Goal: Information Seeking & Learning: Learn about a topic

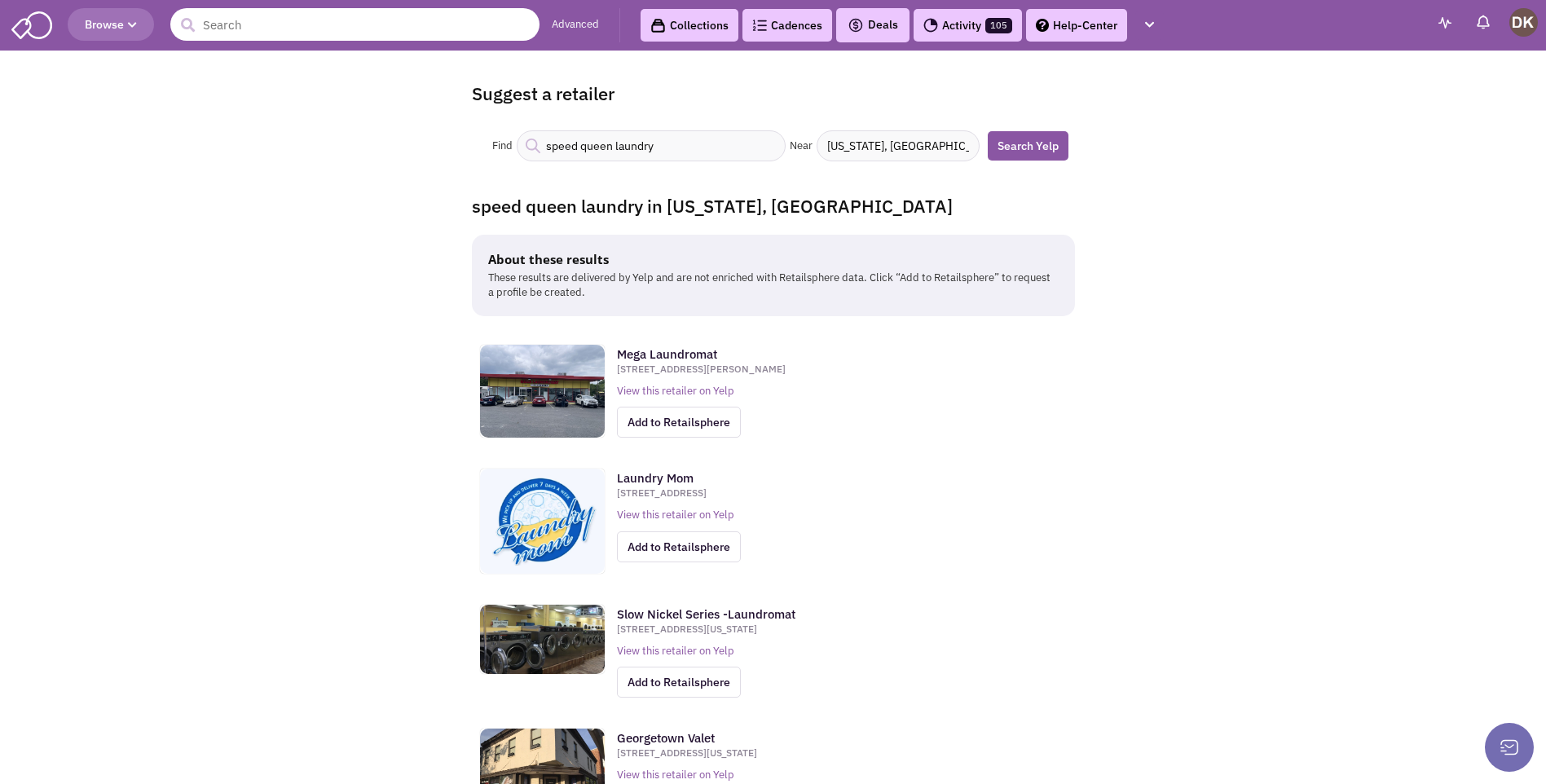
click at [346, 35] on input "text" at bounding box center [355, 24] width 370 height 33
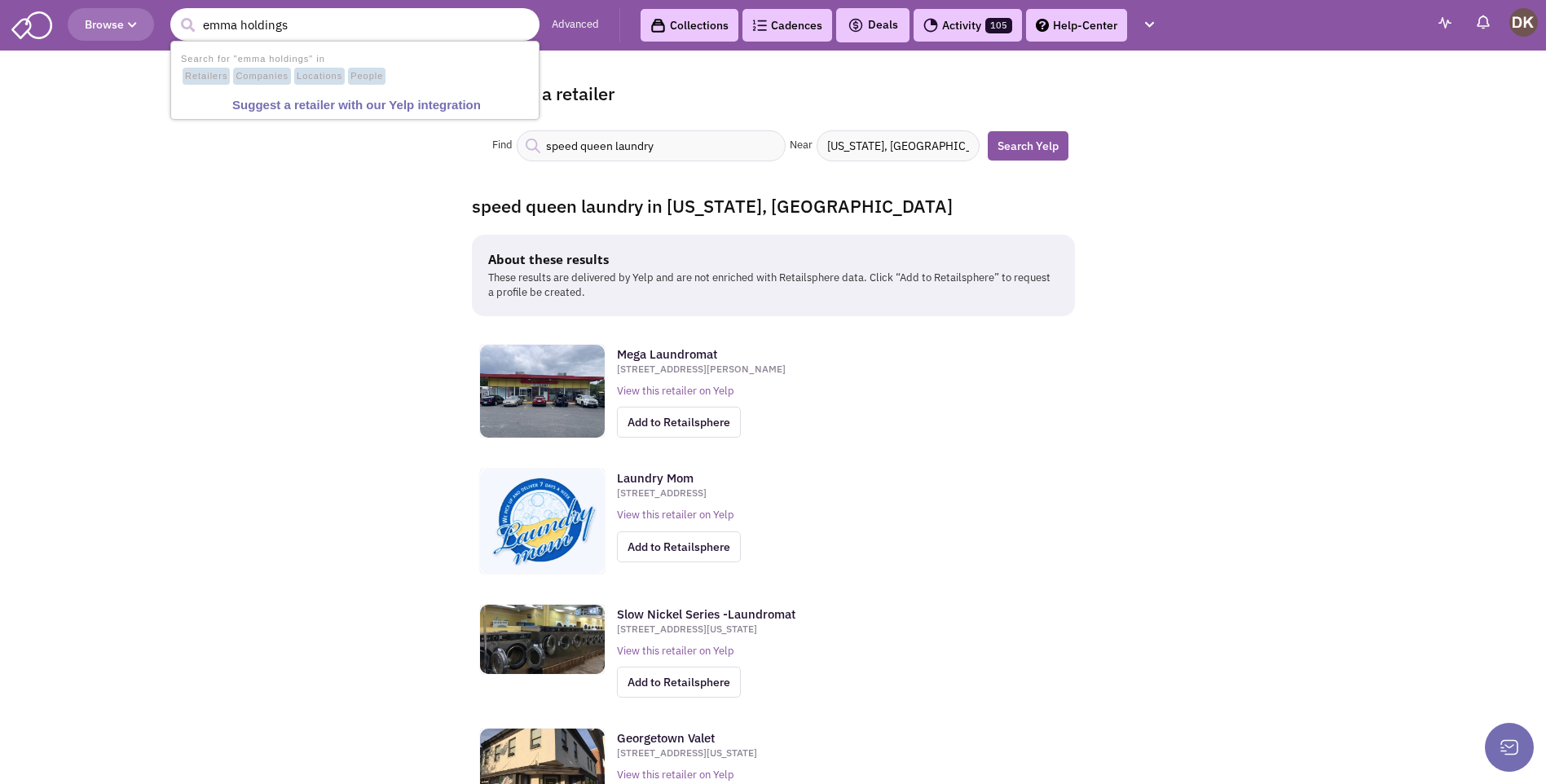
type input "emma holdings"
click at [175, 13] on button "submit" at bounding box center [187, 26] width 25 height 25
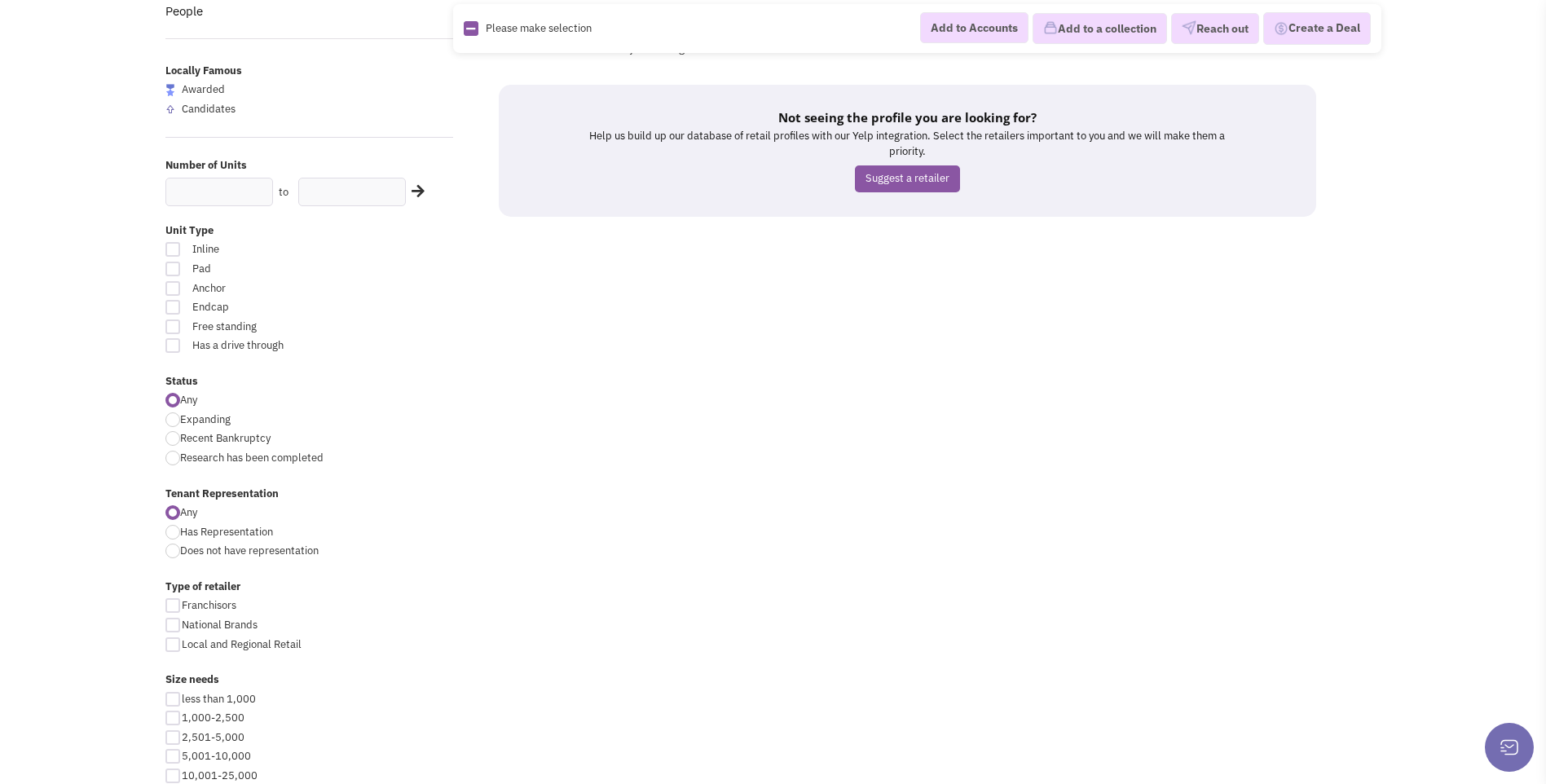
scroll to position [163, 0]
click at [173, 346] on div at bounding box center [172, 345] width 15 height 15
click at [363, 346] on input "Has a drive through" at bounding box center [368, 346] width 11 height 11
checkbox input "true"
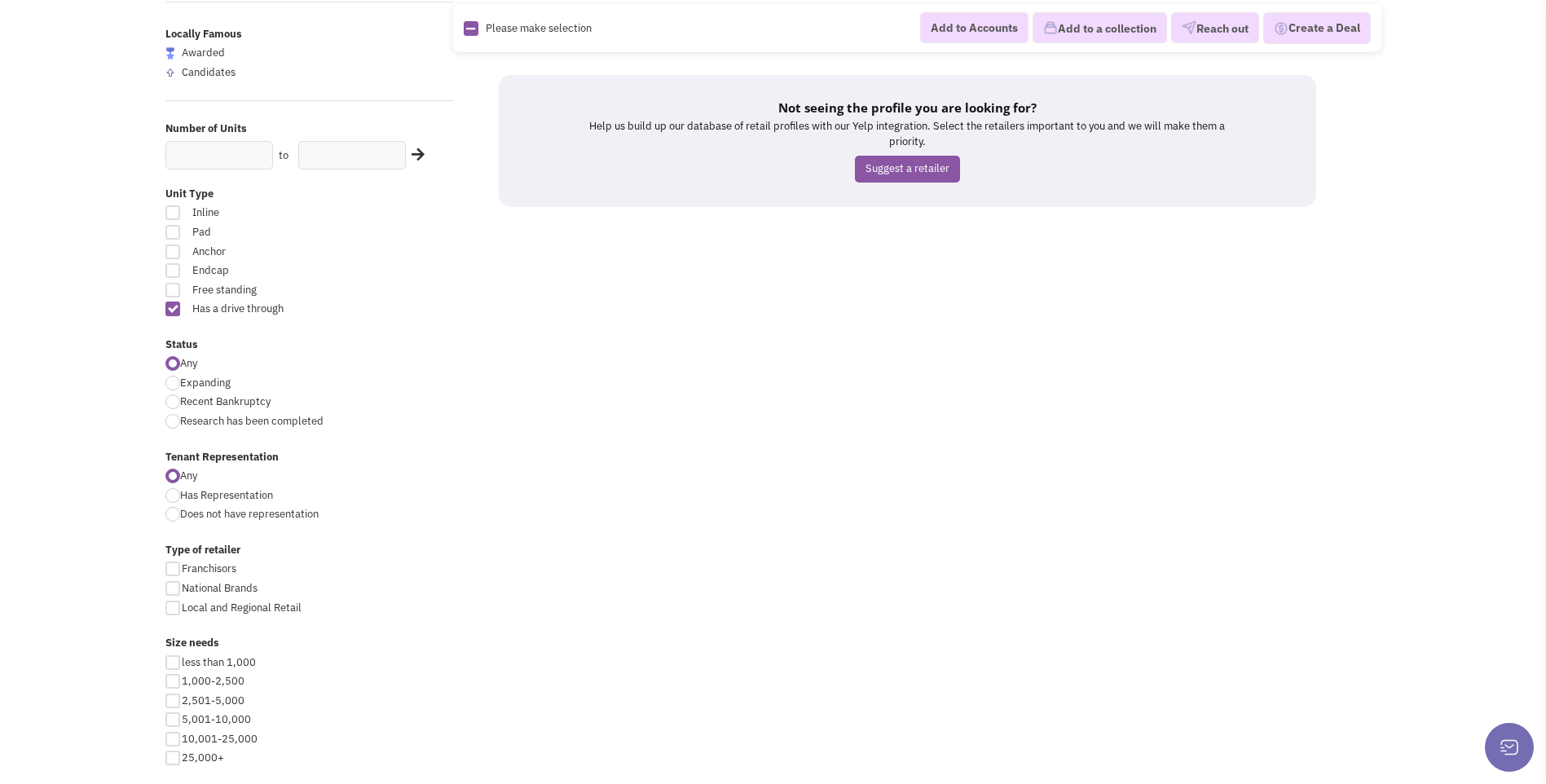
scroll to position [249, 0]
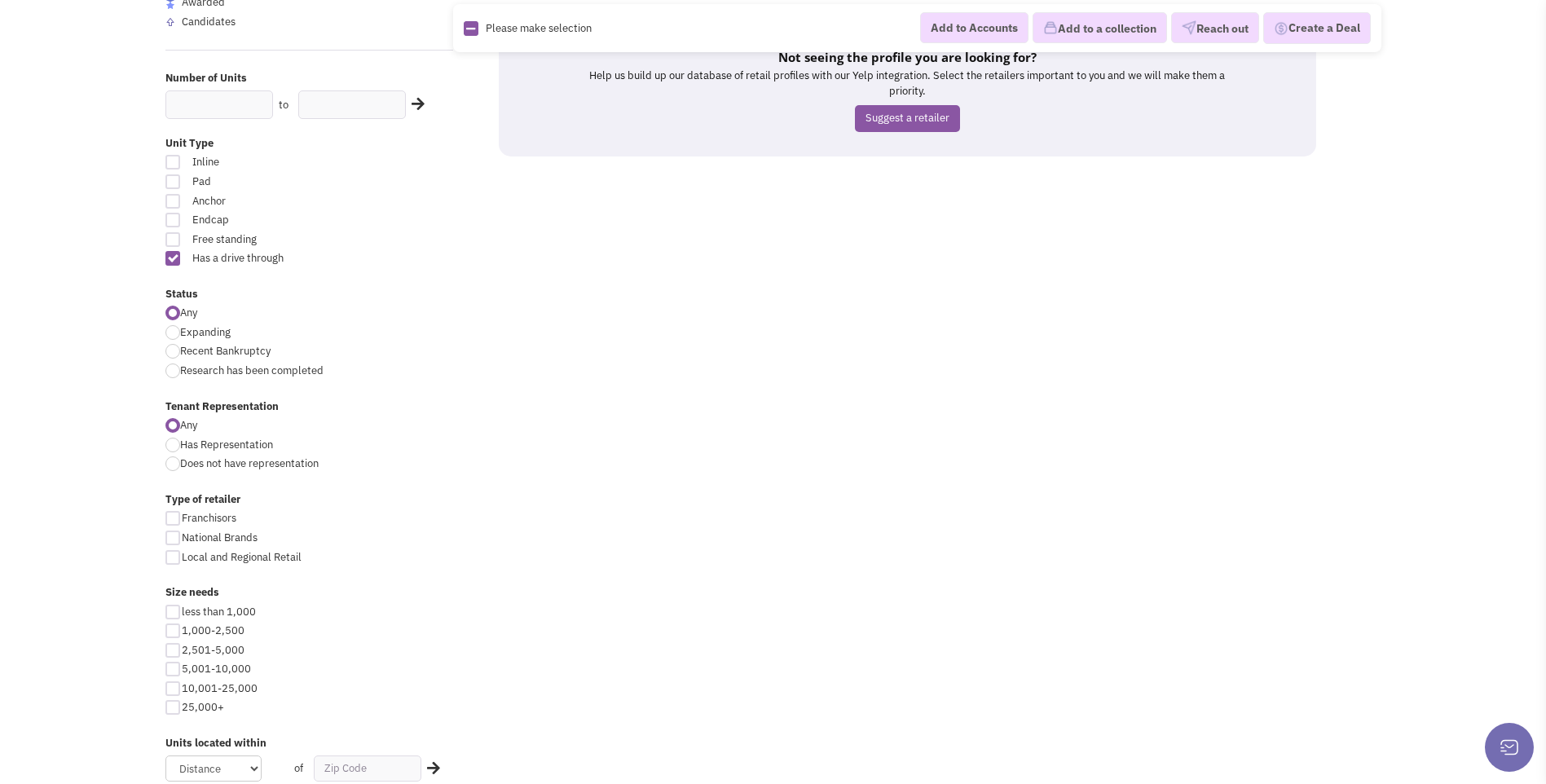
click at [175, 337] on div at bounding box center [172, 333] width 15 height 15
click at [180, 337] on input "Expanding" at bounding box center [186, 333] width 11 height 11
radio input "true"
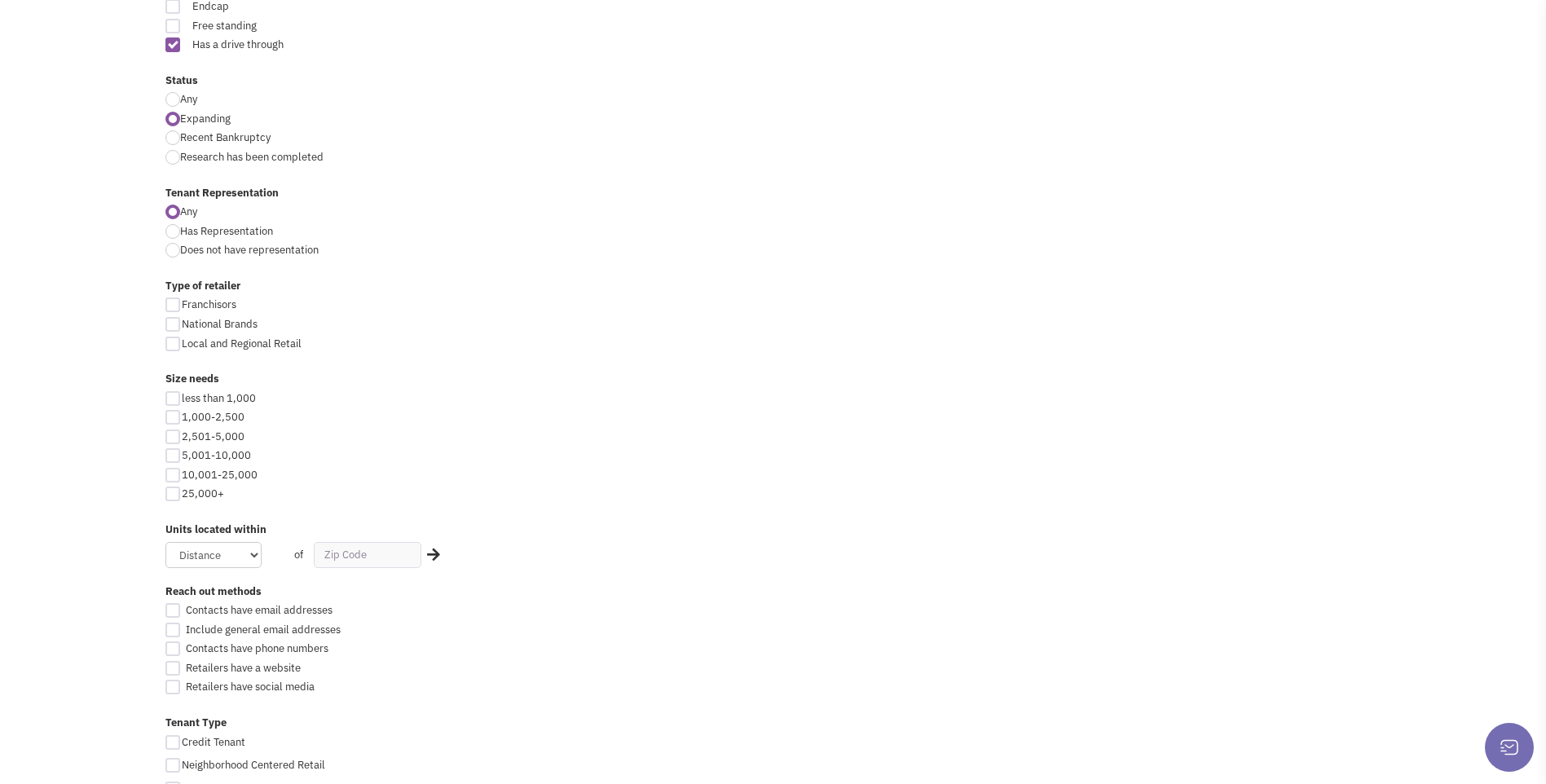
scroll to position [489, 0]
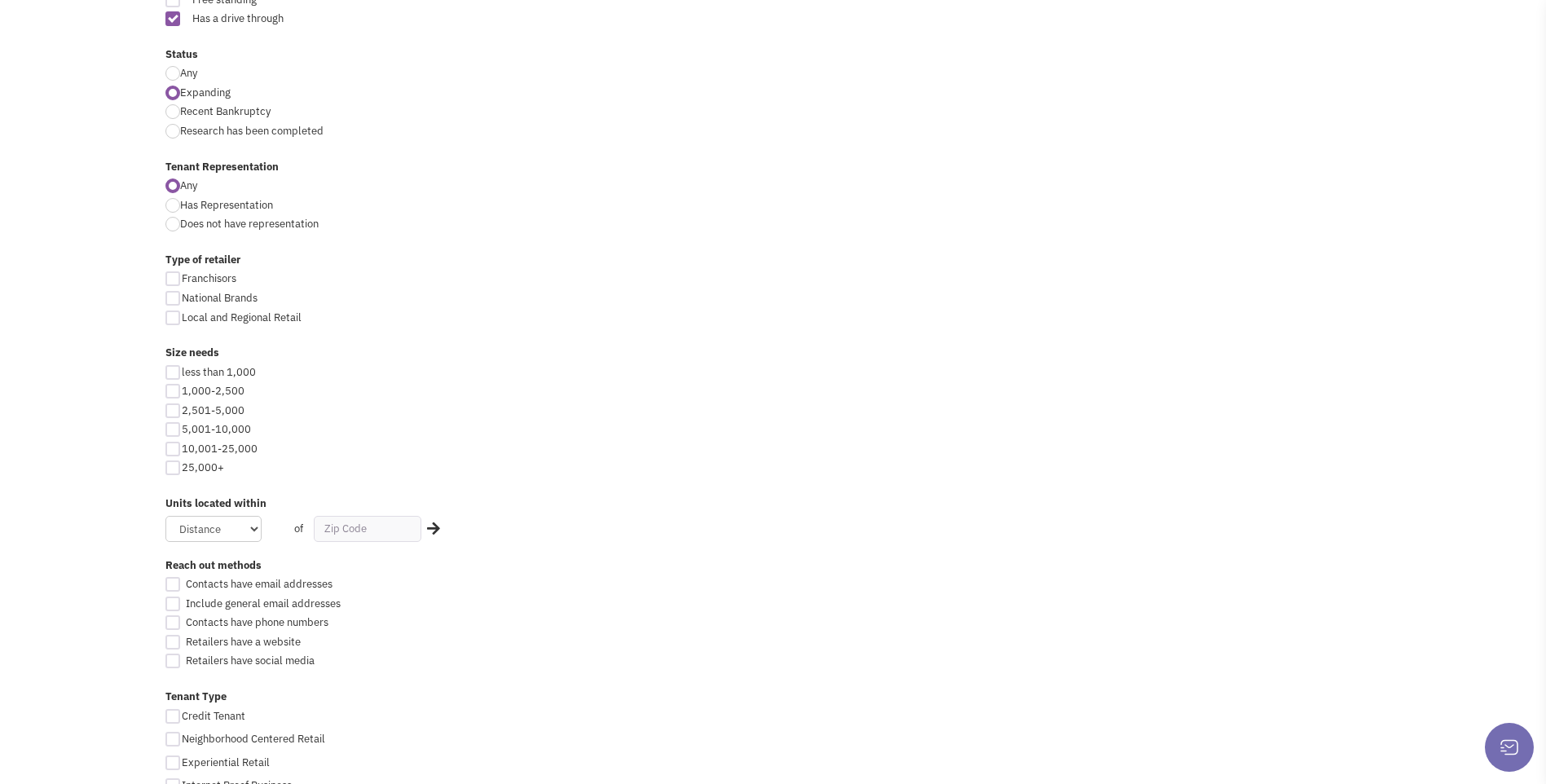
click at [178, 278] on div at bounding box center [172, 279] width 15 height 15
click at [182, 278] on input "Franchisors" at bounding box center [187, 280] width 11 height 11
checkbox input "true"
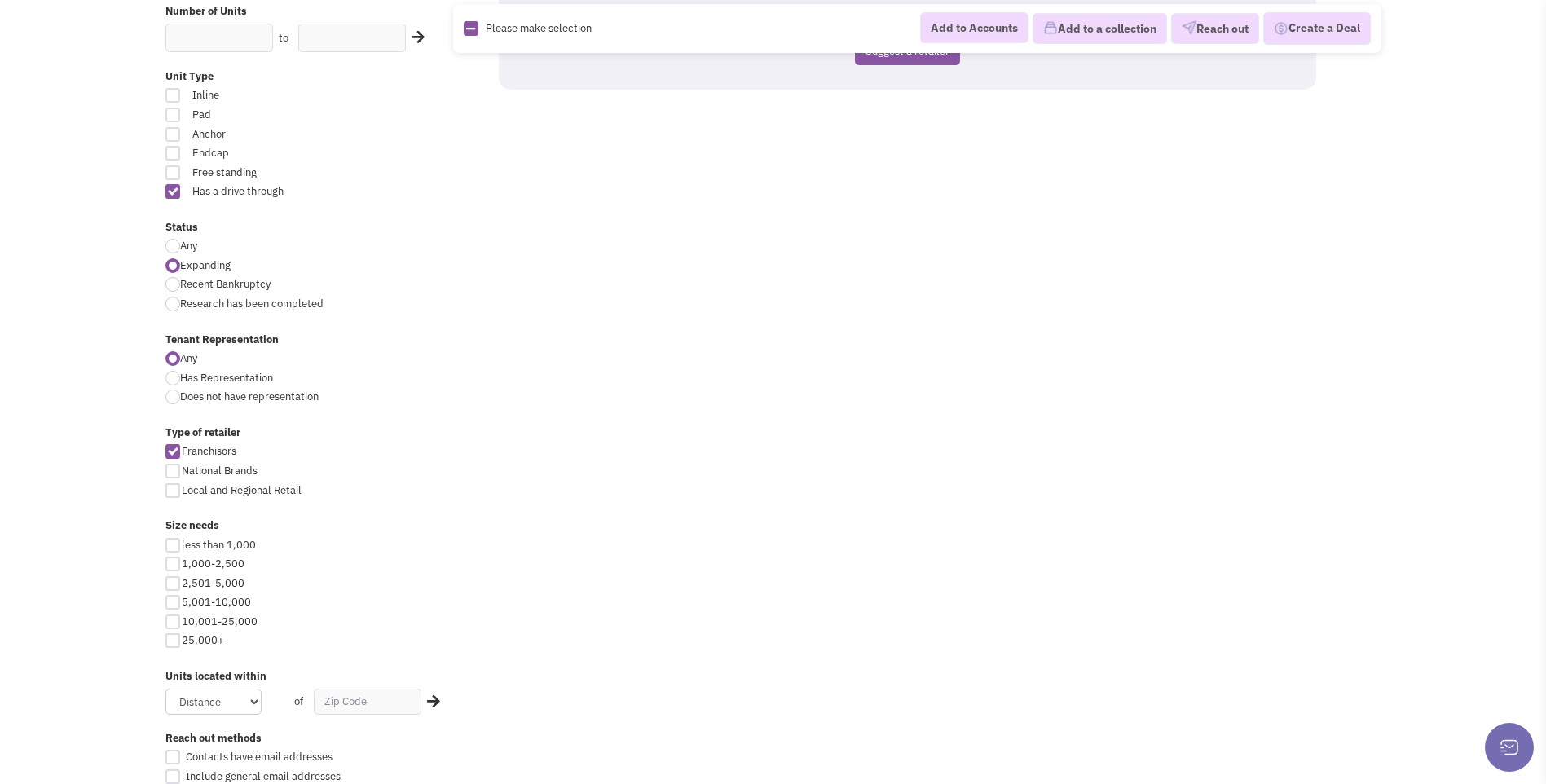
scroll to position [326, 0]
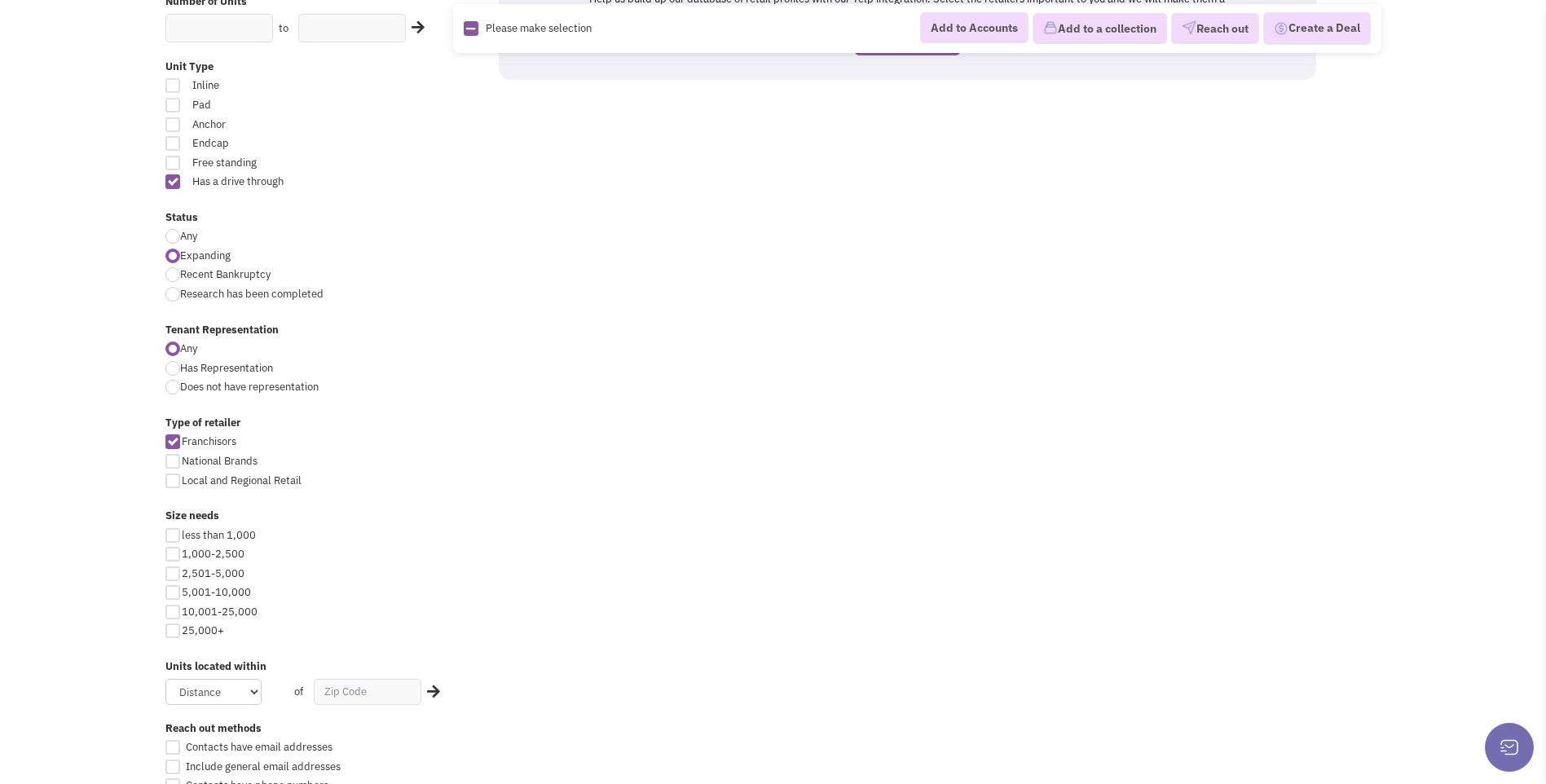
click at [176, 461] on div at bounding box center [172, 461] width 15 height 15
click at [182, 461] on input "National Brands" at bounding box center [187, 463] width 11 height 11
checkbox input "true"
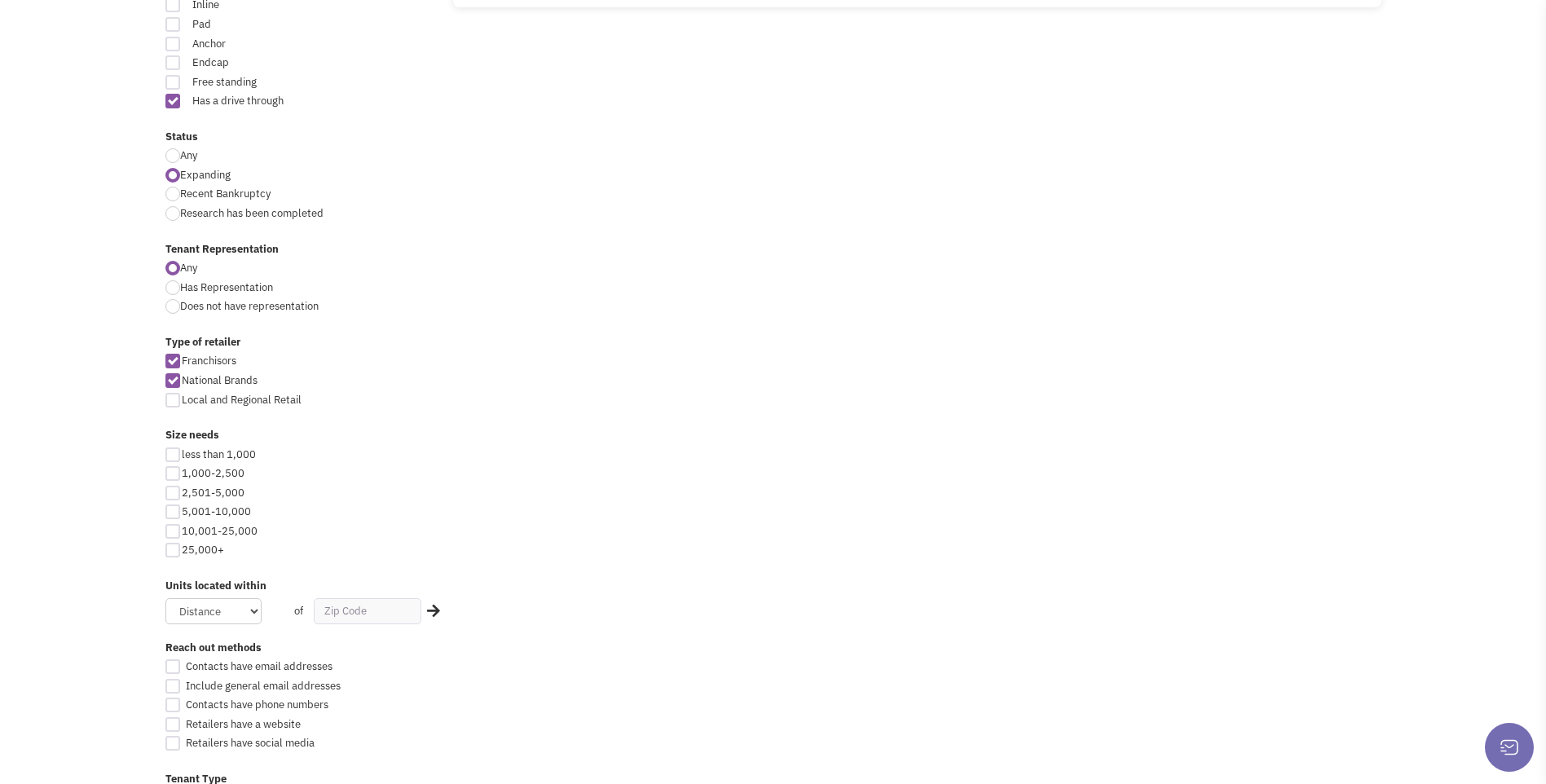
scroll to position [407, 0]
click at [180, 493] on div at bounding box center [172, 492] width 15 height 15
click at [182, 493] on input "2,501-5,000" at bounding box center [187, 494] width 11 height 11
checkbox input "true"
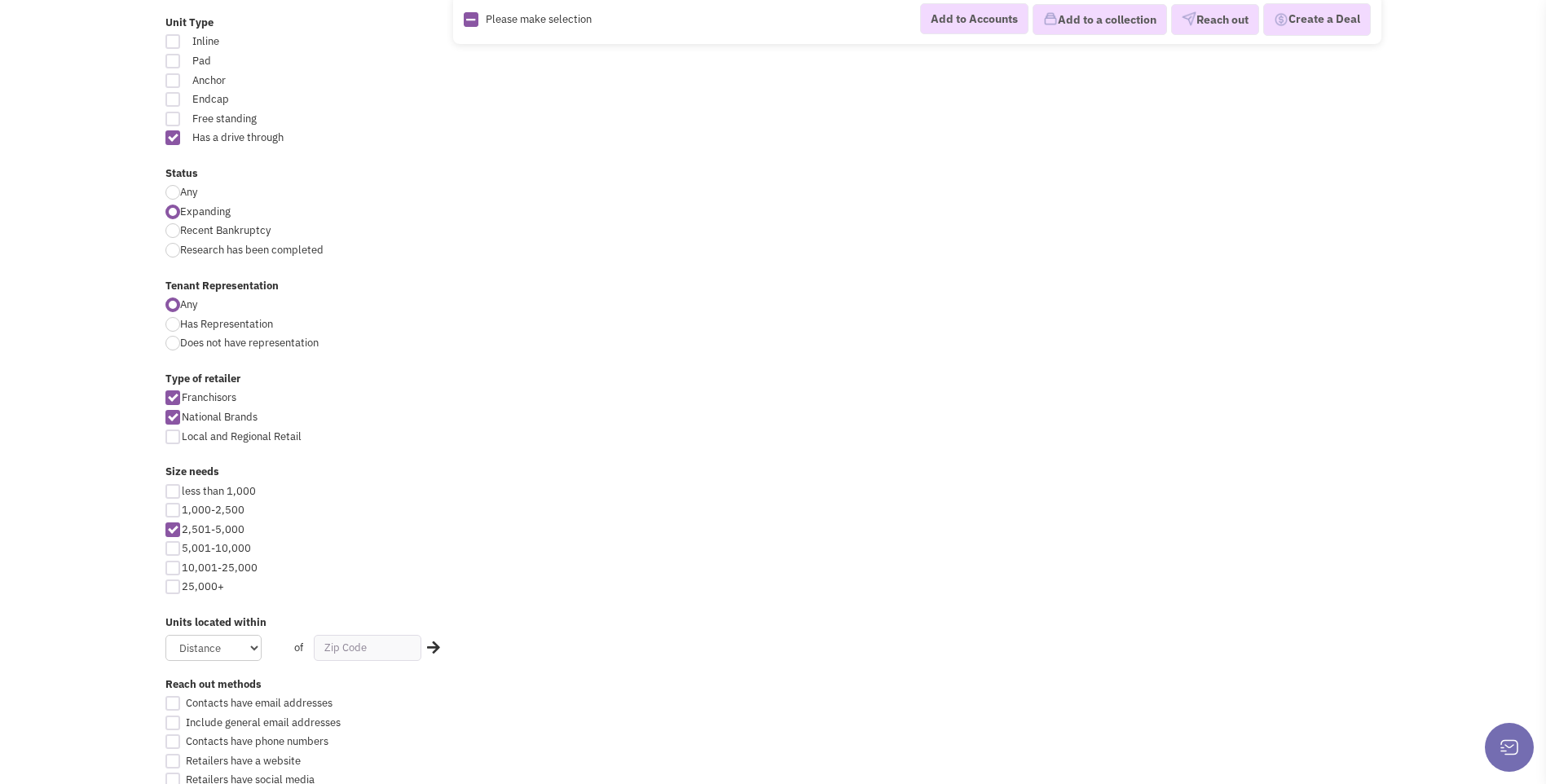
scroll to position [407, 0]
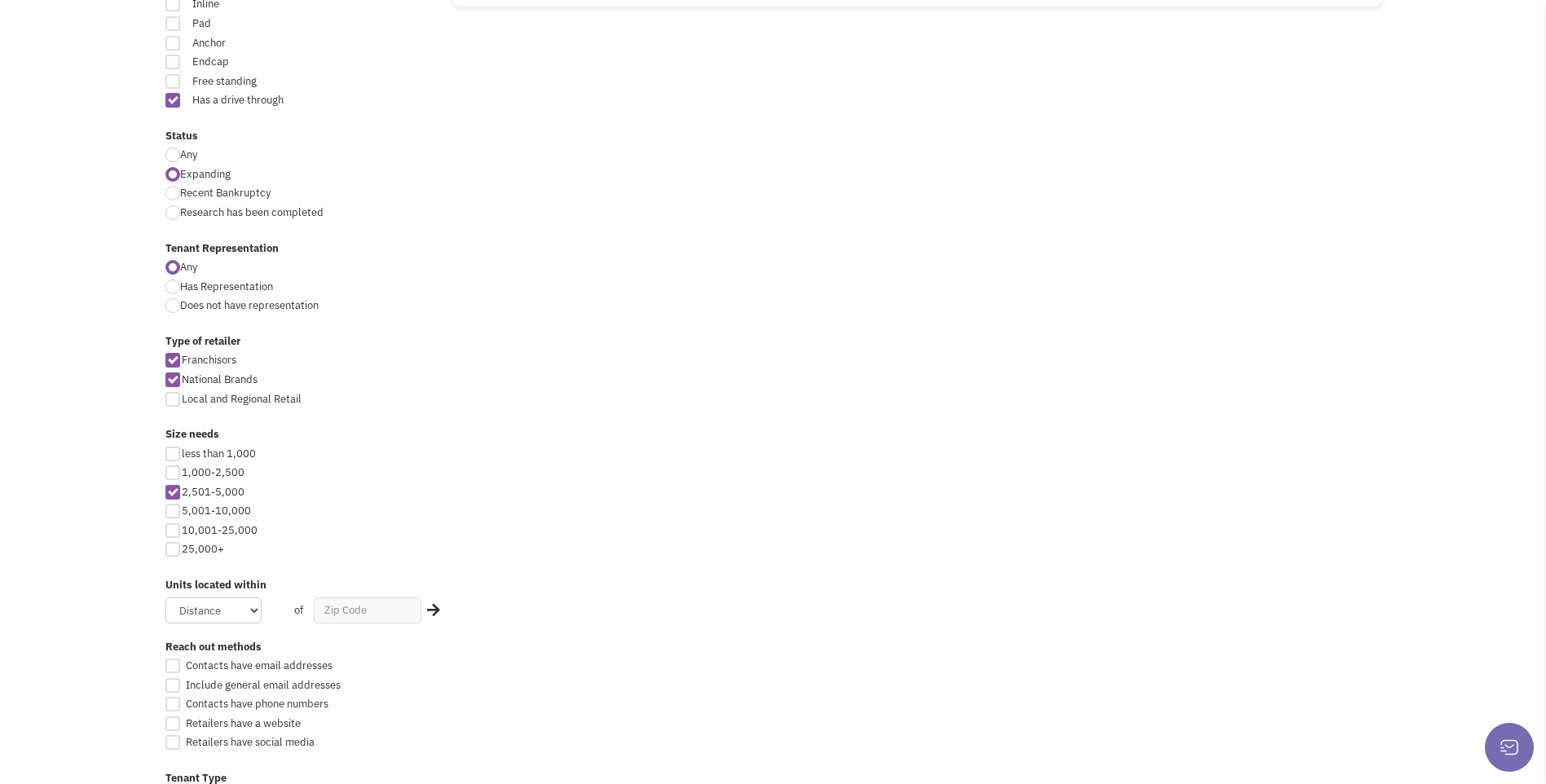
click at [172, 402] on div at bounding box center [172, 399] width 15 height 15
click at [182, 402] on input "Local and Regional Retail" at bounding box center [187, 400] width 11 height 11
checkbox input "true"
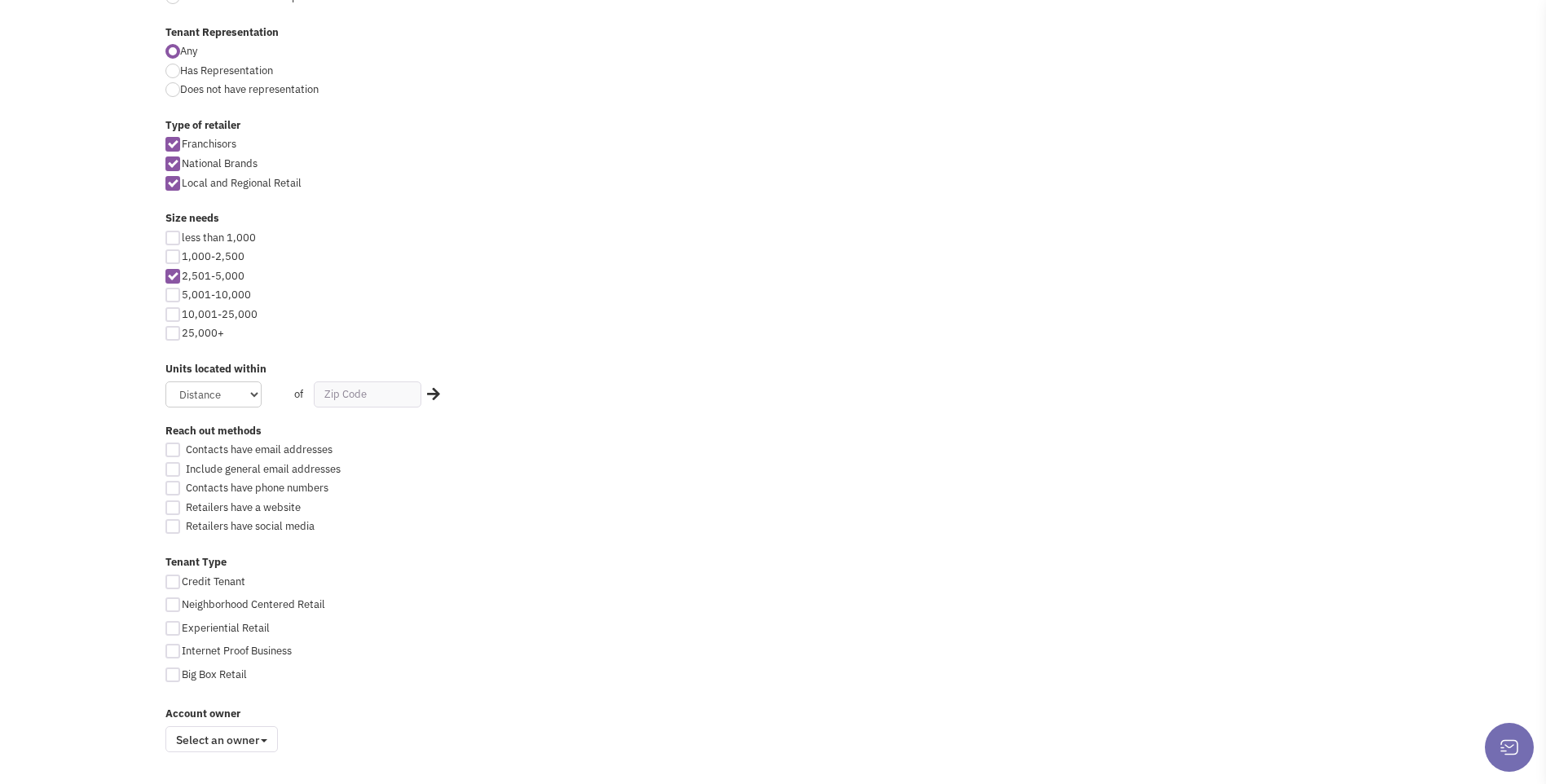
scroll to position [652, 0]
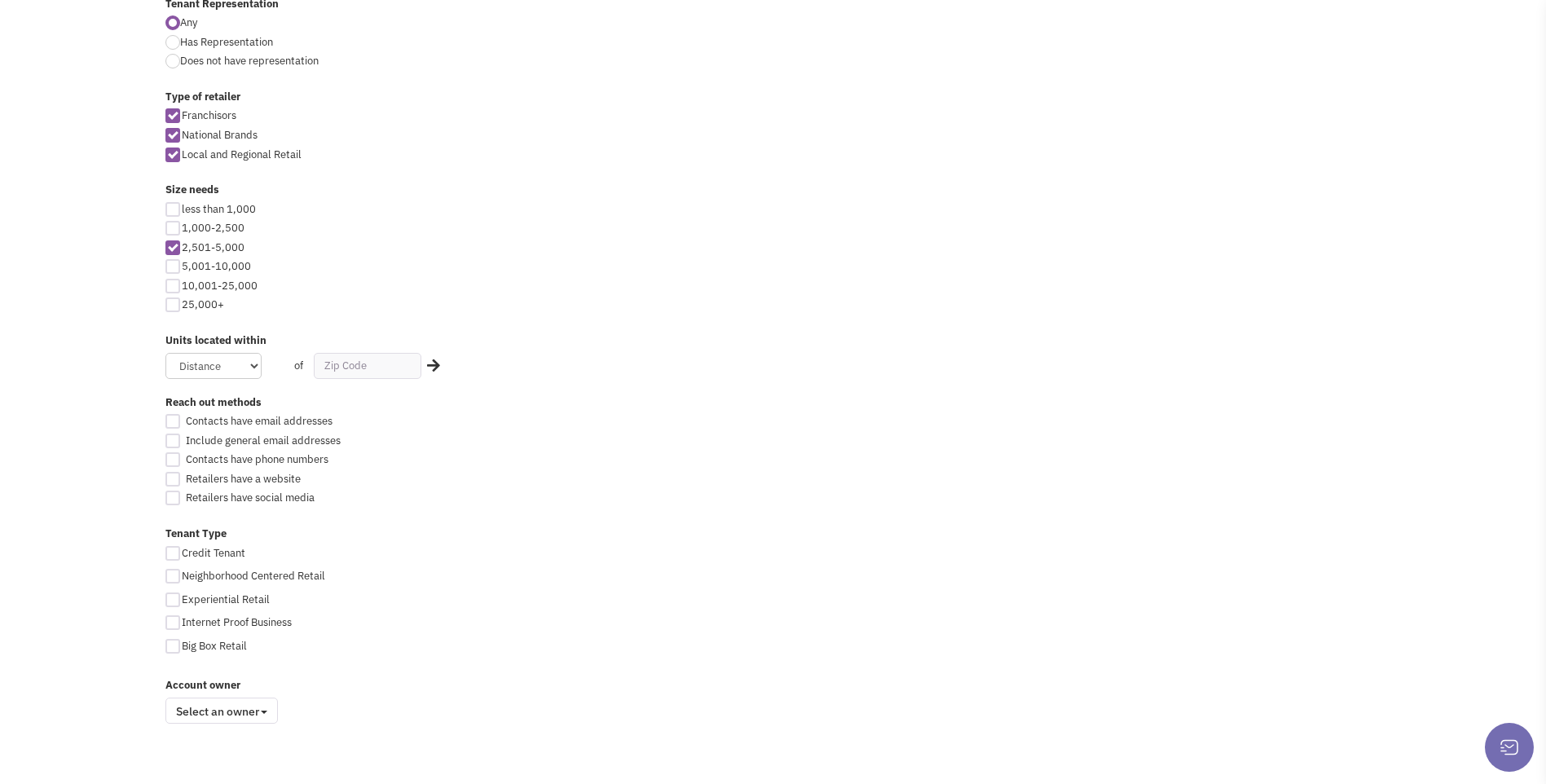
click at [170, 423] on div at bounding box center [172, 421] width 15 height 15
click at [182, 423] on input "Contacts have email addresses" at bounding box center [187, 422] width 11 height 11
checkbox input "true"
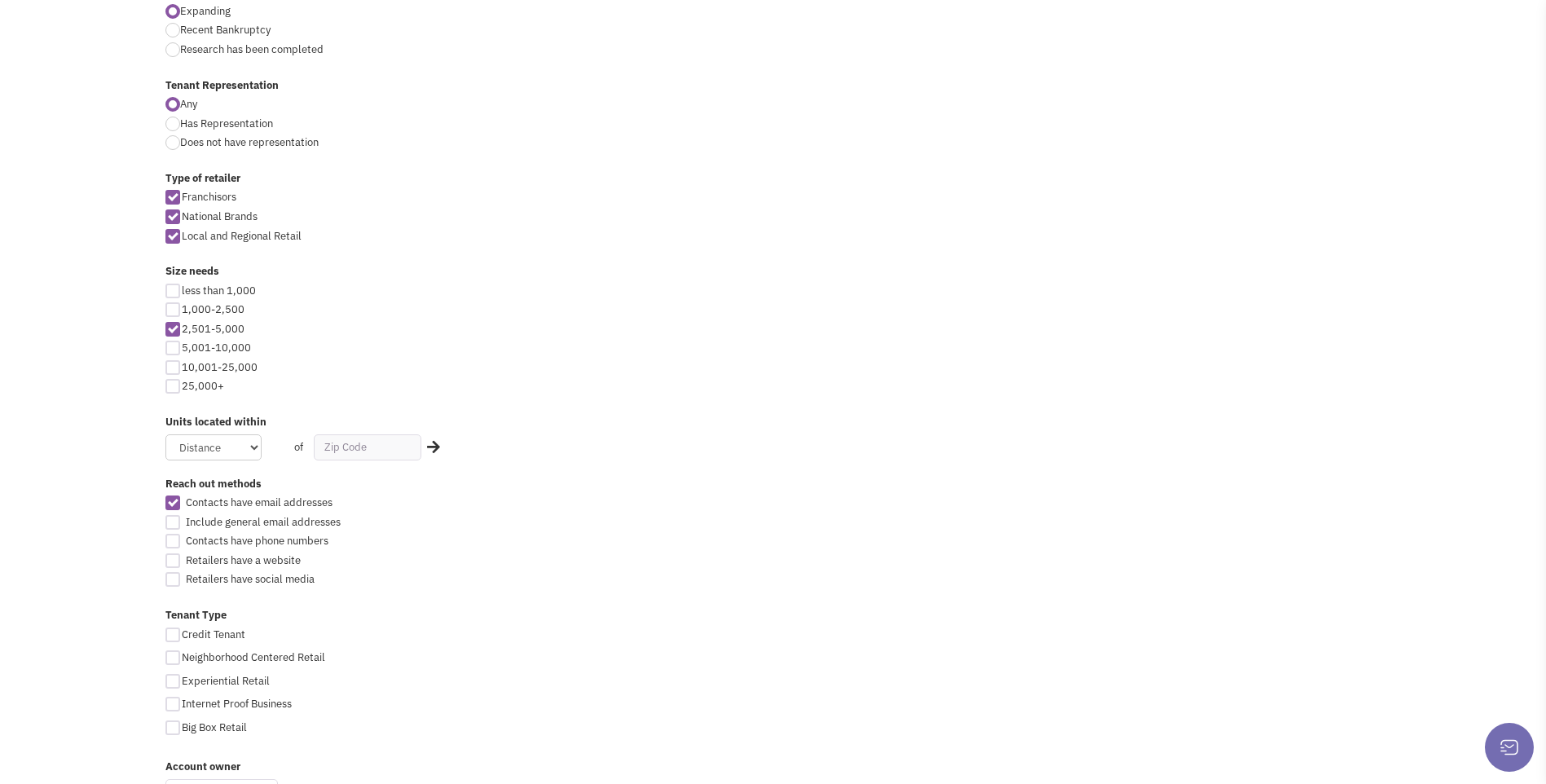
scroll to position [652, 0]
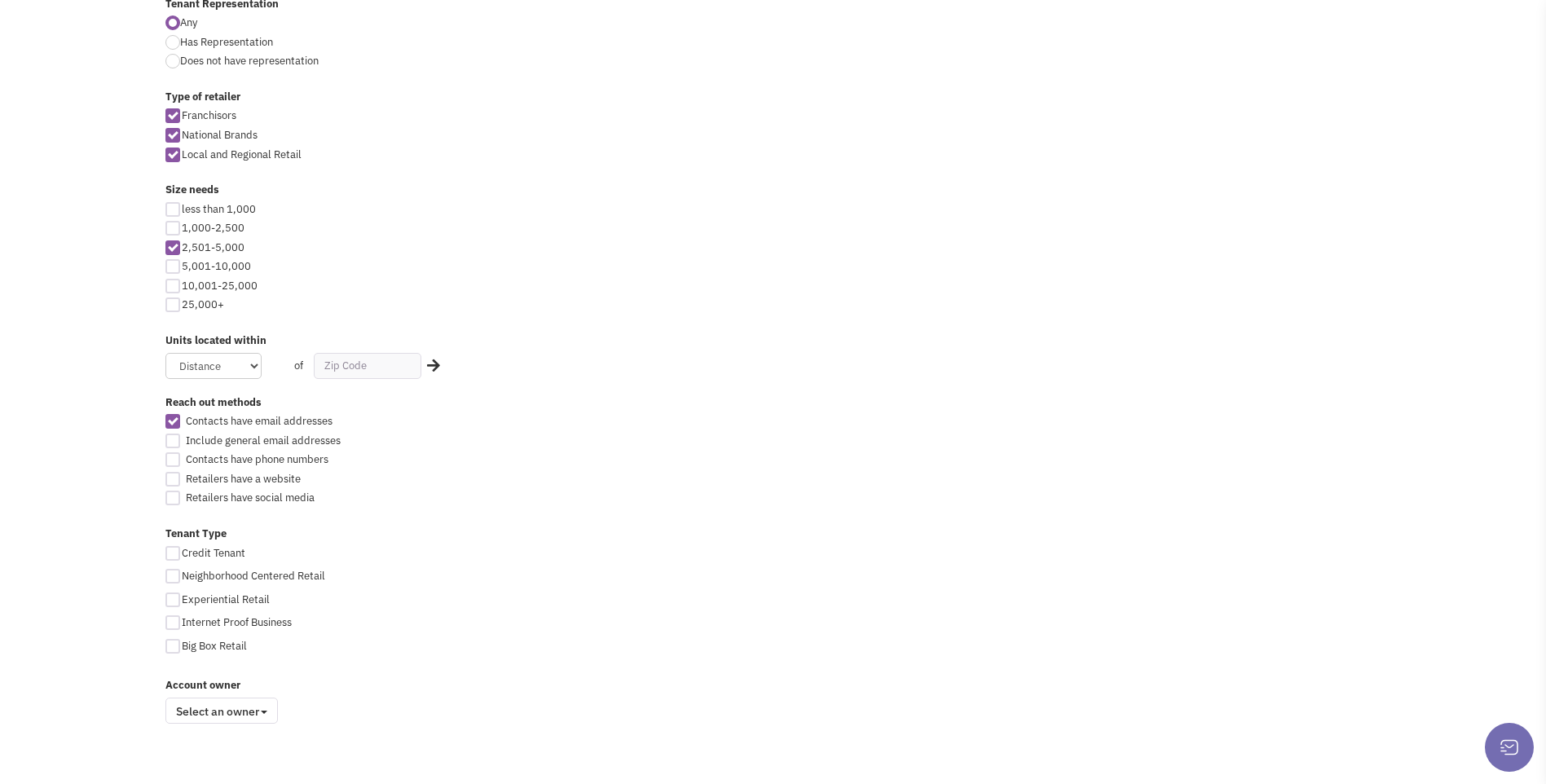
click at [177, 460] on div at bounding box center [172, 459] width 15 height 15
click at [182, 460] on input "Contacts have phone numbers" at bounding box center [187, 461] width 11 height 11
checkbox input "true"
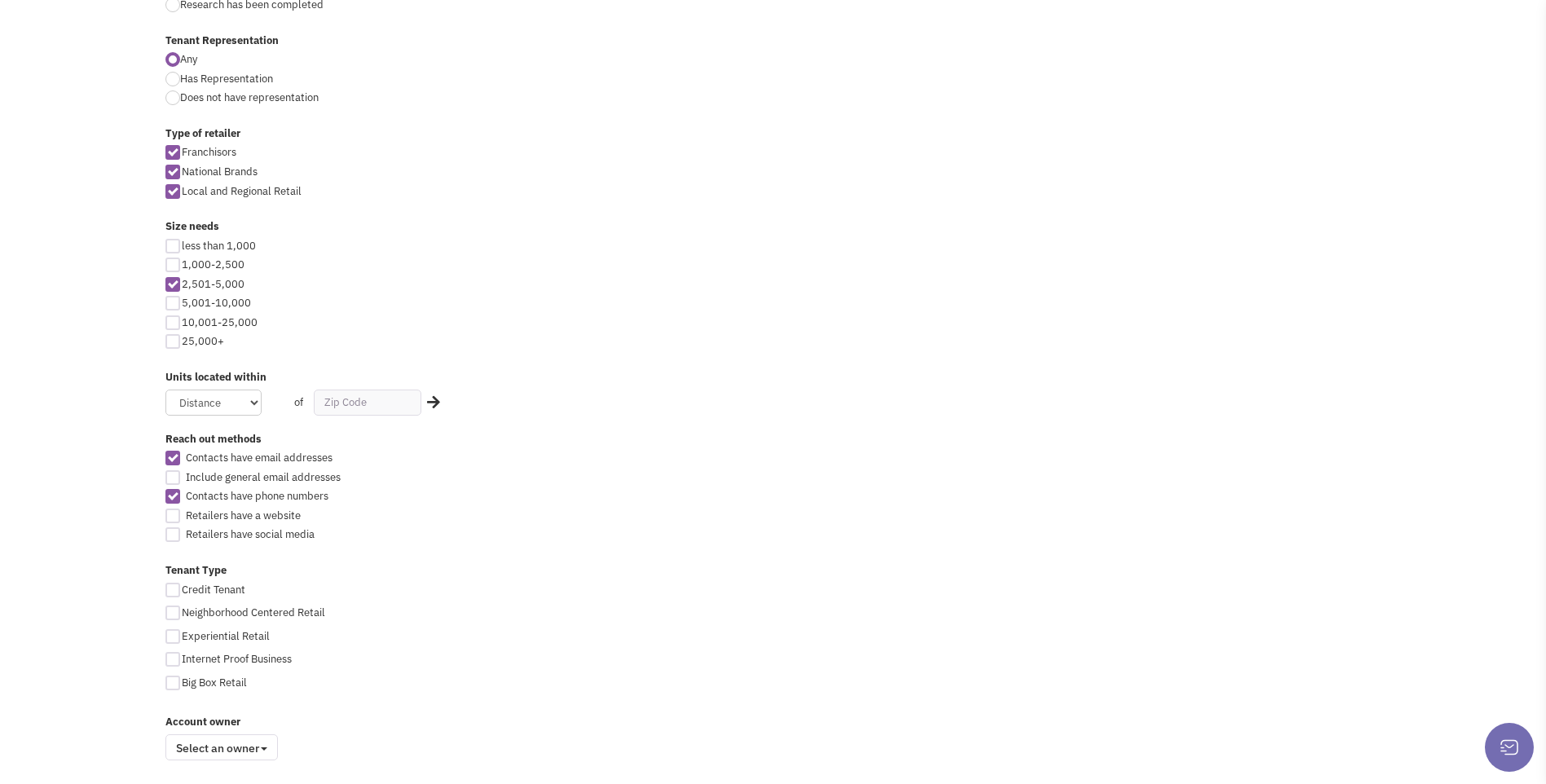
scroll to position [652, 0]
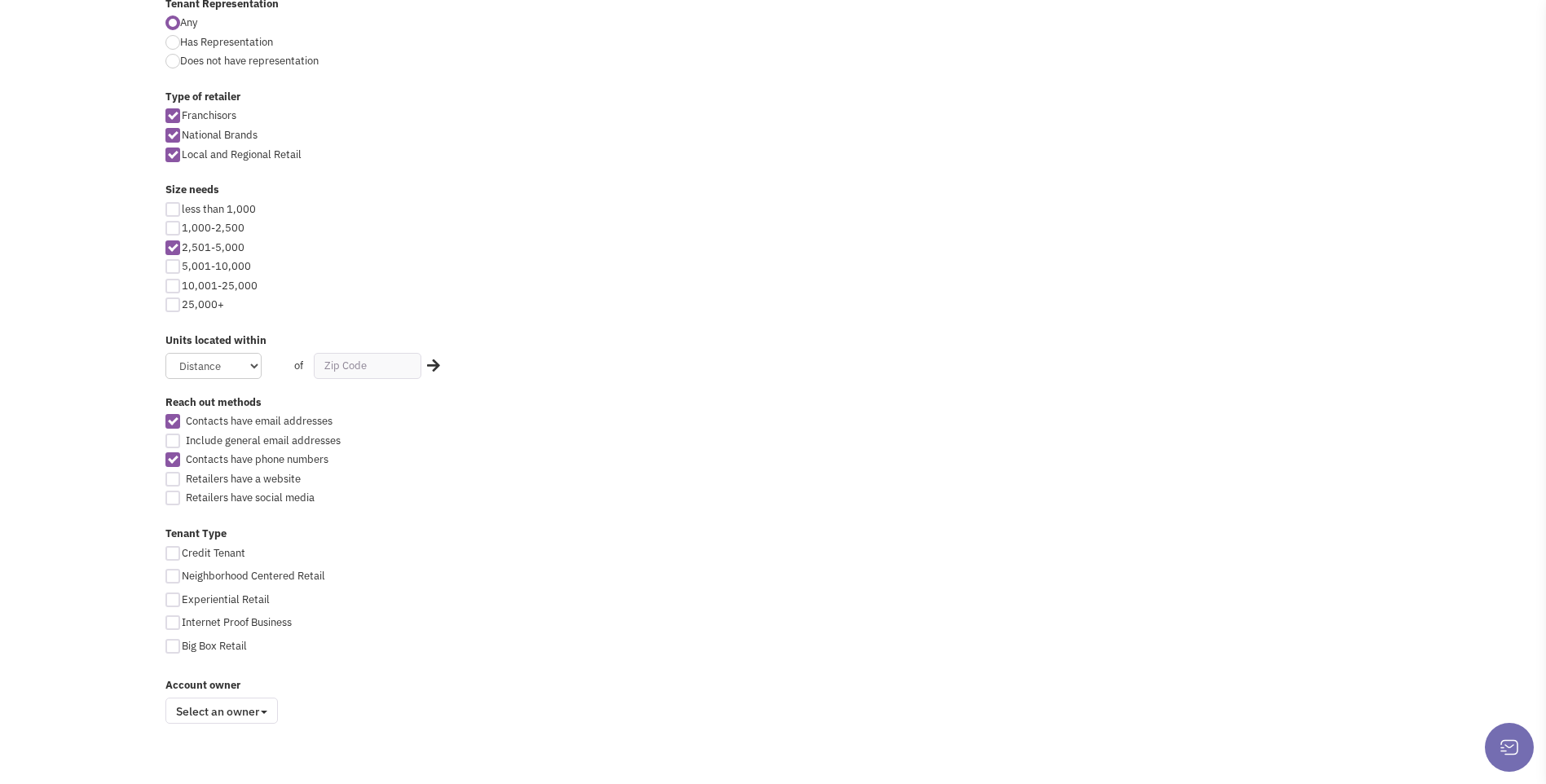
click at [172, 481] on div at bounding box center [172, 479] width 15 height 15
click at [182, 481] on input "Retailers have a website" at bounding box center [187, 480] width 11 height 11
checkbox input "true"
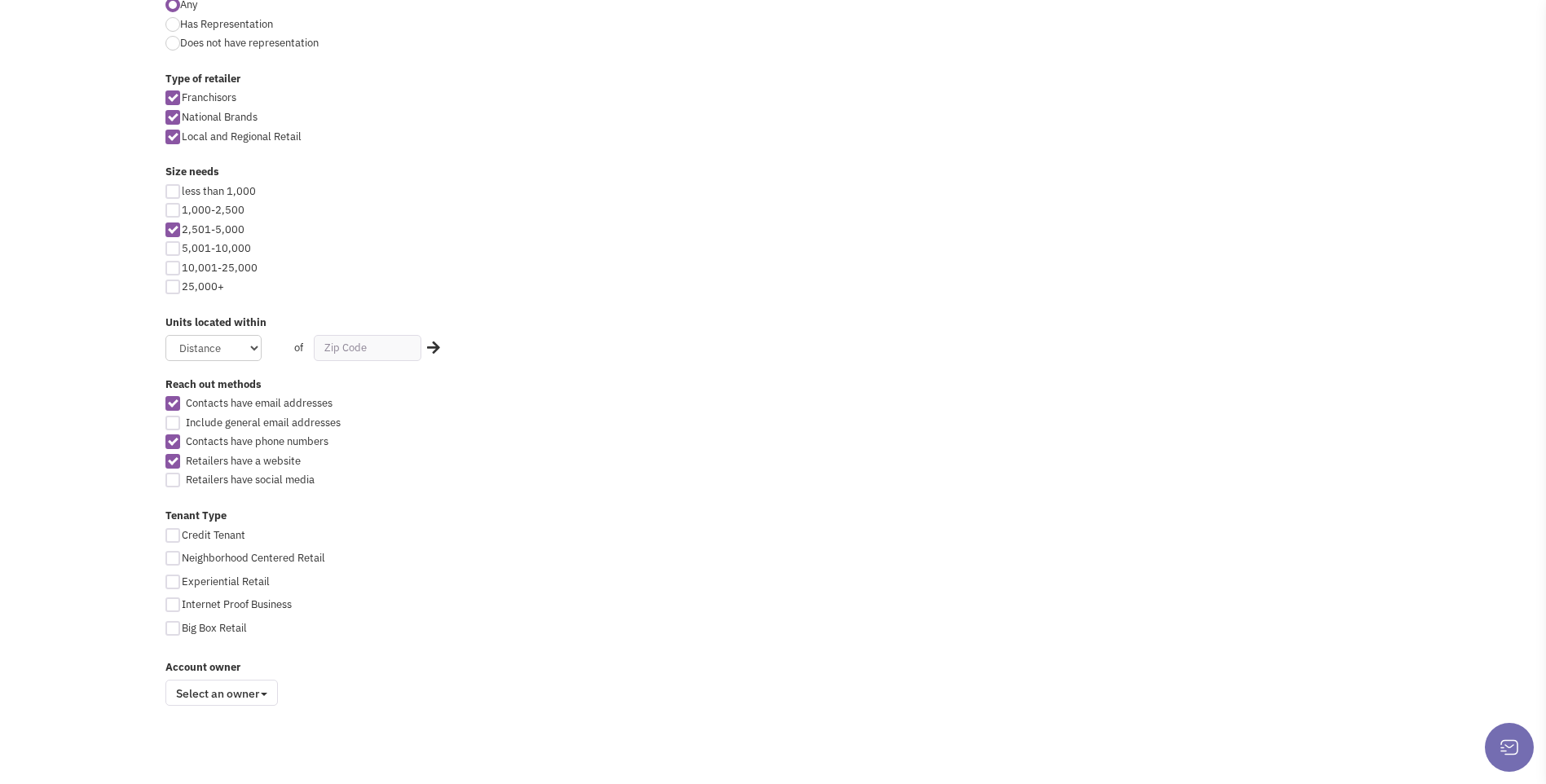
scroll to position [675, 0]
click at [172, 553] on div at bounding box center [172, 553] width 15 height 15
click at [182, 553] on input "Neighborhood Centered Retail" at bounding box center [187, 554] width 11 height 11
checkbox input "true"
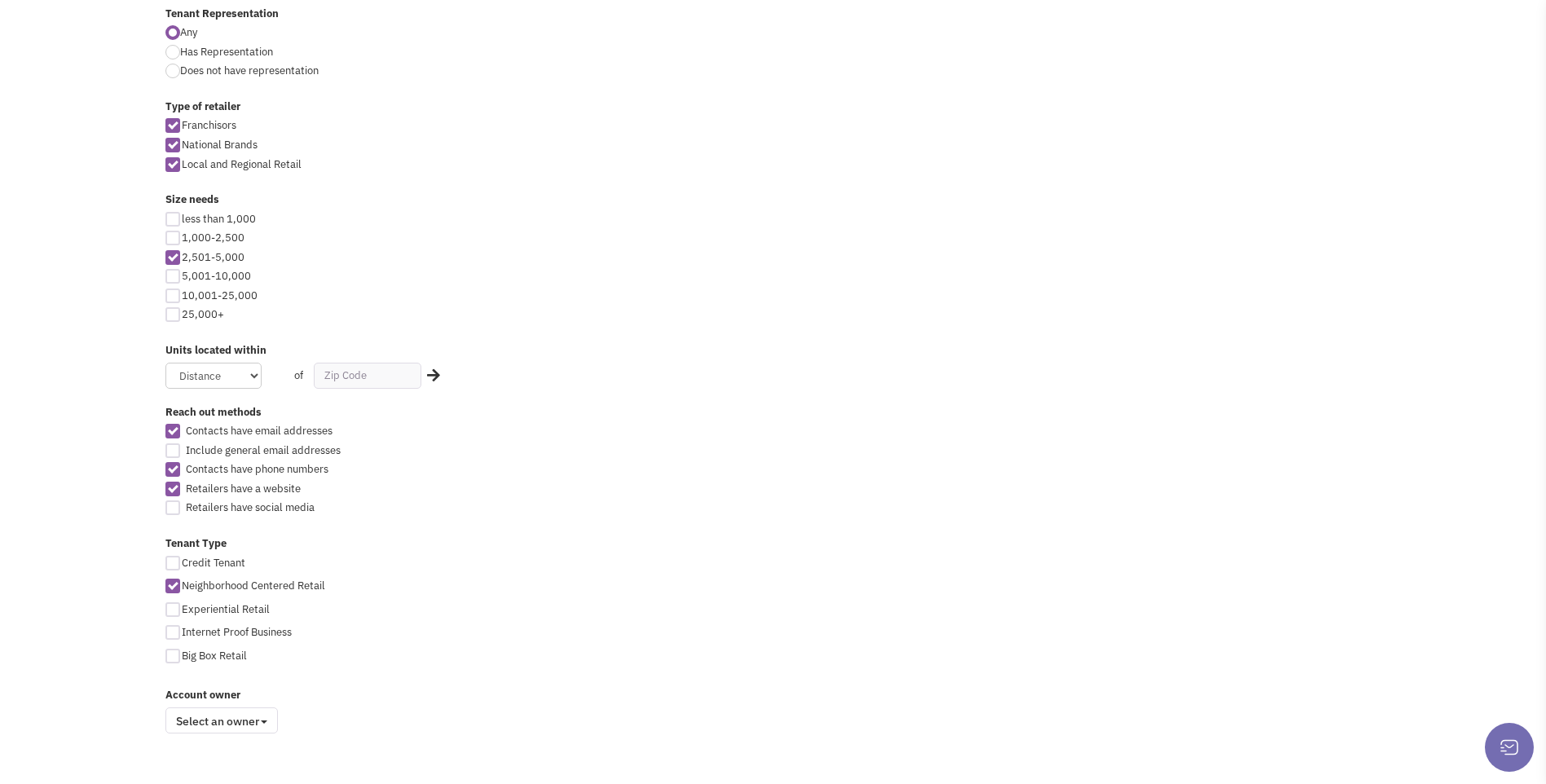
scroll to position [675, 0]
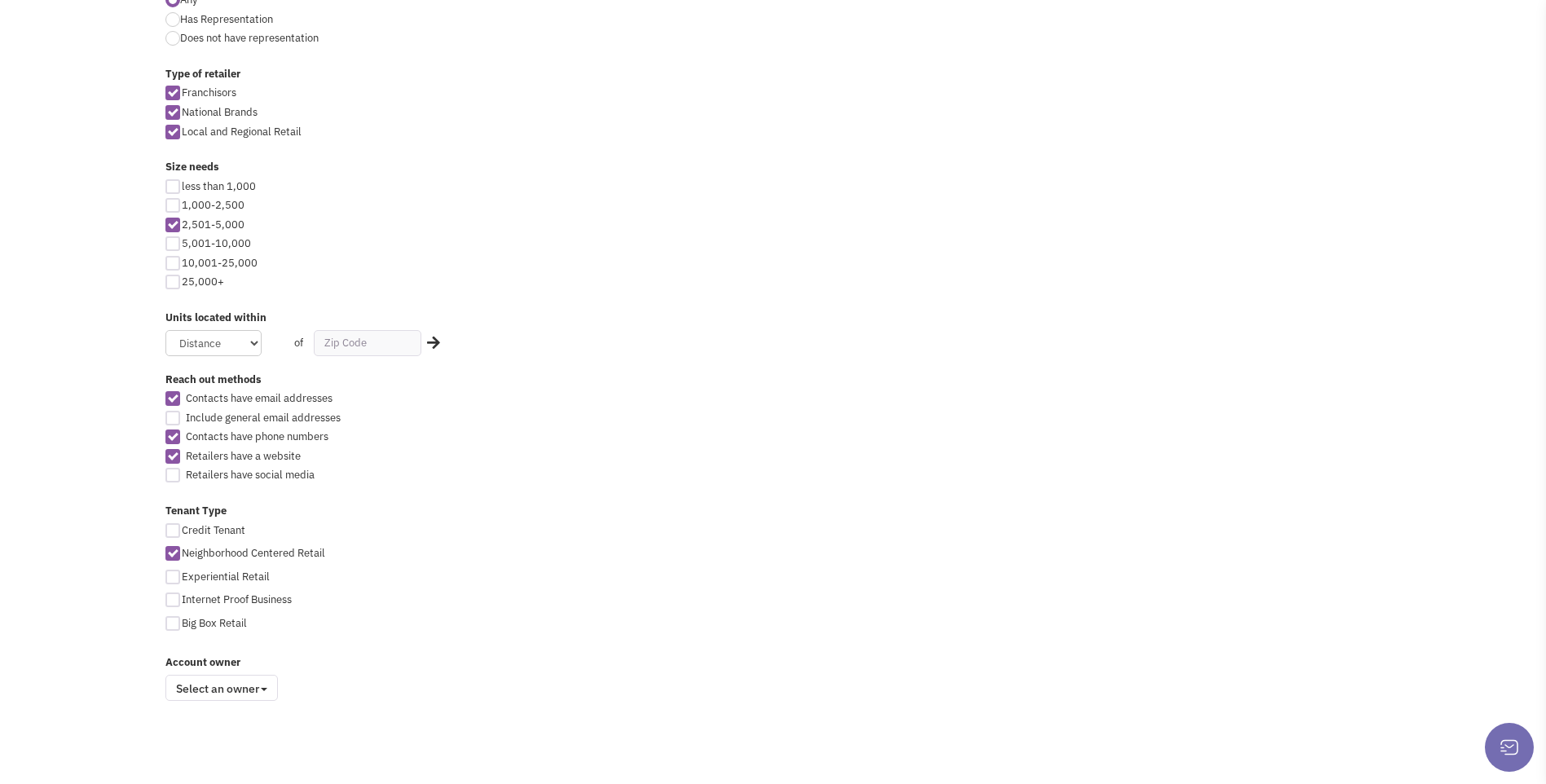
click at [175, 629] on div at bounding box center [172, 623] width 15 height 15
click at [182, 629] on input "Big Box Retail" at bounding box center [187, 625] width 11 height 11
checkbox input "true"
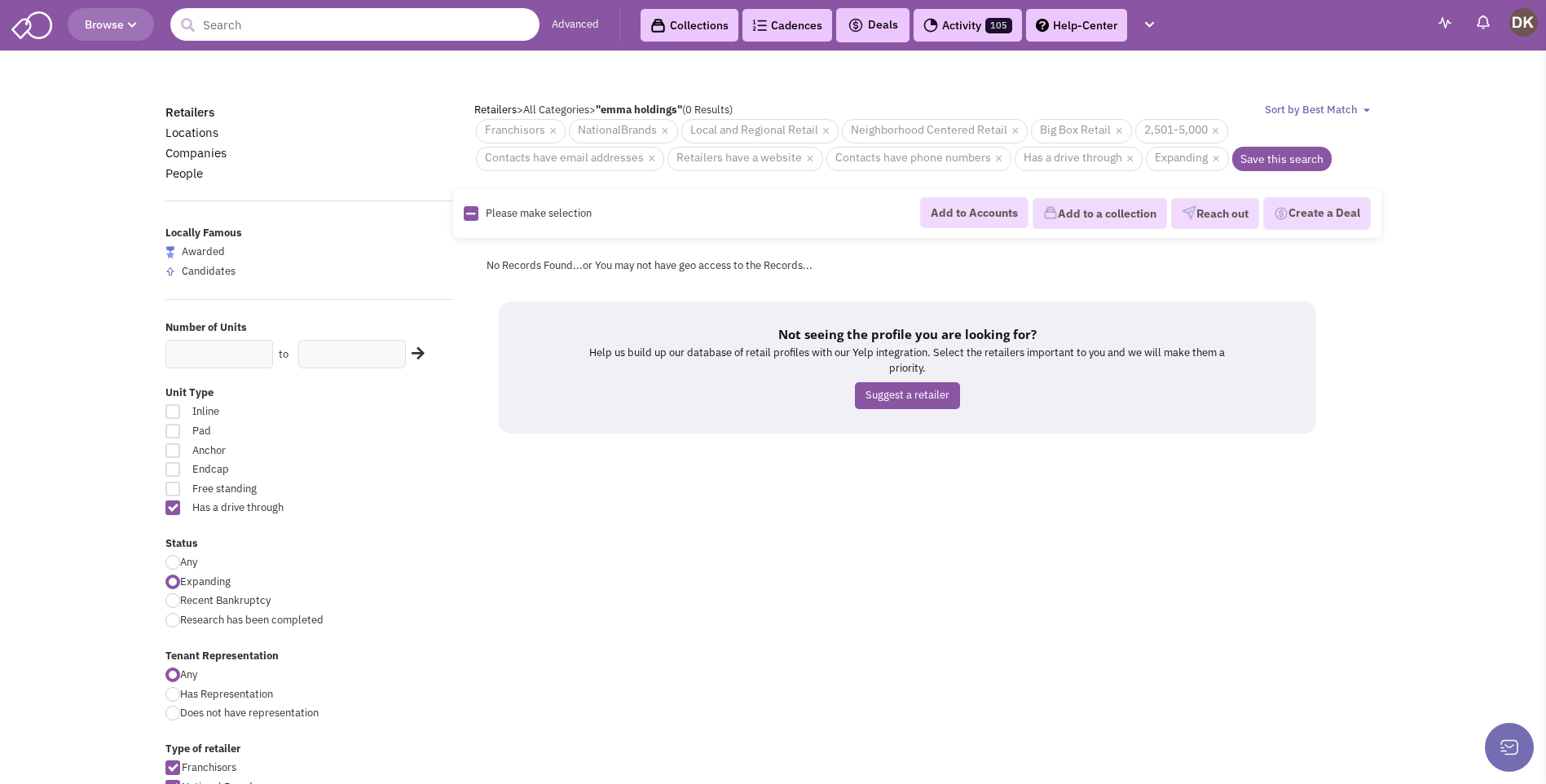
click at [327, 33] on input "text" at bounding box center [355, 24] width 370 height 33
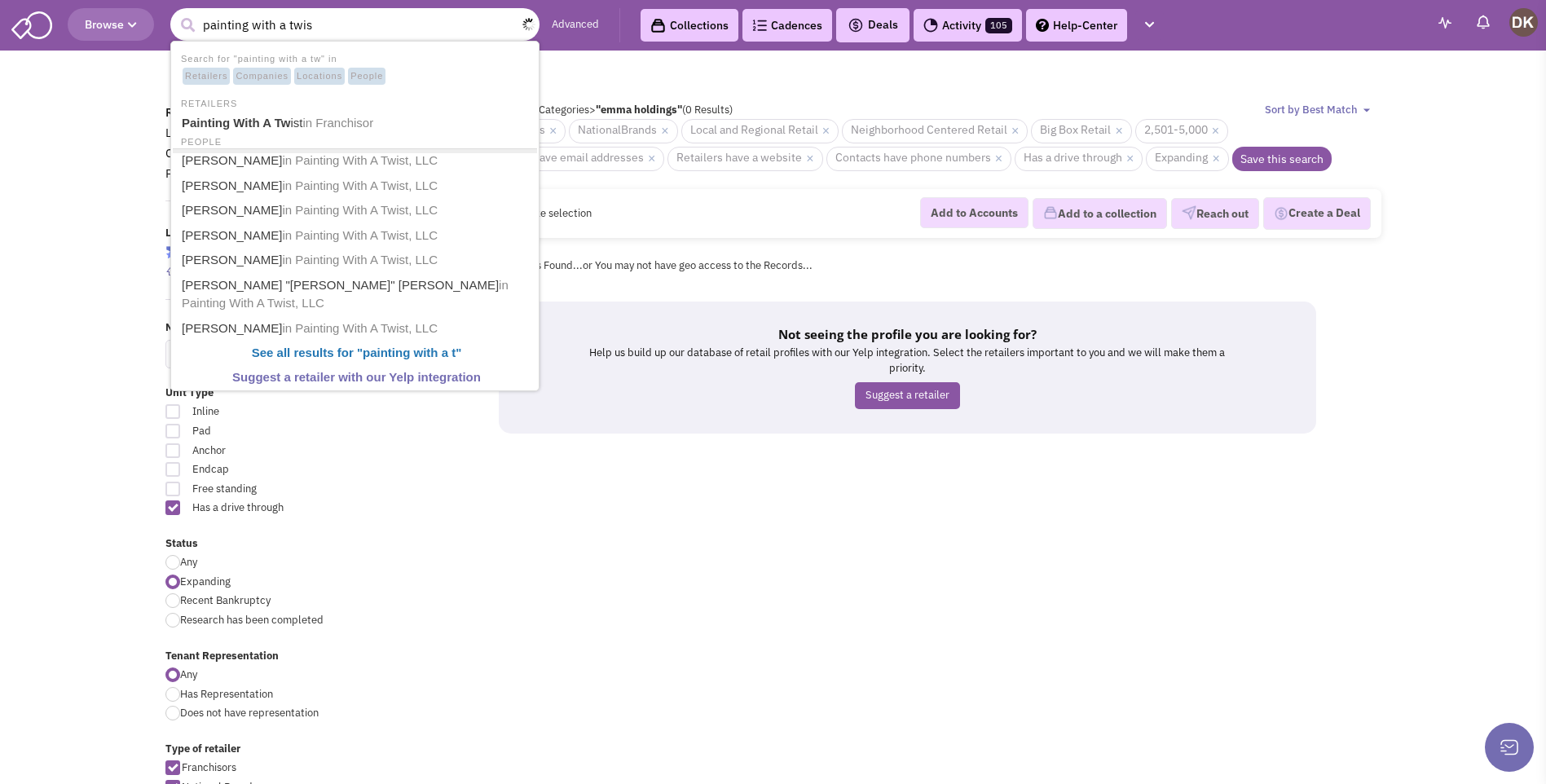
type input "painting with a twist"
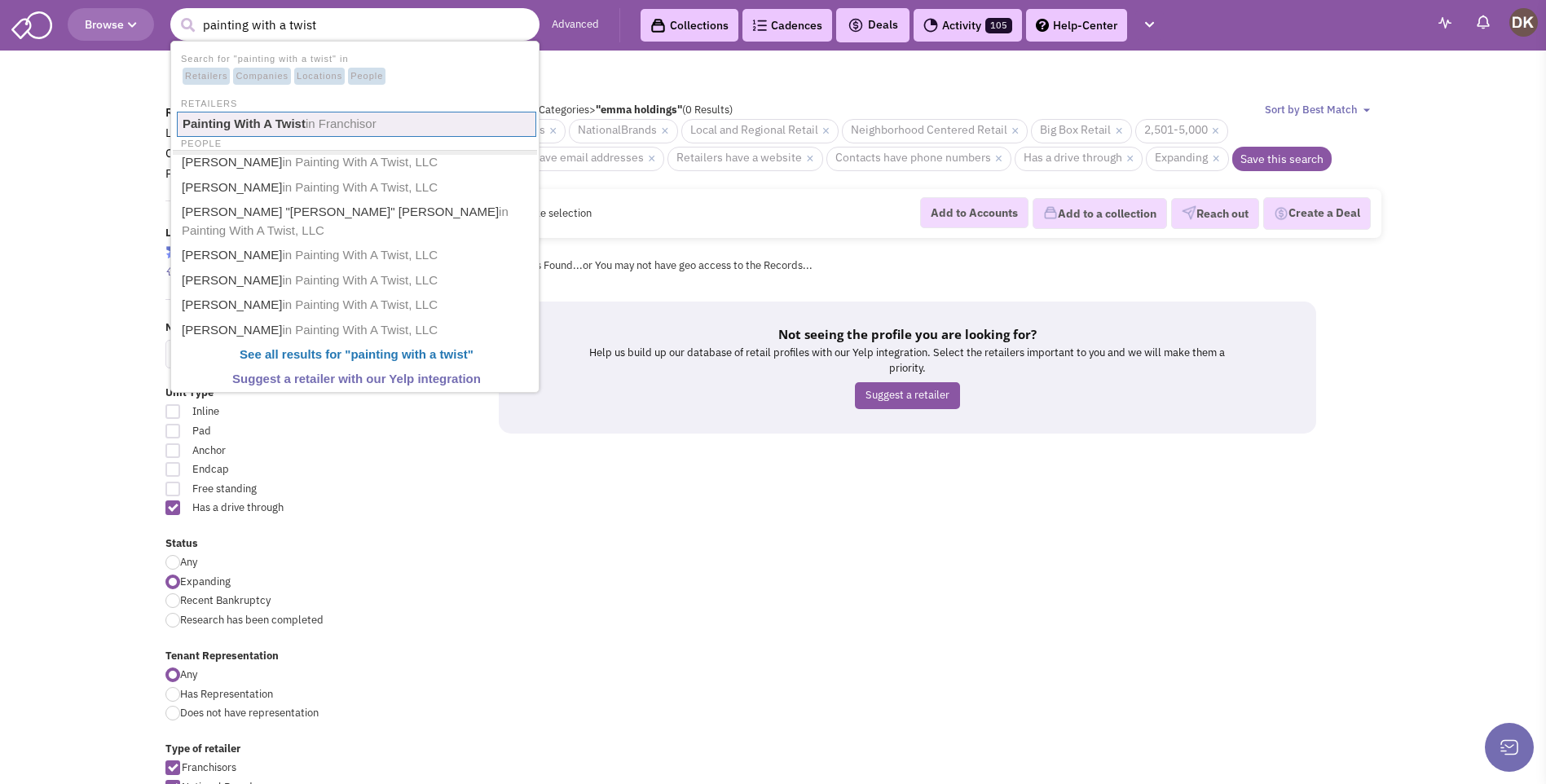
click at [292, 123] on b "Painting With A Twist" at bounding box center [245, 123] width 123 height 14
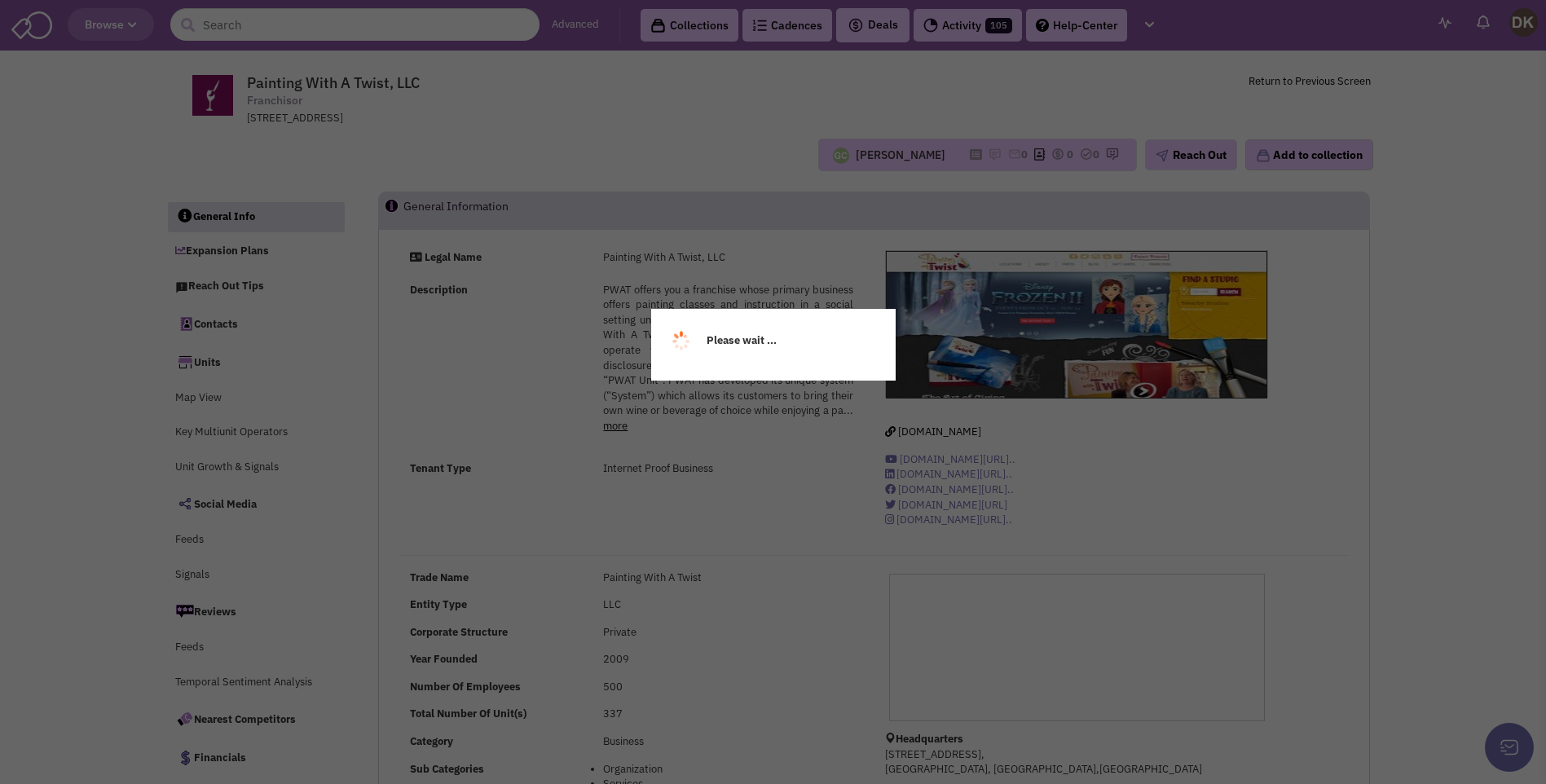
select select
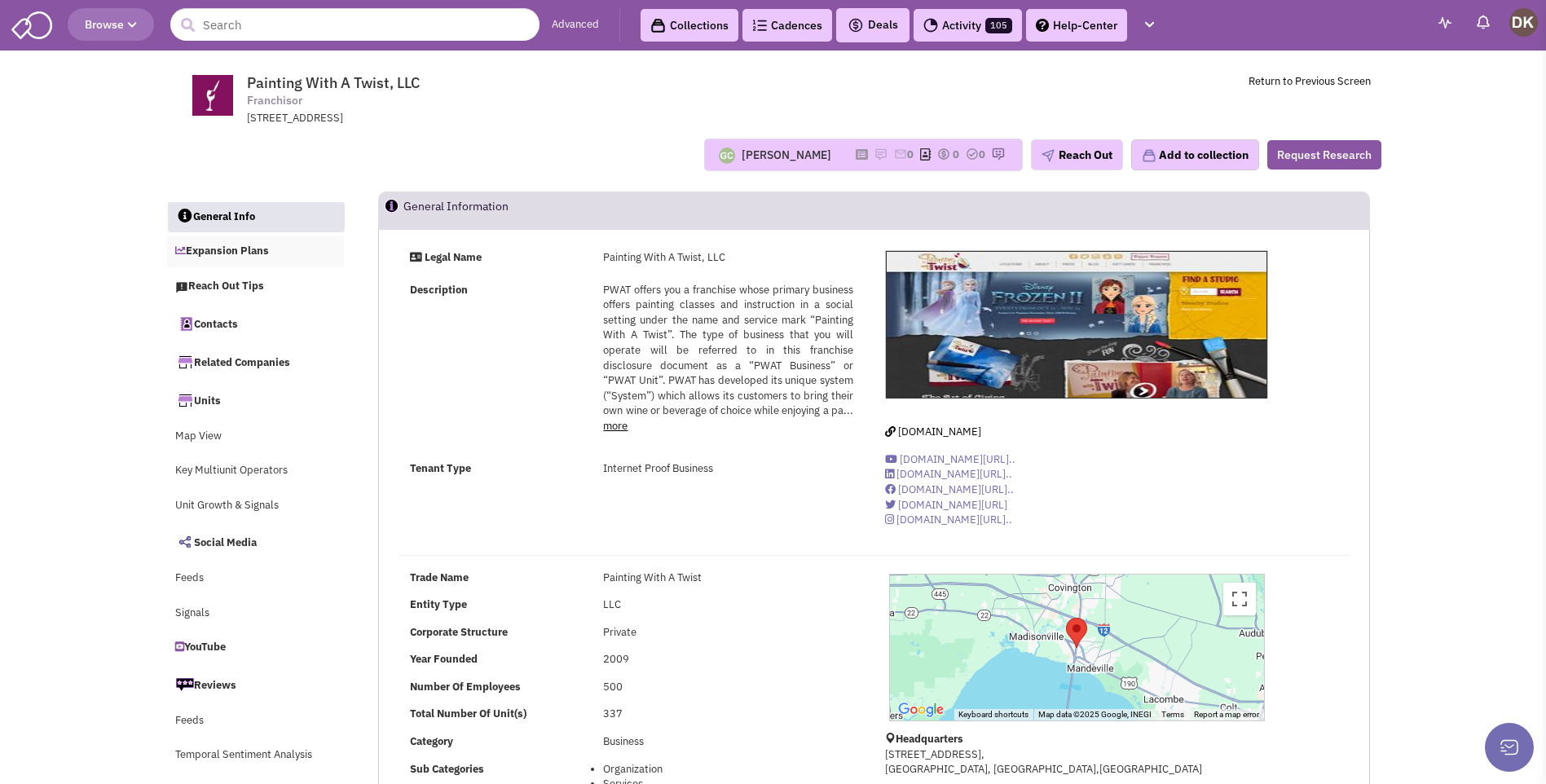
click at [227, 249] on link "Expansion Plans" at bounding box center [256, 252] width 178 height 31
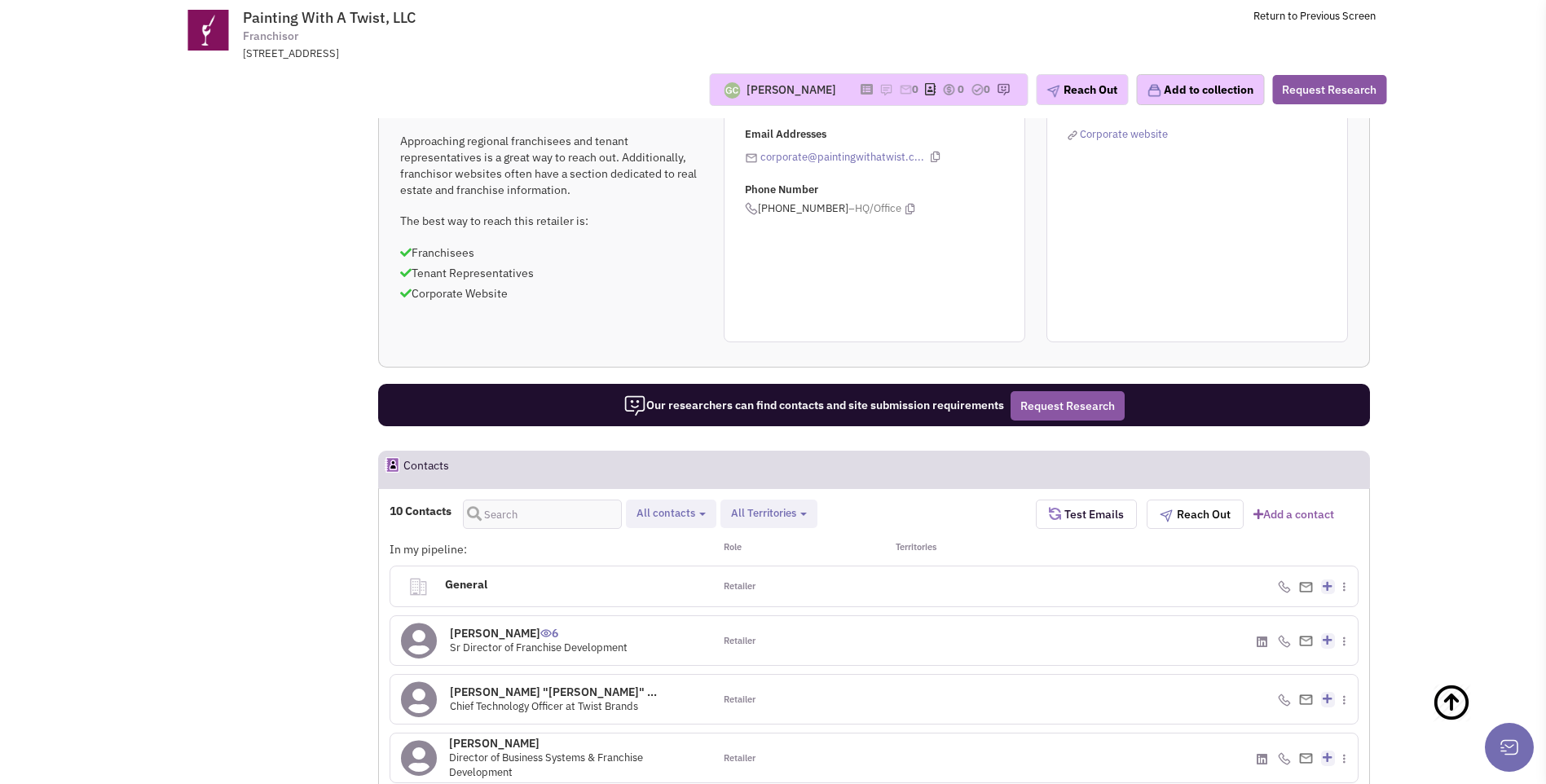
scroll to position [576, 0]
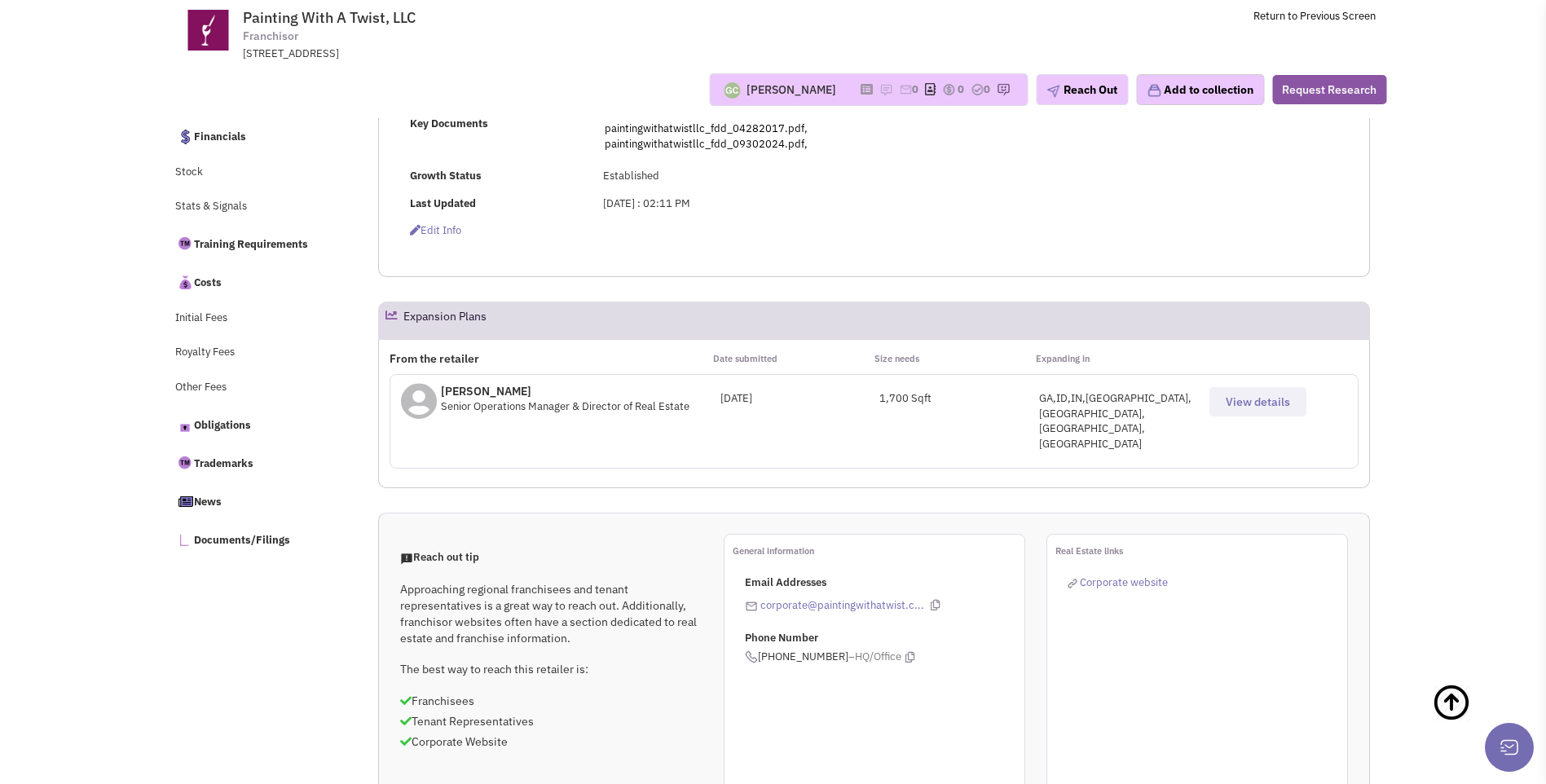
click at [1253, 413] on button "View details" at bounding box center [1258, 401] width 97 height 29
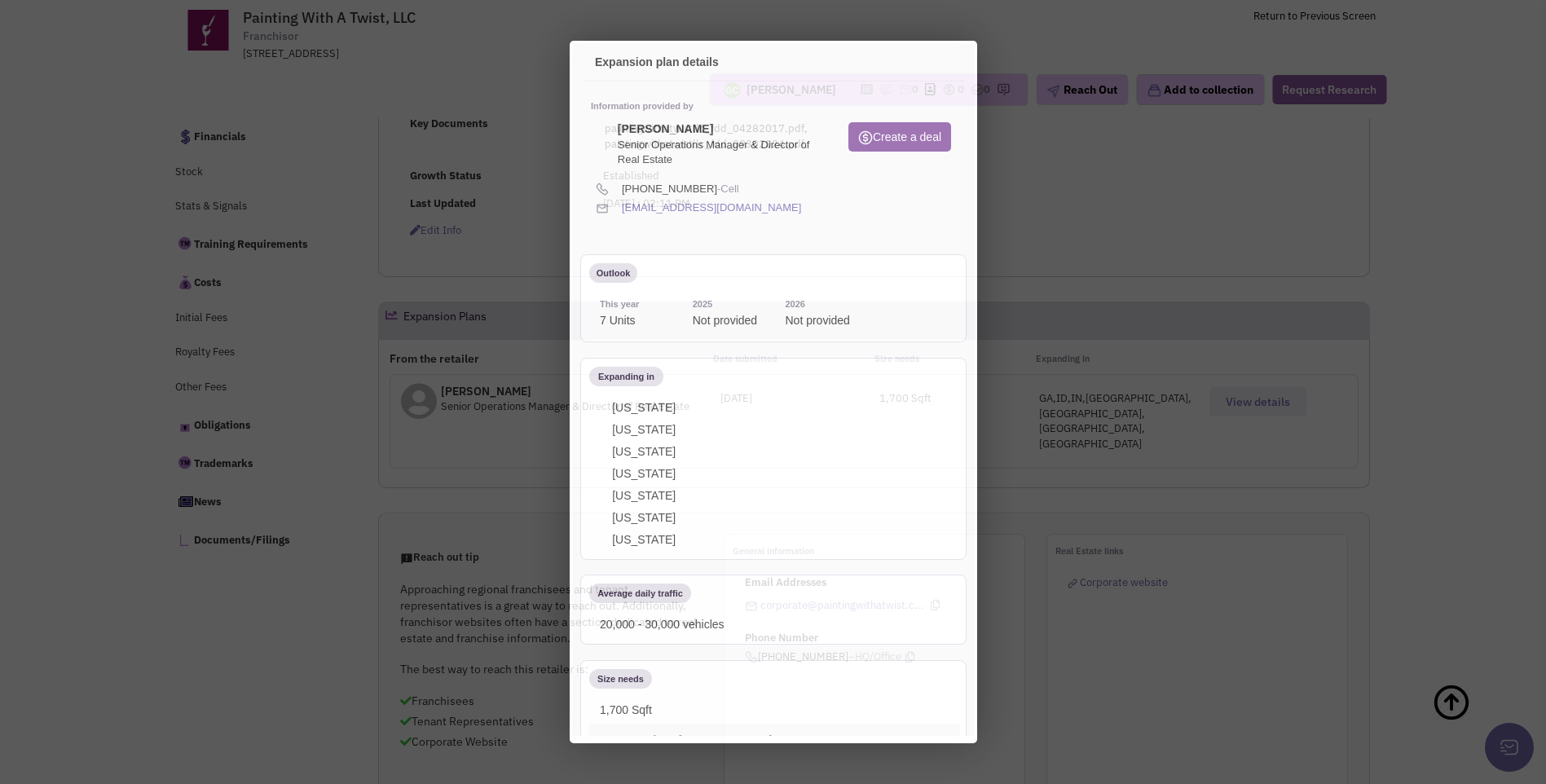
scroll to position [0, 0]
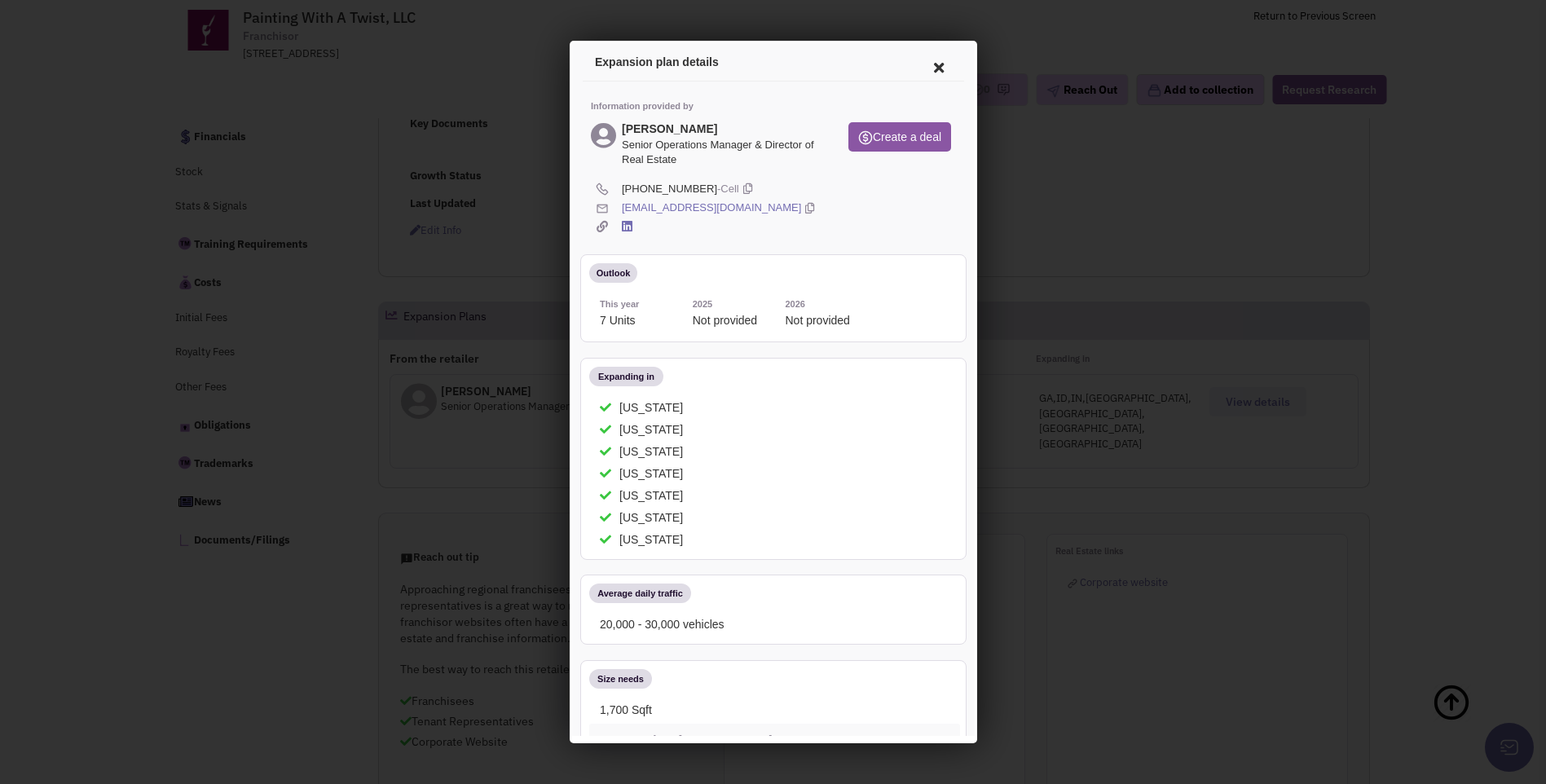
drag, startPoint x: 619, startPoint y: 180, endPoint x: 832, endPoint y: 213, distance: 215.5
click at [832, 213] on div "Information provided by Mr. Josh Bergeron Senior Operations Manager & Director …" at bounding box center [771, 633] width 382 height 1108
copy div "(985) 789-5119 -Cell jbergeron@paintingwithatwist.com"
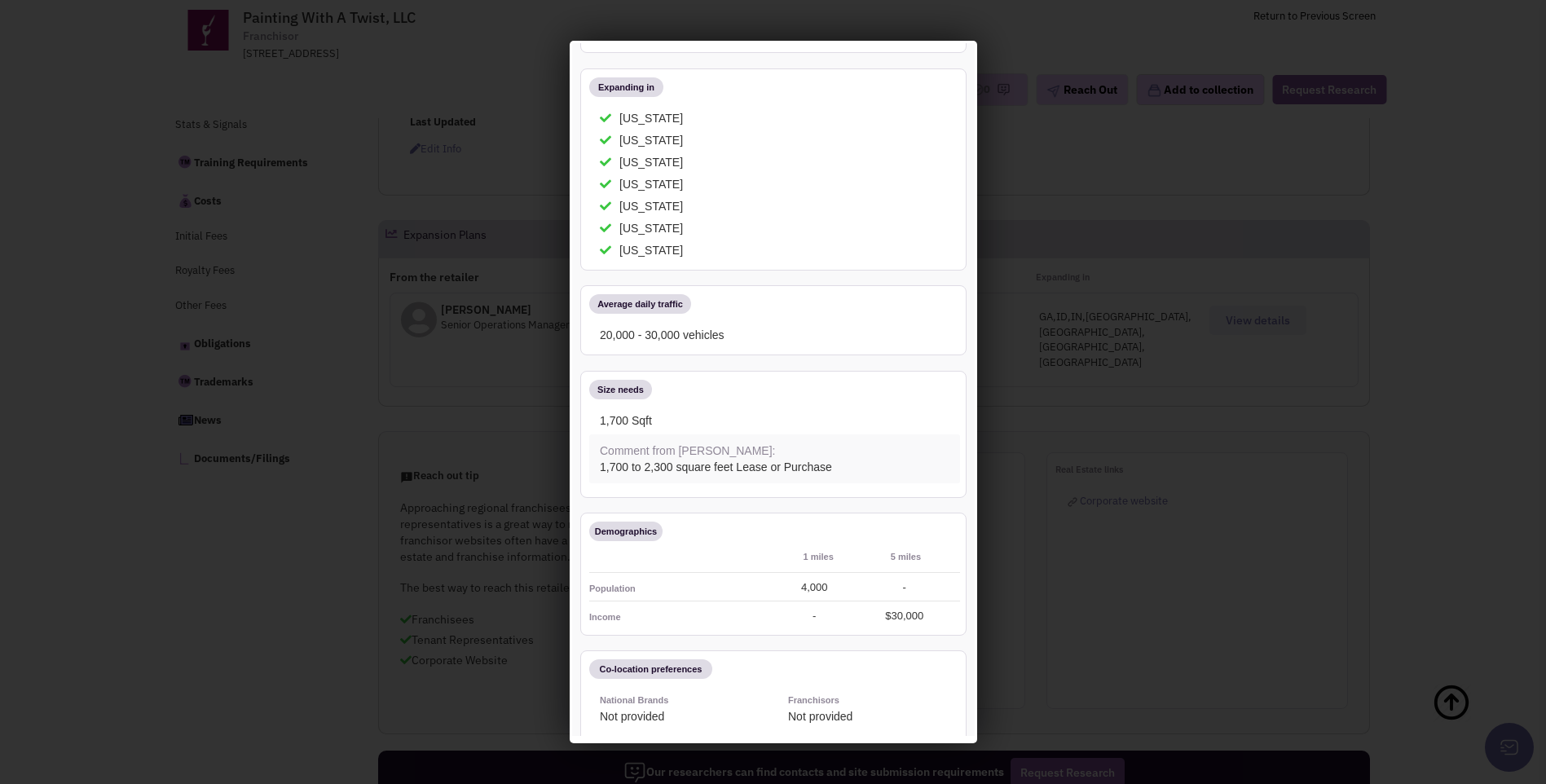
scroll to position [208, 0]
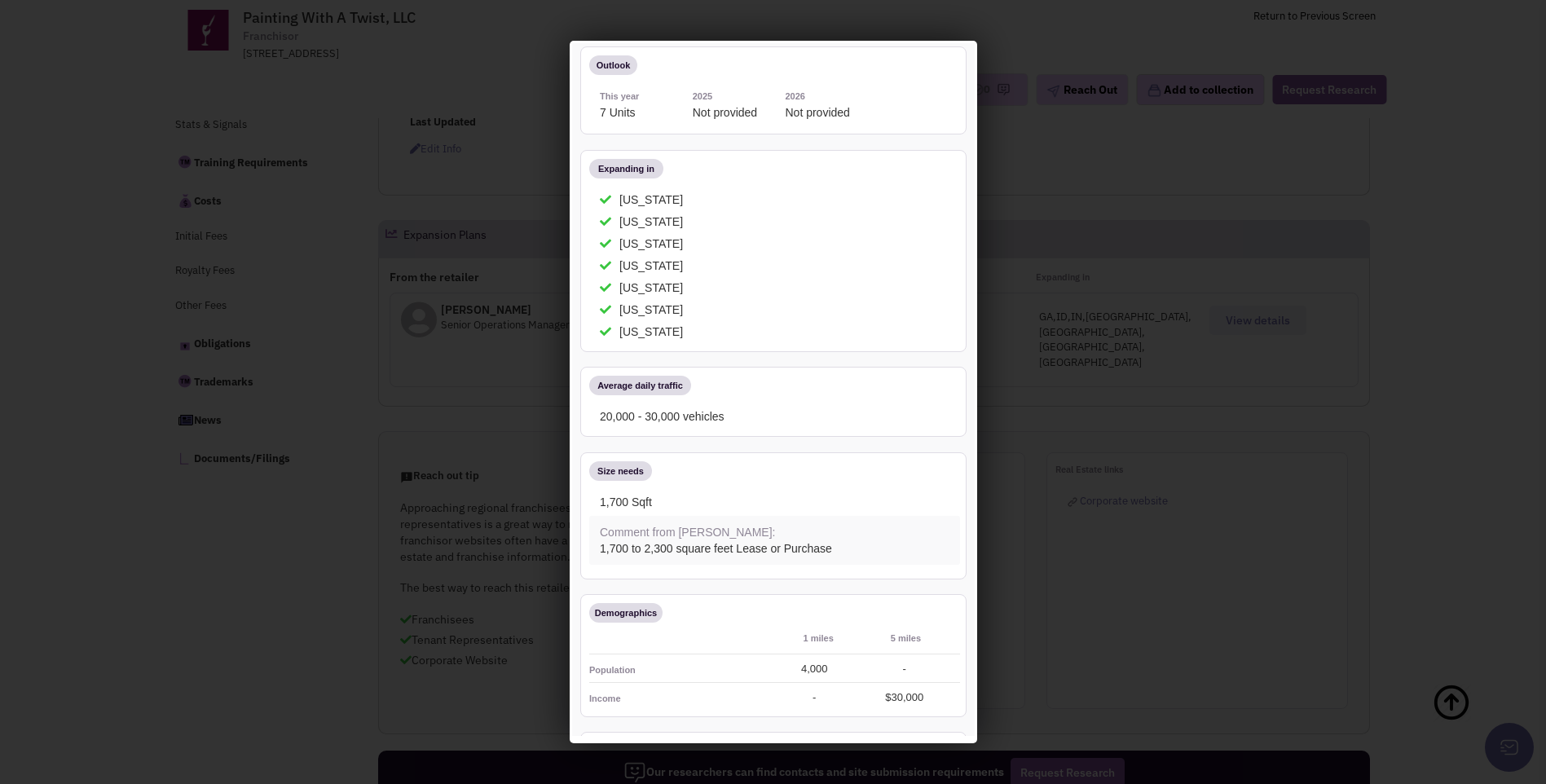
click at [313, 102] on div at bounding box center [773, 392] width 1546 height 784
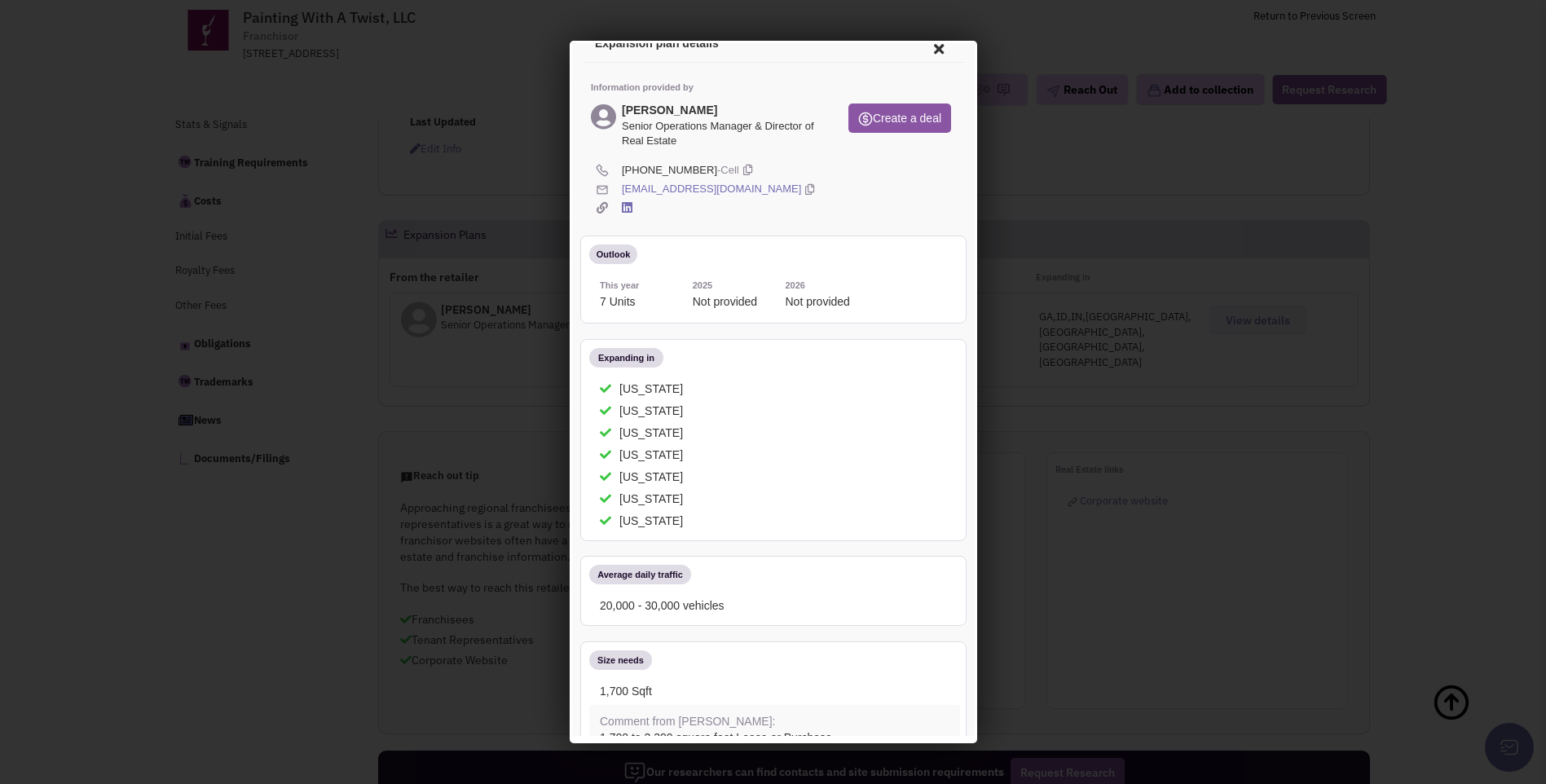
scroll to position [0, 0]
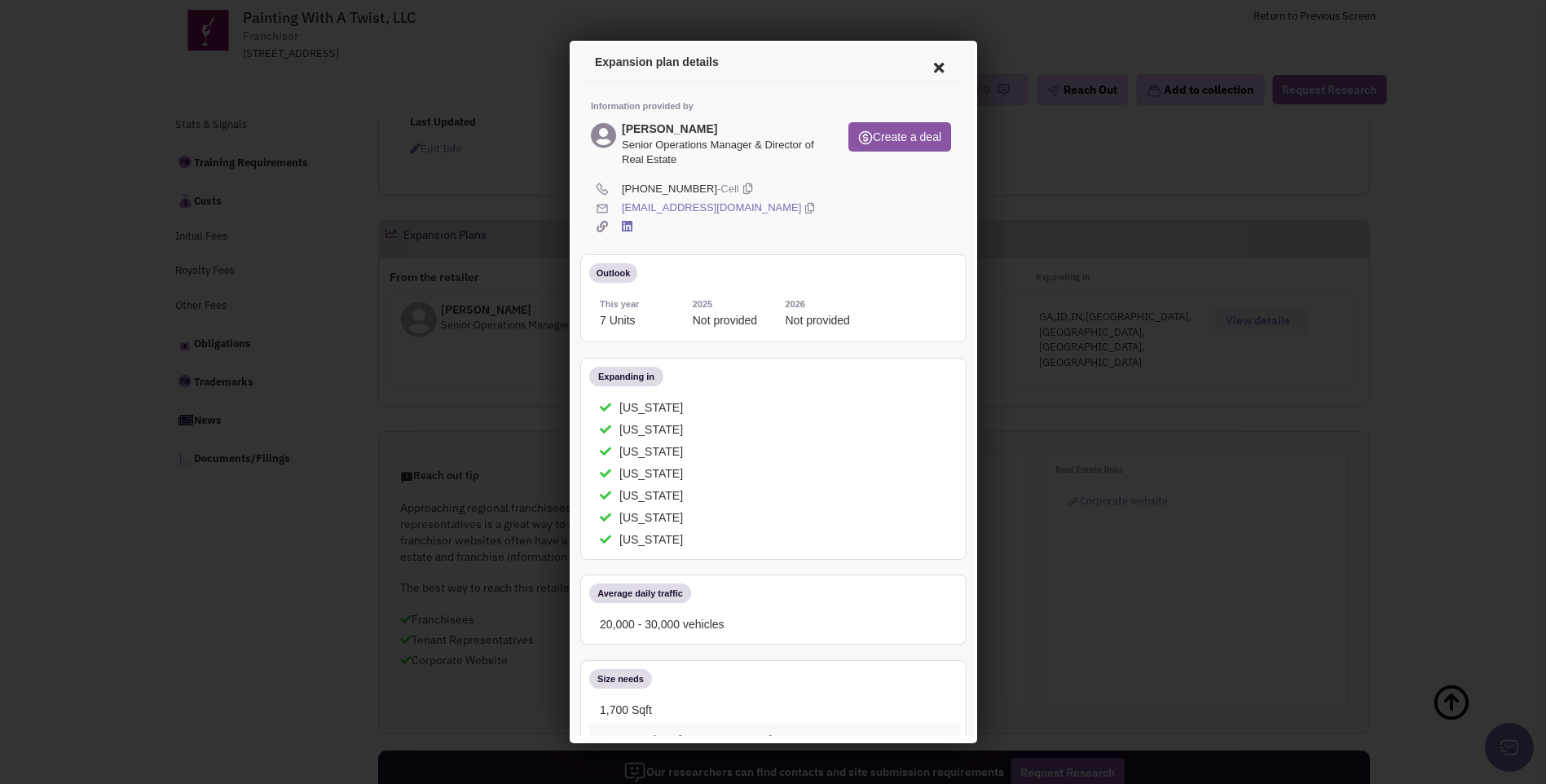
click at [407, 121] on div at bounding box center [773, 392] width 1546 height 784
click at [379, 116] on div at bounding box center [773, 392] width 1546 height 784
click at [926, 65] on icon at bounding box center [935, 65] width 34 height 39
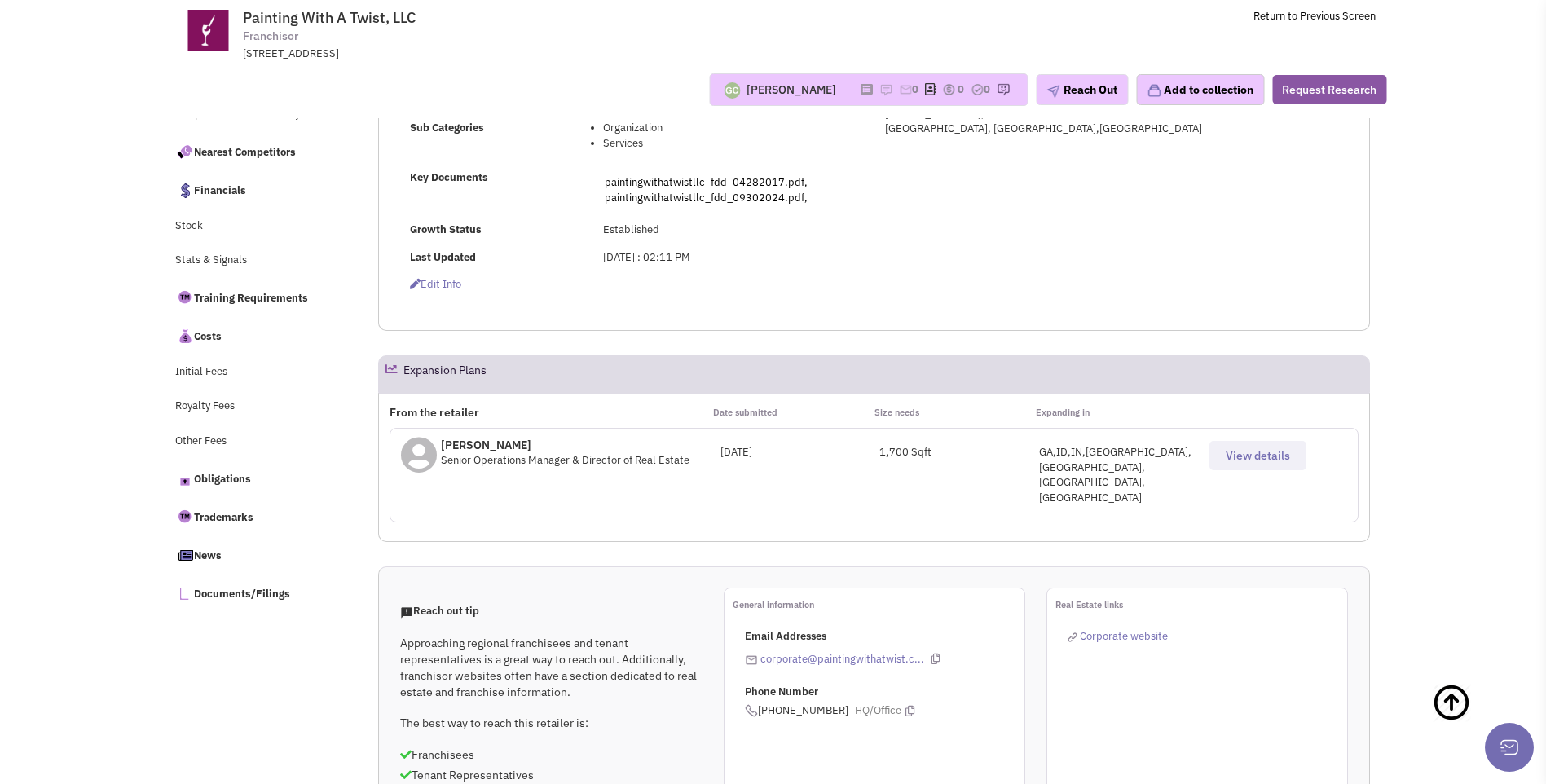
scroll to position [332, 0]
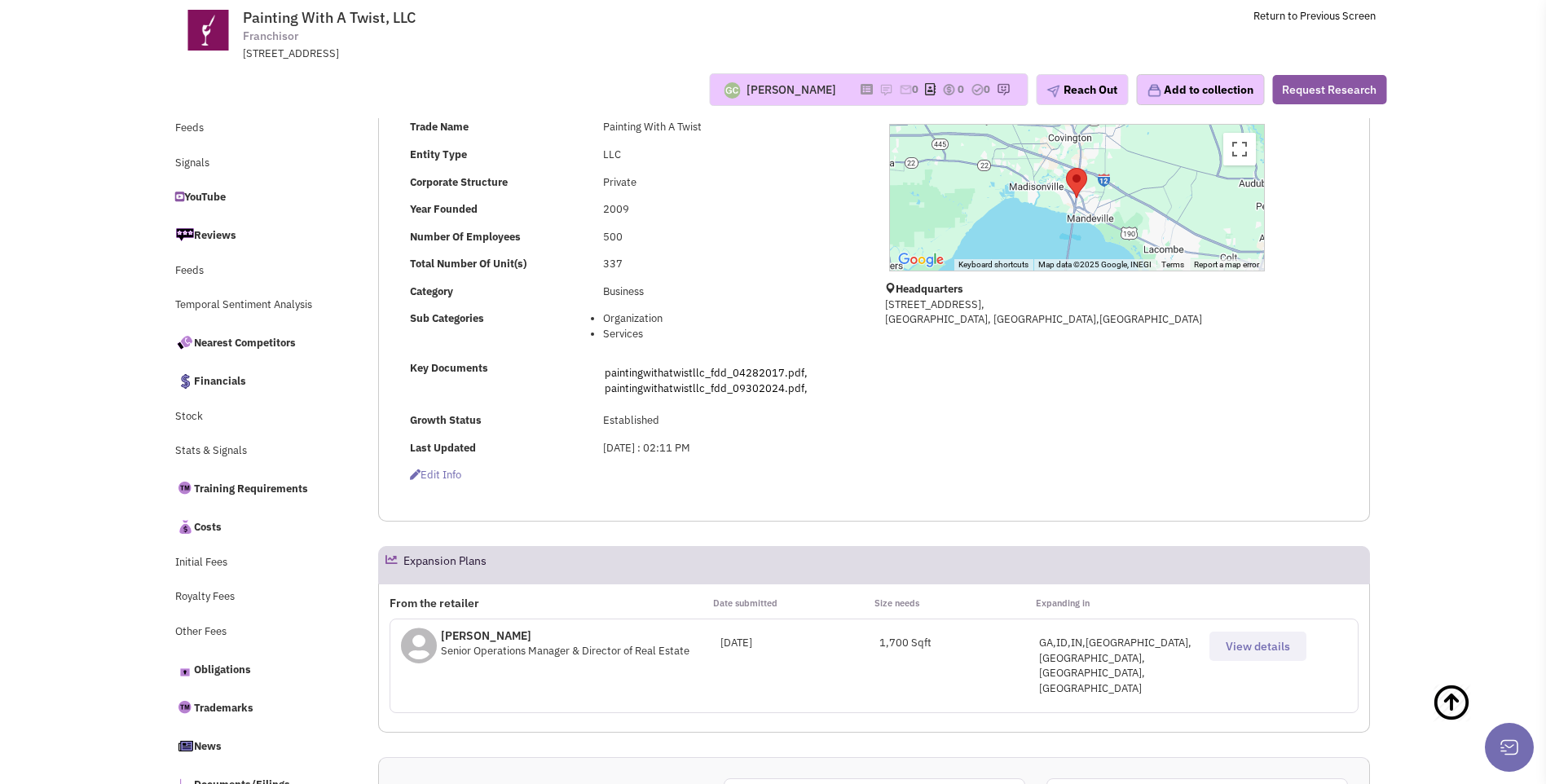
click at [861, 95] on link at bounding box center [869, 90] width 18 height 14
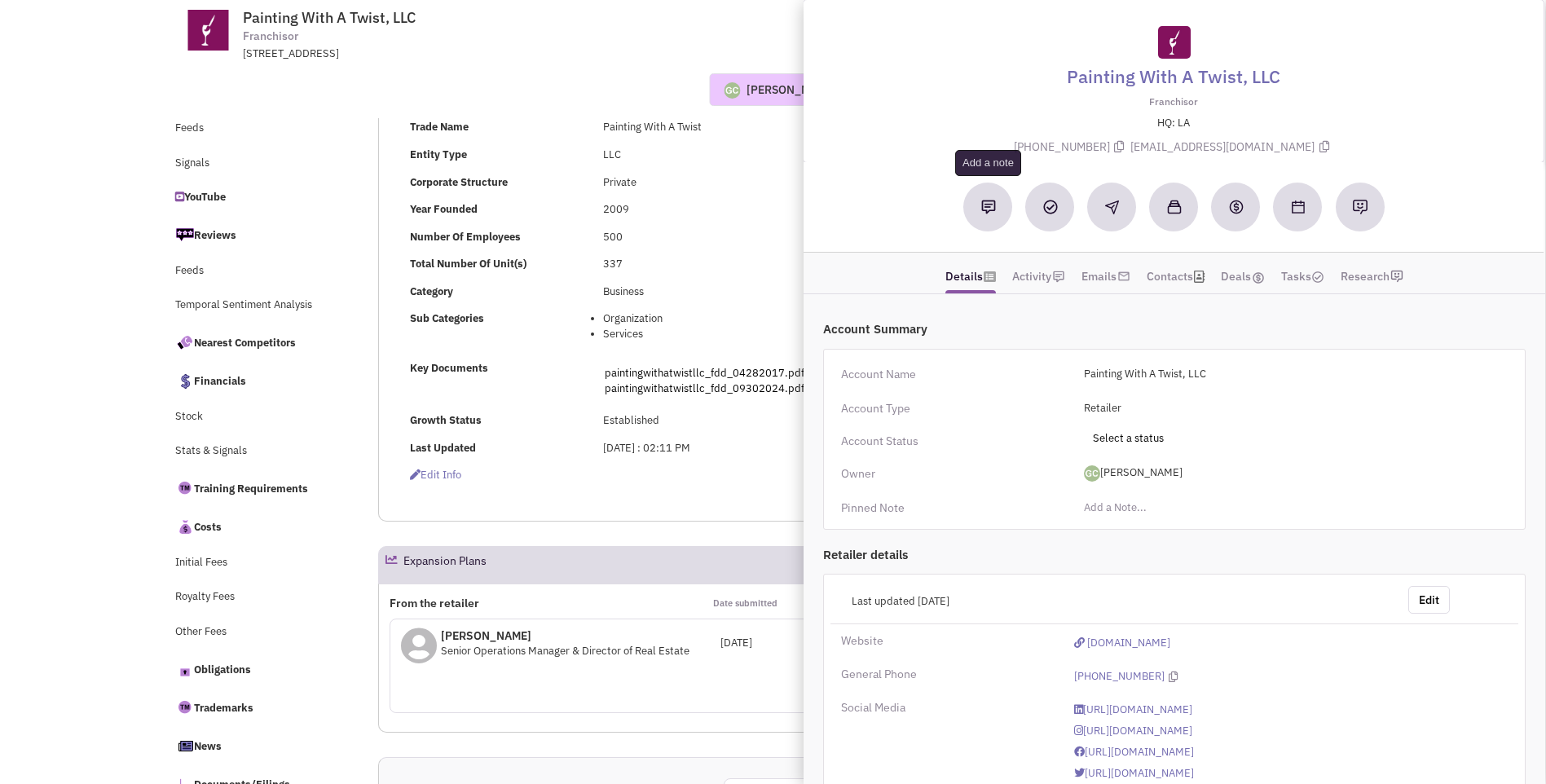
click at [984, 202] on img at bounding box center [988, 207] width 15 height 15
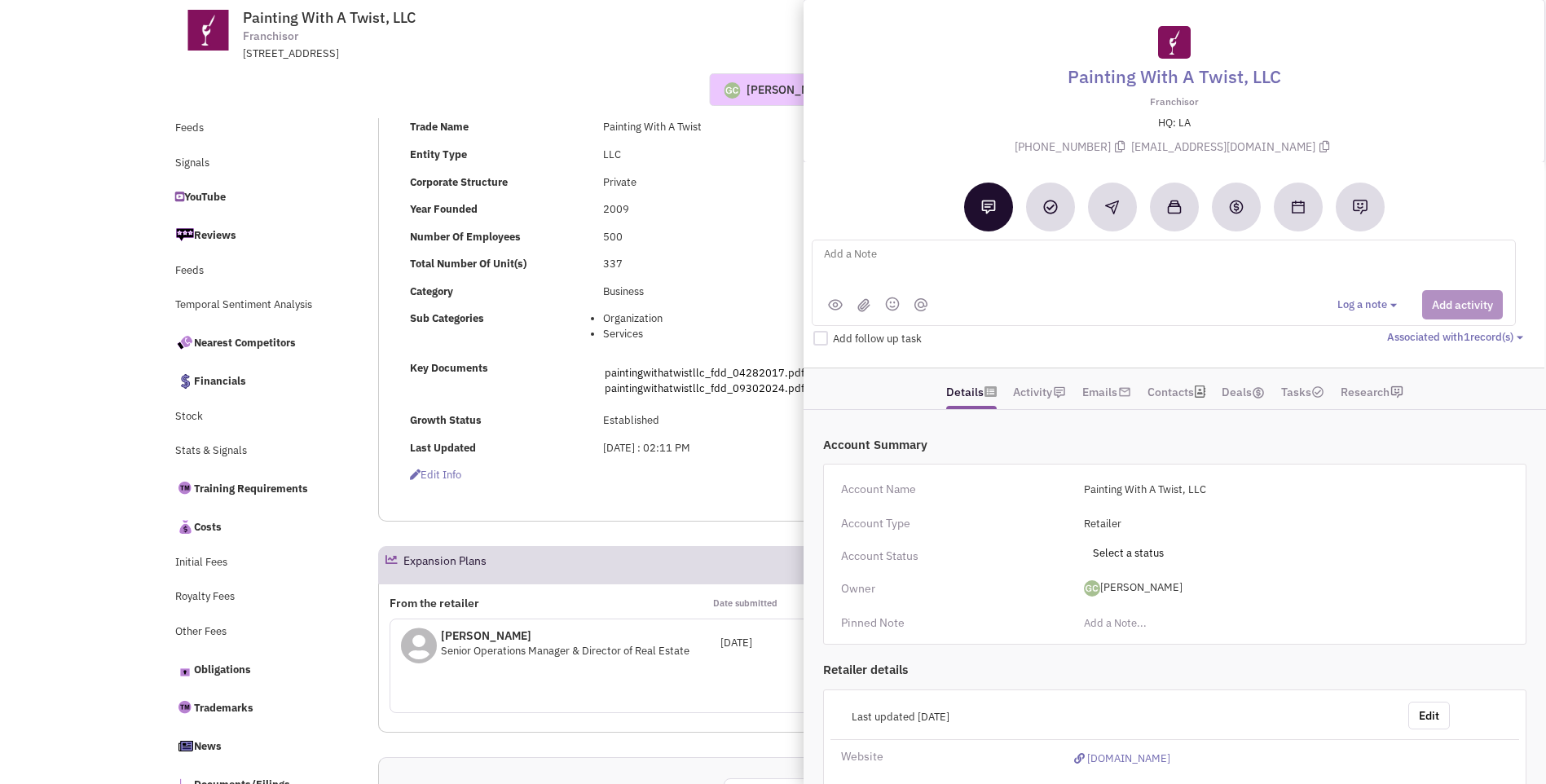
click at [826, 267] on textarea at bounding box center [1024, 267] width 404 height 45
click at [820, 254] on div "@Bloom @Colleen_ @Guillaume @Hâf @Shary_ @William" at bounding box center [1164, 267] width 702 height 45
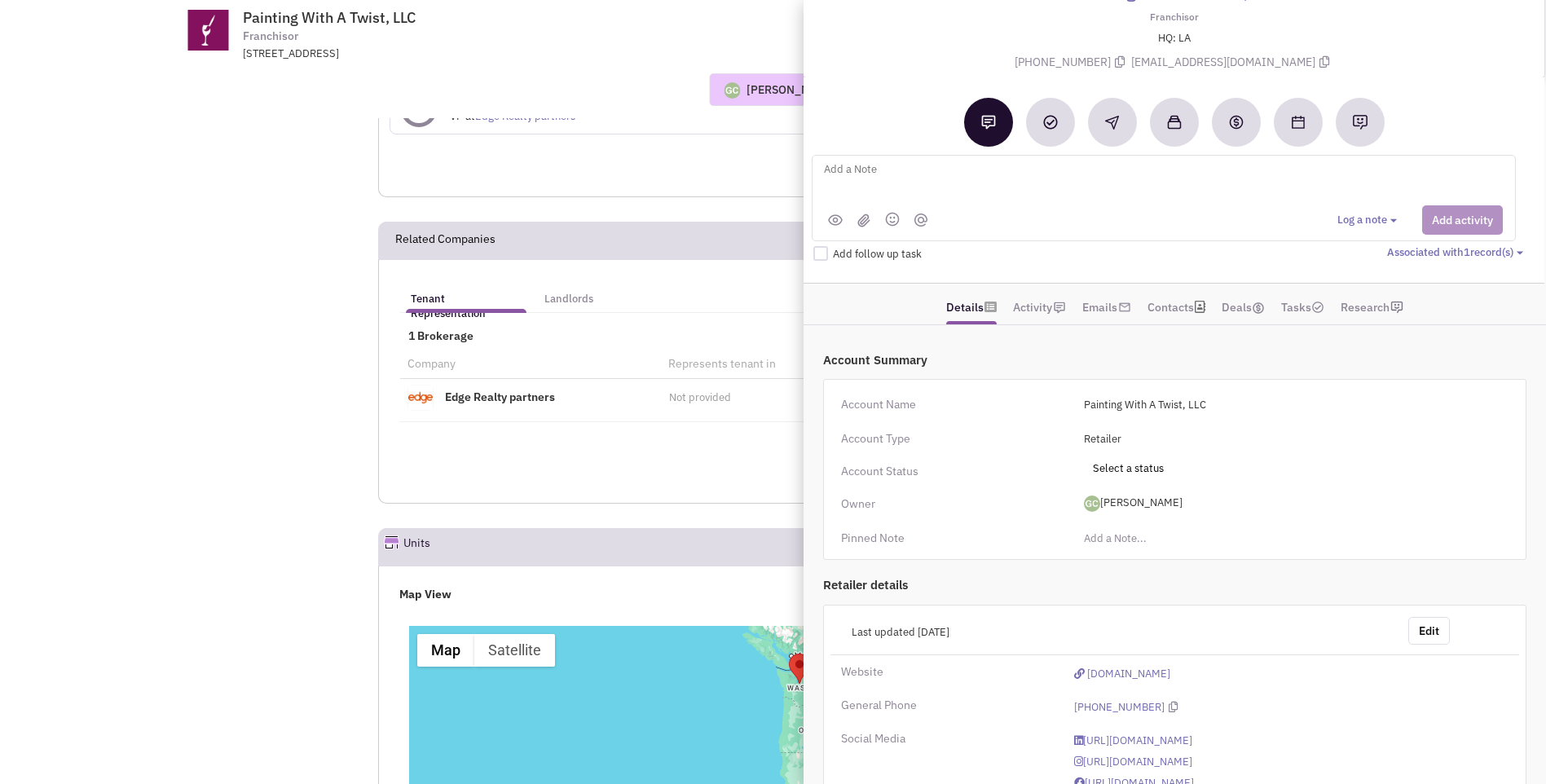
scroll to position [0, 0]
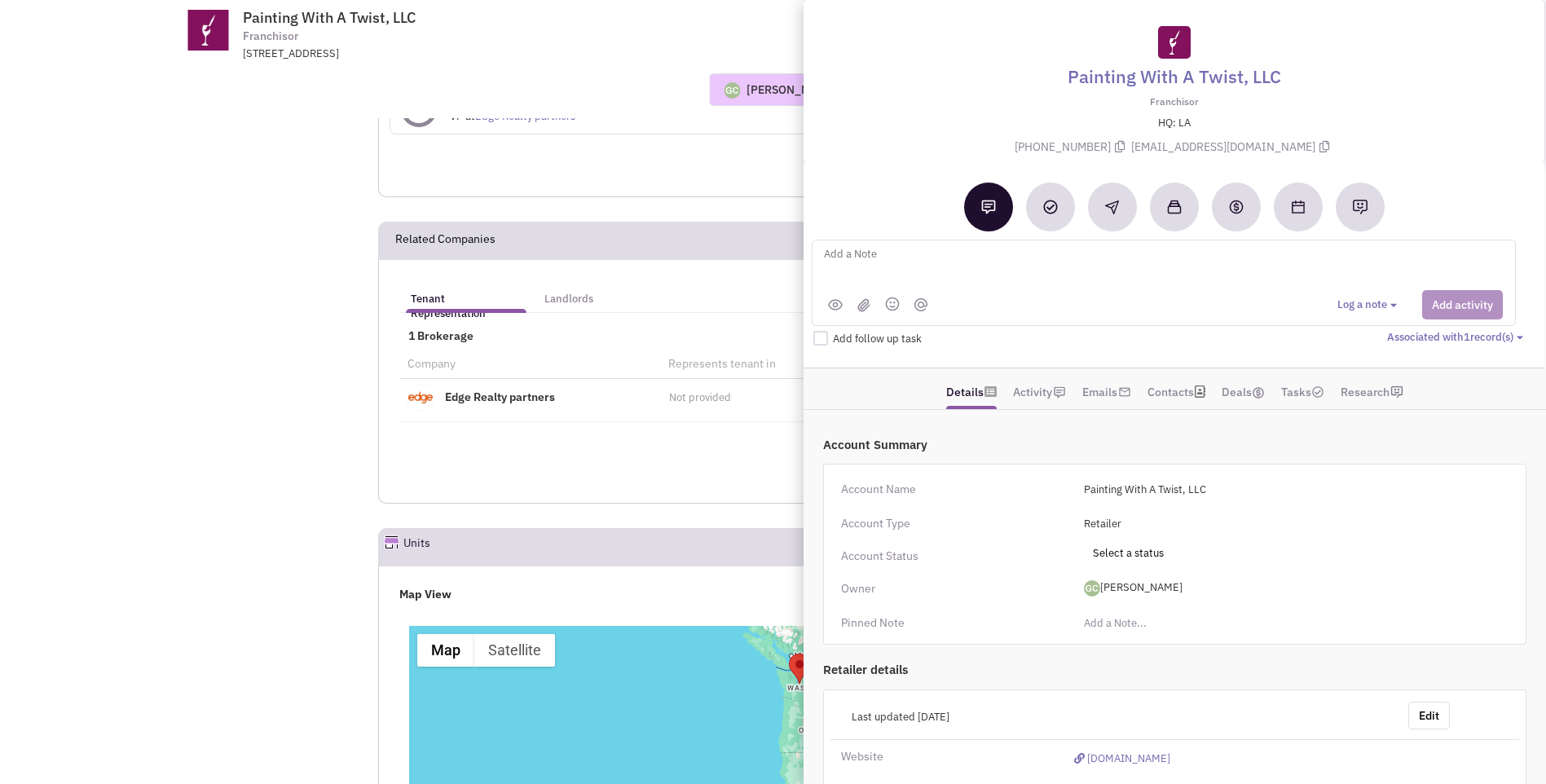
click at [889, 258] on textarea at bounding box center [1024, 267] width 404 height 45
type textarea "NO notes or email. Placed vmx + sent email to Josh Bergeron"
click at [1450, 303] on button "Add activity" at bounding box center [1463, 304] width 81 height 29
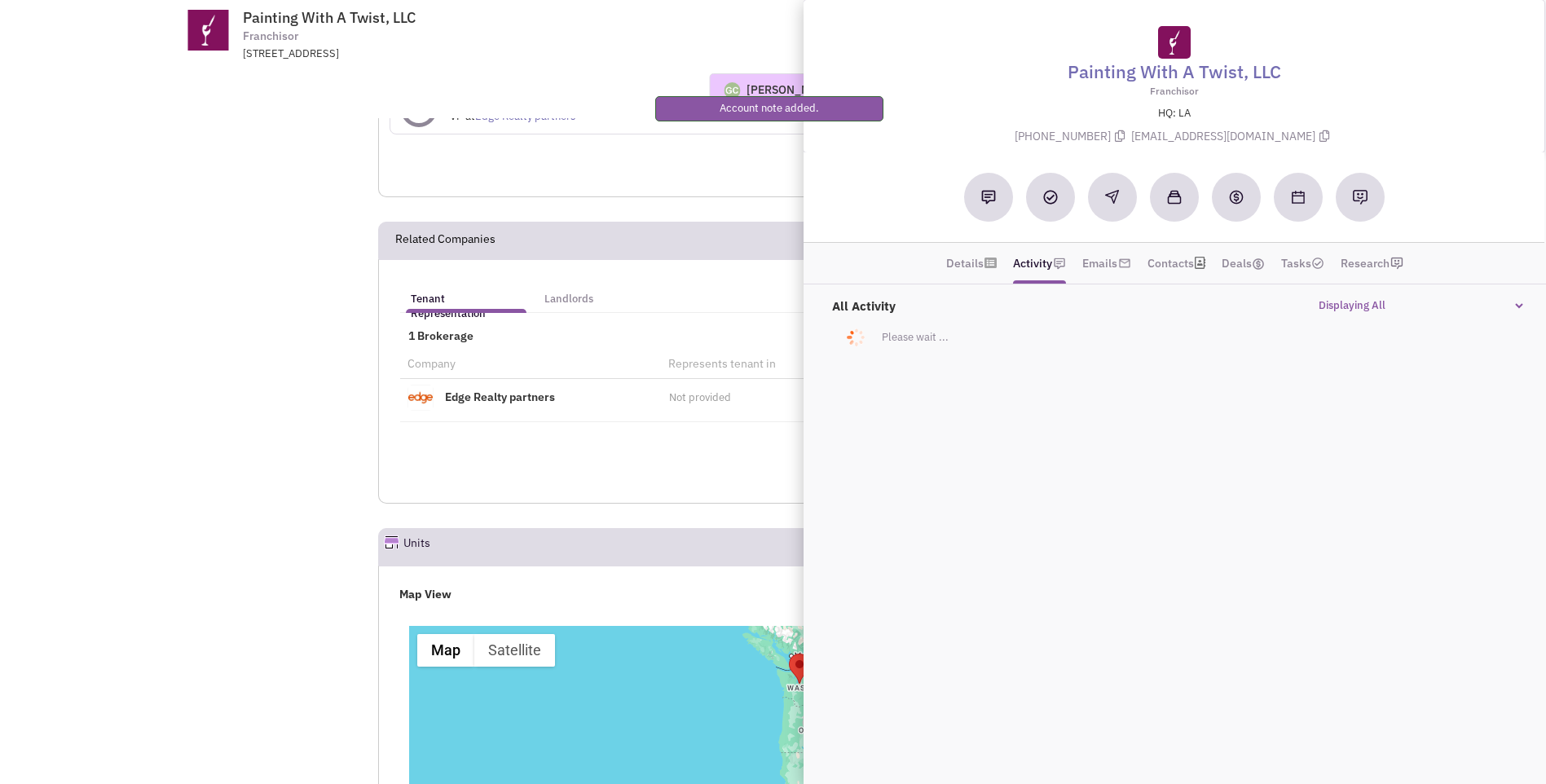
click at [672, 327] on div "1 Brokerage Company Represents tenant in Offices in Edge Realty partners Not pr…" at bounding box center [874, 398] width 948 height 142
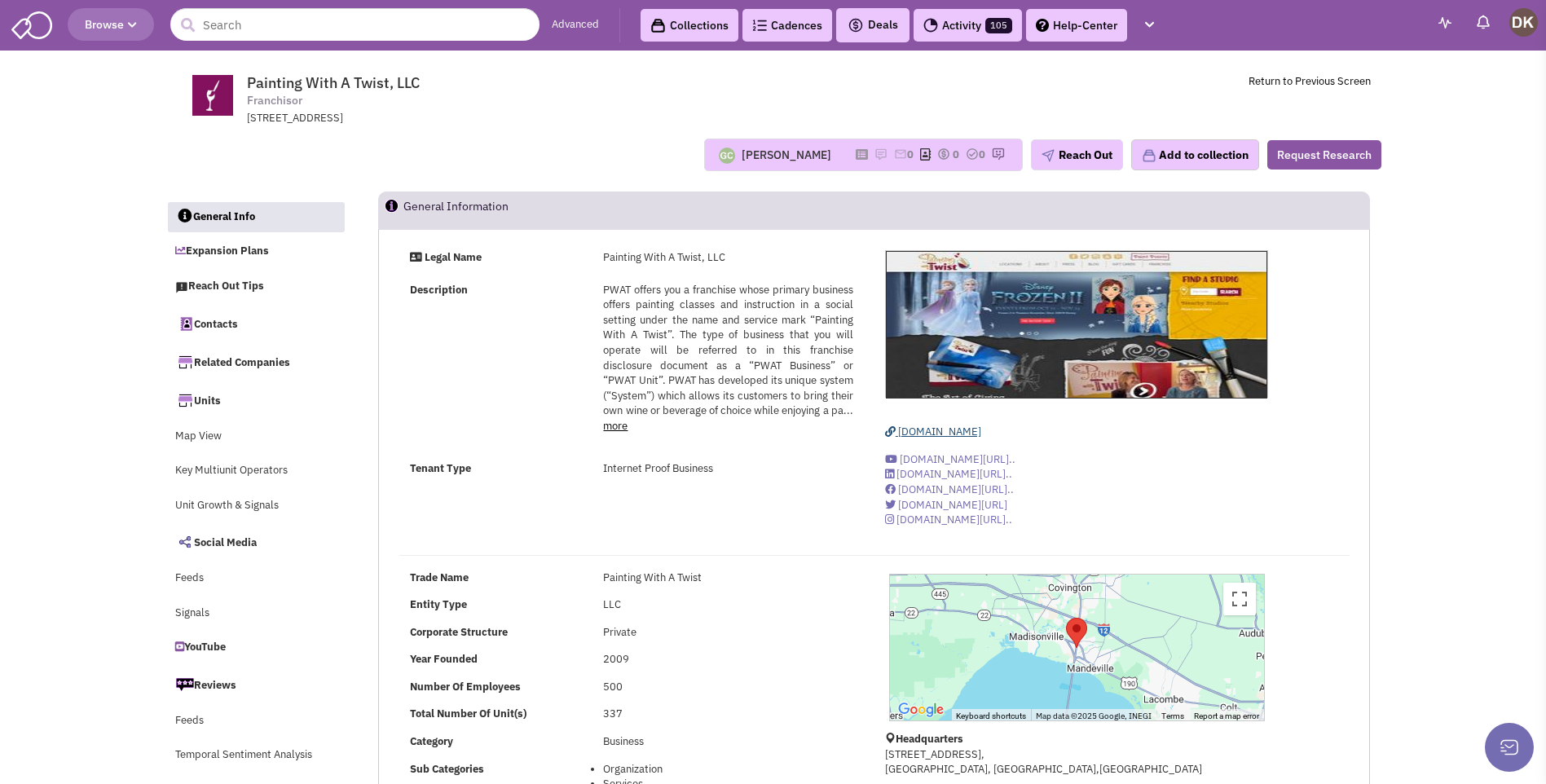
click at [932, 431] on span "www.paintingwithatwist.com" at bounding box center [940, 432] width 83 height 14
click at [959, 436] on span "www.paintingwithatwist.com" at bounding box center [940, 432] width 83 height 14
click at [875, 156] on img at bounding box center [881, 154] width 13 height 13
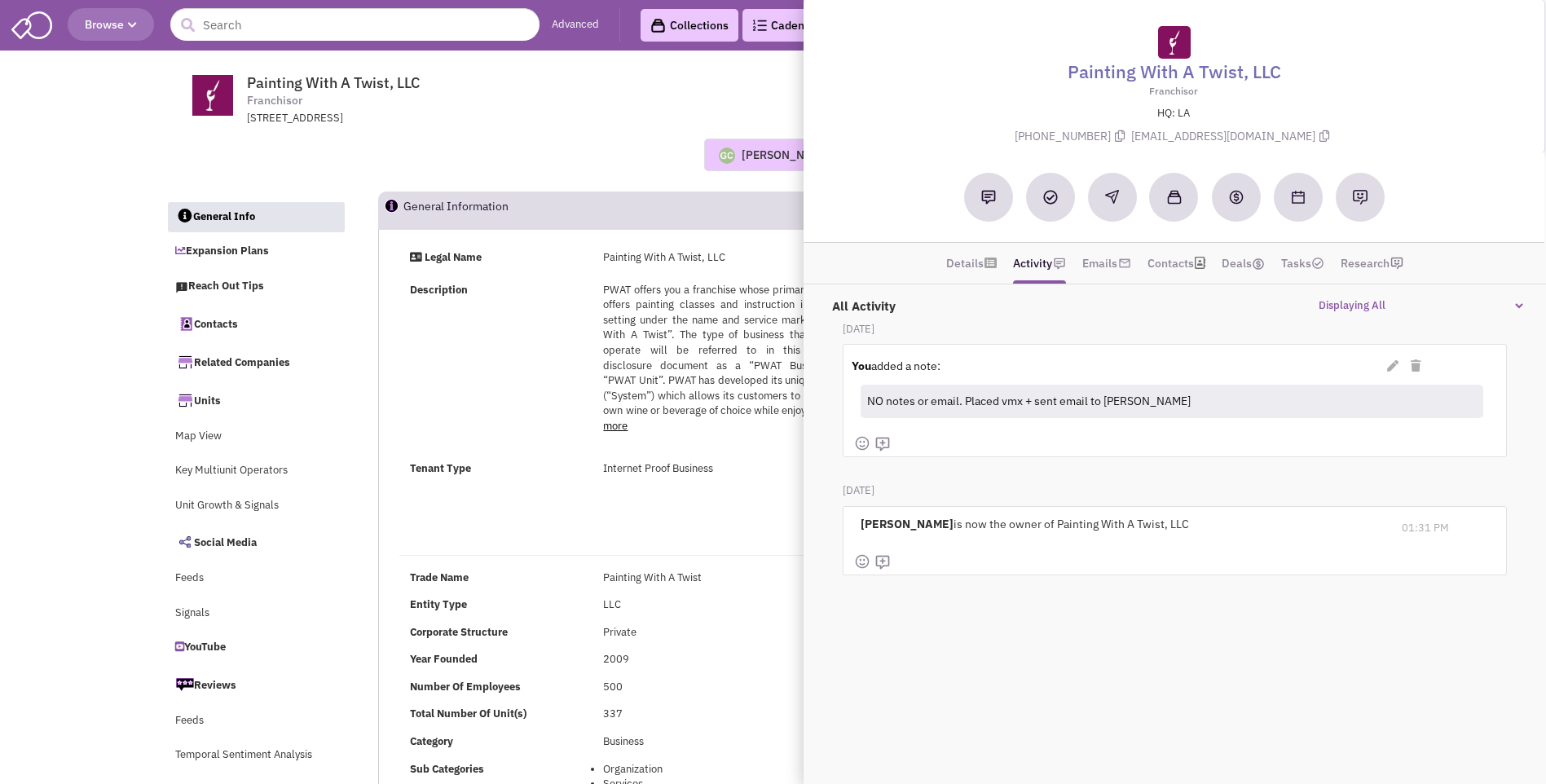
click at [649, 155] on div "Guillaume Chetail No note found! 0 0 0 Reach Out" at bounding box center [773, 154] width 1237 height 33
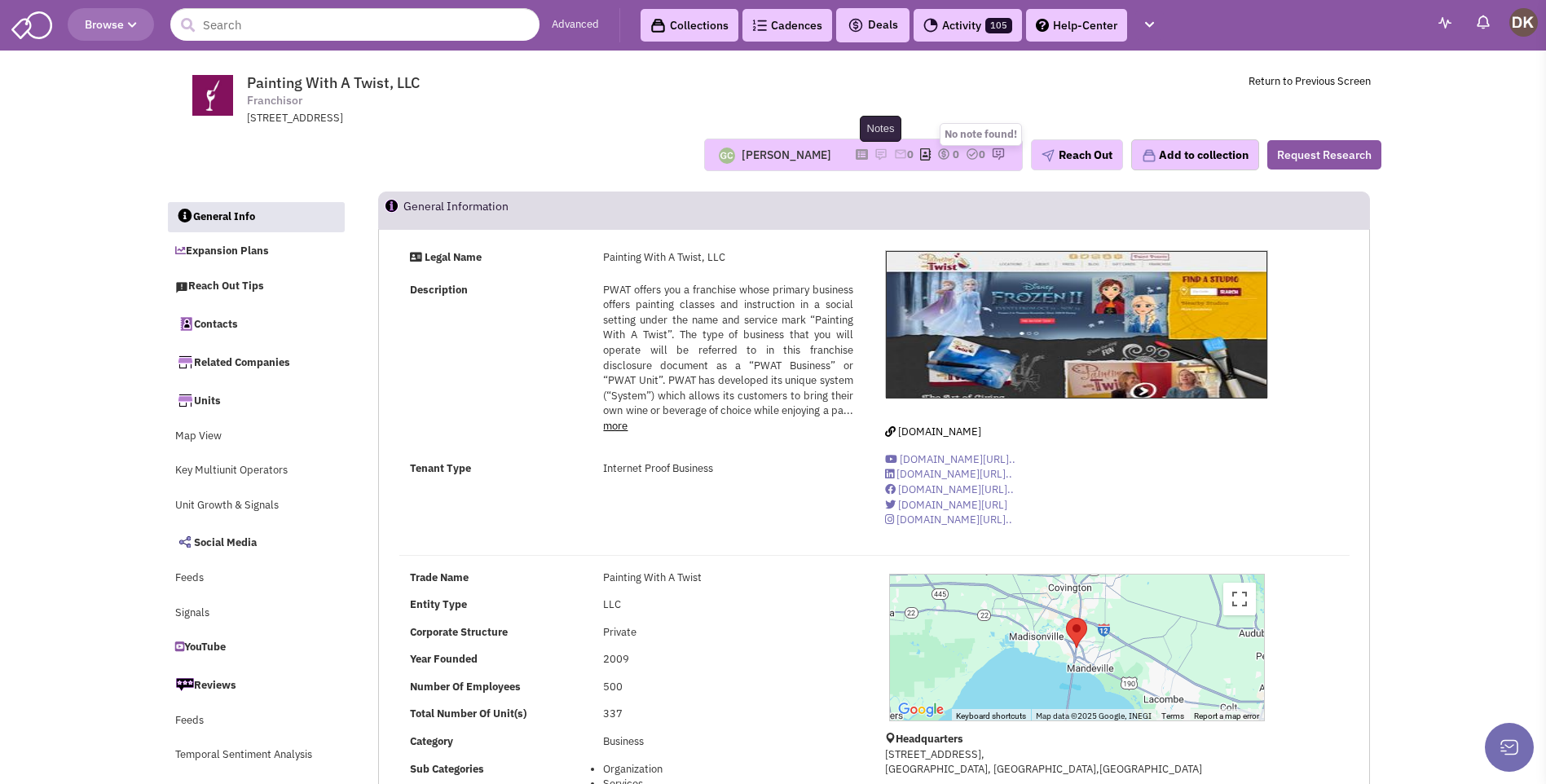
click at [875, 154] on img at bounding box center [881, 154] width 13 height 13
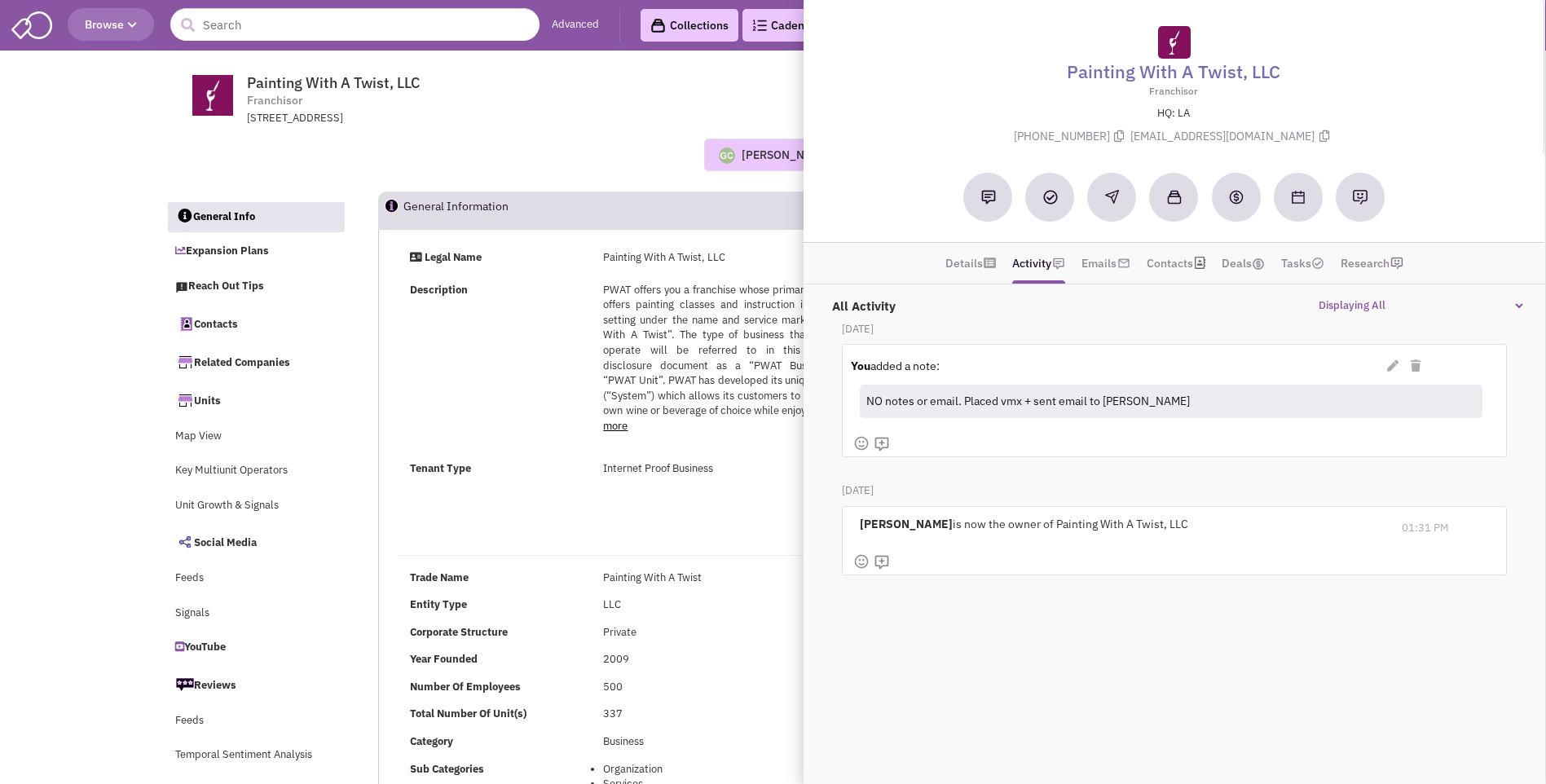
click at [615, 127] on div "Guillaume Chetail No note found! 0 0 0 Reach Out Add to collection" at bounding box center [773, 155] width 1237 height 57
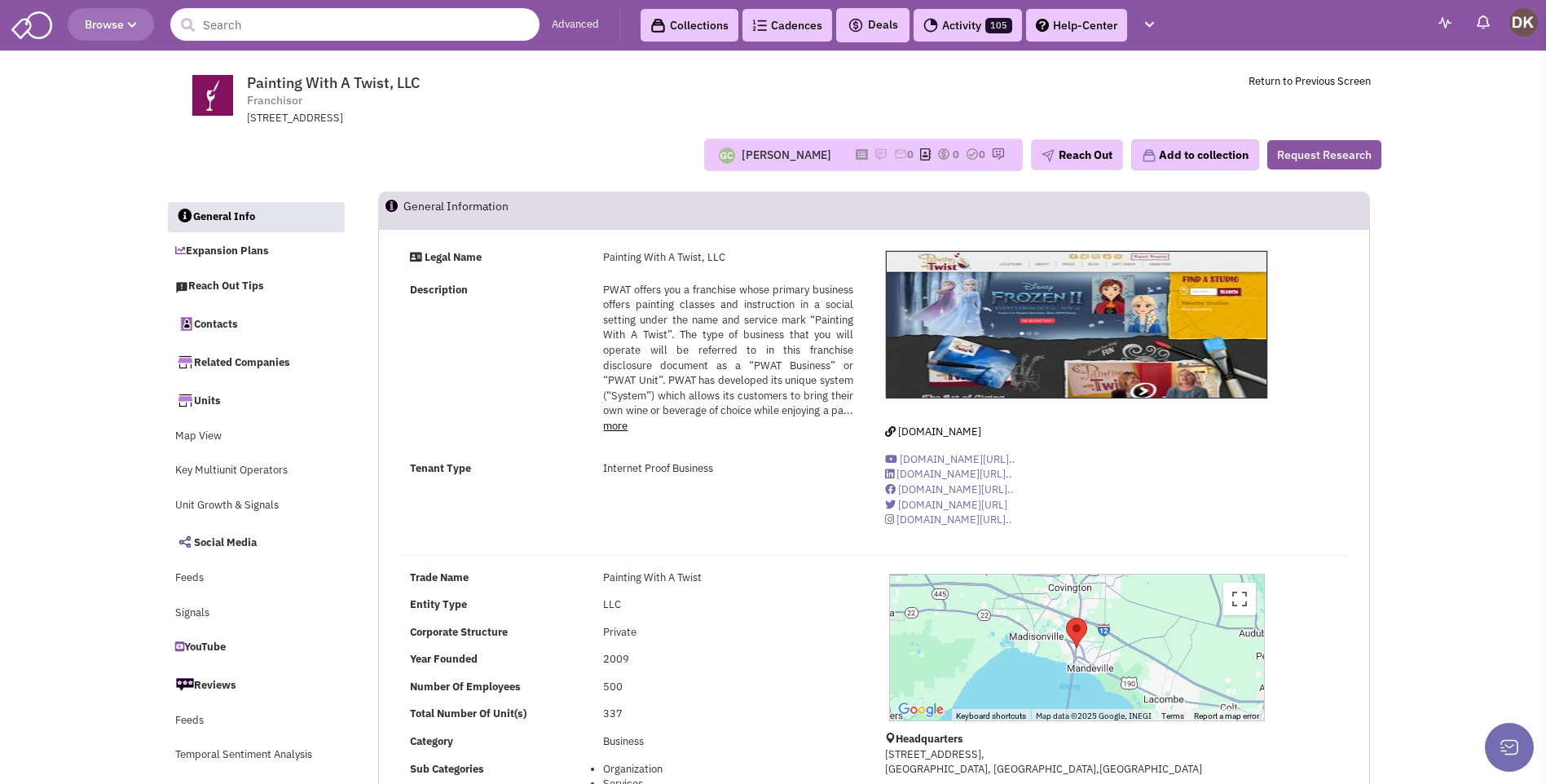
click at [352, 36] on input "text" at bounding box center [355, 24] width 370 height 33
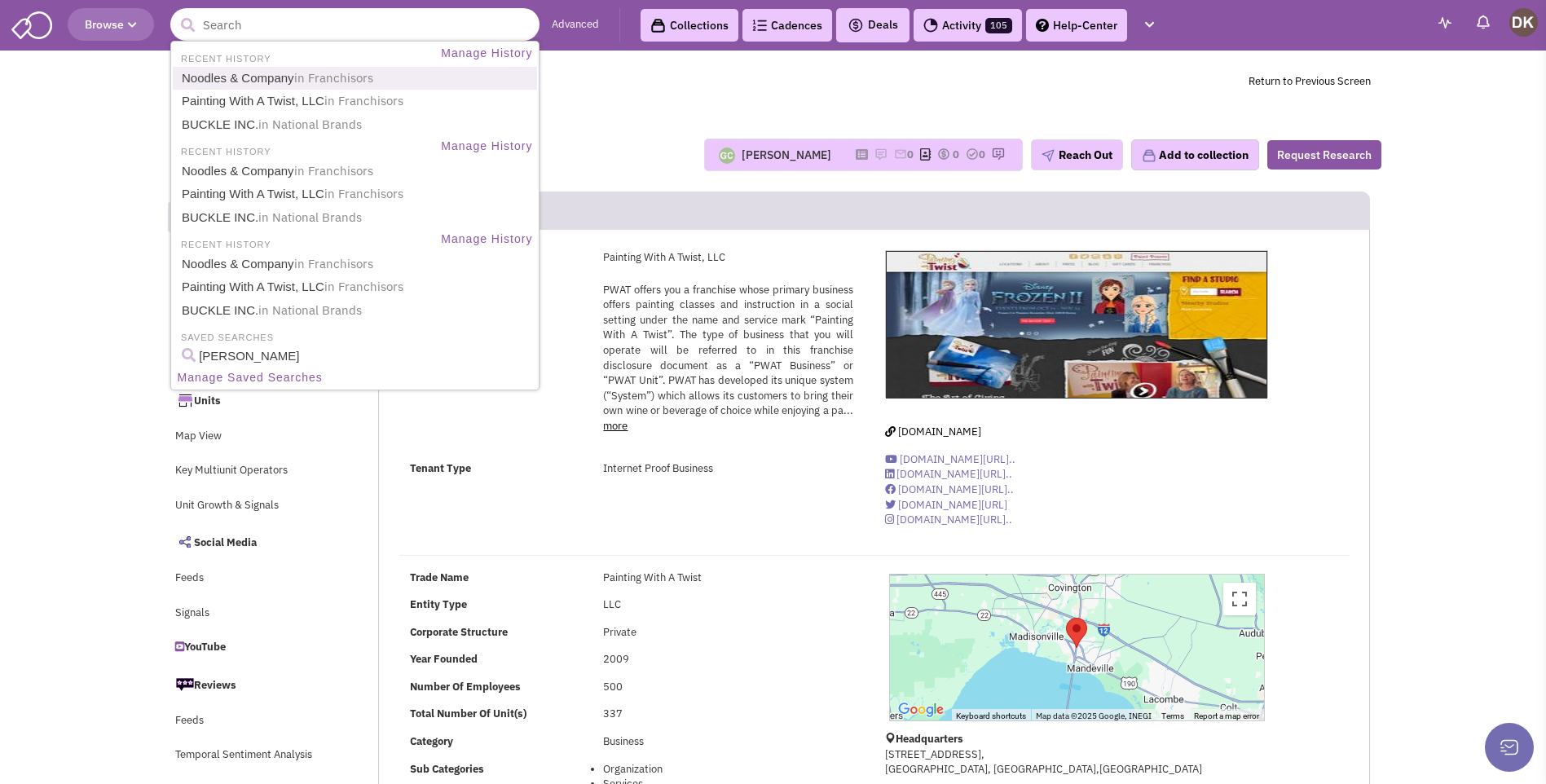
click at [295, 78] on span "in Franchisors" at bounding box center [333, 78] width 79 height 16
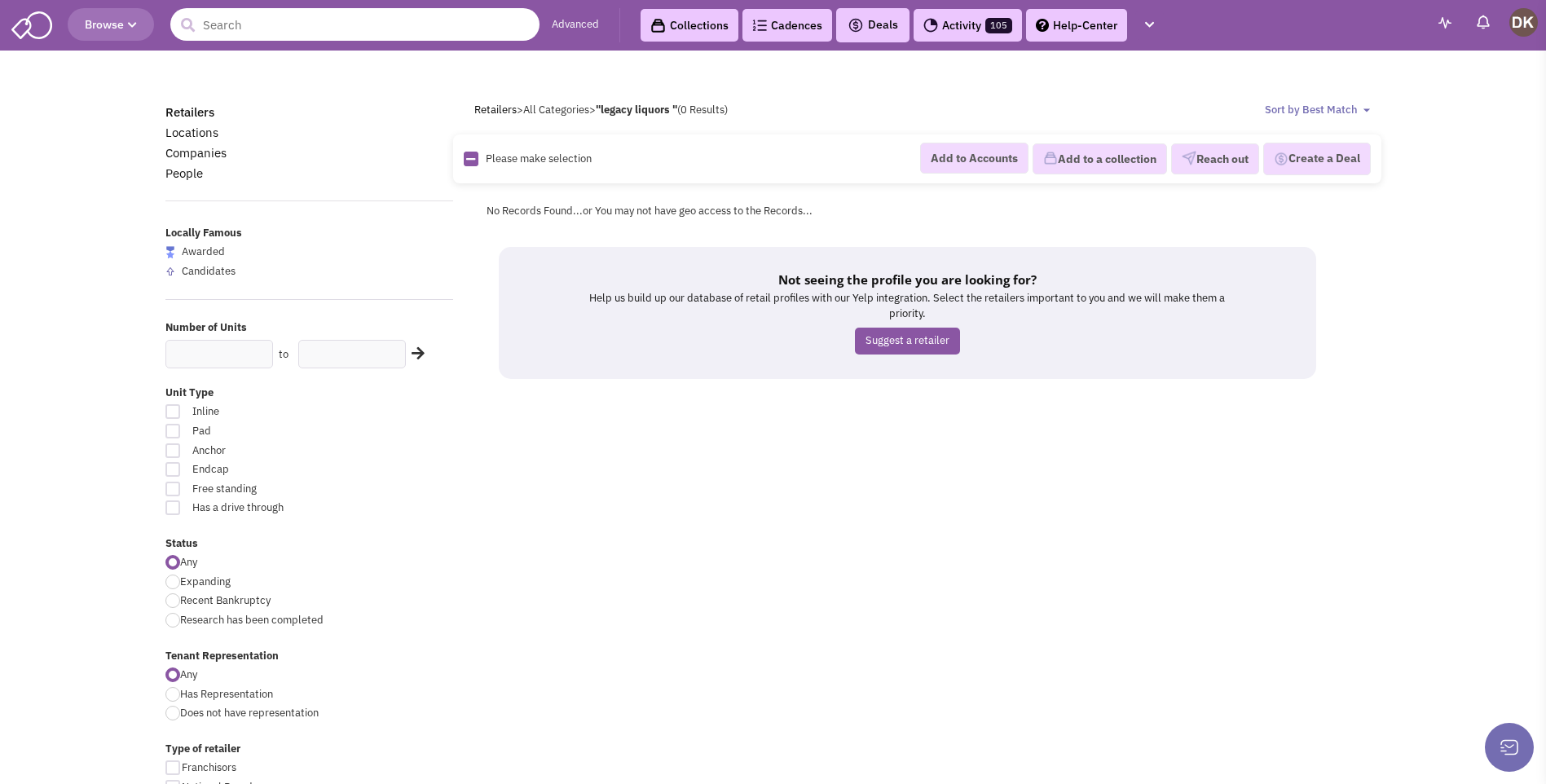
drag, startPoint x: 0, startPoint y: 0, endPoint x: 330, endPoint y: 27, distance: 331.1
click at [330, 27] on input "text" at bounding box center [355, 24] width 370 height 33
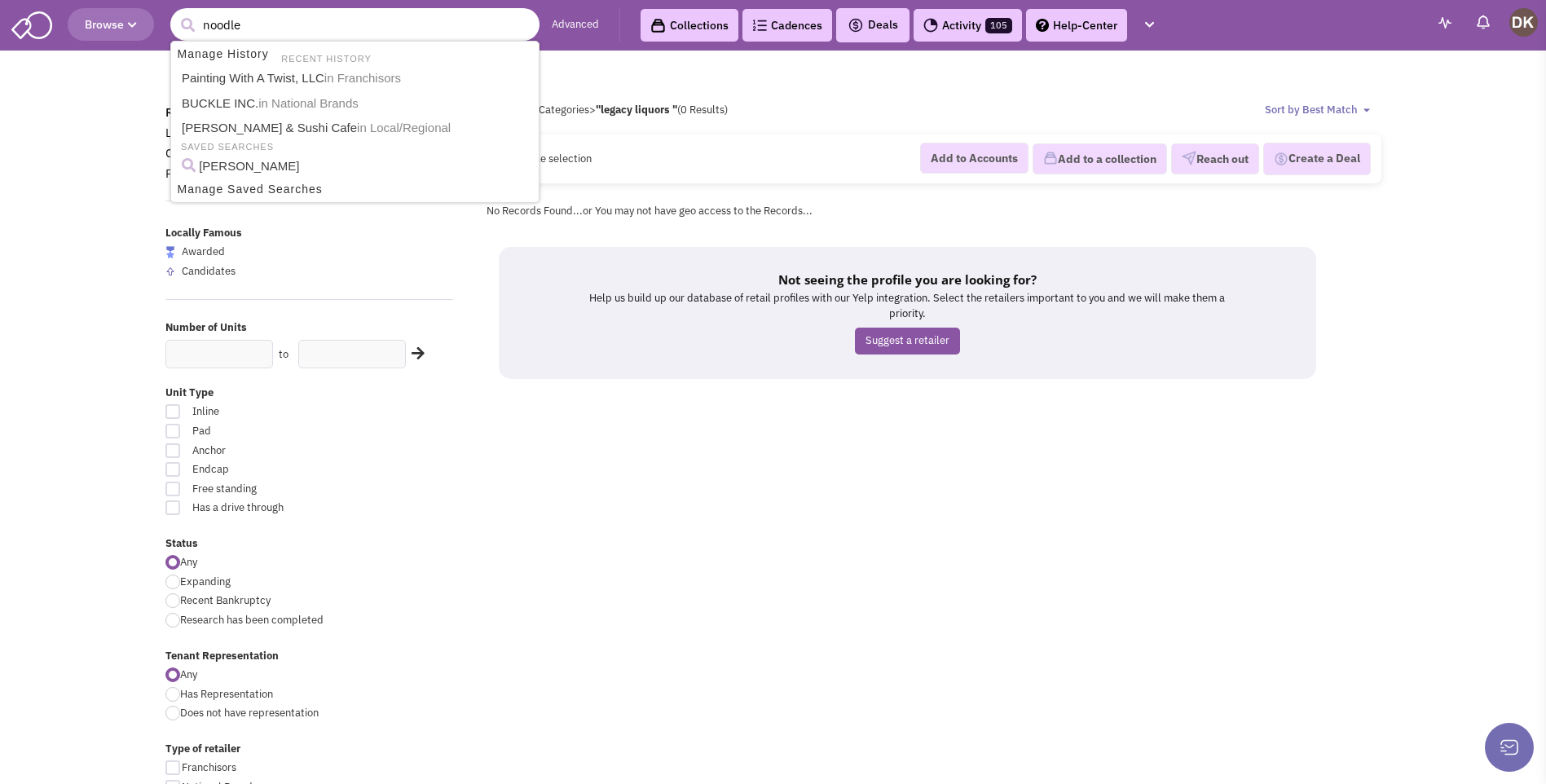
type input "noodles"
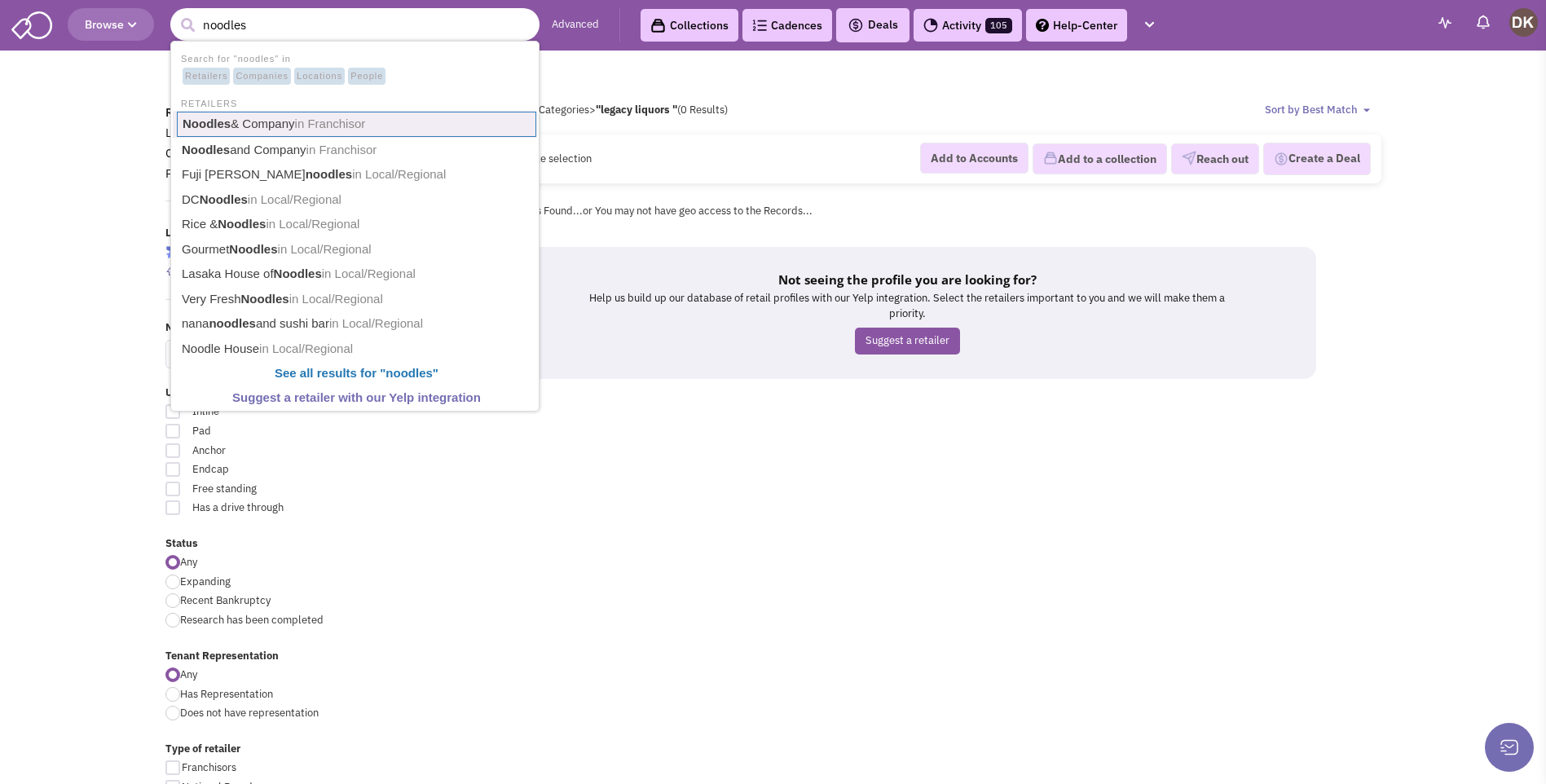
click at [275, 124] on link "Noodles & Company in Franchisor" at bounding box center [356, 124] width 360 height 26
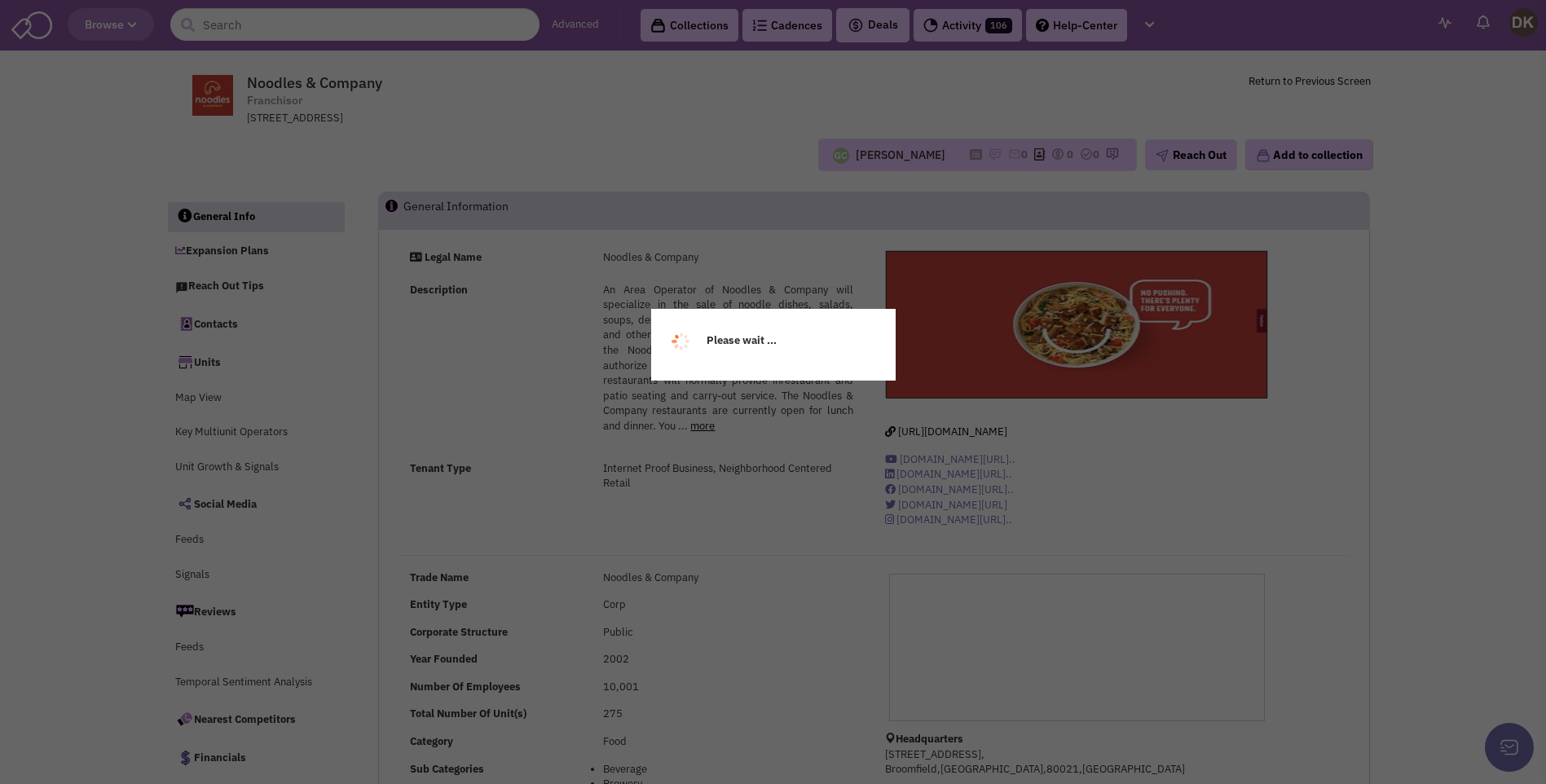
select select
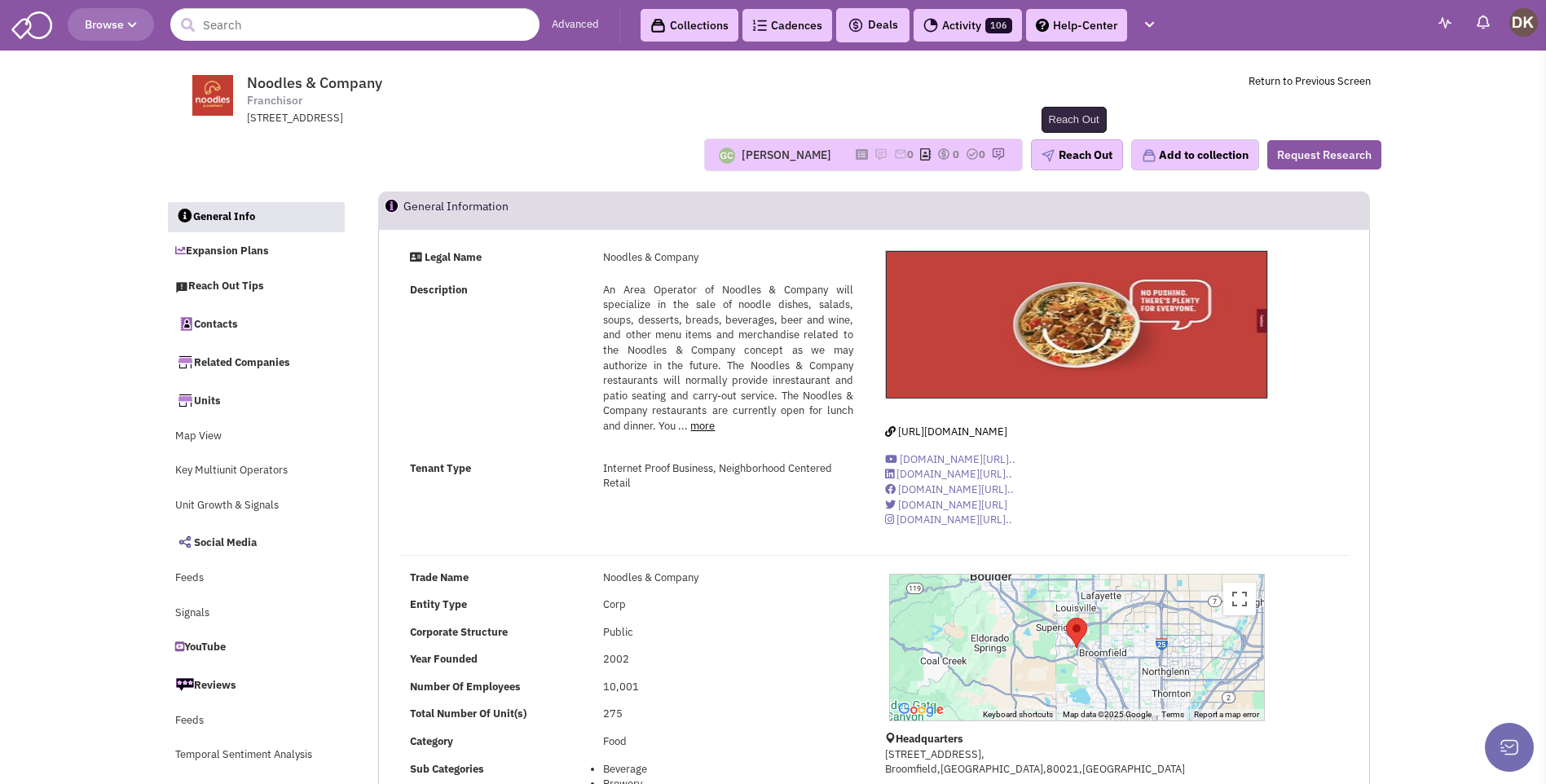
click at [1070, 158] on button "Reach Out" at bounding box center [1077, 154] width 92 height 31
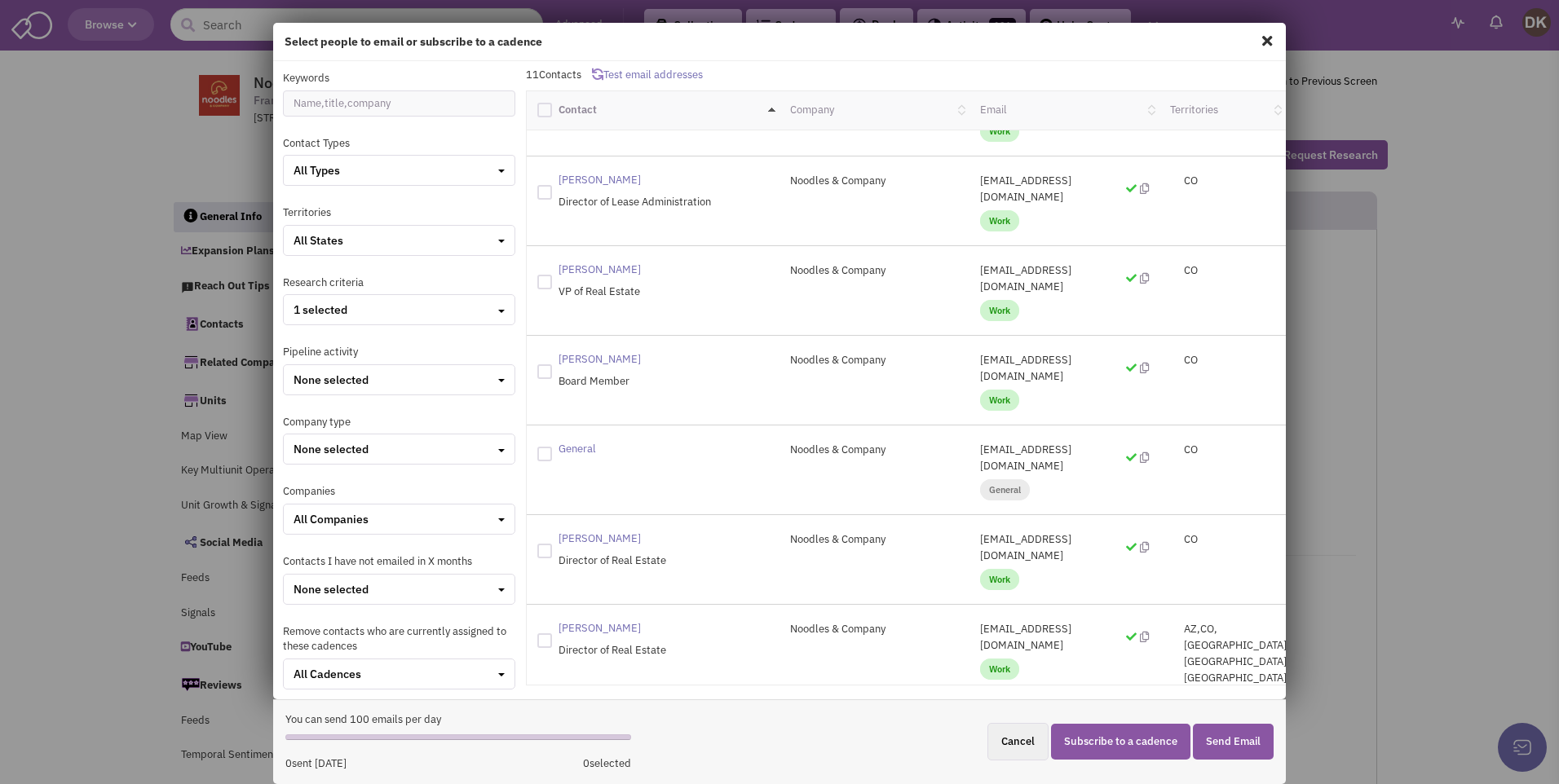
scroll to position [82, 0]
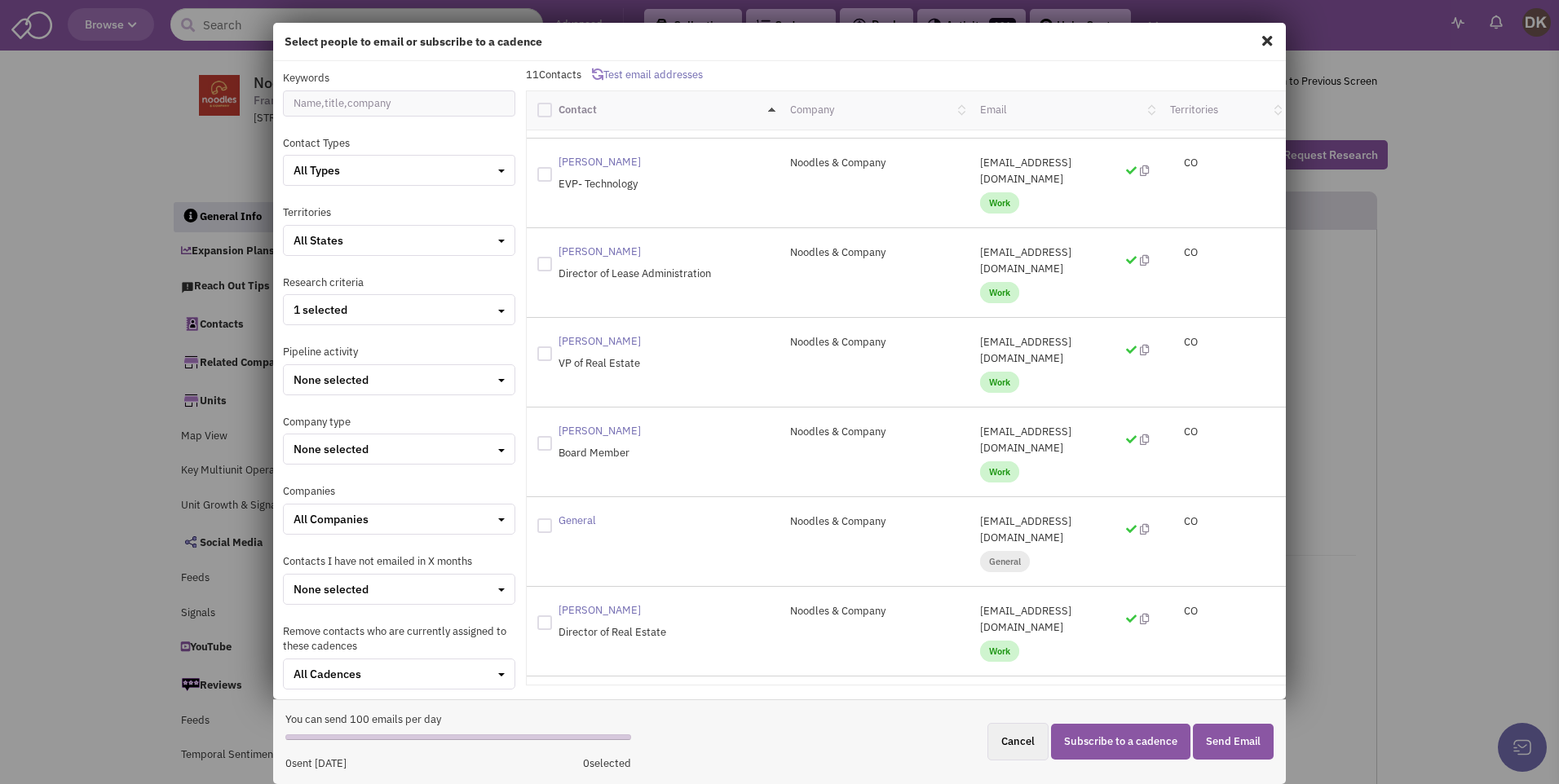
click at [992, 371] on span "Work" at bounding box center [1000, 382] width 39 height 21
click at [1257, 44] on span at bounding box center [1268, 40] width 21 height 26
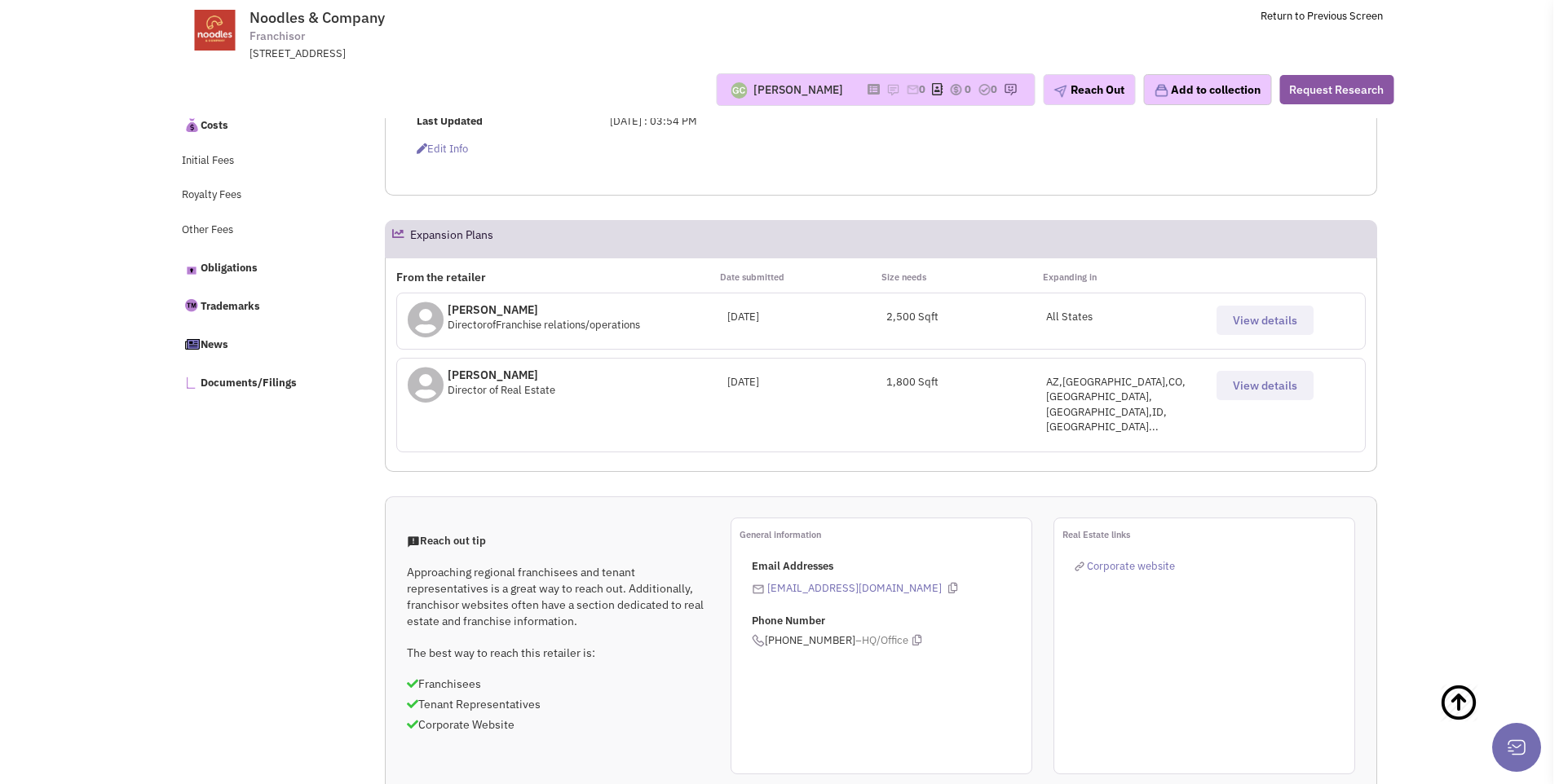
scroll to position [652, 0]
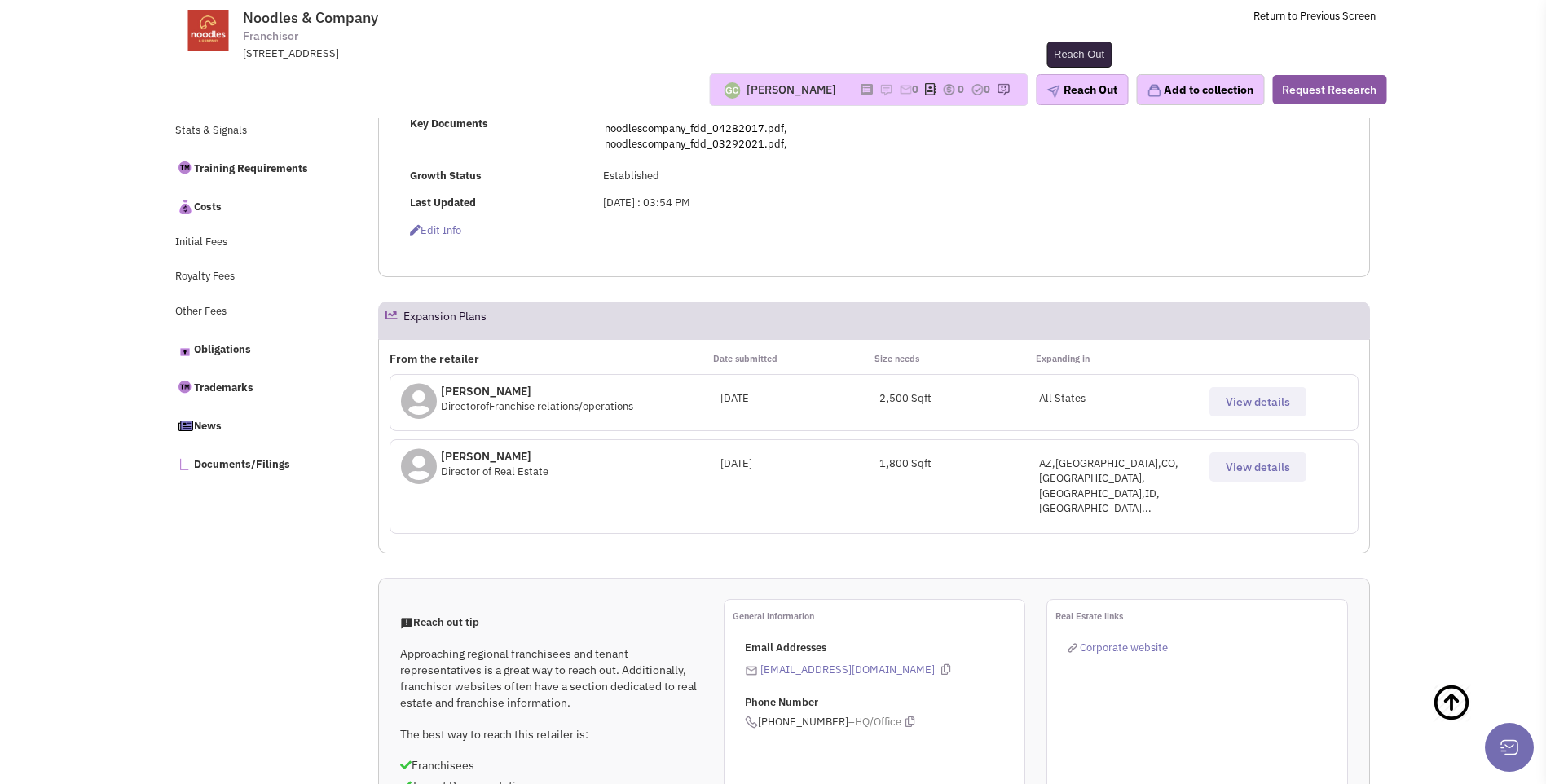
click at [1087, 93] on button "Reach Out" at bounding box center [1082, 89] width 92 height 31
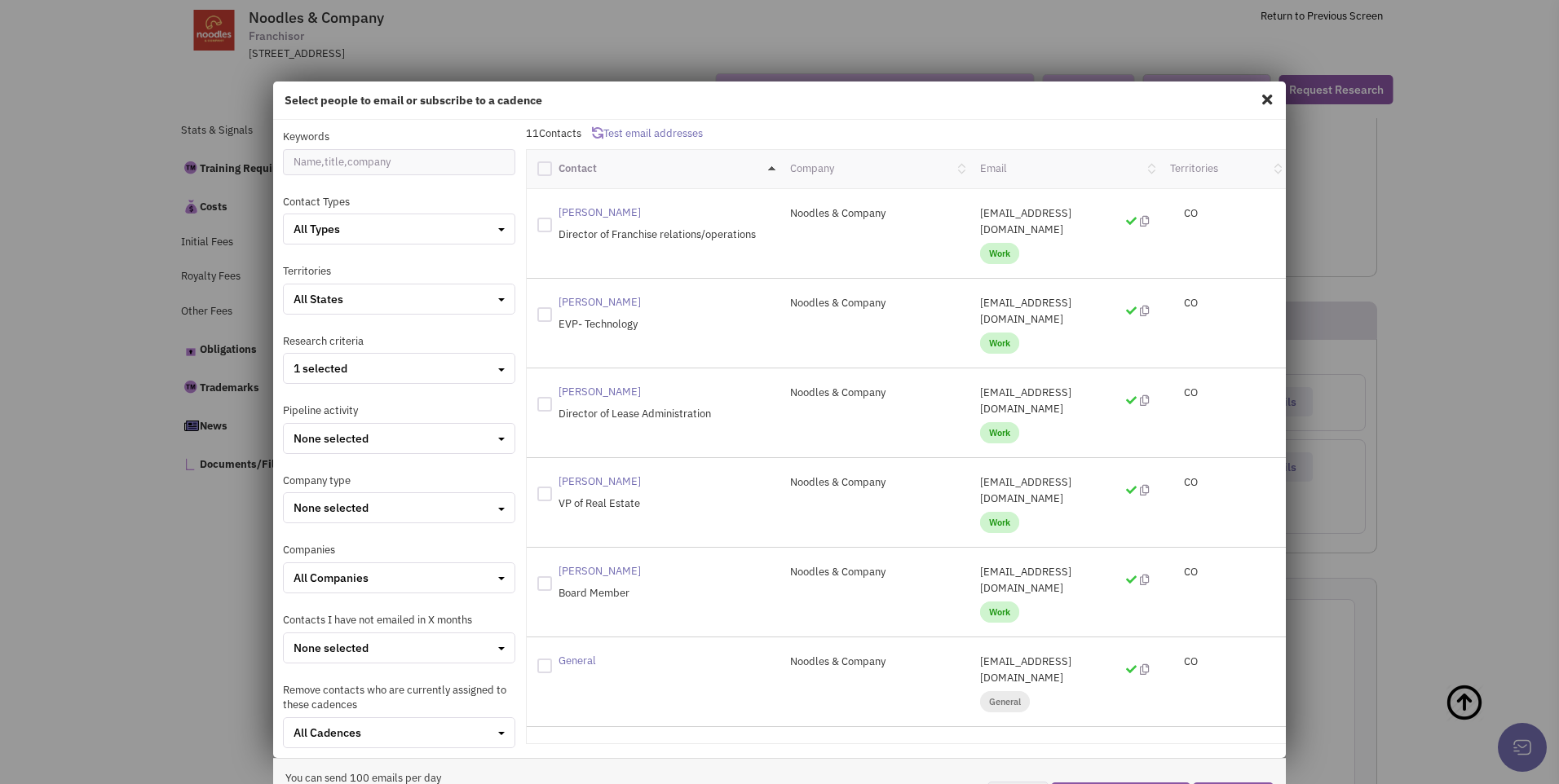
scroll to position [82, 0]
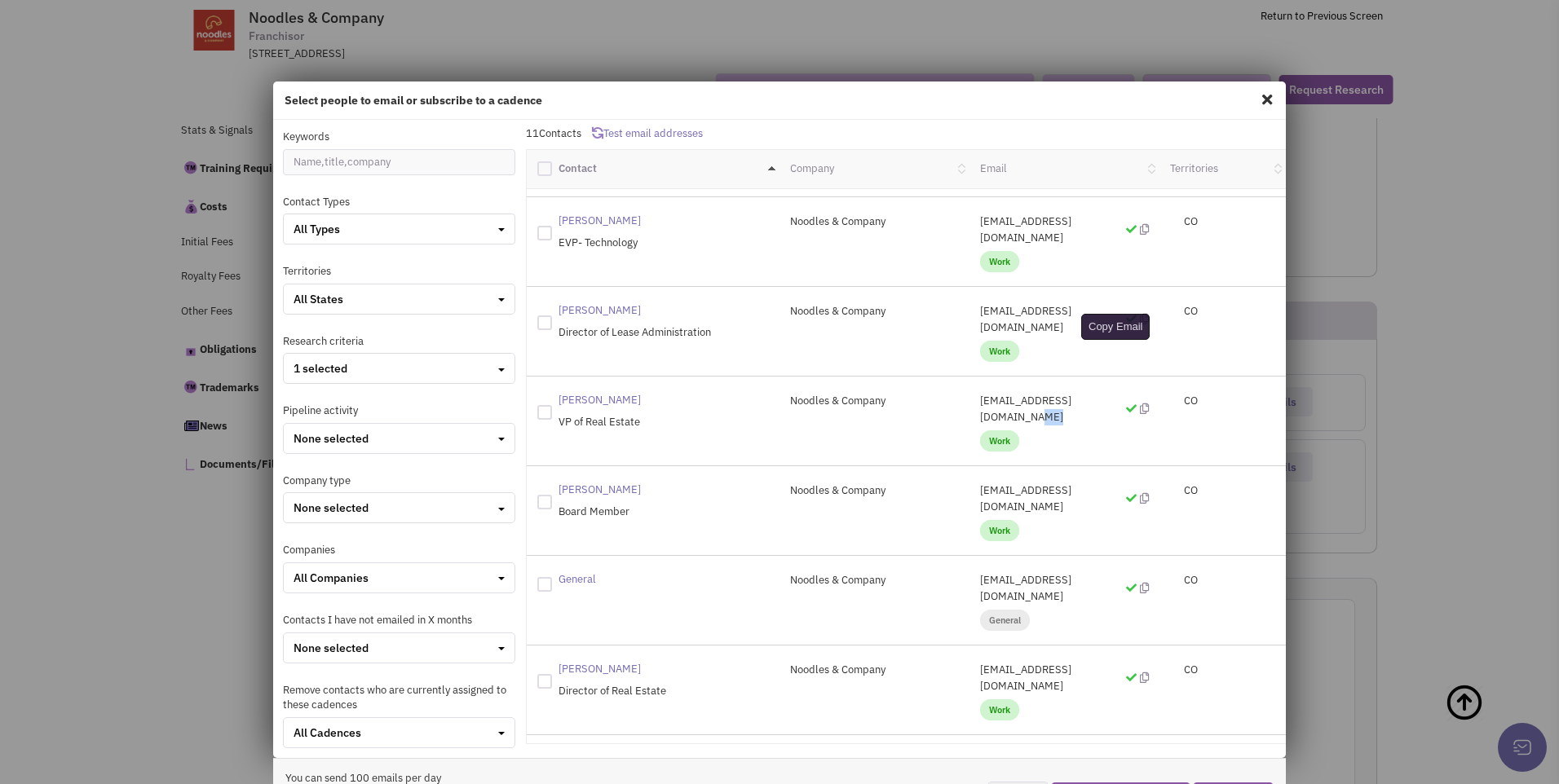
drag, startPoint x: 964, startPoint y: 354, endPoint x: 1110, endPoint y: 356, distance: 146.0
click at [1110, 393] on div "drheinlander@noodles.com Work" at bounding box center [1065, 421] width 190 height 56
drag, startPoint x: 1110, startPoint y: 356, endPoint x: 1039, endPoint y: 352, distance: 71.1
copy p "drheinlander@noodles.com"
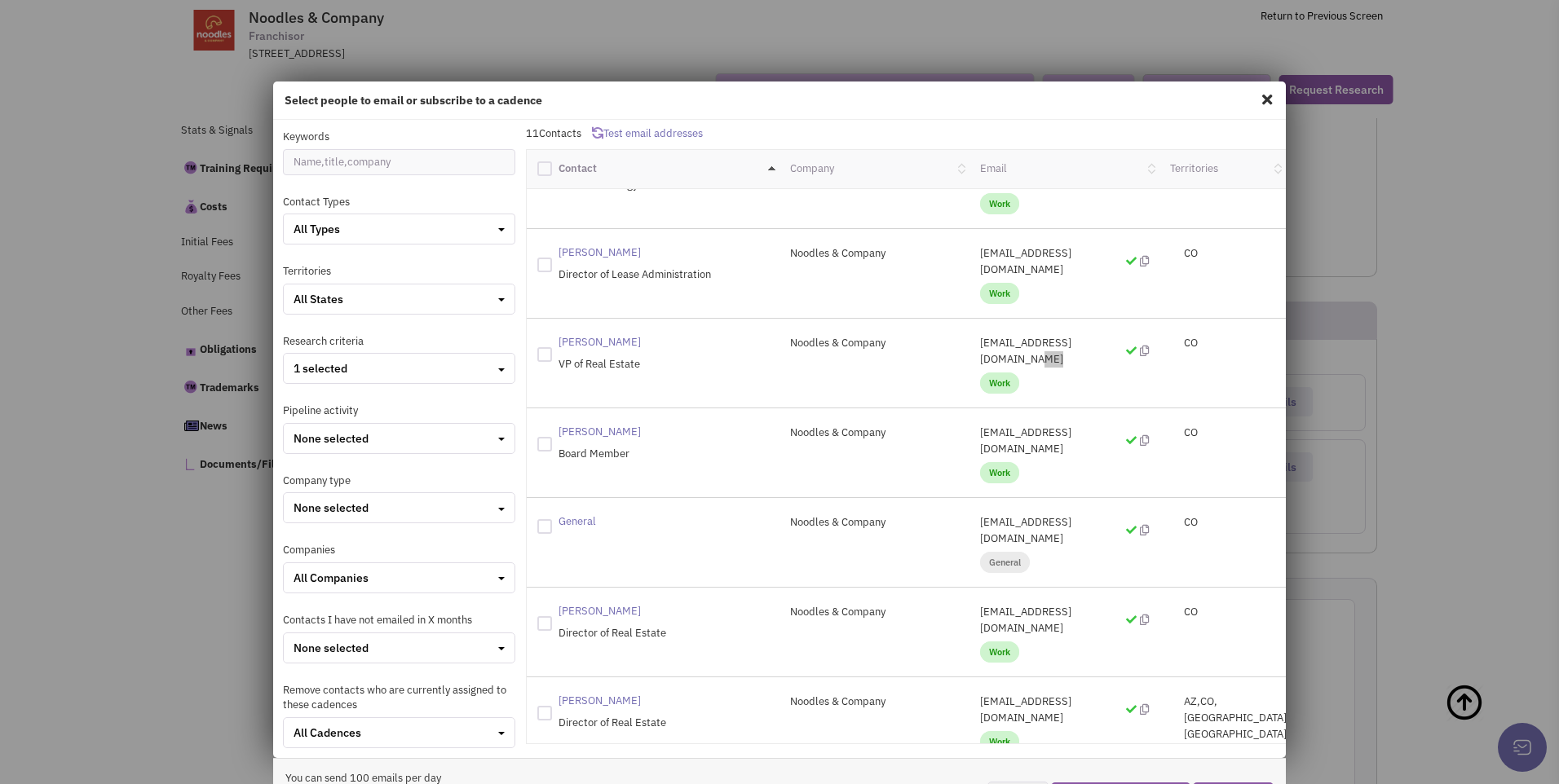
scroll to position [163, 0]
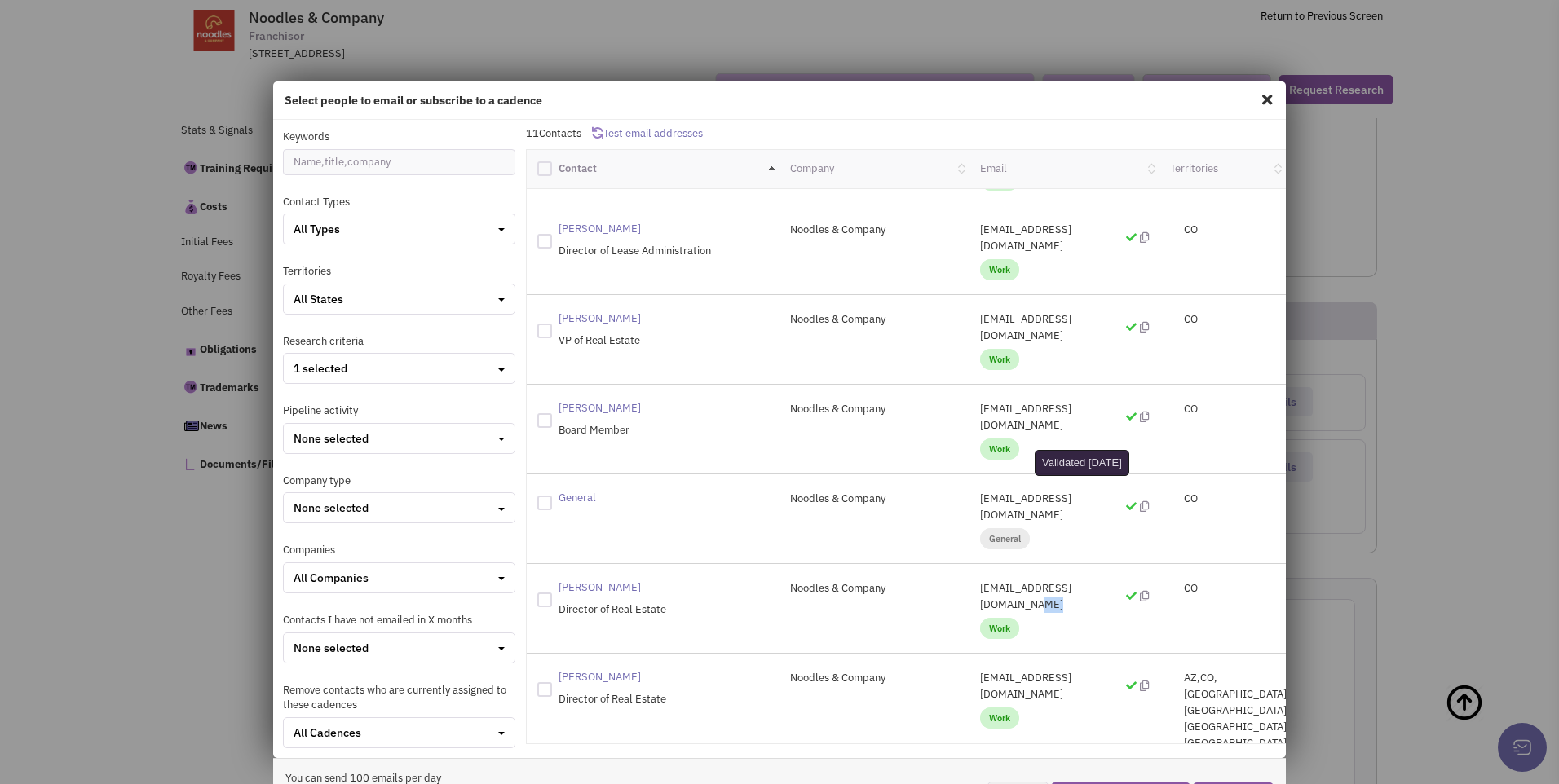
drag, startPoint x: 967, startPoint y: 492, endPoint x: 1094, endPoint y: 487, distance: 127.1
click at [1094, 581] on p "gburnthorn@noodles.com" at bounding box center [1065, 597] width 169 height 33
drag, startPoint x: 1094, startPoint y: 487, endPoint x: 1045, endPoint y: 490, distance: 49.1
copy p "gburnthorn@noodles.com"
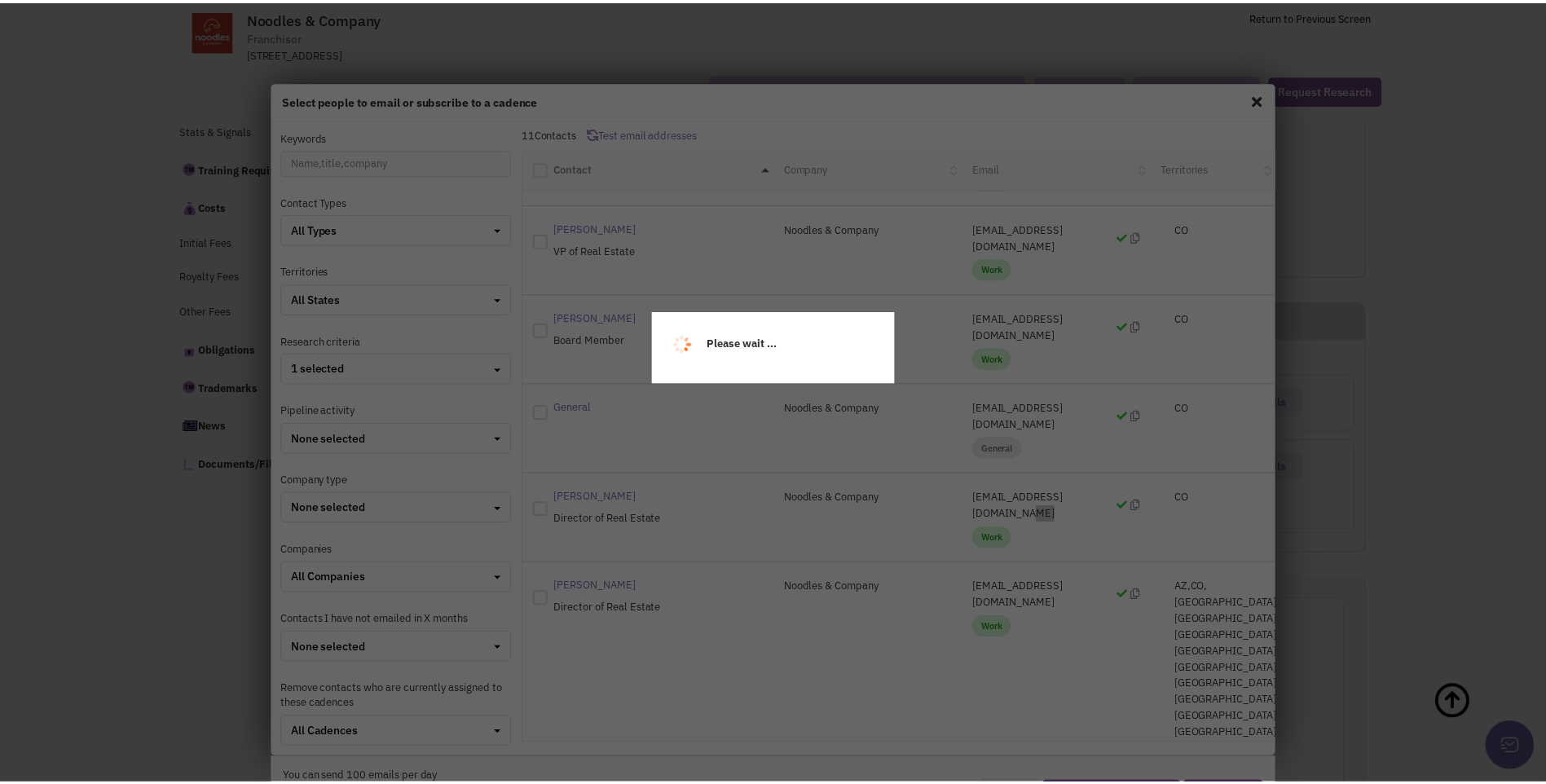
scroll to position [277, 0]
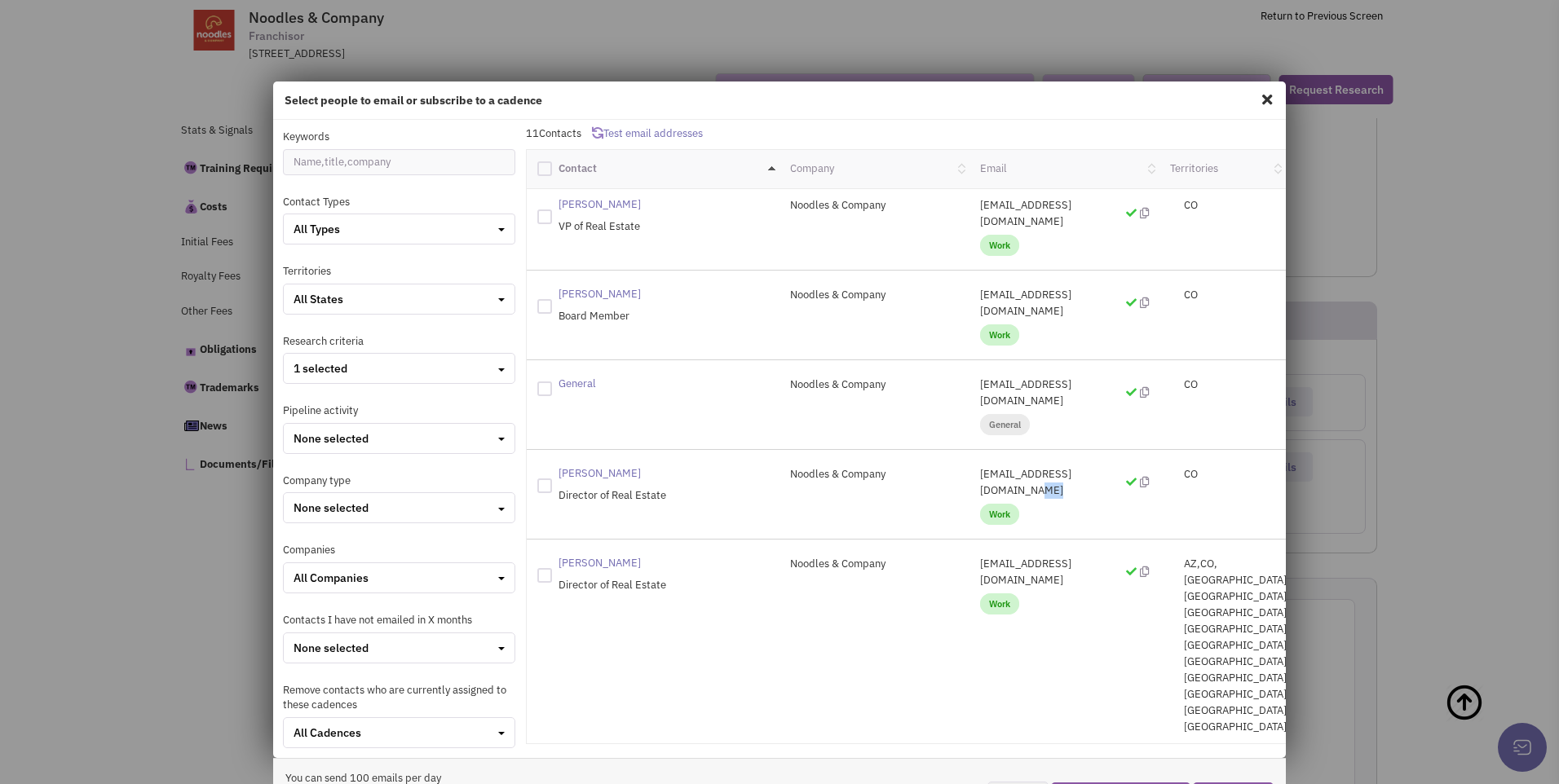
click at [1257, 101] on span at bounding box center [1268, 99] width 21 height 26
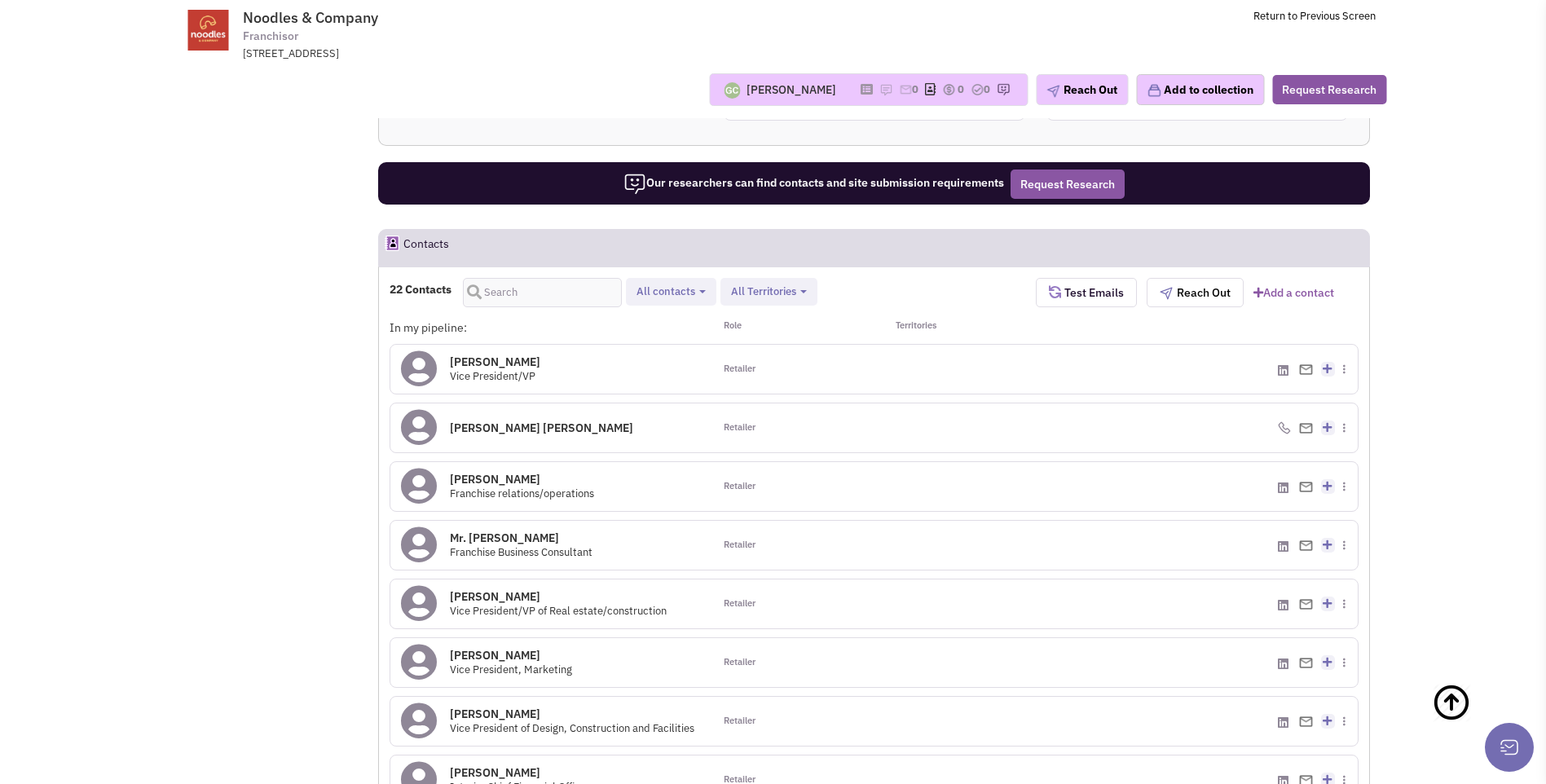
scroll to position [1550, 0]
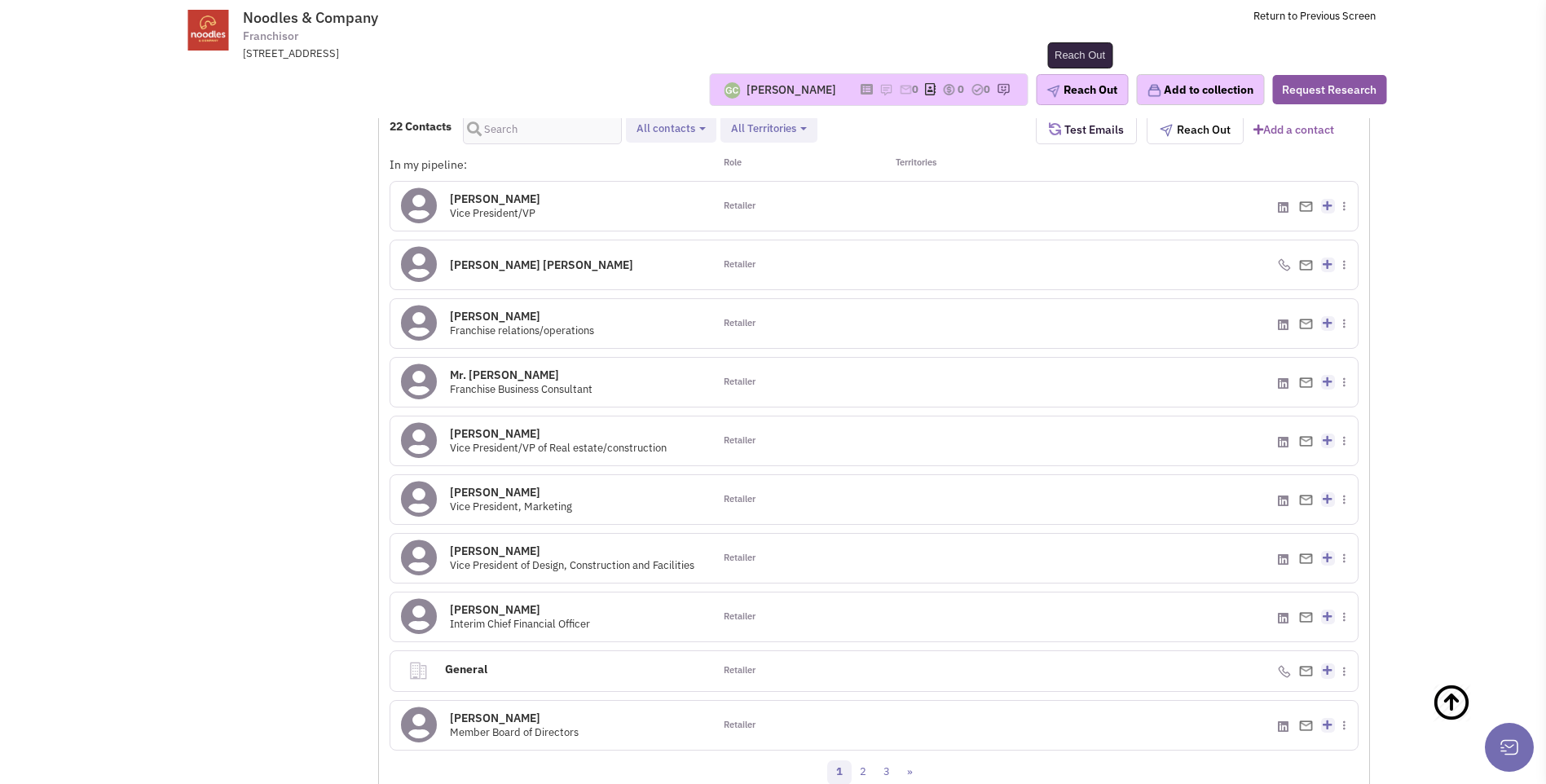
click at [1081, 97] on button "Reach Out" at bounding box center [1082, 89] width 92 height 31
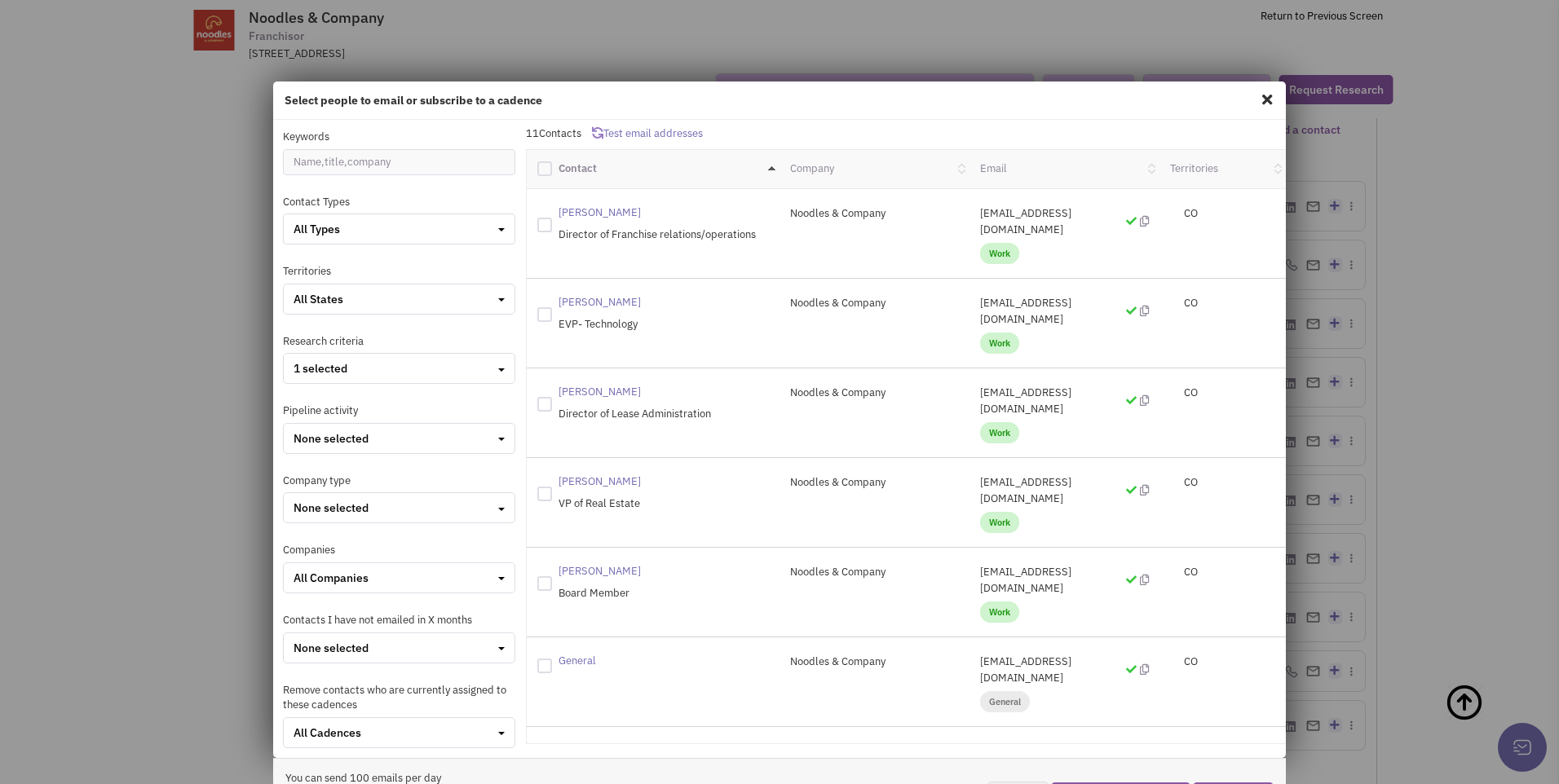
click at [1258, 105] on span at bounding box center [1268, 99] width 21 height 26
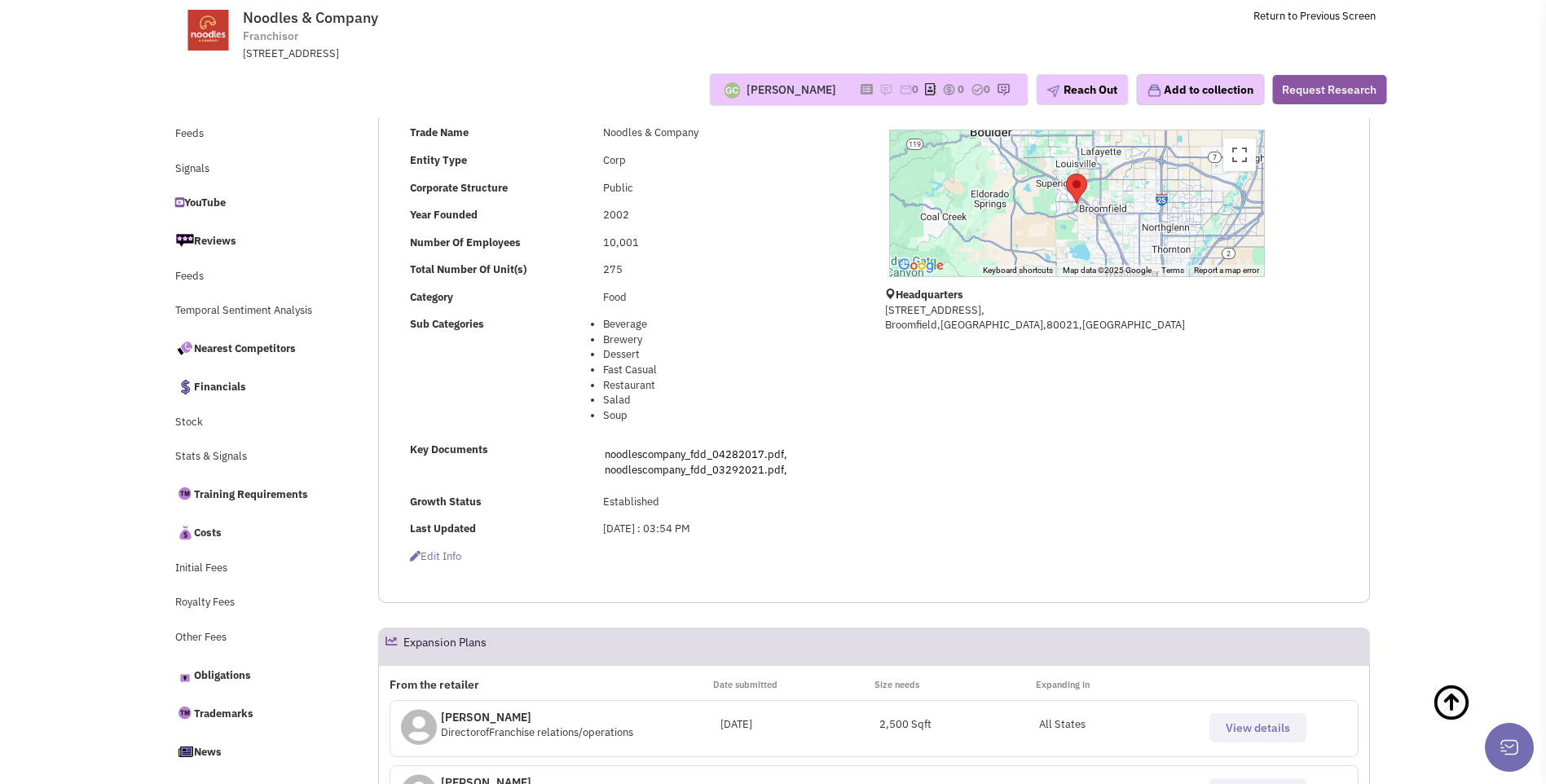
scroll to position [0, 0]
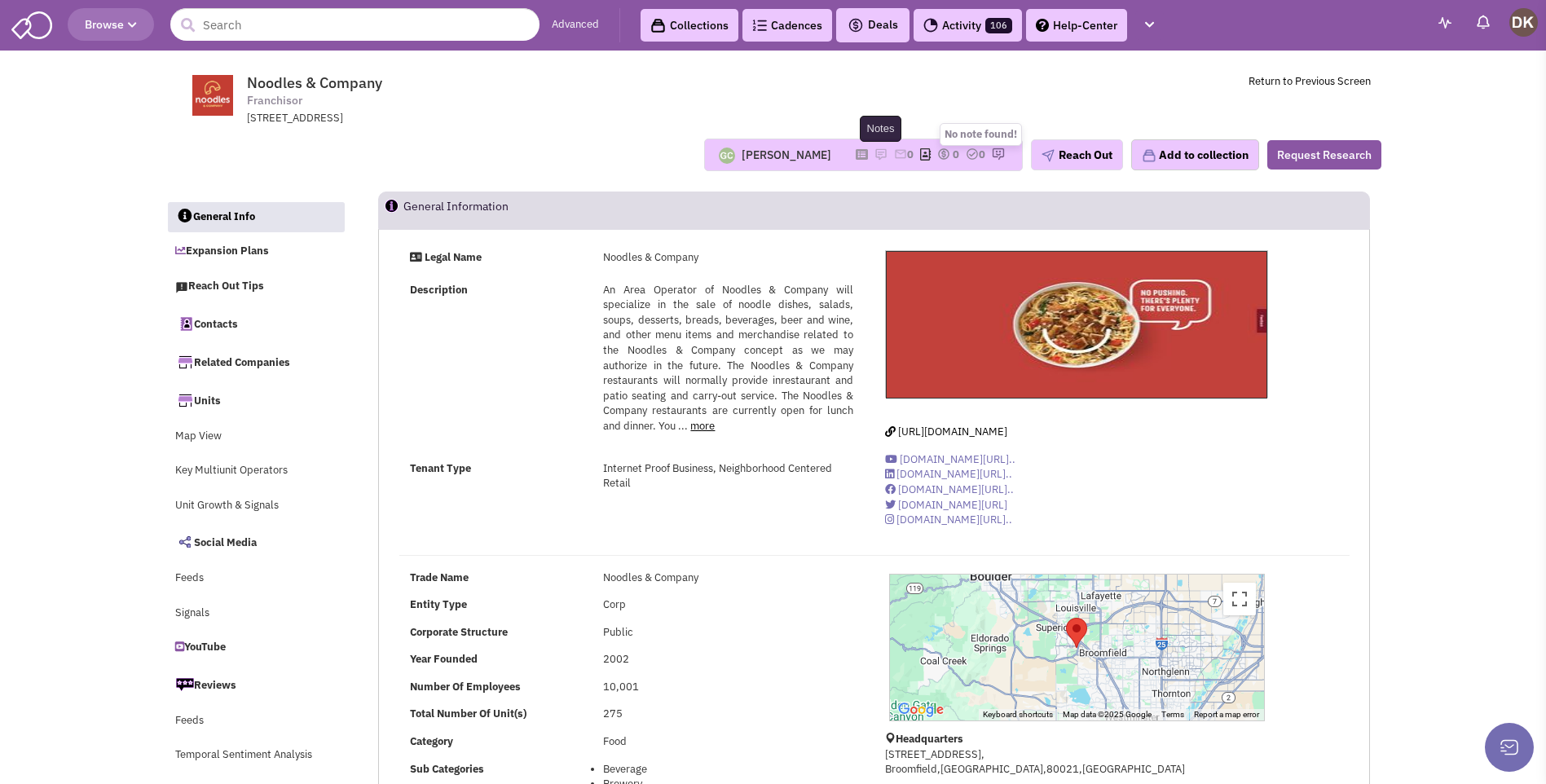
click at [875, 151] on img at bounding box center [881, 154] width 13 height 13
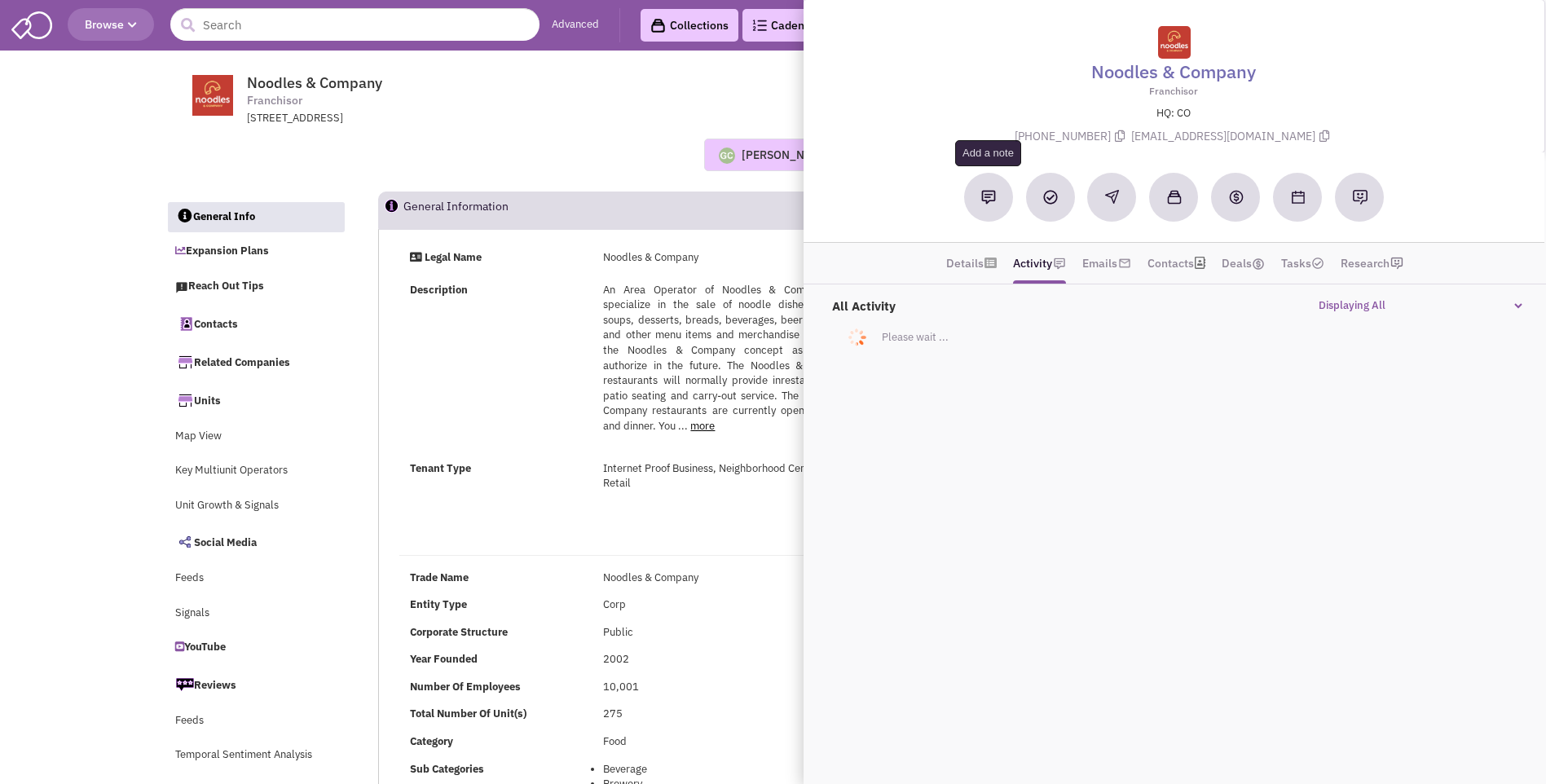
click at [985, 199] on img at bounding box center [988, 197] width 15 height 15
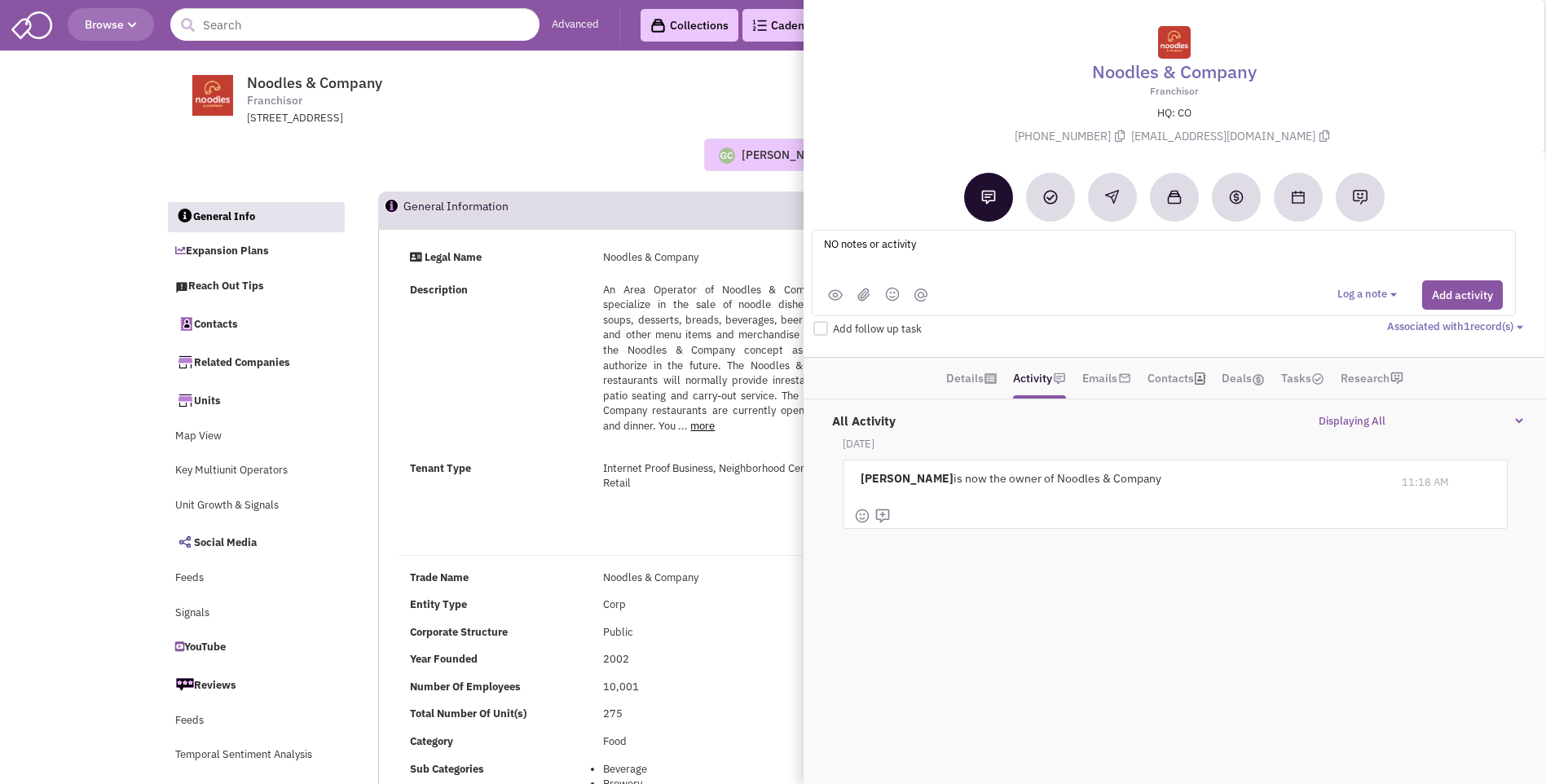
type textarea "NO notes or activity"
click at [605, 160] on div "Guillaume Chetail No note found! 0 0 0 Reach Out" at bounding box center [773, 154] width 1237 height 33
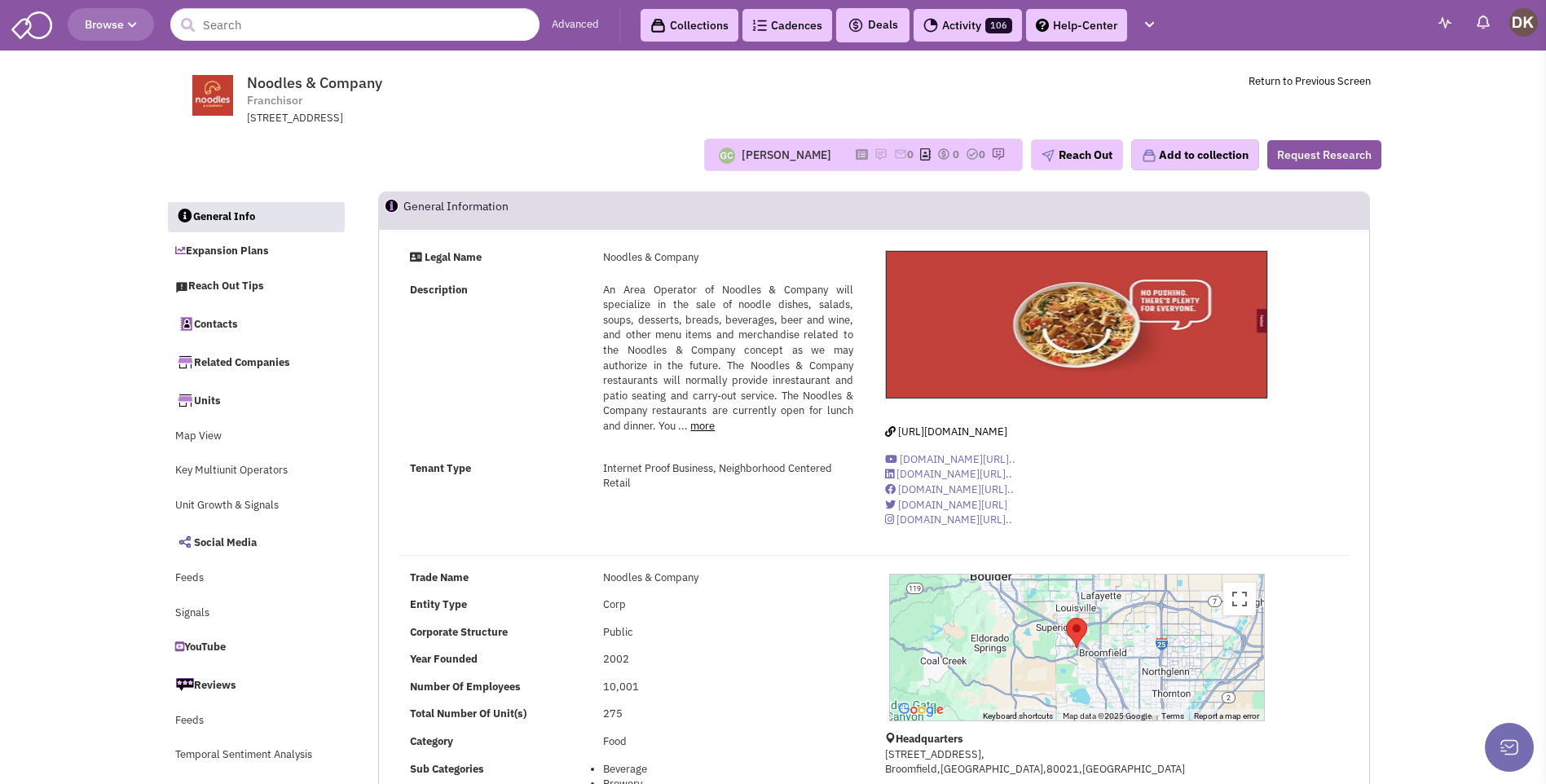
click at [780, 161] on div "[PERSON_NAME]" at bounding box center [787, 155] width 90 height 17
click at [798, 157] on div "[PERSON_NAME]" at bounding box center [787, 155] width 90 height 17
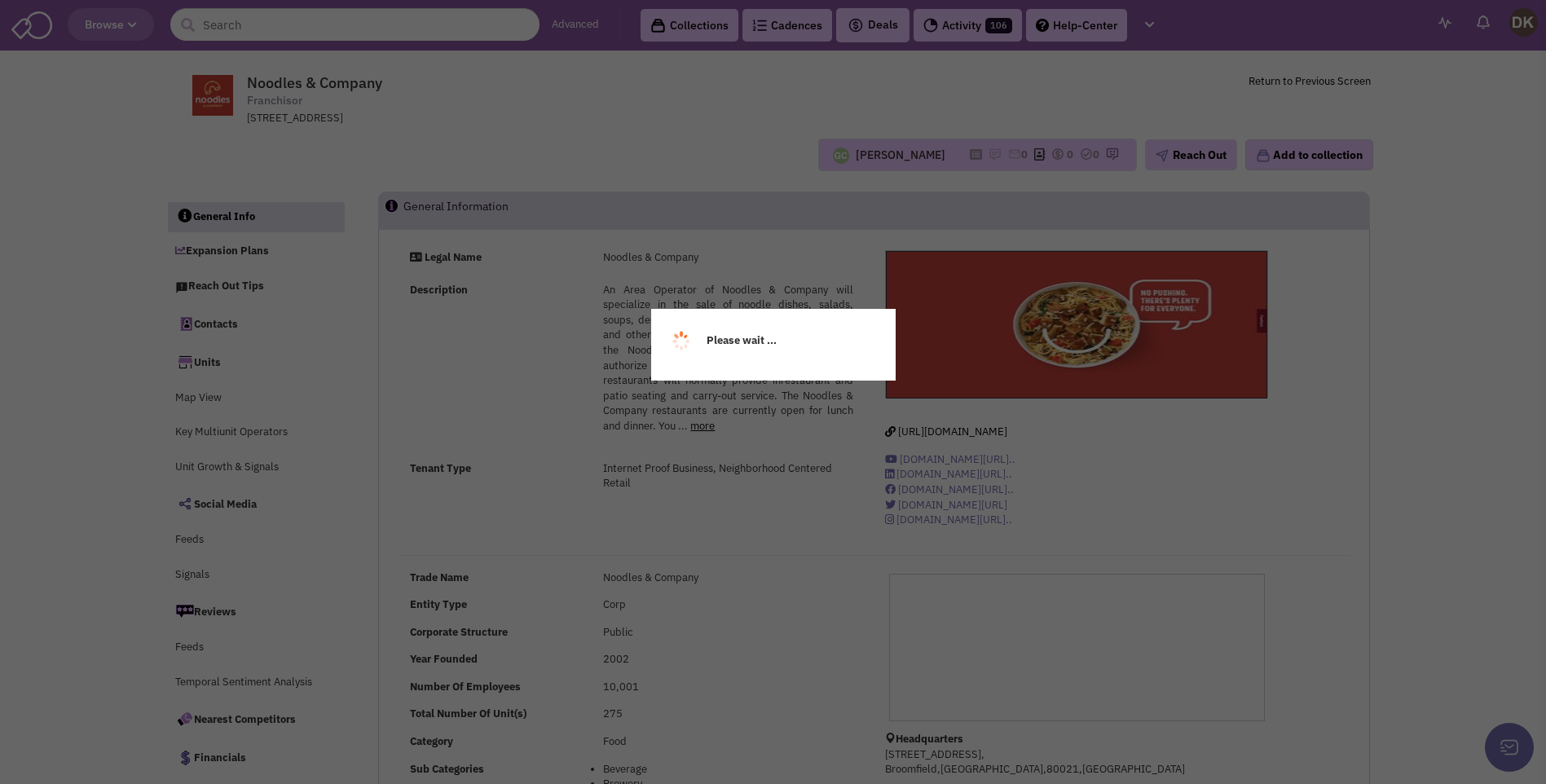
select select
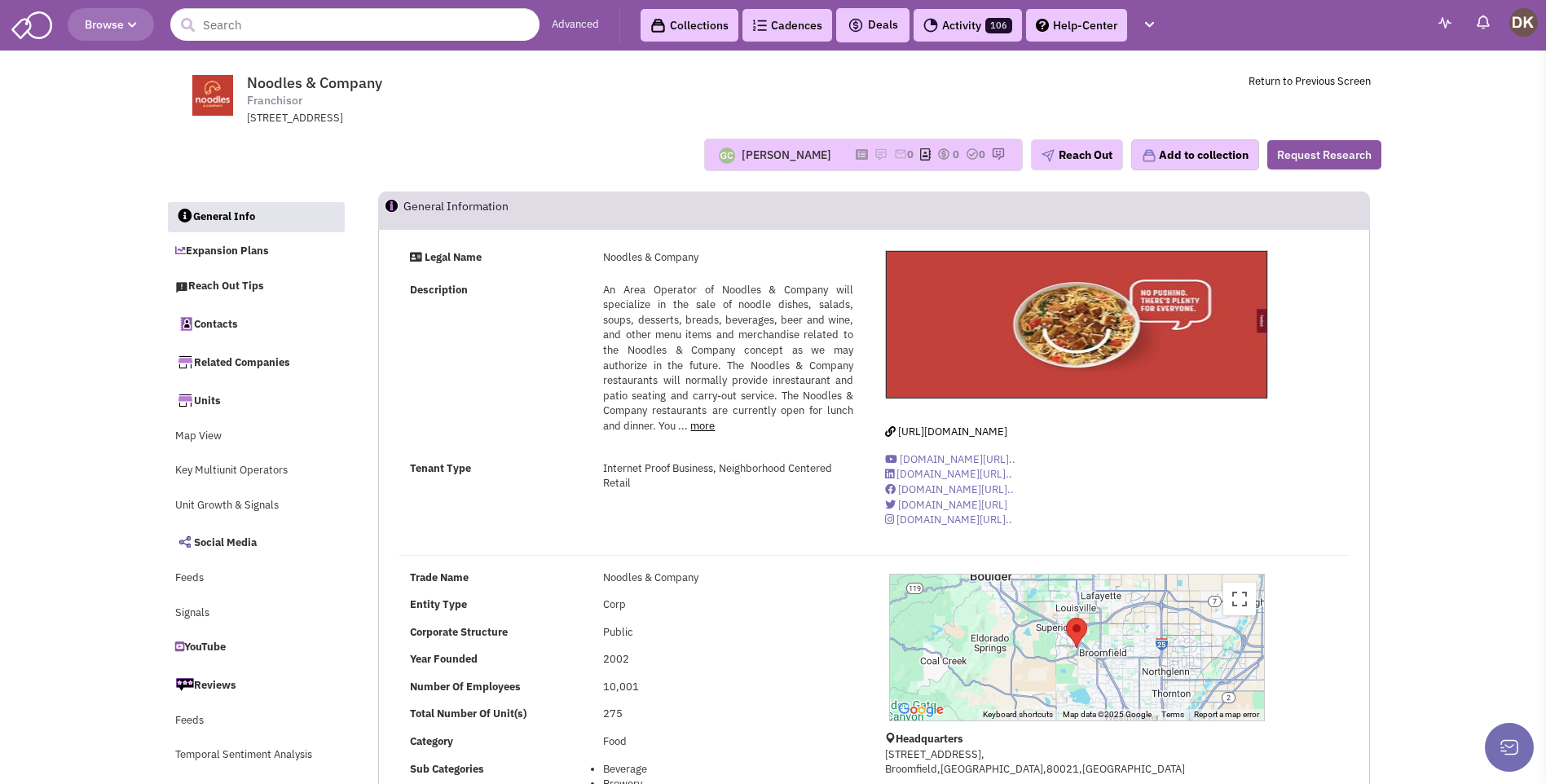
drag, startPoint x: 1259, startPoint y: 28, endPoint x: 1313, endPoint y: -17, distance: 70.3
click at [232, 249] on link "Expansion Plans" at bounding box center [256, 252] width 178 height 31
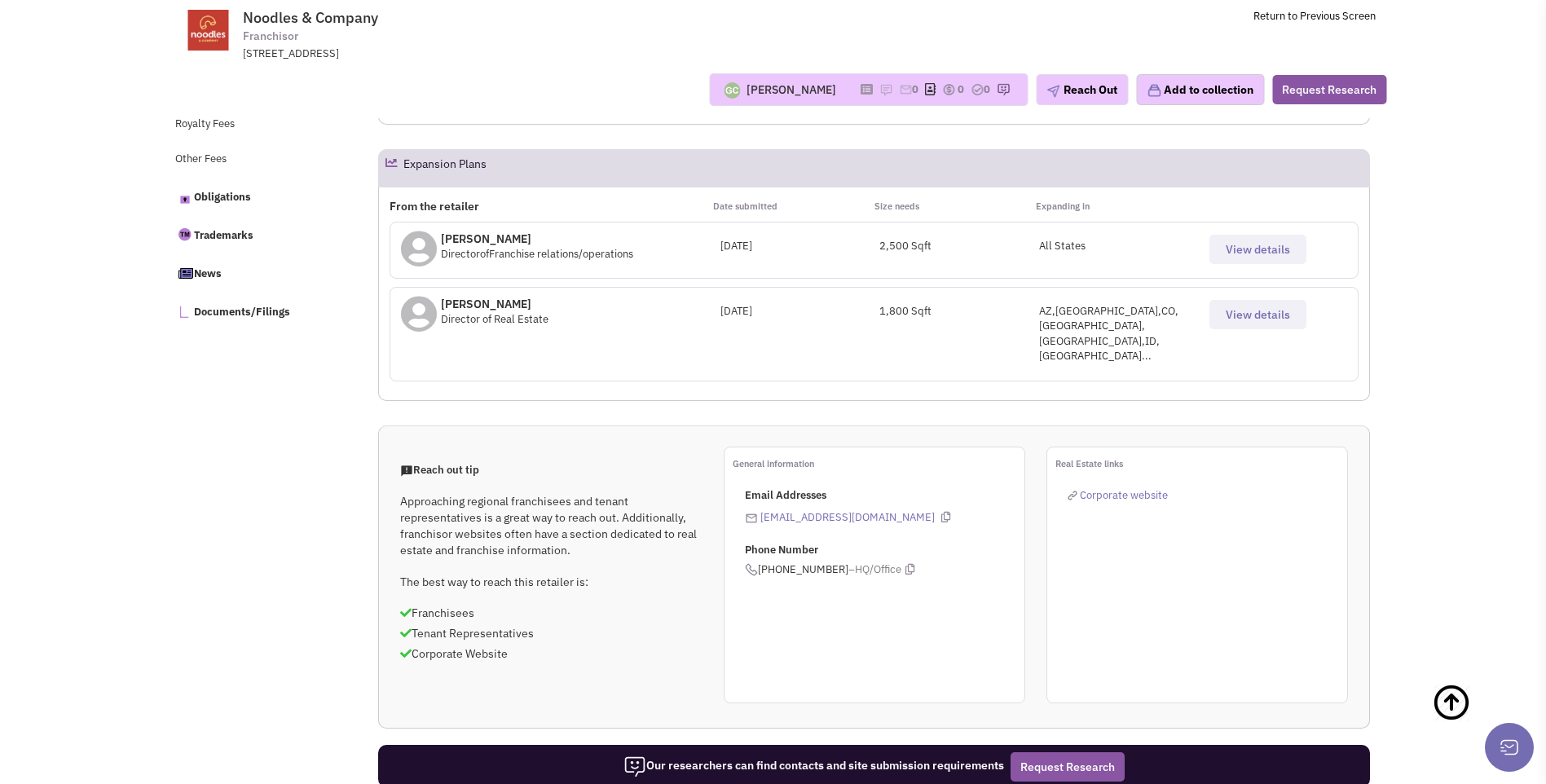
scroll to position [663, 0]
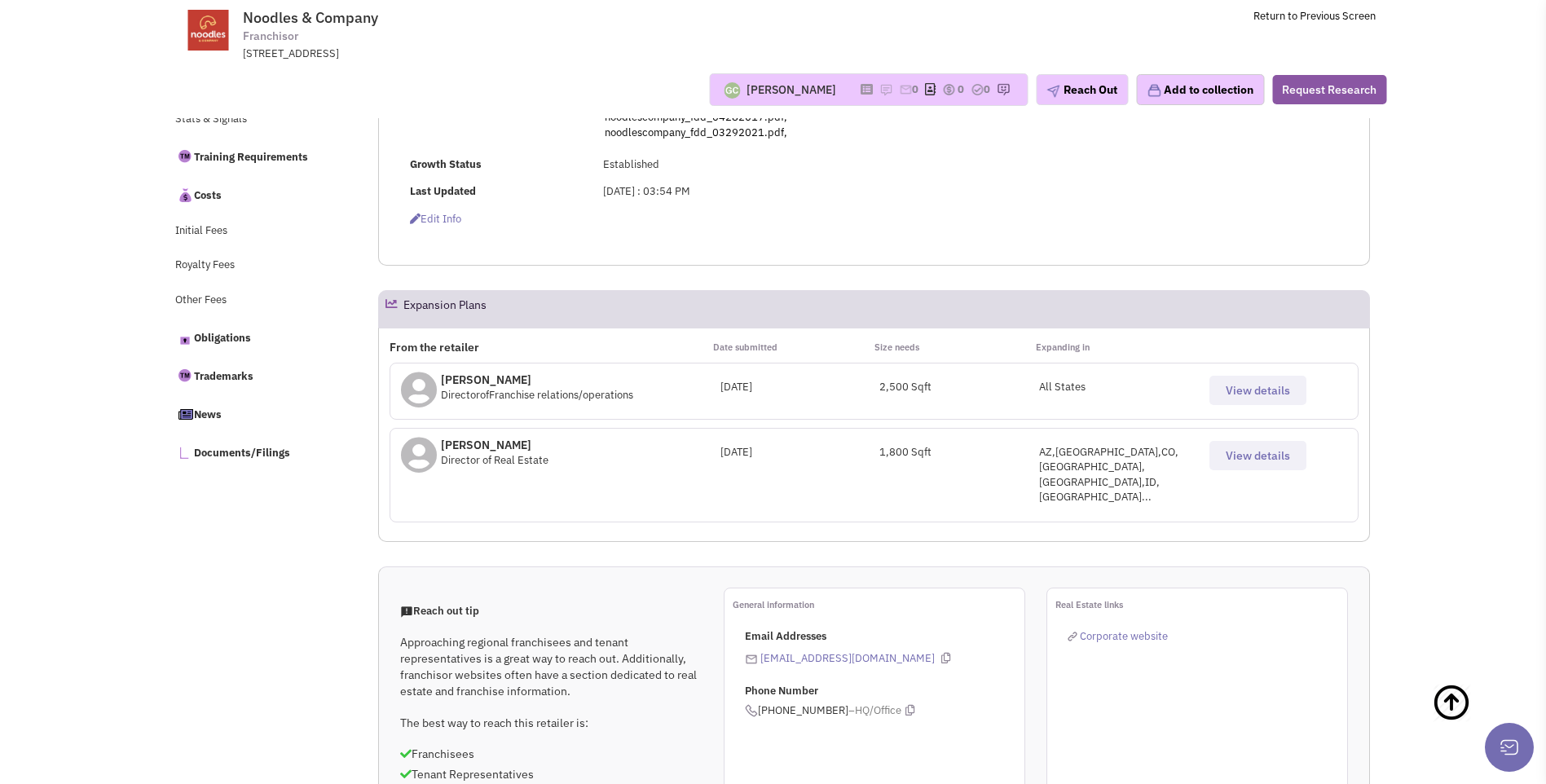
click at [1260, 461] on span "View details" at bounding box center [1257, 456] width 64 height 15
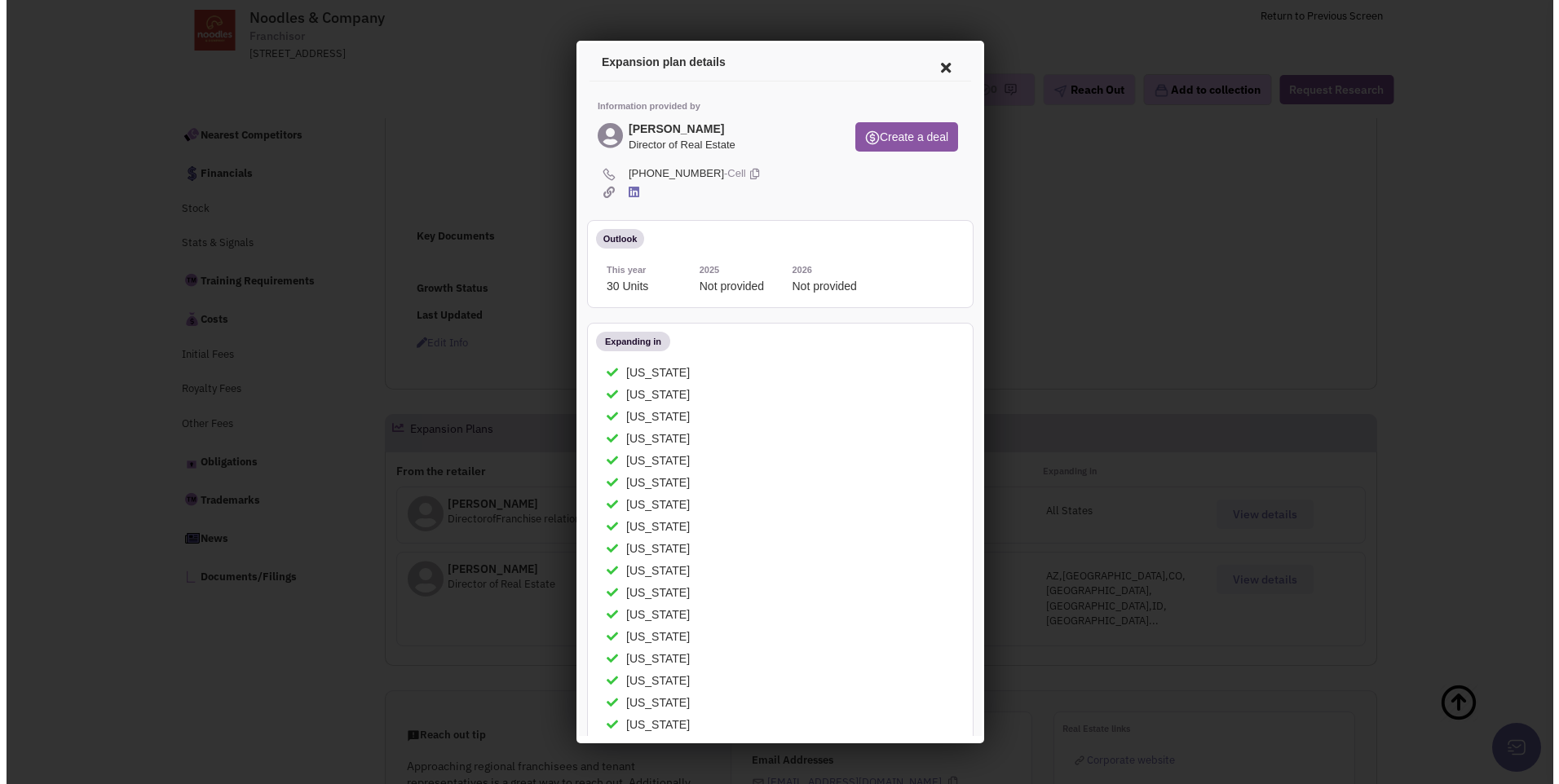
scroll to position [501, 0]
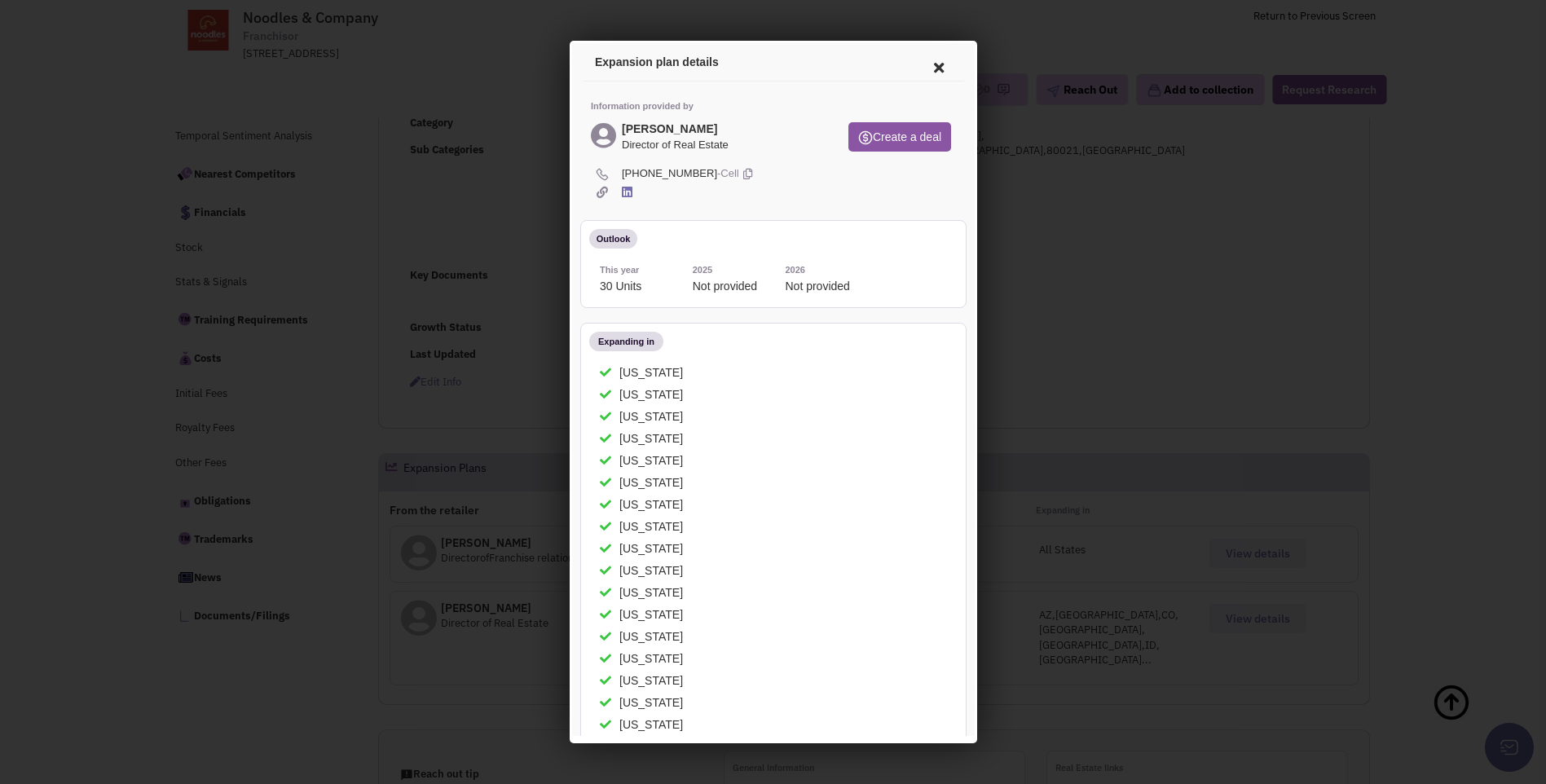
click at [928, 66] on icon at bounding box center [935, 65] width 34 height 39
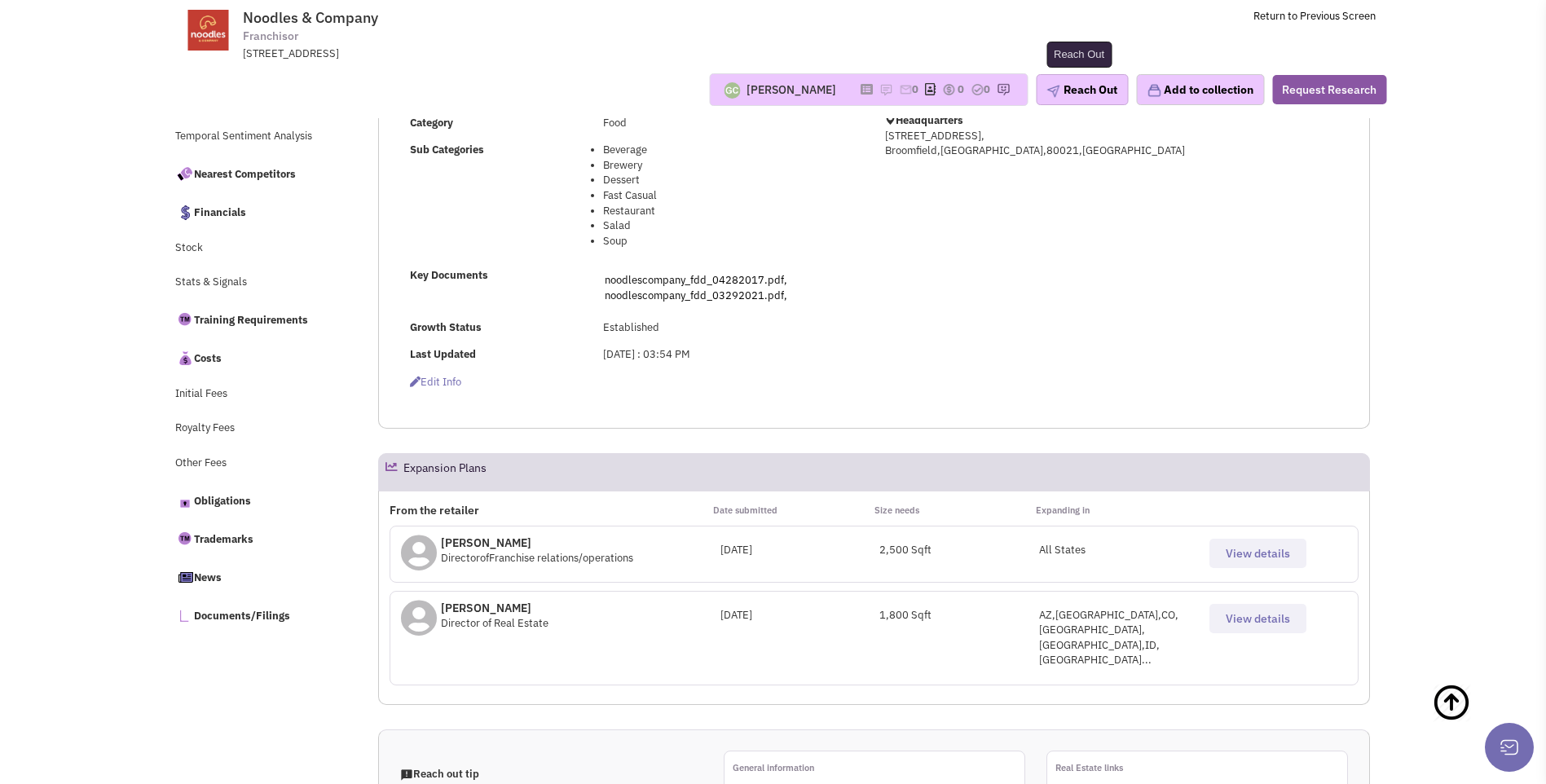
click at [1088, 94] on button "Reach Out" at bounding box center [1082, 89] width 92 height 31
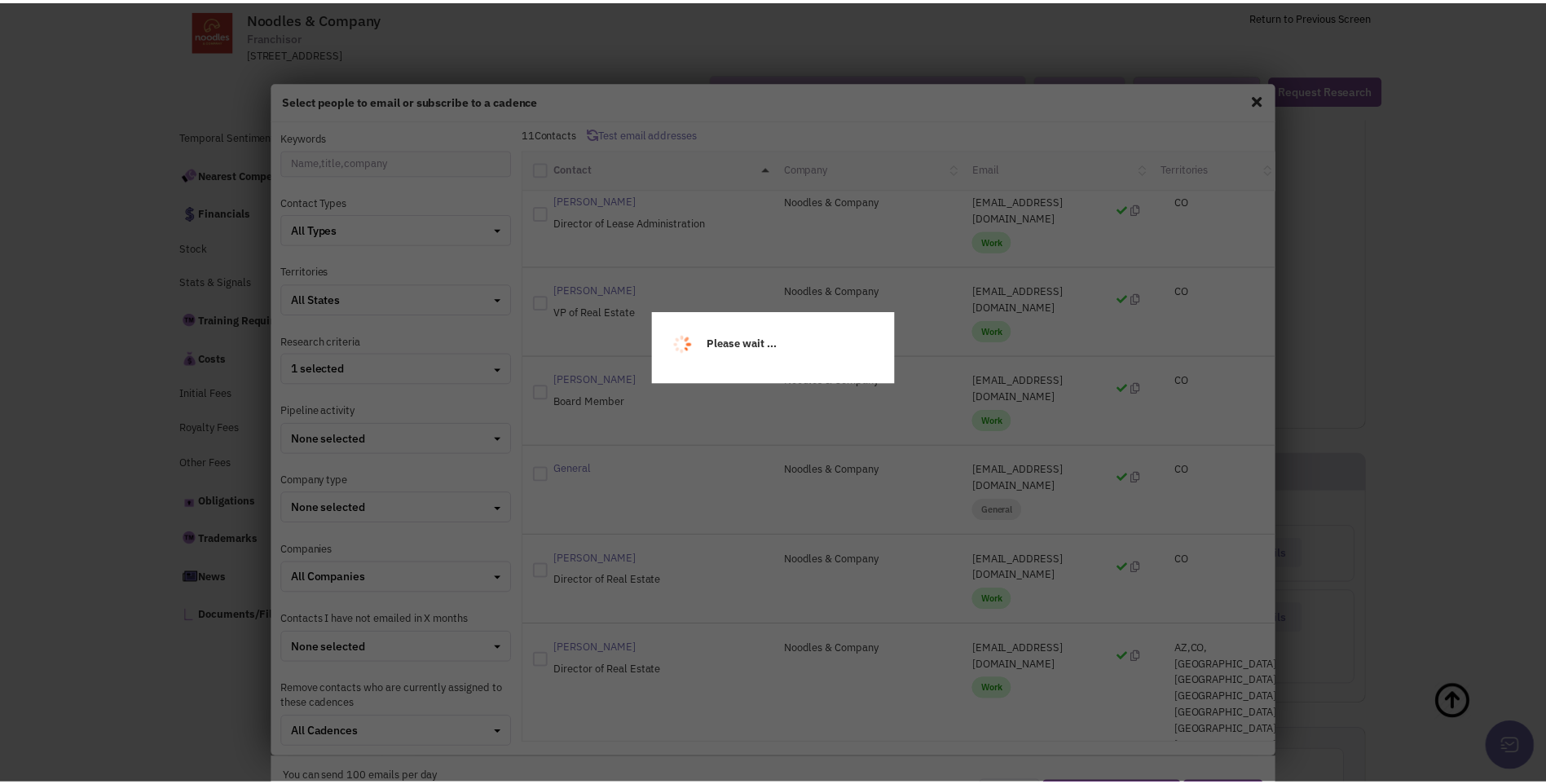
scroll to position [204, 0]
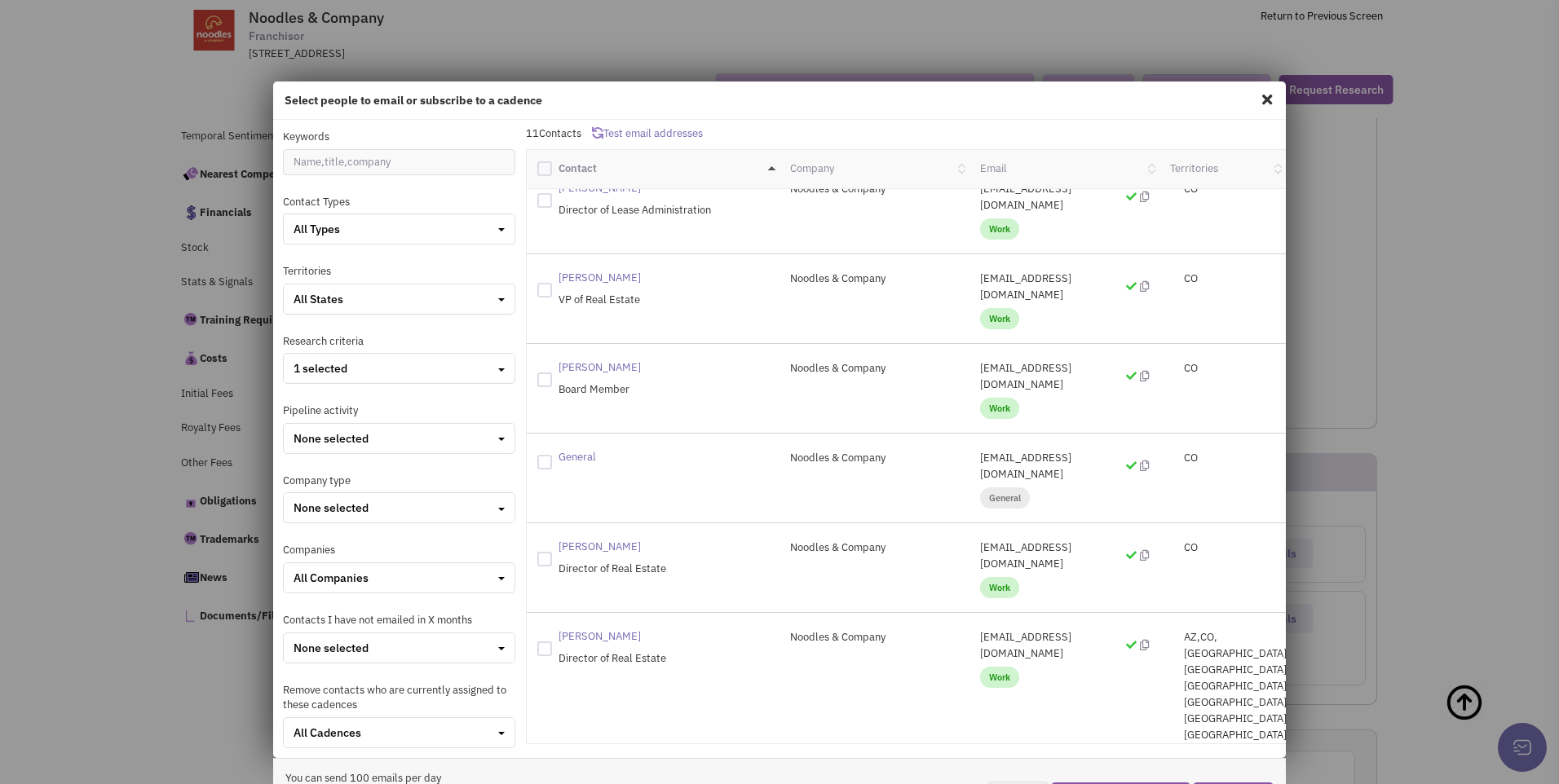
click at [1266, 105] on span at bounding box center [1268, 99] width 21 height 26
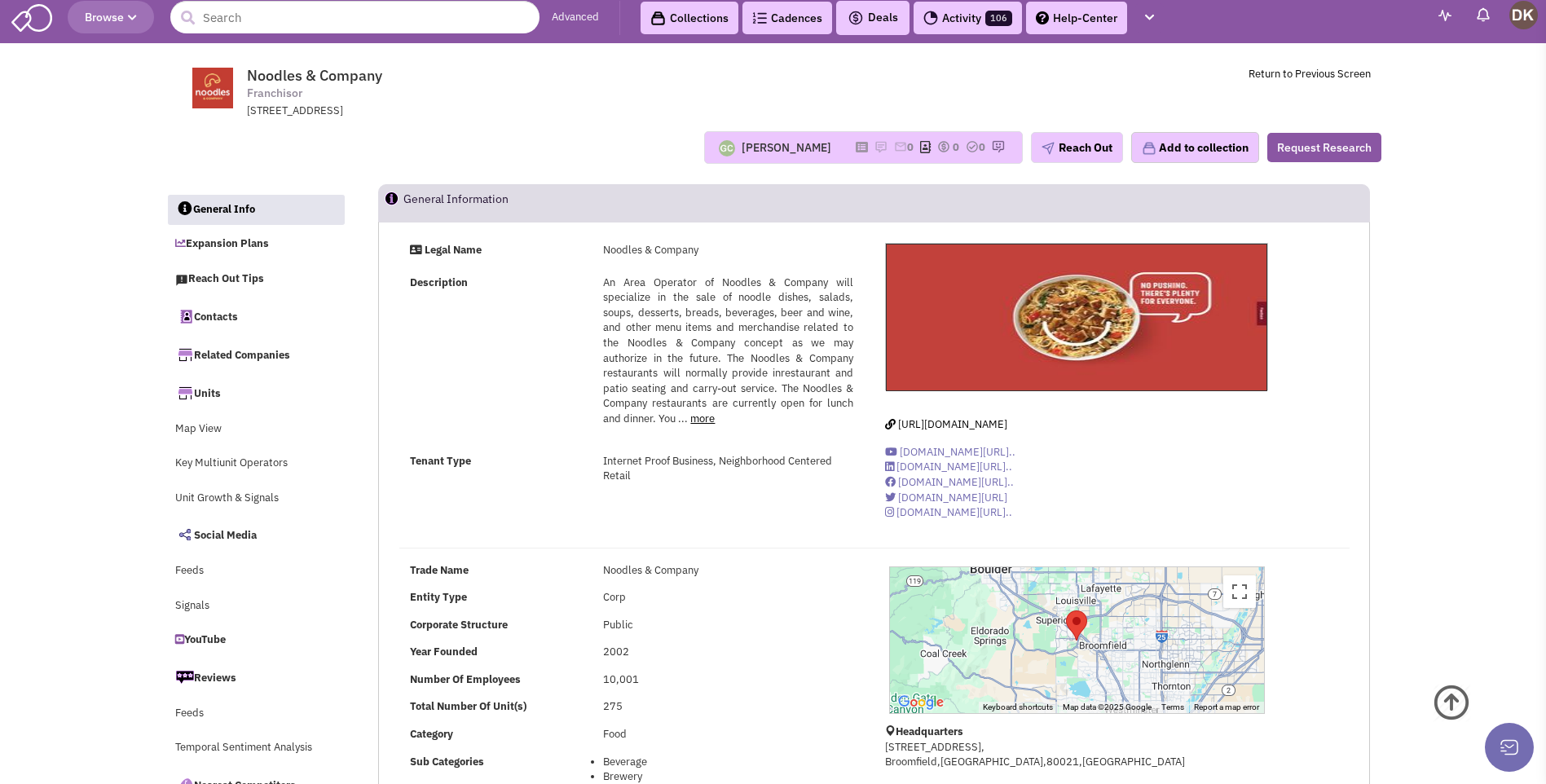
scroll to position [0, 0]
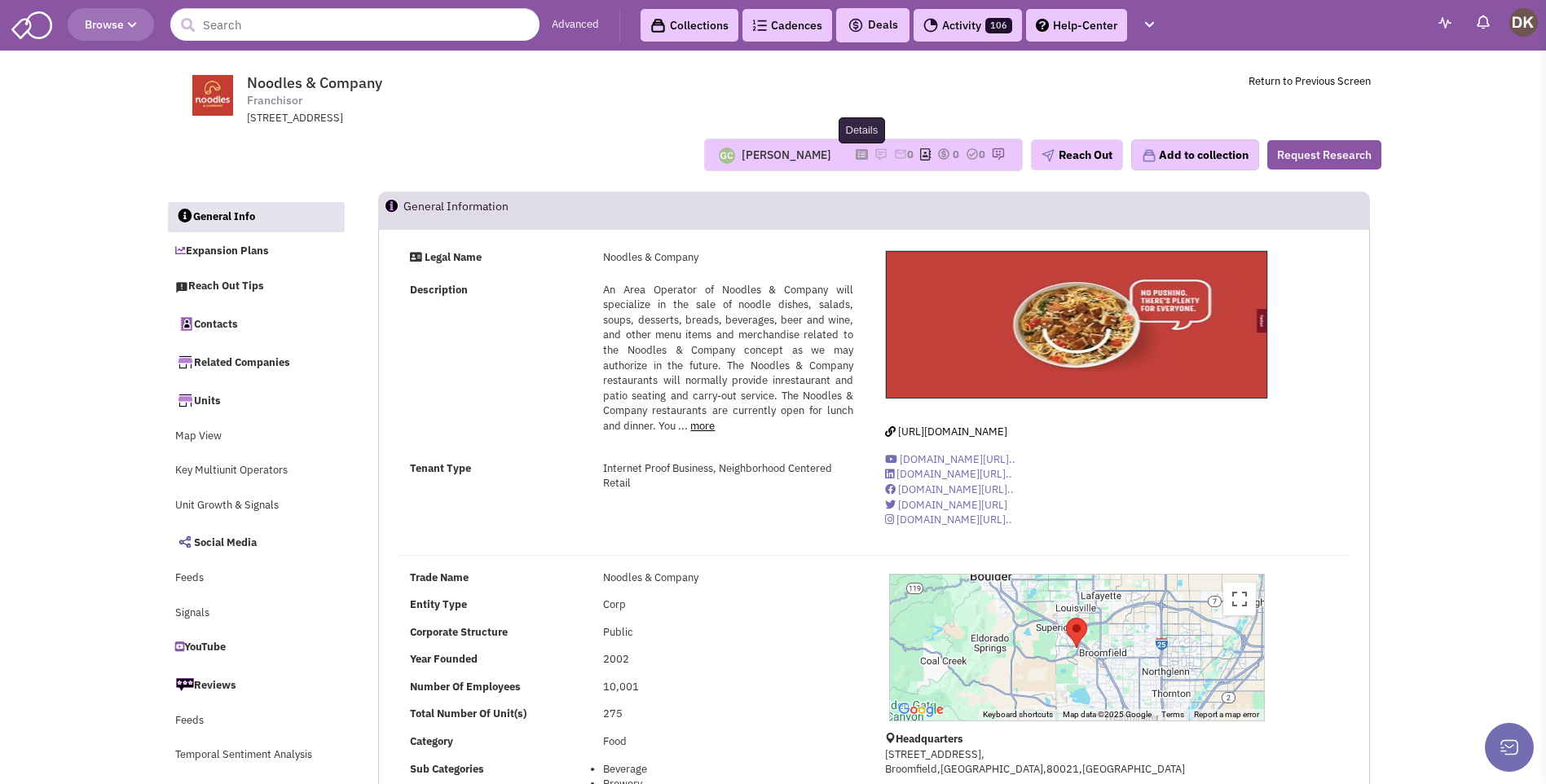
click at [856, 155] on icon at bounding box center [862, 154] width 12 height 9
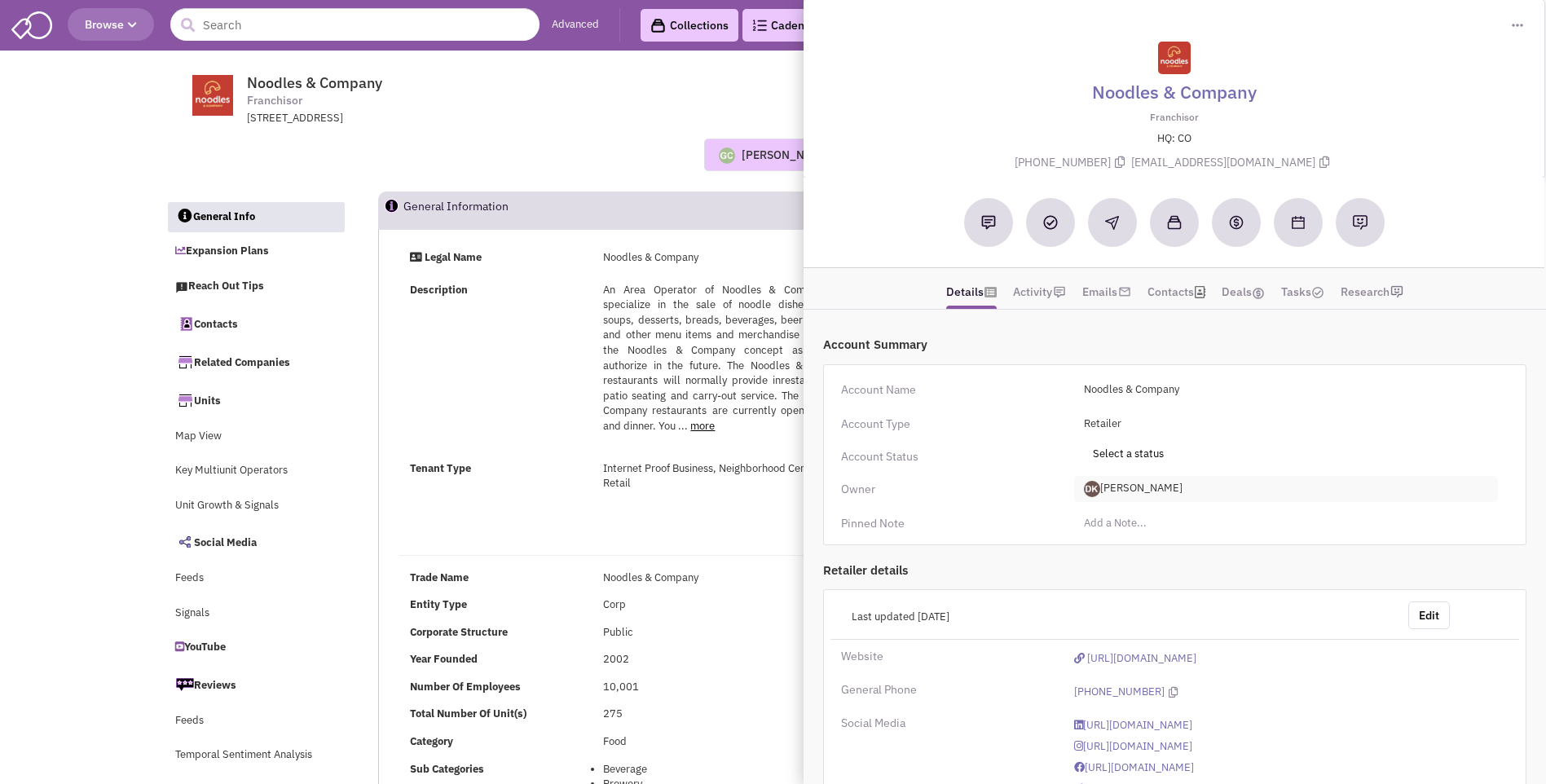
click at [1128, 487] on span "[PERSON_NAME]" at bounding box center [1286, 489] width 424 height 26
click at [1125, 559] on link "[PERSON_NAME]" at bounding box center [1139, 556] width 128 height 21
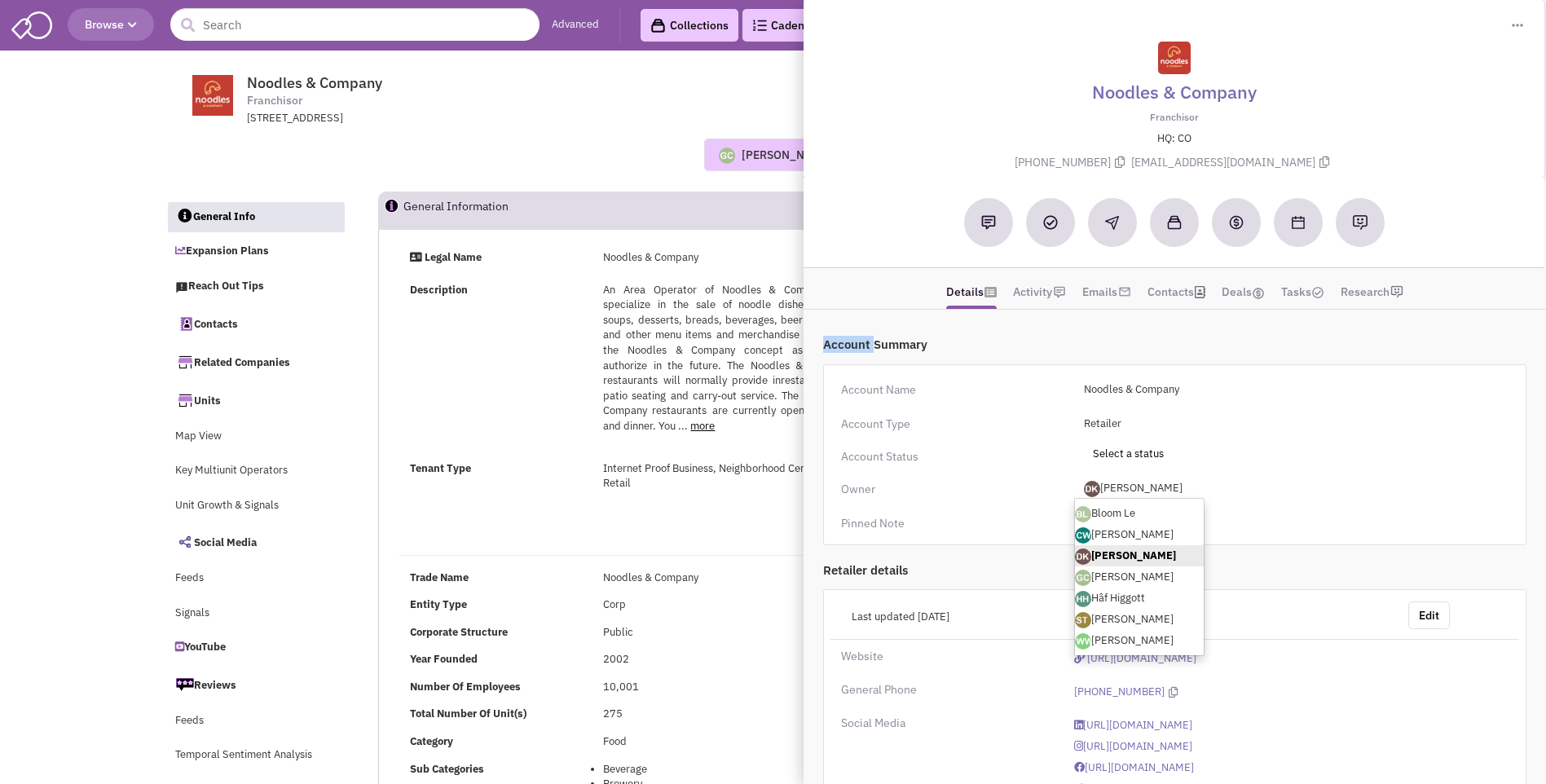
click at [1125, 559] on div "Account Summary Account Name Noodles & Company Account Type Retailer Toggle Dro…" at bounding box center [1176, 599] width 723 height 569
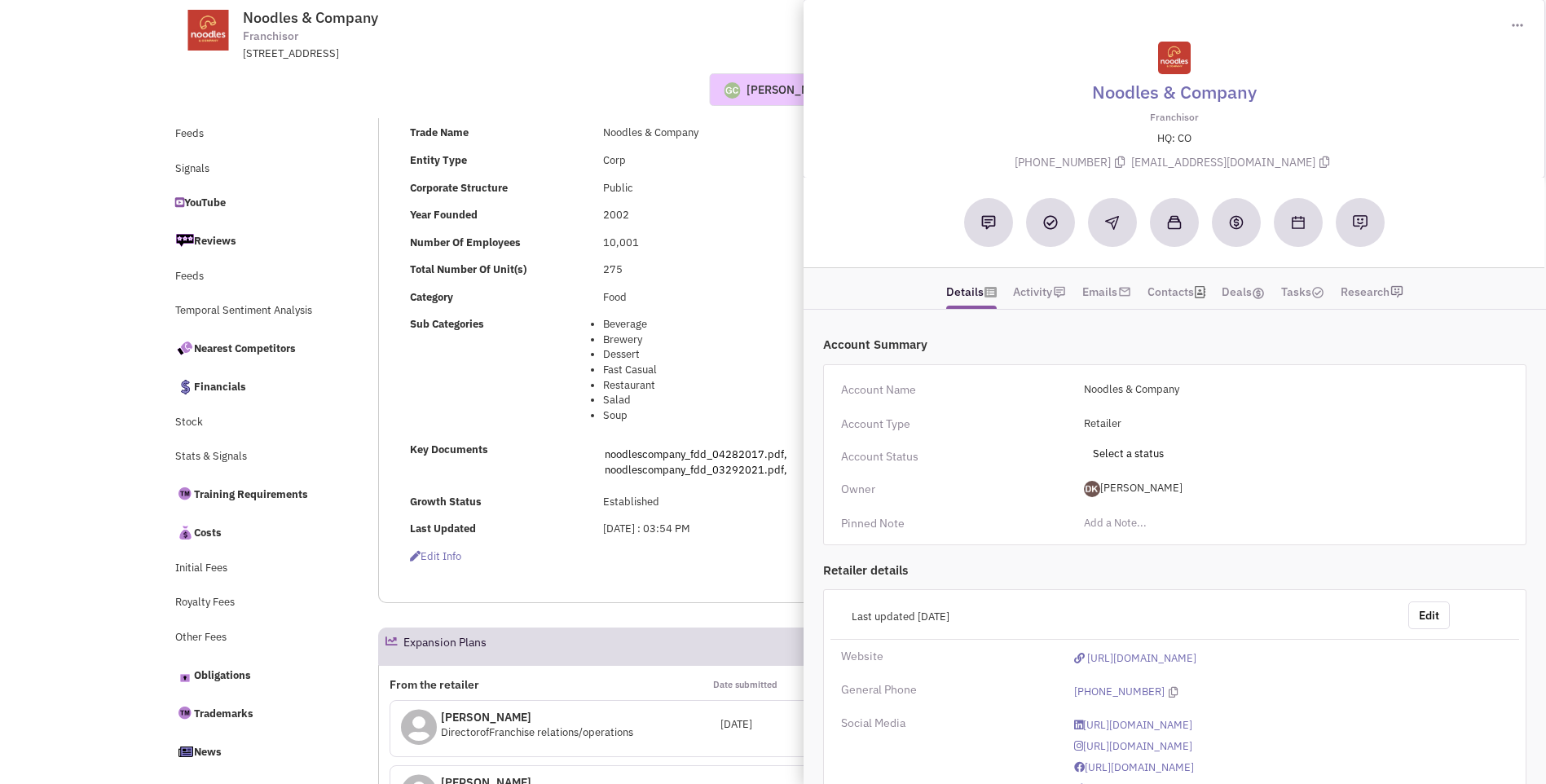
click at [742, 203] on div "Trade Name Noodles & Company Entity Type Corp Corporate Structure Public Year F…" at bounding box center [632, 338] width 486 height 424
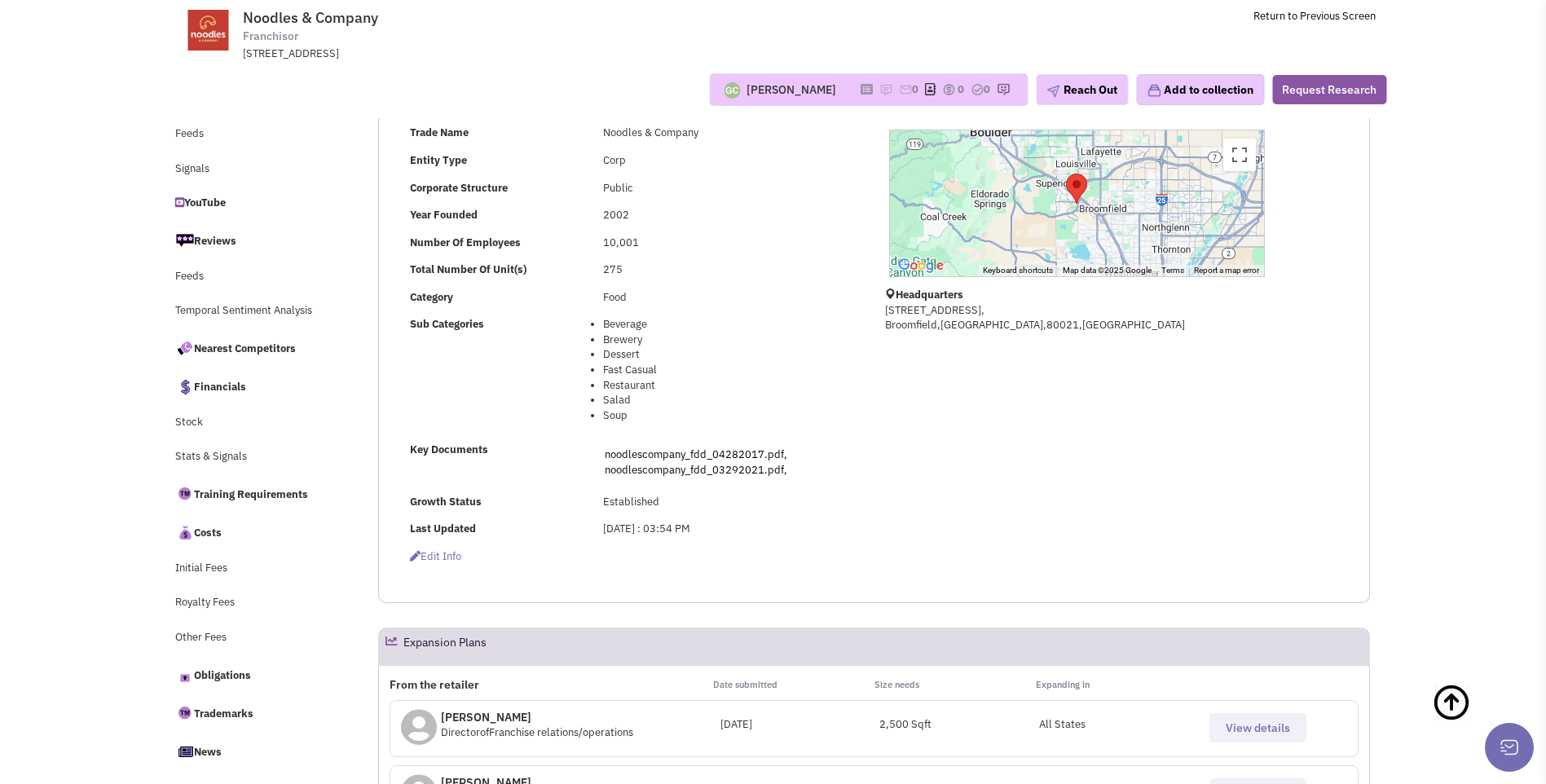
click at [589, 86] on div "Guillaume Chetail No note found! 0 0 0 Reach Out" at bounding box center [773, 89] width 1248 height 33
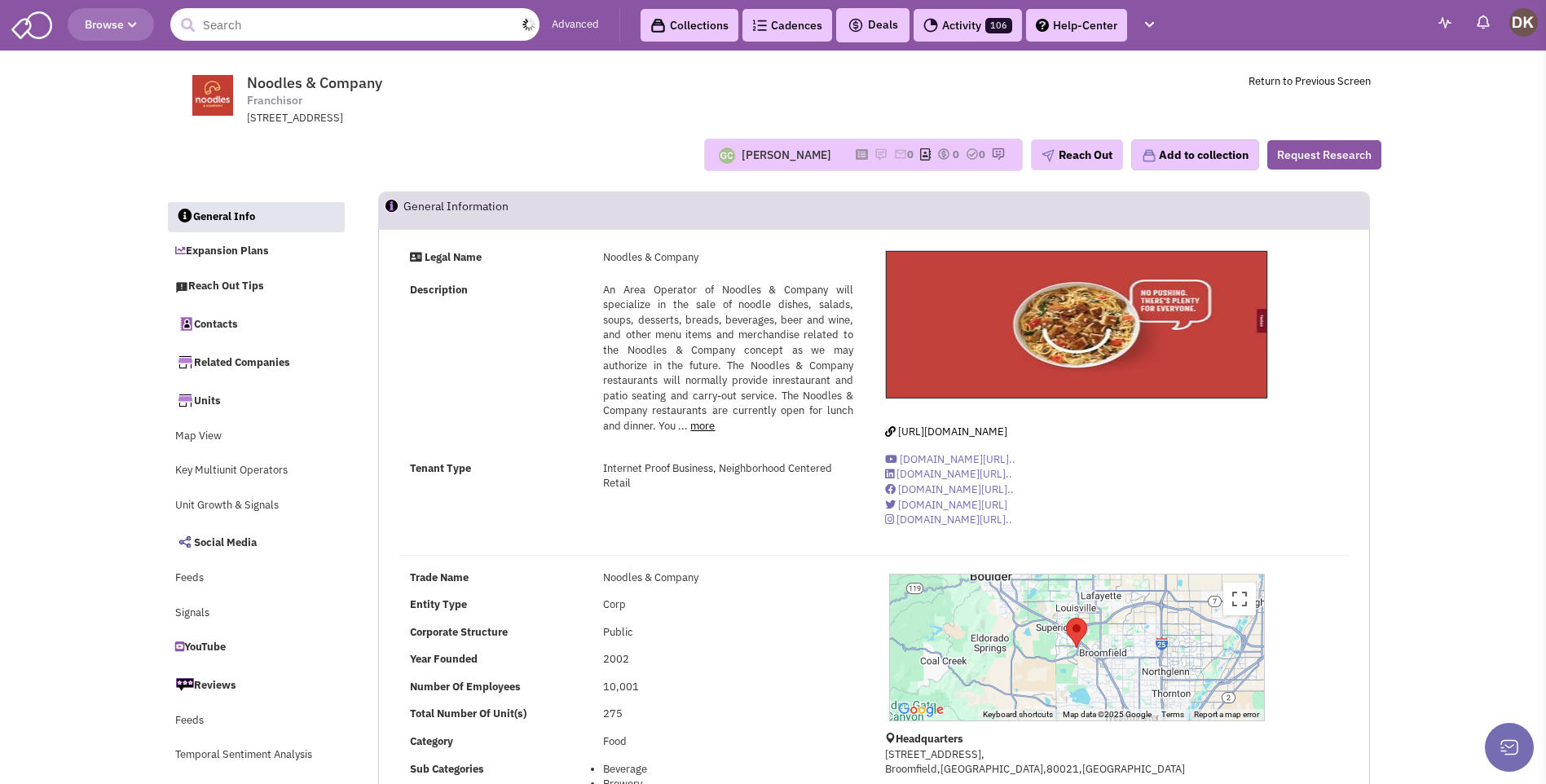
click at [319, 29] on input "text" at bounding box center [355, 24] width 370 height 33
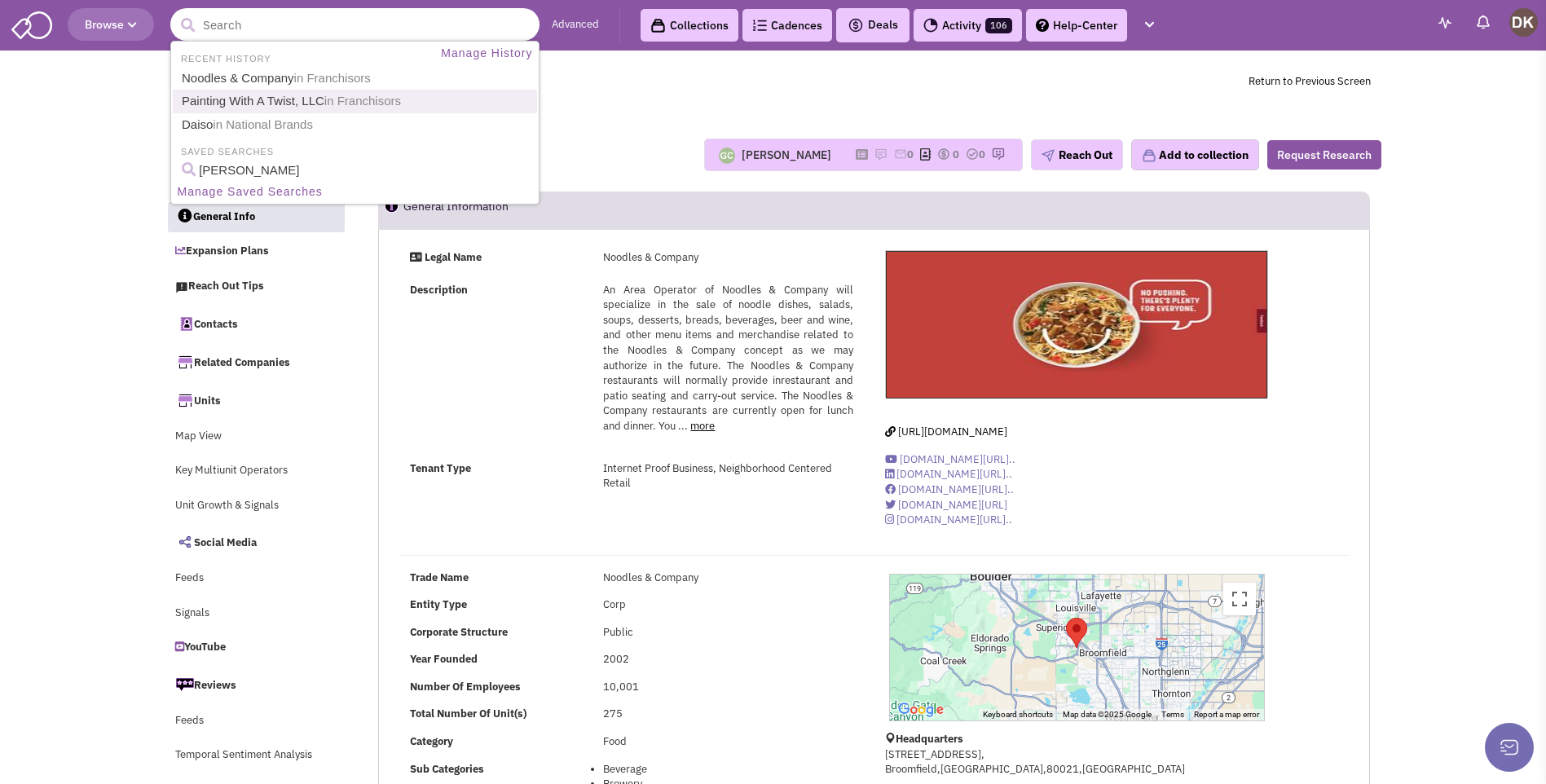
click at [262, 102] on link "Painting With A Twist, LLC in Franchisors" at bounding box center [356, 101] width 360 height 22
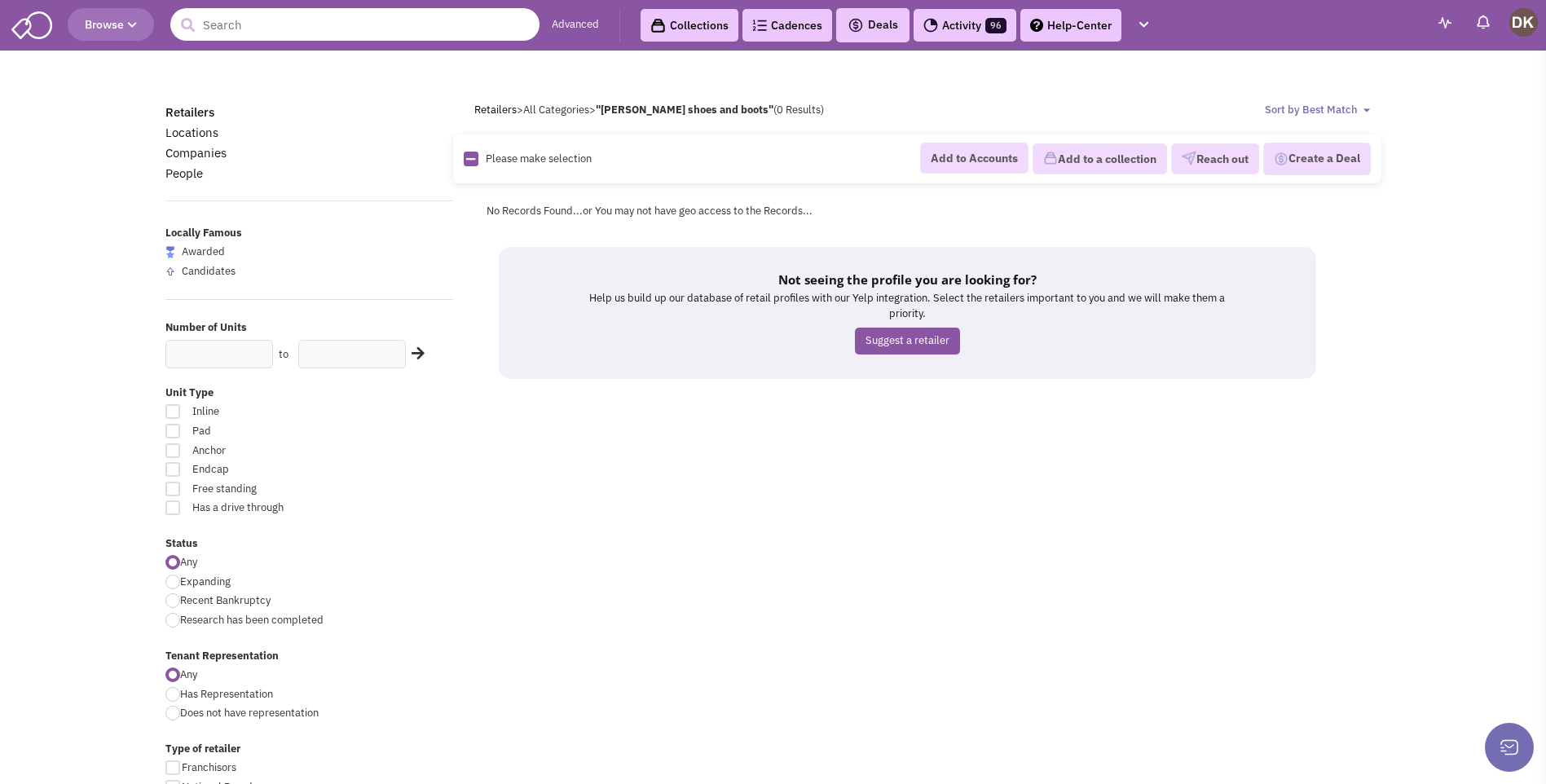
click at [333, 39] on input "text" at bounding box center [355, 24] width 370 height 33
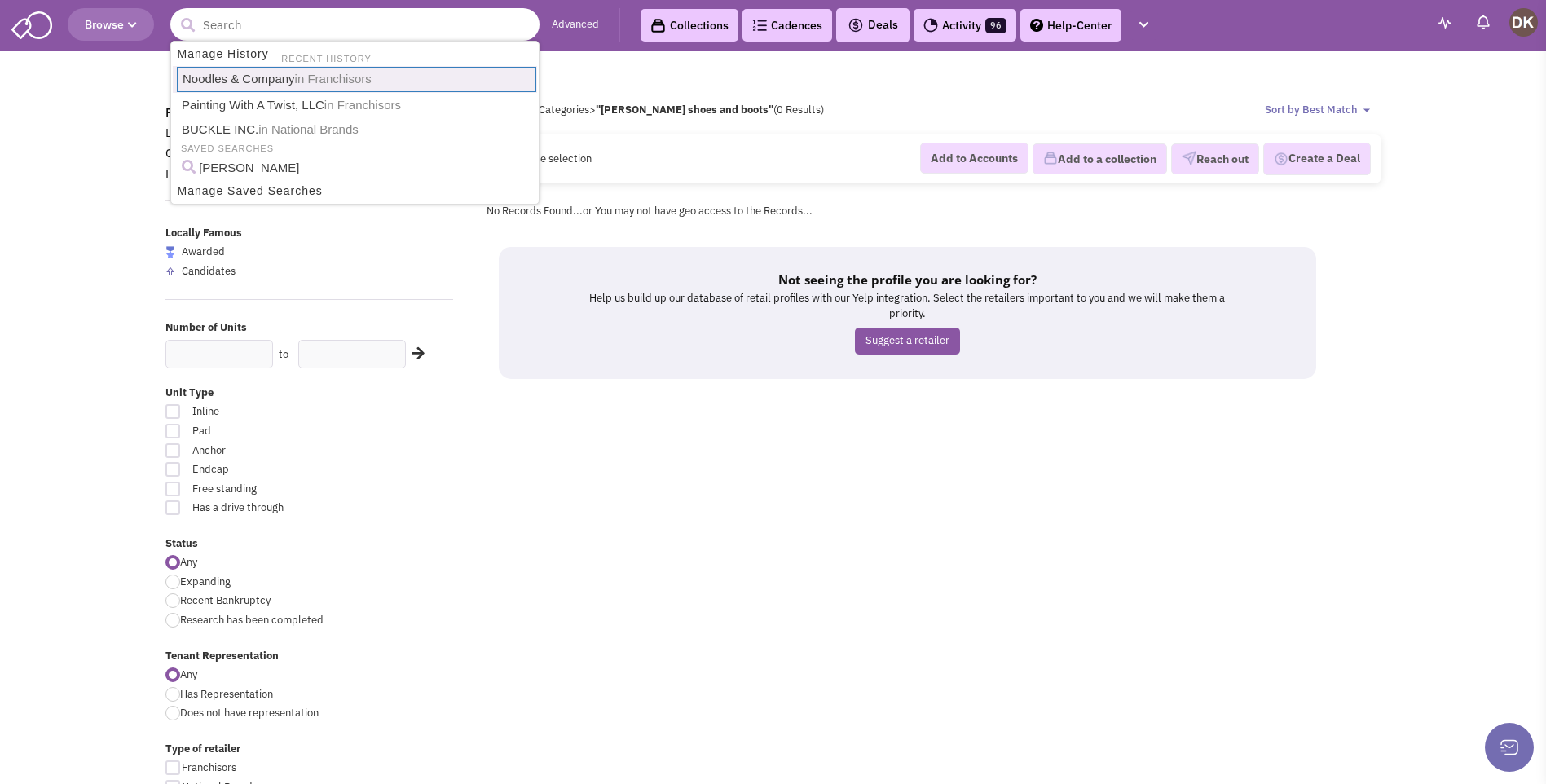
click at [254, 76] on link "Noodles & Company in Franchisors" at bounding box center [356, 79] width 360 height 26
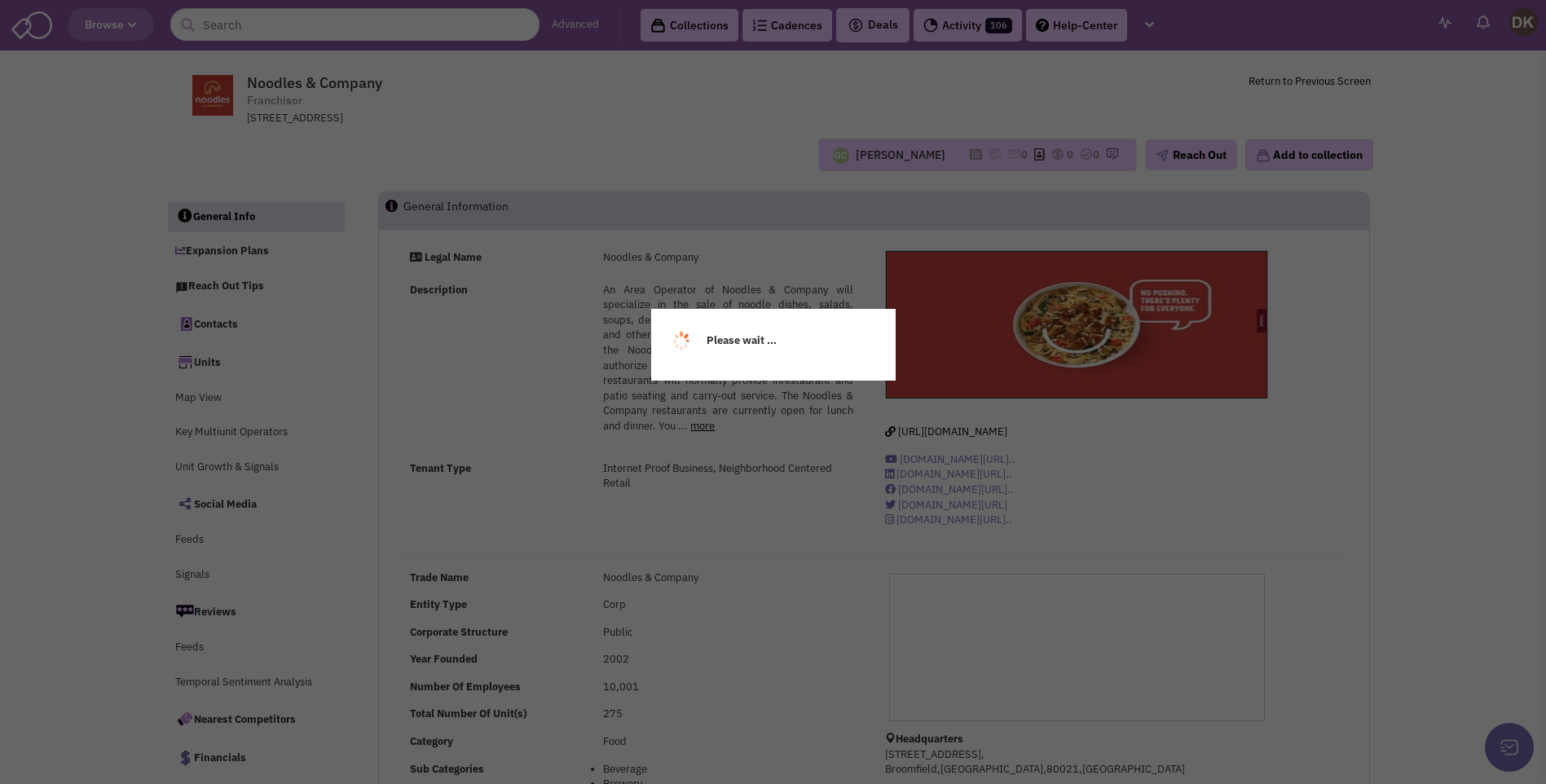
select select
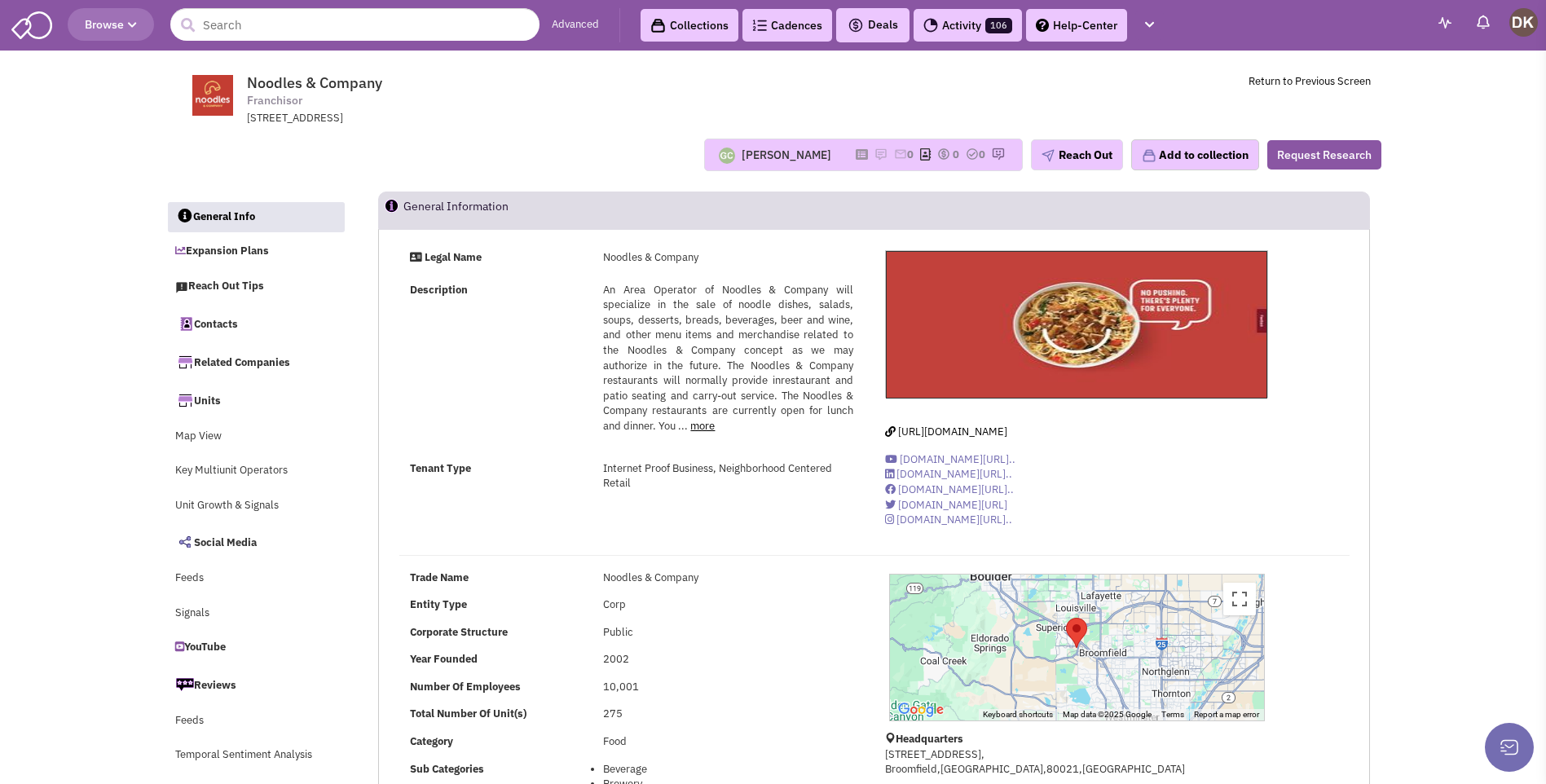
click at [129, 25] on icon "button" at bounding box center [132, 25] width 9 height 10
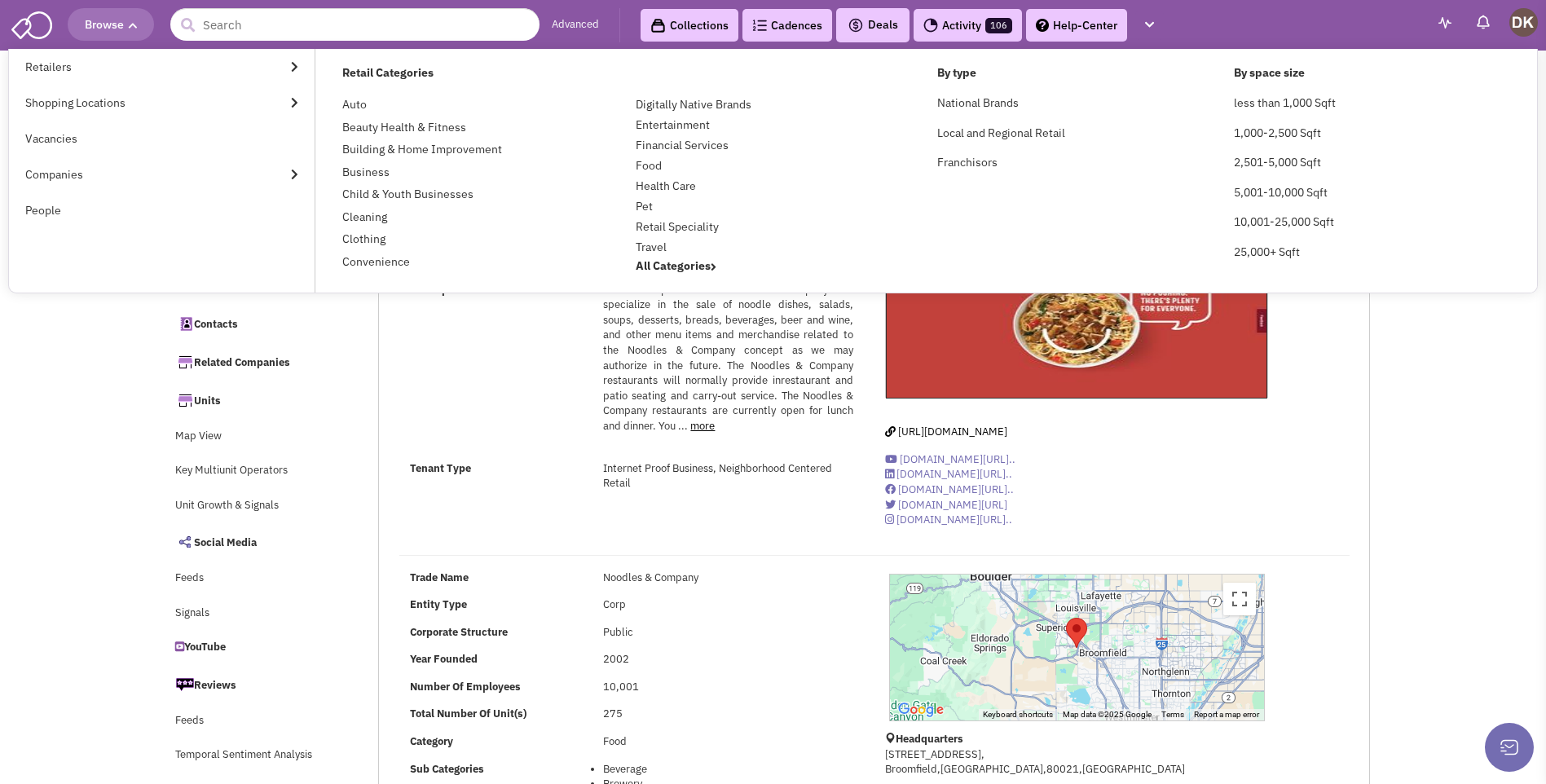
click at [512, 330] on div "Description An Area Operator of Noodles & Company will specialize in the sale o…" at bounding box center [632, 365] width 465 height 166
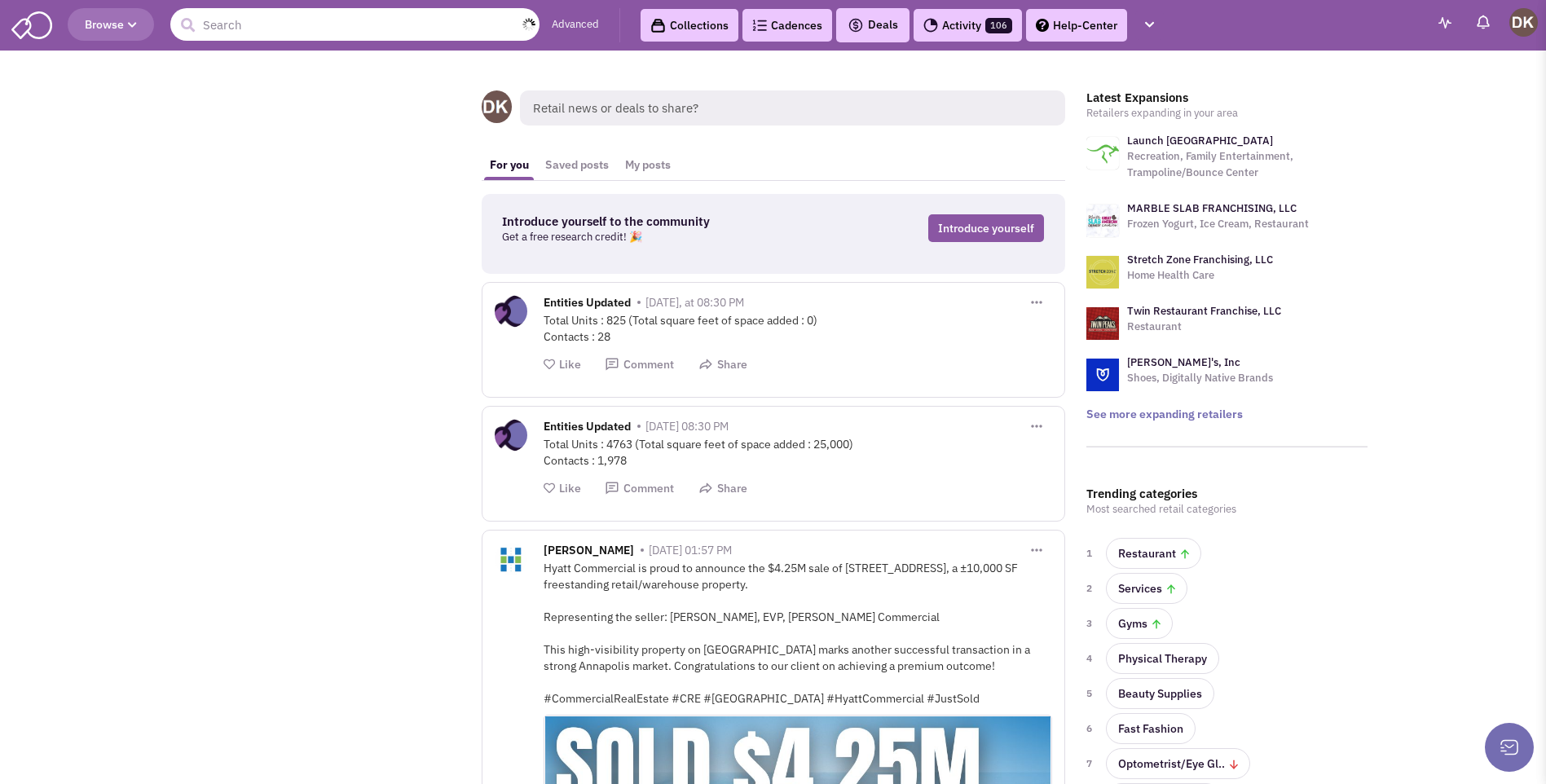
click at [288, 27] on input "text" at bounding box center [355, 24] width 370 height 33
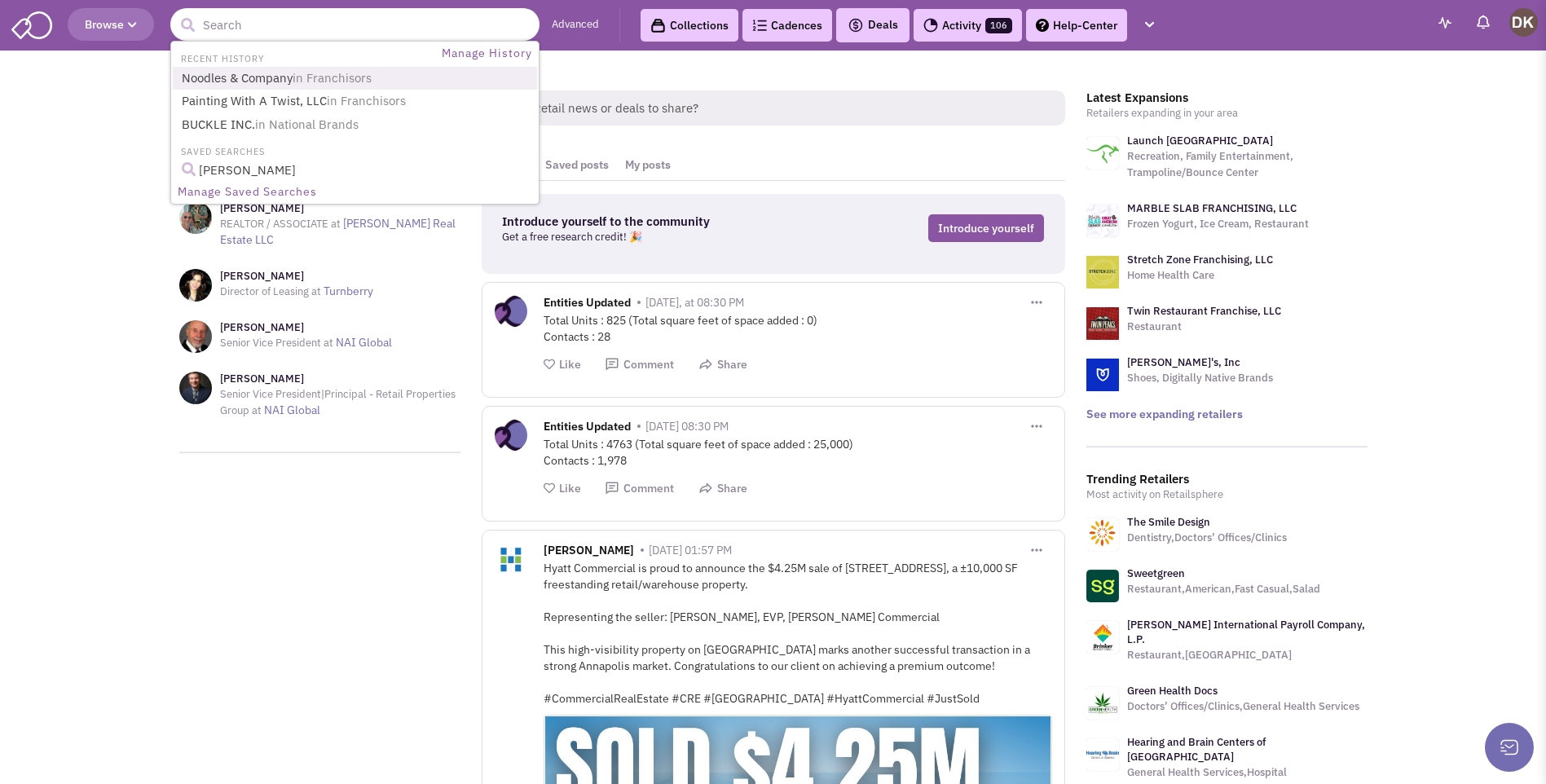
click at [286, 82] on link "Noodles & Company in Franchisors" at bounding box center [356, 78] width 360 height 22
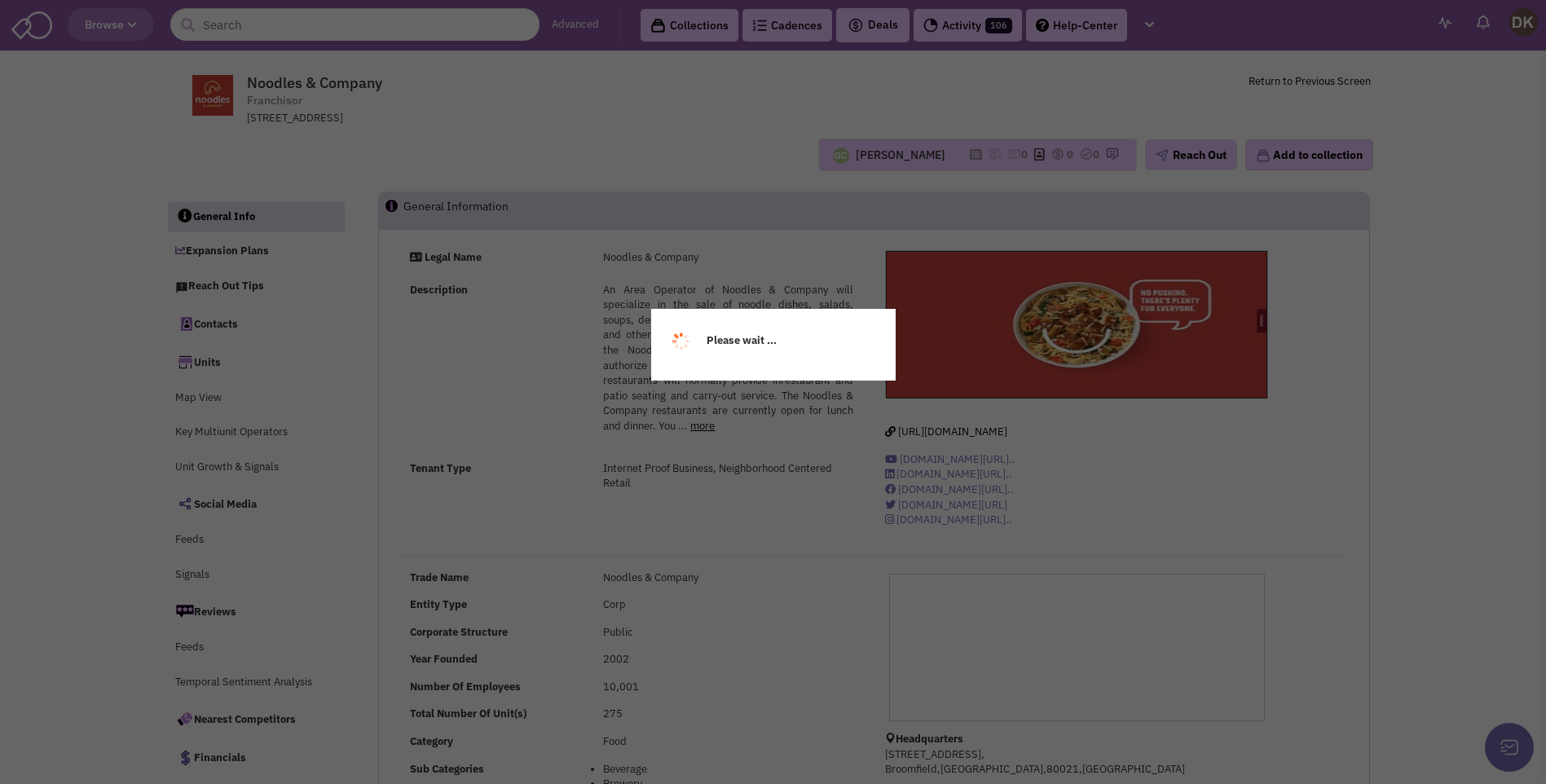
select select
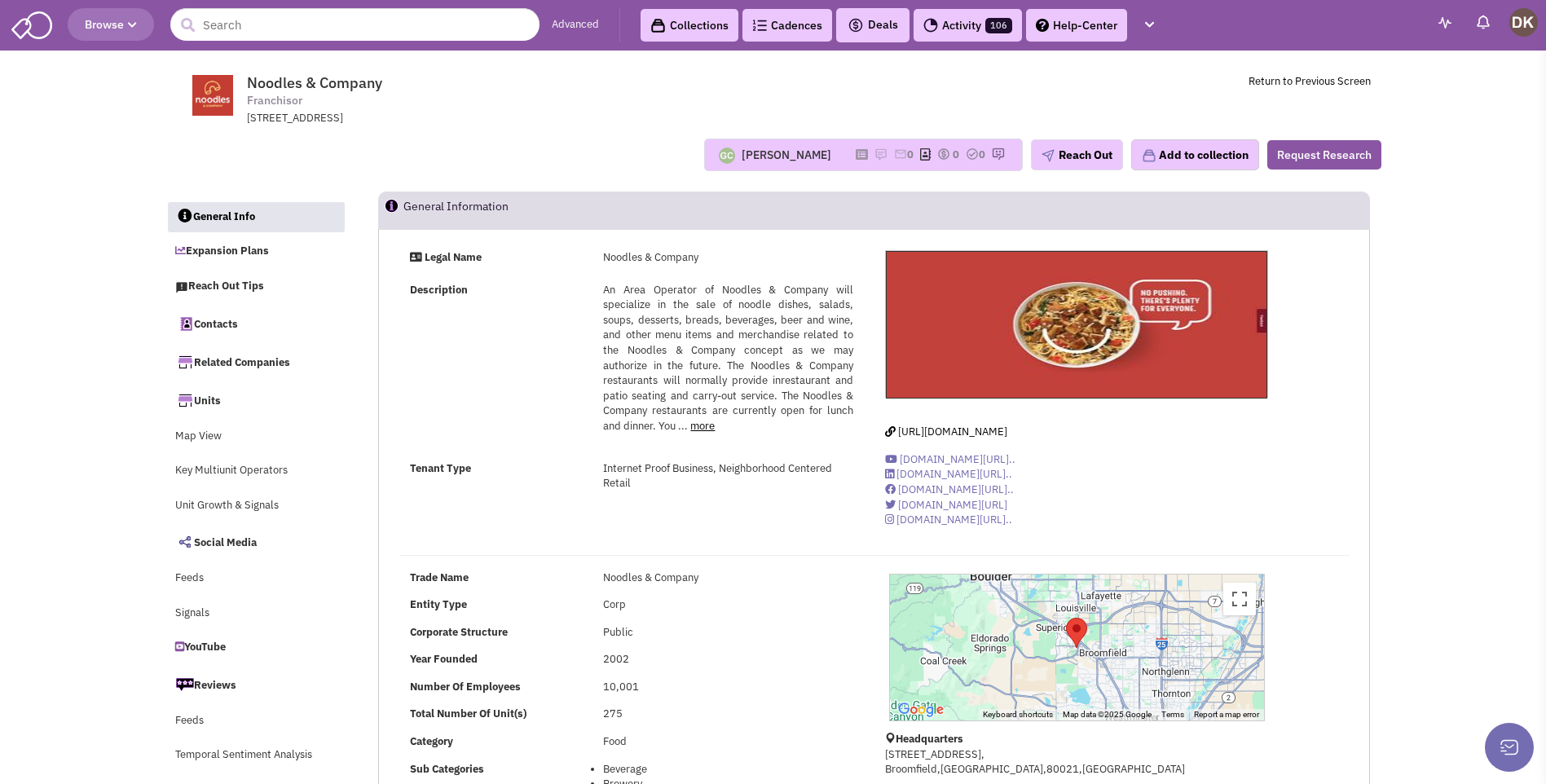
click at [719, 154] on img at bounding box center [727, 156] width 17 height 17
click at [792, 160] on div "[PERSON_NAME]" at bounding box center [787, 155] width 90 height 17
drag, startPoint x: 759, startPoint y: 160, endPoint x: 654, endPoint y: 145, distance: 106.1
click at [654, 145] on div "[PERSON_NAME] No note found! 0 0 0 Reach Out" at bounding box center [773, 154] width 1237 height 33
click at [1147, 31] on button "button" at bounding box center [1150, 26] width 28 height 30
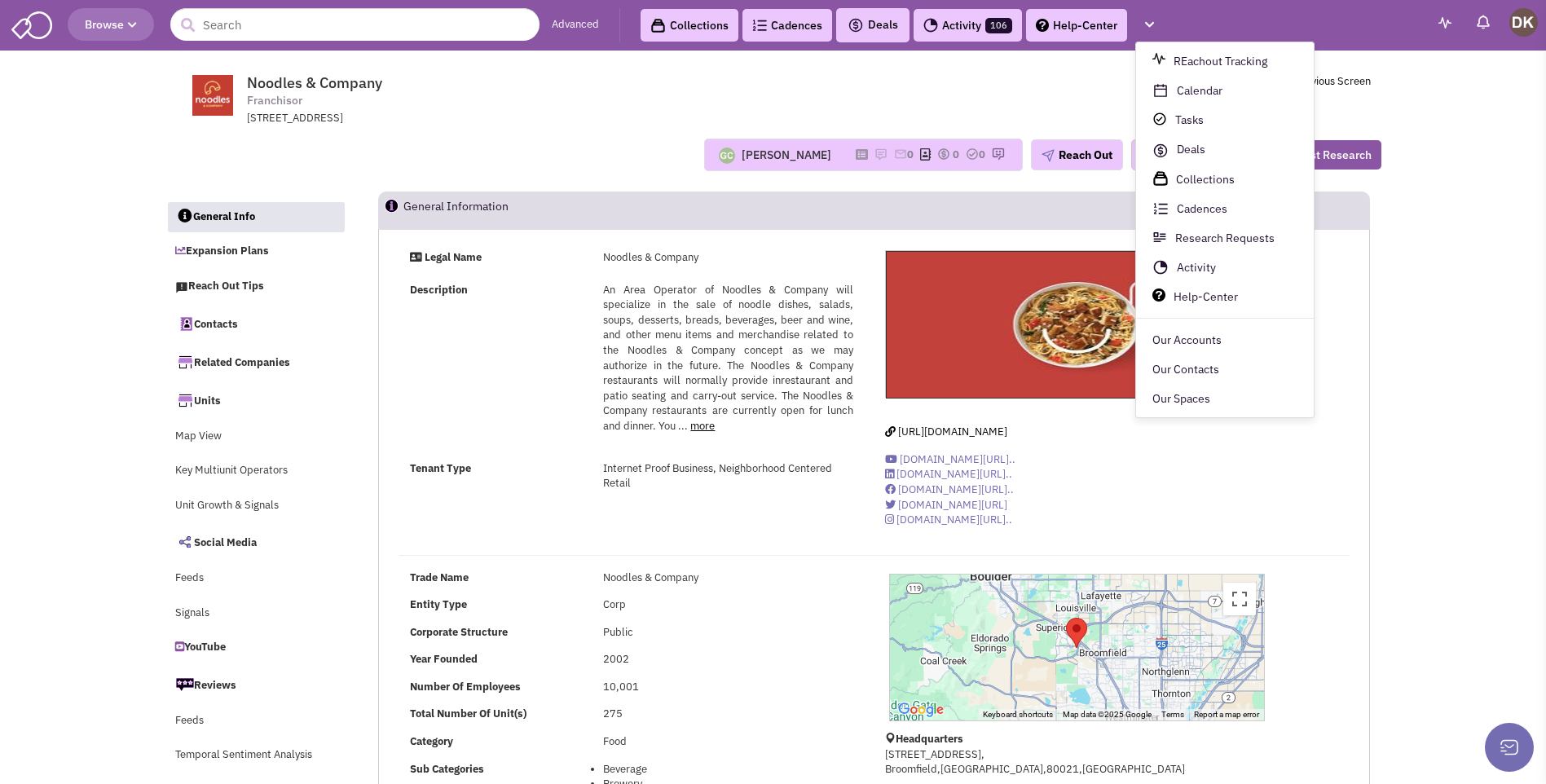
click at [964, 104] on td "Noodles & Company Franchisor [STREET_ADDRESS] Return to Previous Screen" at bounding box center [817, 95] width 1106 height 61
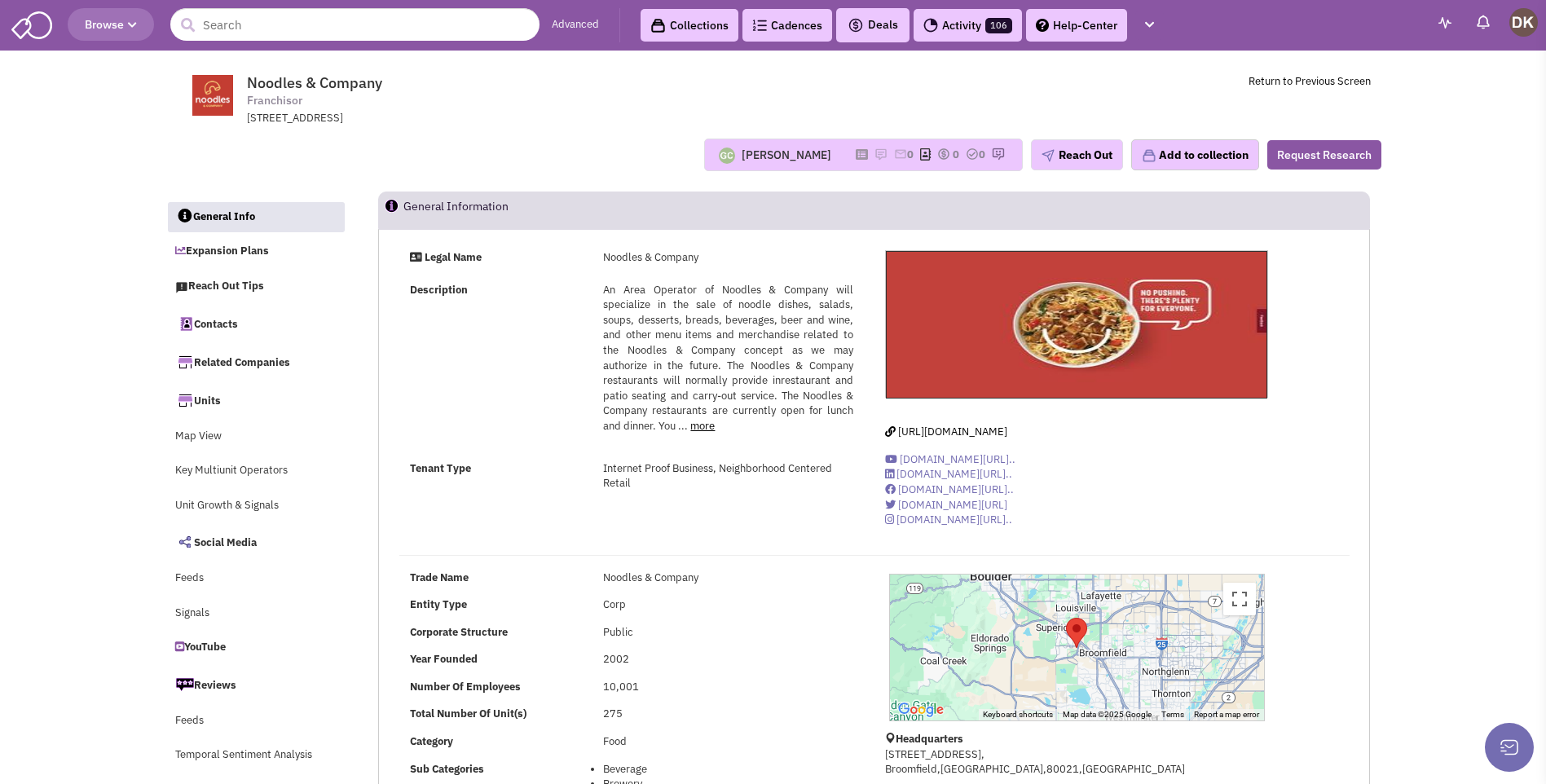
click at [1520, 24] on img at bounding box center [1524, 22] width 28 height 28
click at [1178, 94] on td "Noodles & Company Franchisor [STREET_ADDRESS] Return to Previous Screen" at bounding box center [817, 95] width 1106 height 61
drag, startPoint x: 739, startPoint y: 161, endPoint x: 632, endPoint y: 139, distance: 109.2
click at [632, 139] on div "Guillaume Chetail No note found! 0 0 0 Reach Out" at bounding box center [773, 154] width 1237 height 33
click at [528, 150] on div "Guillaume Chetail No note found! 0 0 0 Reach Out" at bounding box center [773, 154] width 1237 height 33
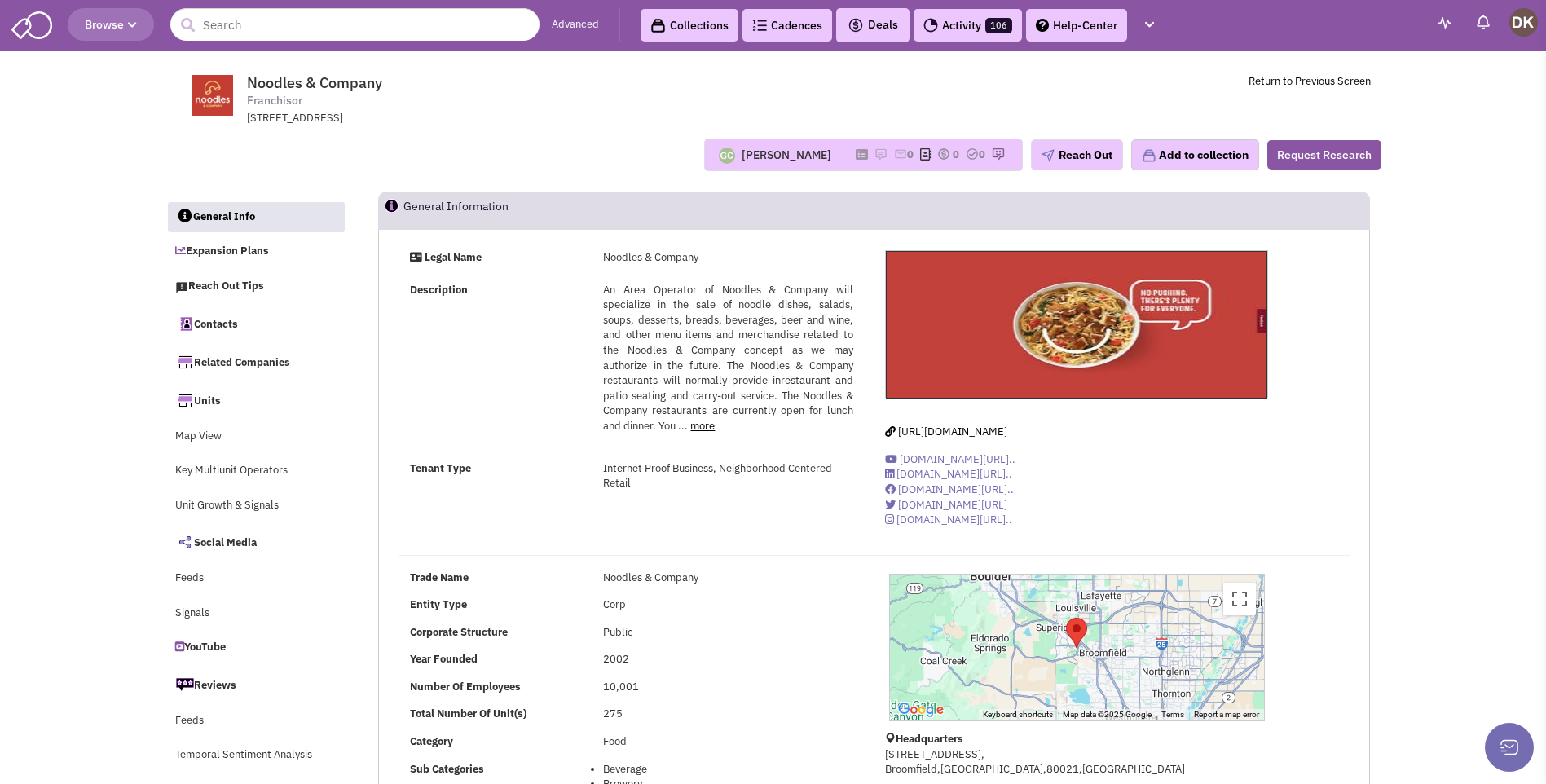
click at [804, 159] on div "[PERSON_NAME]" at bounding box center [787, 155] width 90 height 17
click at [1292, 74] on link "Return to Previous Screen" at bounding box center [1309, 81] width 122 height 14
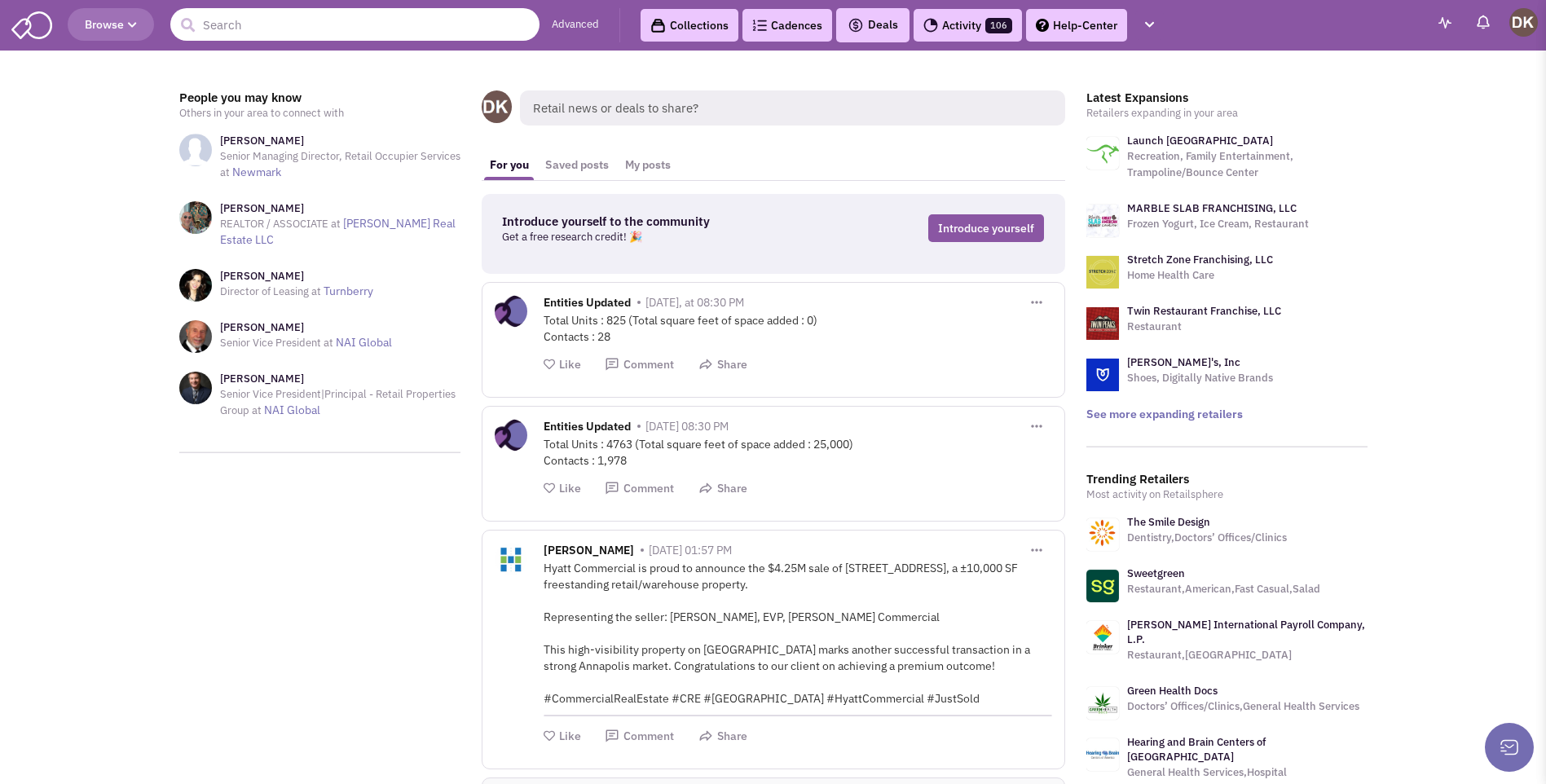
click at [262, 31] on input "text" at bounding box center [355, 24] width 370 height 33
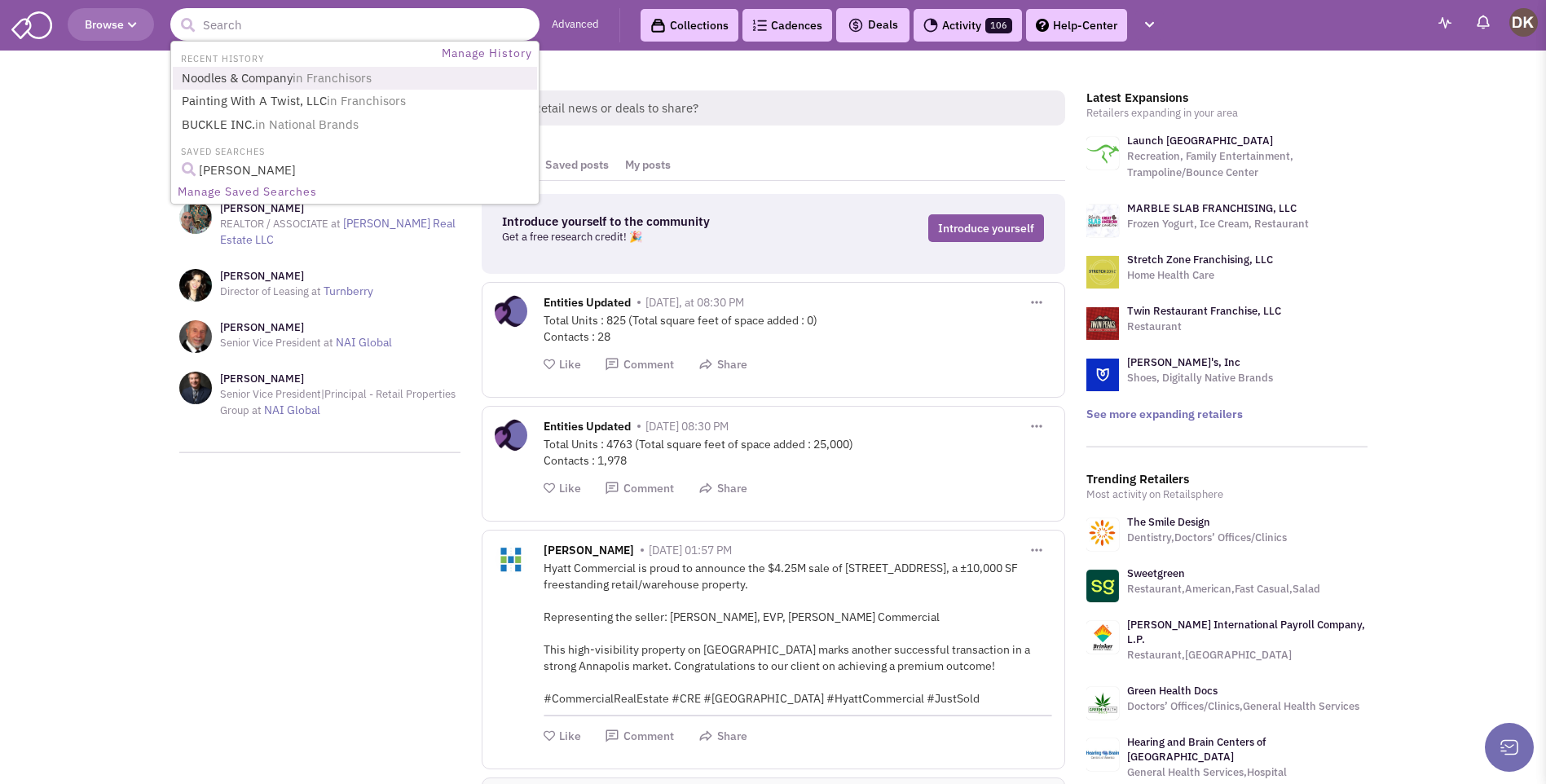
click at [260, 88] on link "Noodles & Company in [GEOGRAPHIC_DATA]" at bounding box center [356, 78] width 360 height 22
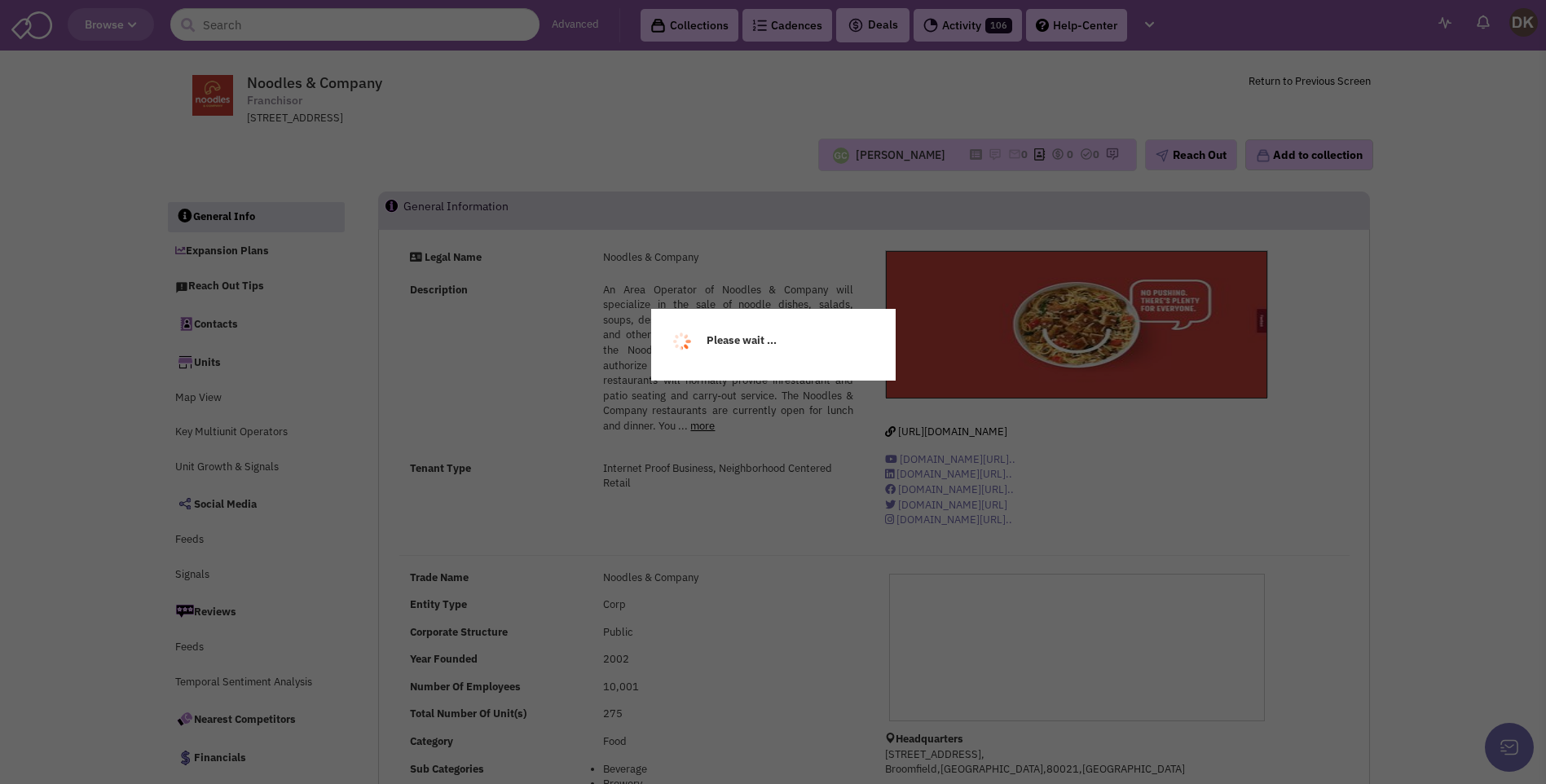
select select
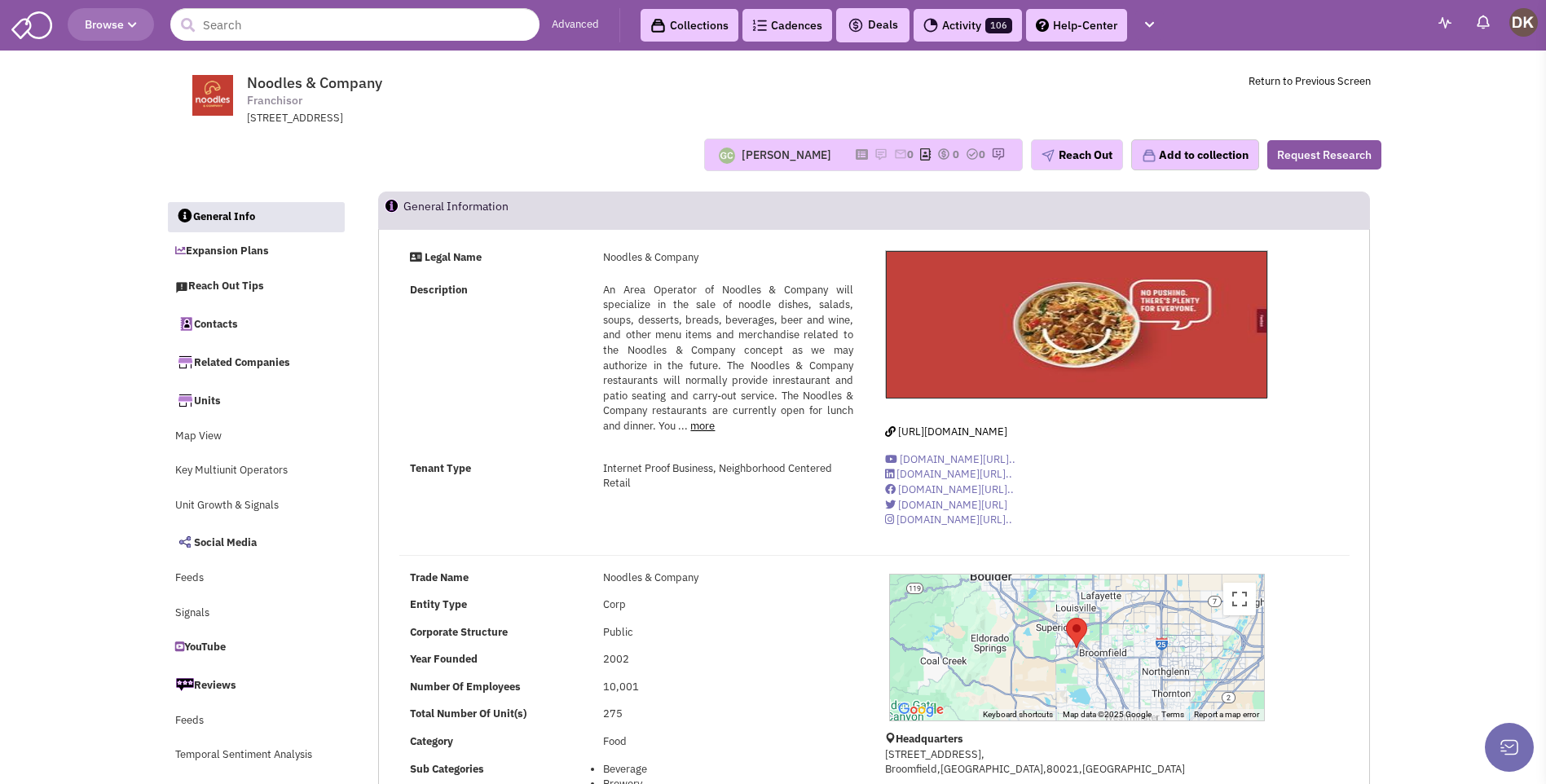
drag, startPoint x: 789, startPoint y: 155, endPoint x: 726, endPoint y: 160, distance: 63.2
click at [726, 160] on div "[PERSON_NAME]" at bounding box center [775, 154] width 132 height 30
click at [719, 158] on img at bounding box center [727, 156] width 17 height 17
click at [858, 151] on icon at bounding box center [862, 154] width 12 height 9
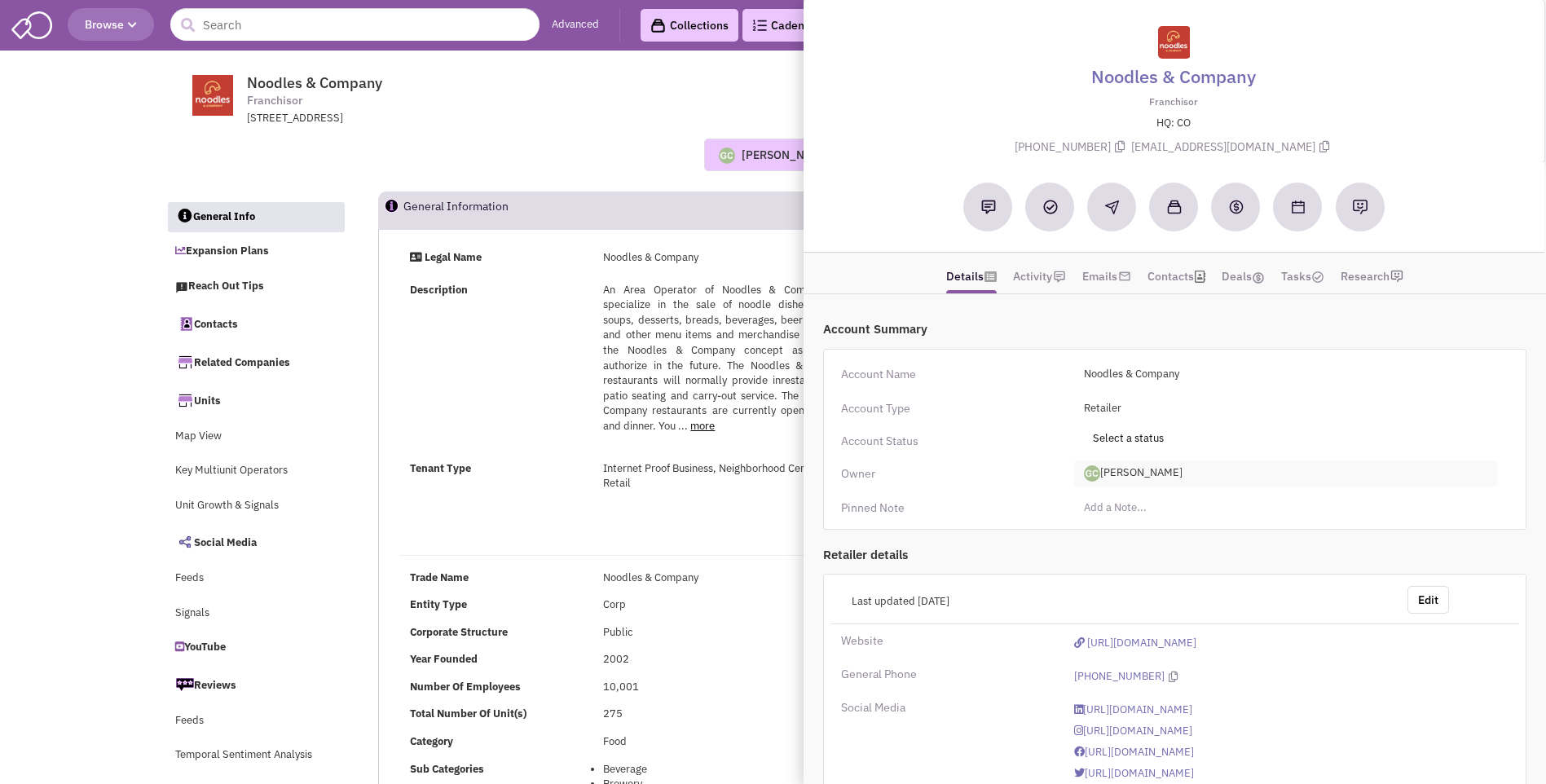
click at [1125, 476] on span "[PERSON_NAME]" at bounding box center [1286, 473] width 424 height 26
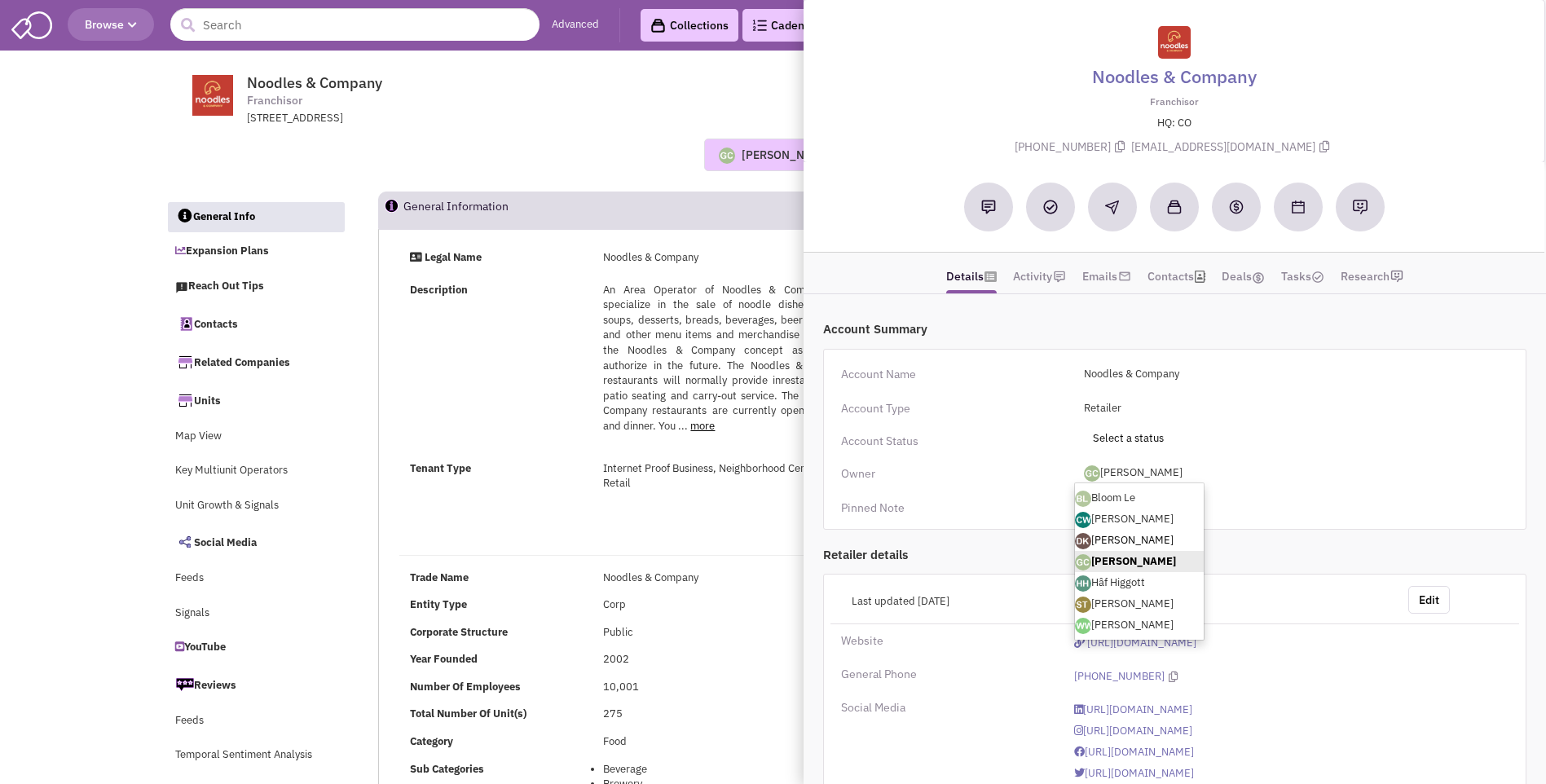
click at [1123, 540] on link "[PERSON_NAME]" at bounding box center [1139, 540] width 128 height 21
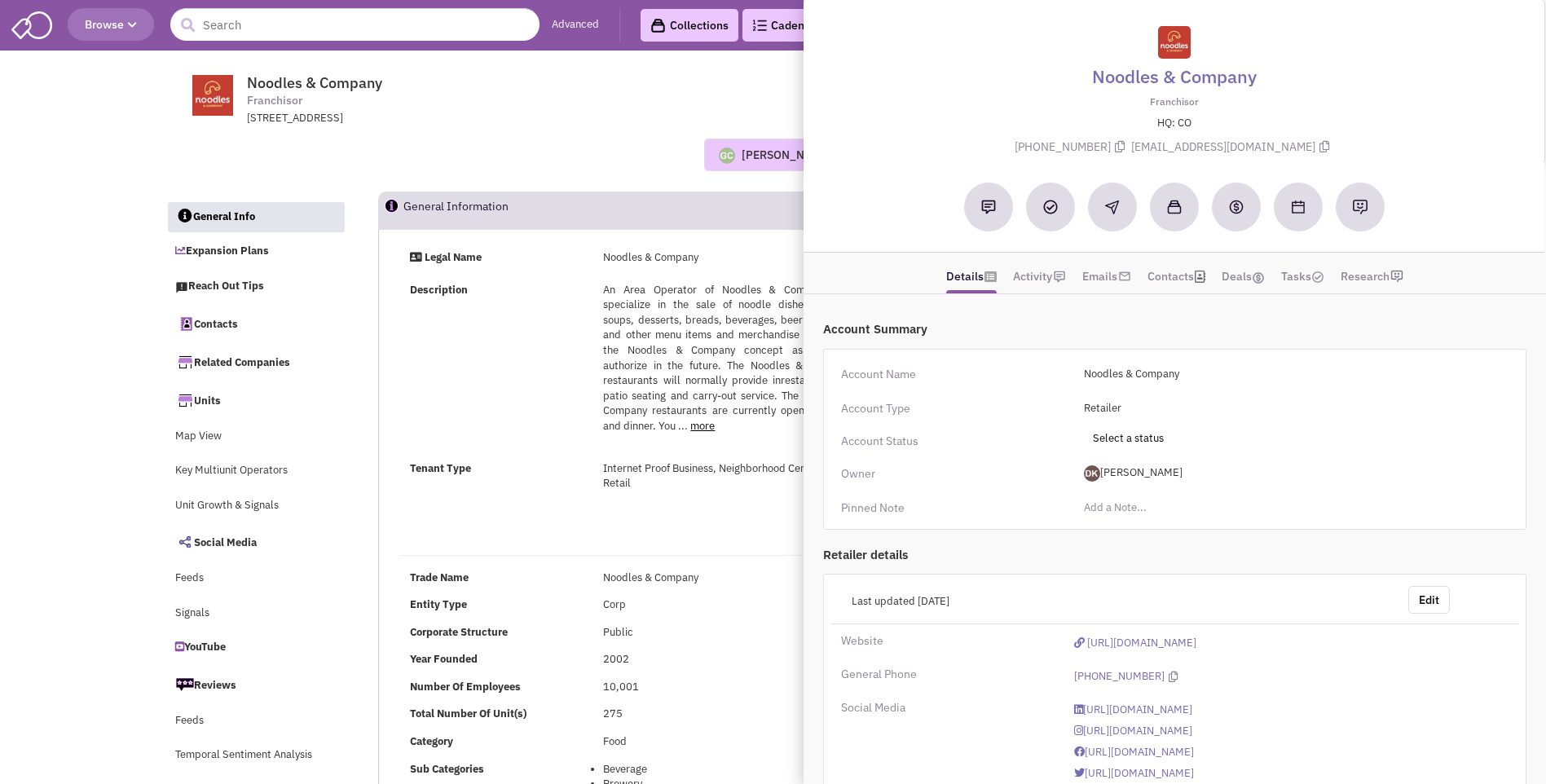
click at [619, 152] on div "Guillaume Chetail No note found! 0 0 0 Reach Out" at bounding box center [773, 154] width 1237 height 33
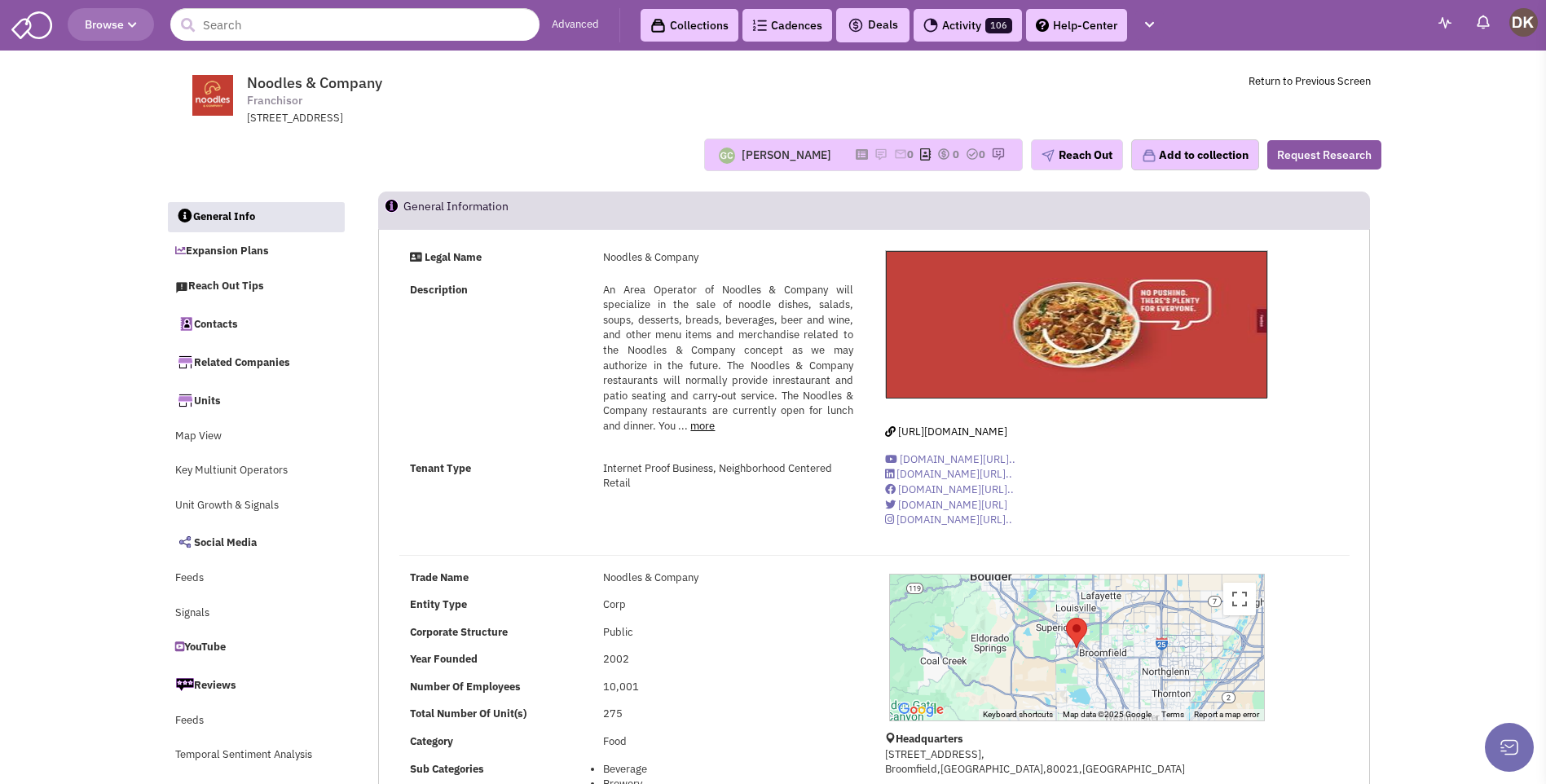
click at [788, 157] on div "[PERSON_NAME]" at bounding box center [787, 155] width 90 height 17
click at [719, 158] on img at bounding box center [727, 156] width 17 height 17
click at [856, 150] on icon at bounding box center [862, 154] width 12 height 9
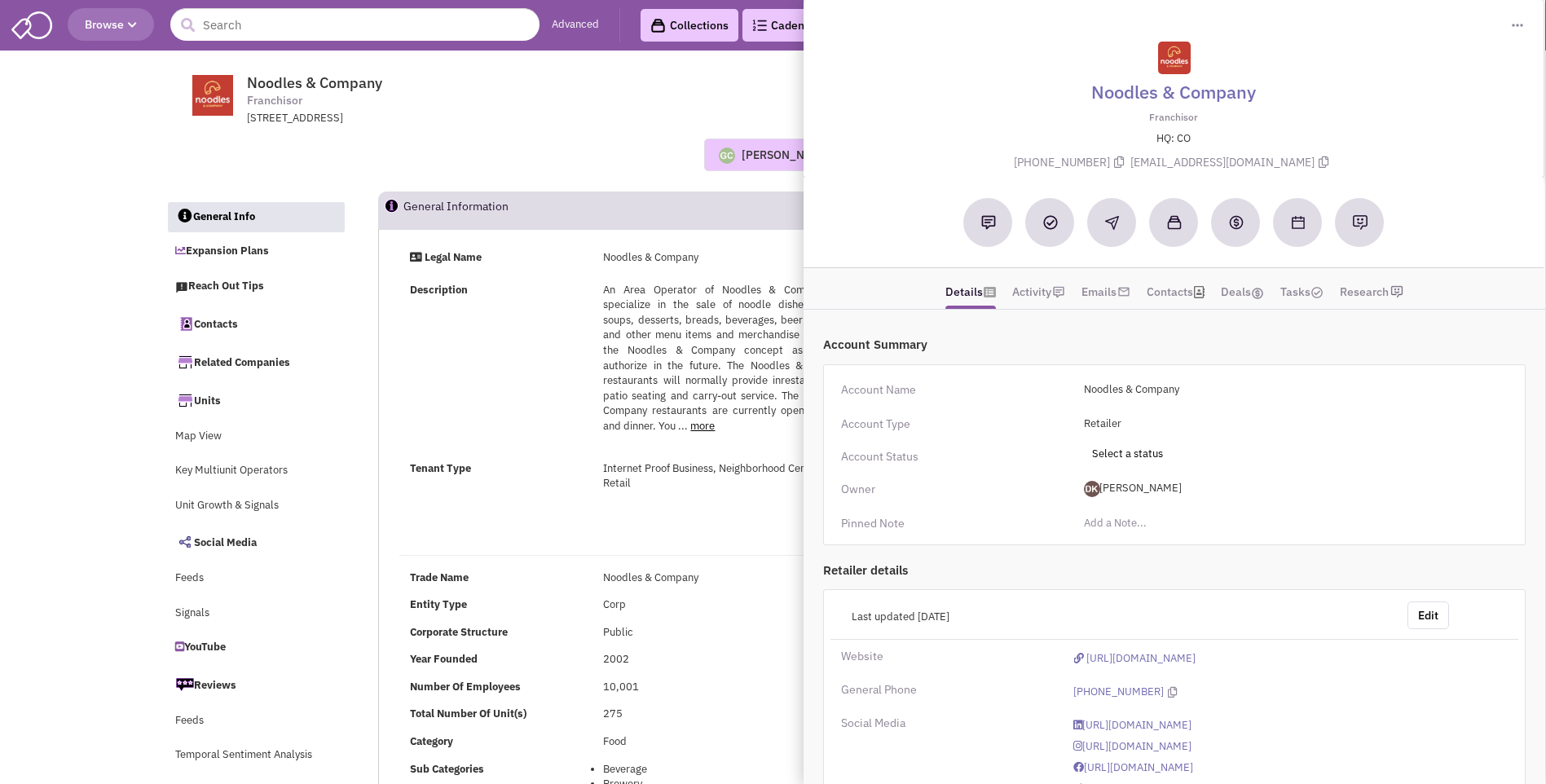
click at [599, 110] on span "Noodles & Company Franchisor 520 Zang St, Broomfield, CO, 80021" at bounding box center [468, 99] width 408 height 52
click at [304, 27] on input "text" at bounding box center [355, 24] width 370 height 33
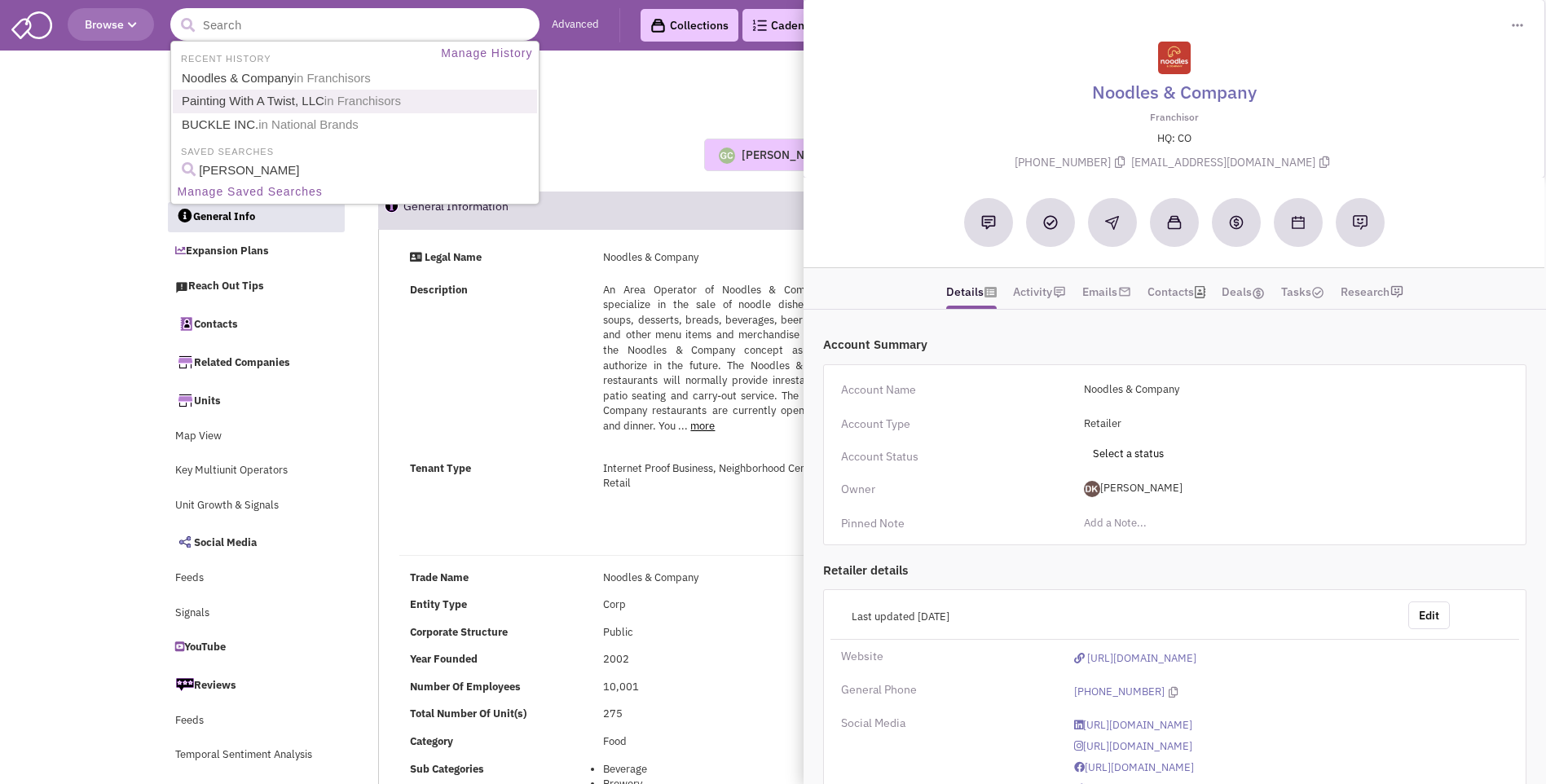
click at [280, 98] on link "Painting With A Twist, LLC in Franchisors" at bounding box center [356, 101] width 360 height 22
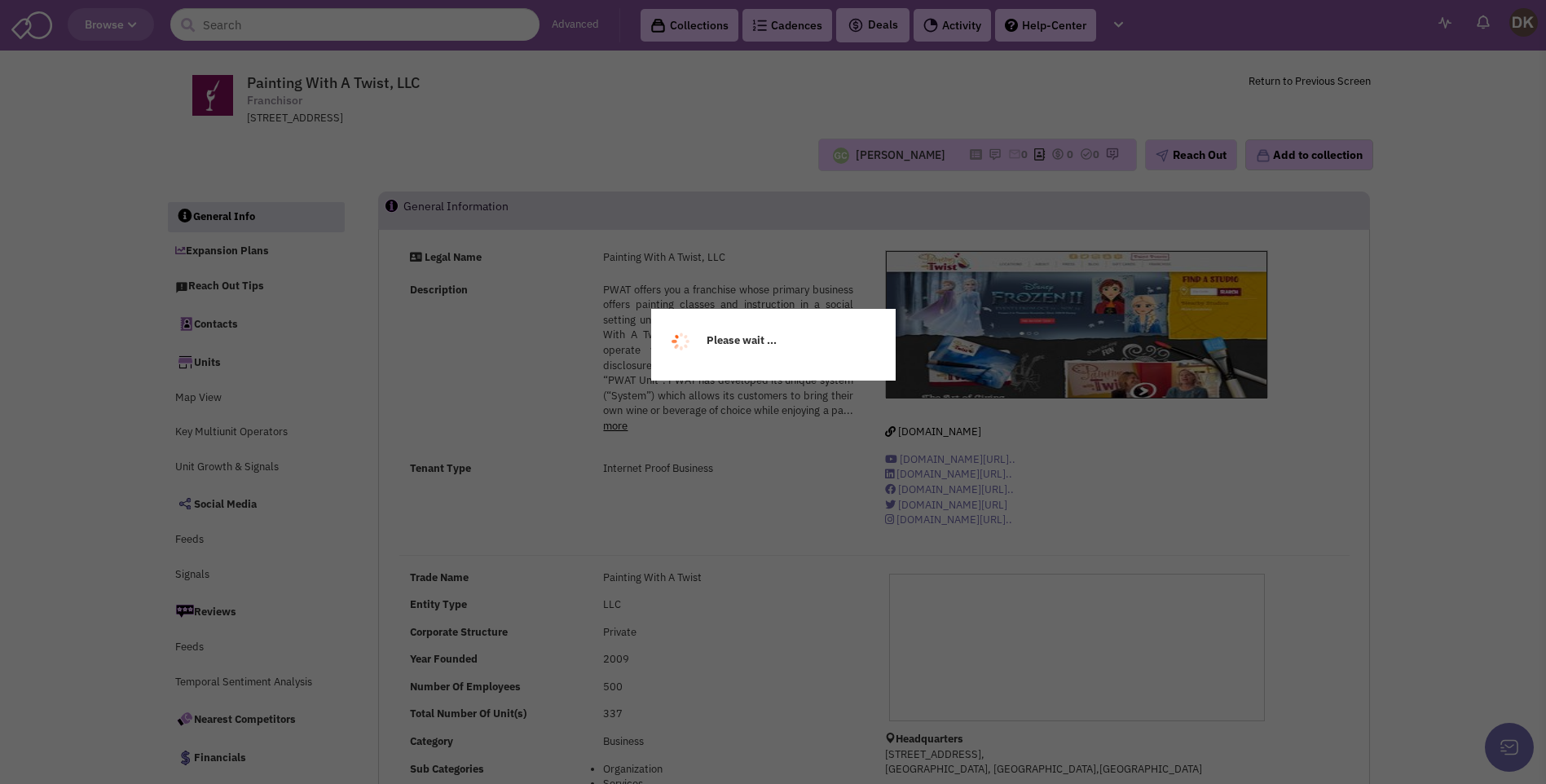
select select
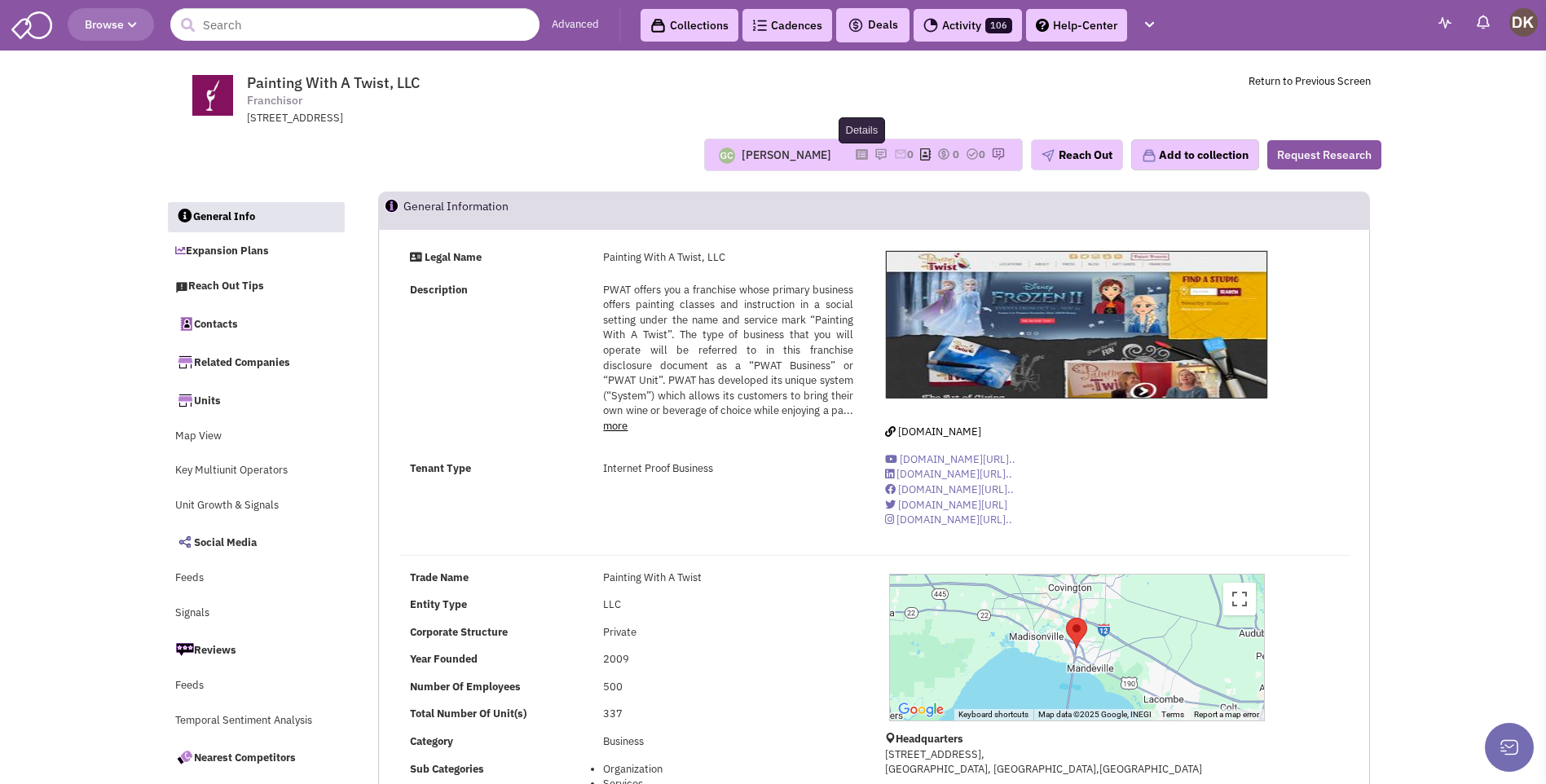
click at [856, 158] on icon at bounding box center [862, 154] width 12 height 9
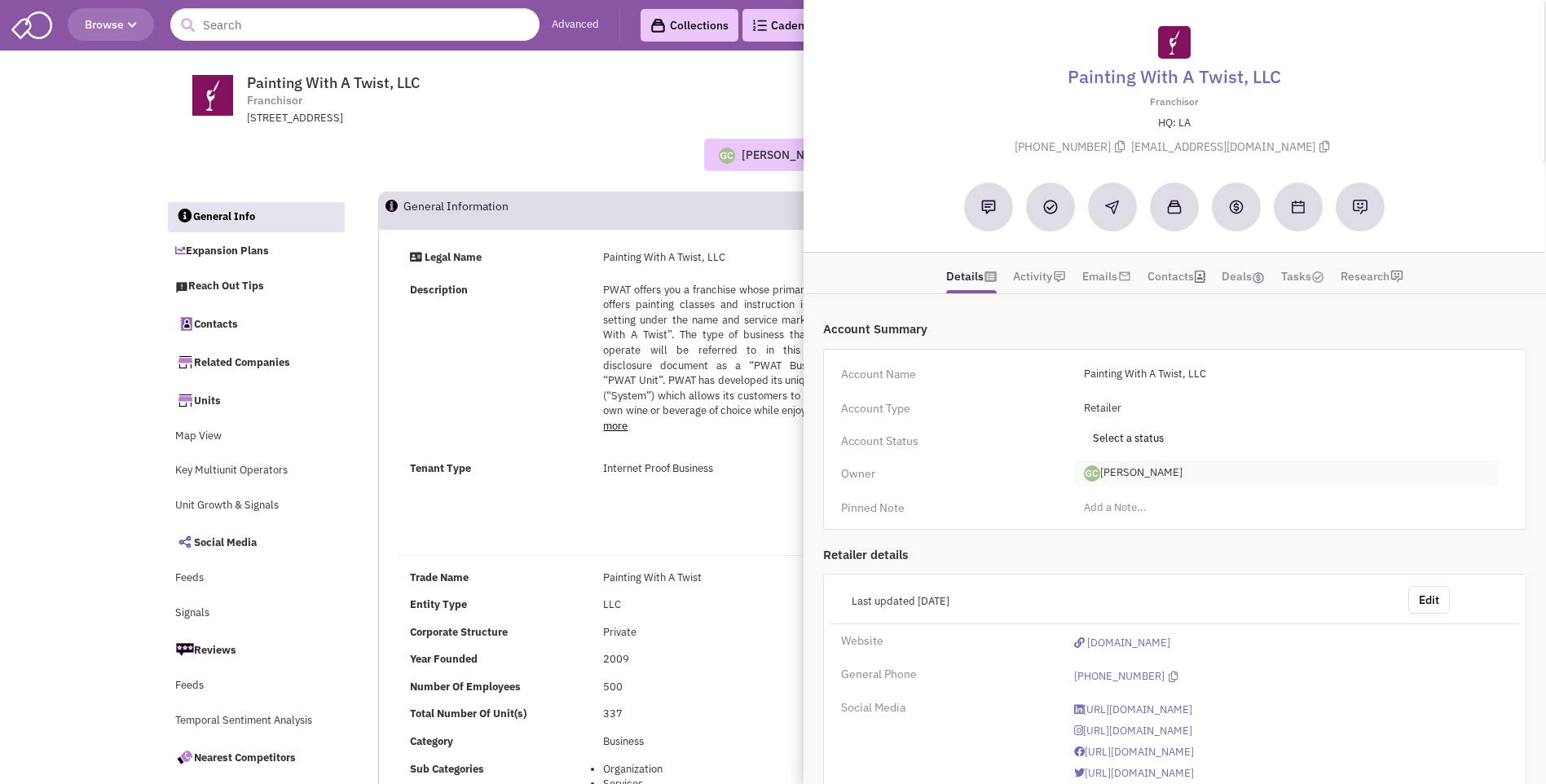
click at [1134, 478] on span "Guillaume Chetail" at bounding box center [1286, 473] width 424 height 26
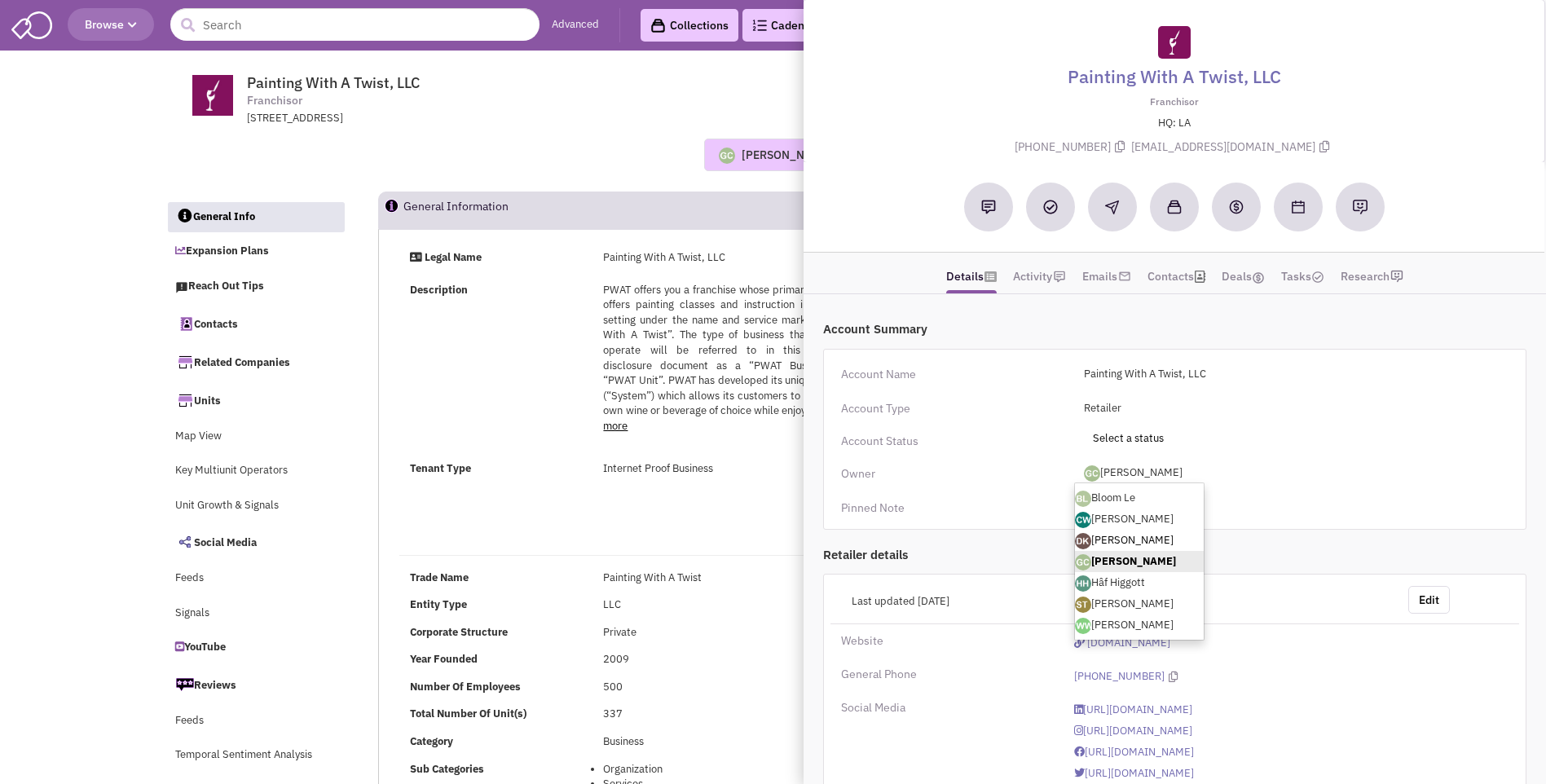
click at [1142, 541] on link "[PERSON_NAME]" at bounding box center [1139, 540] width 128 height 21
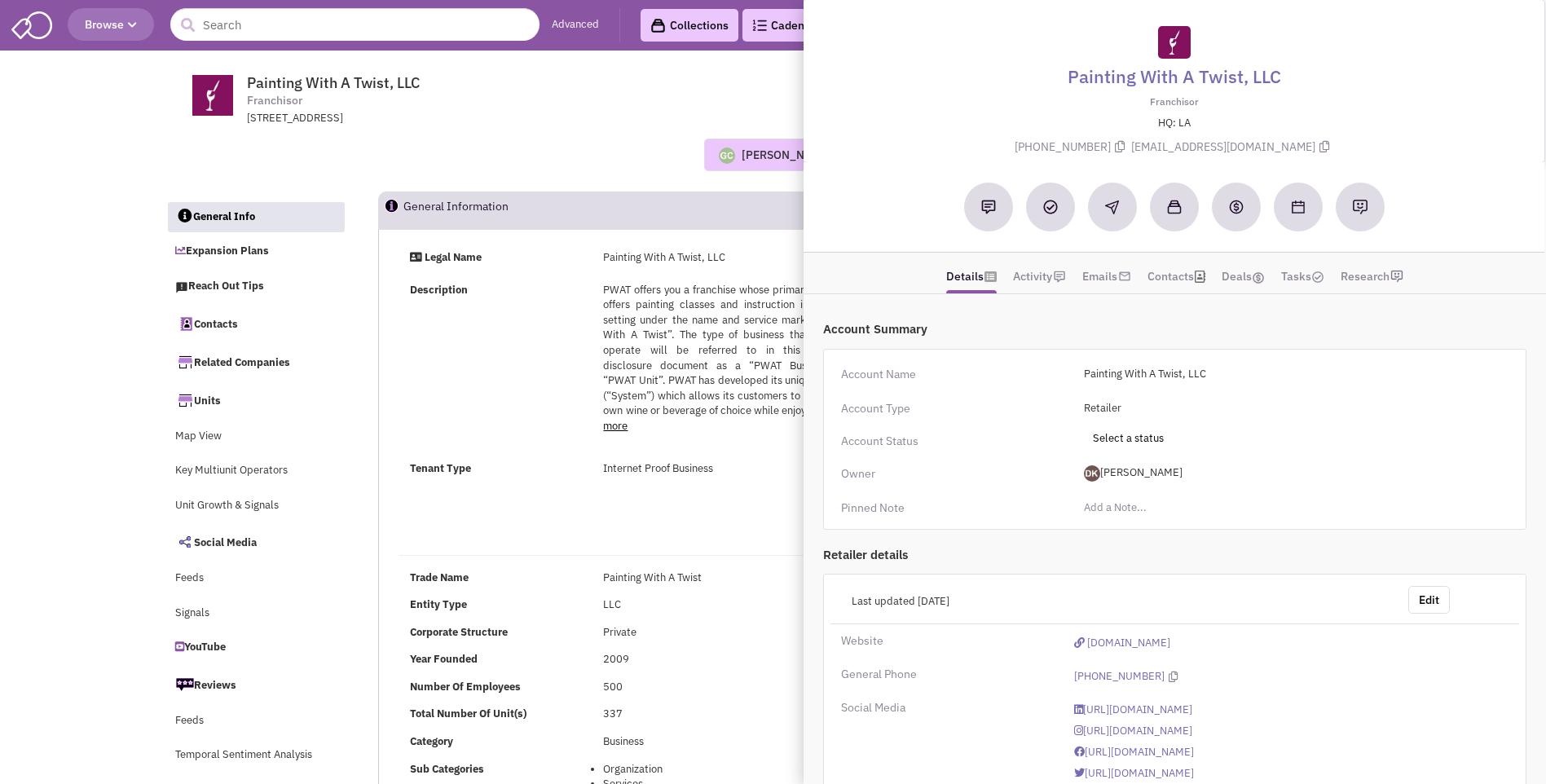
click at [641, 146] on div "Guillaume Chetail Most recent Note Donnie Keller 10:56 AM on 09/17/2025 NO note…" at bounding box center [773, 154] width 1237 height 33
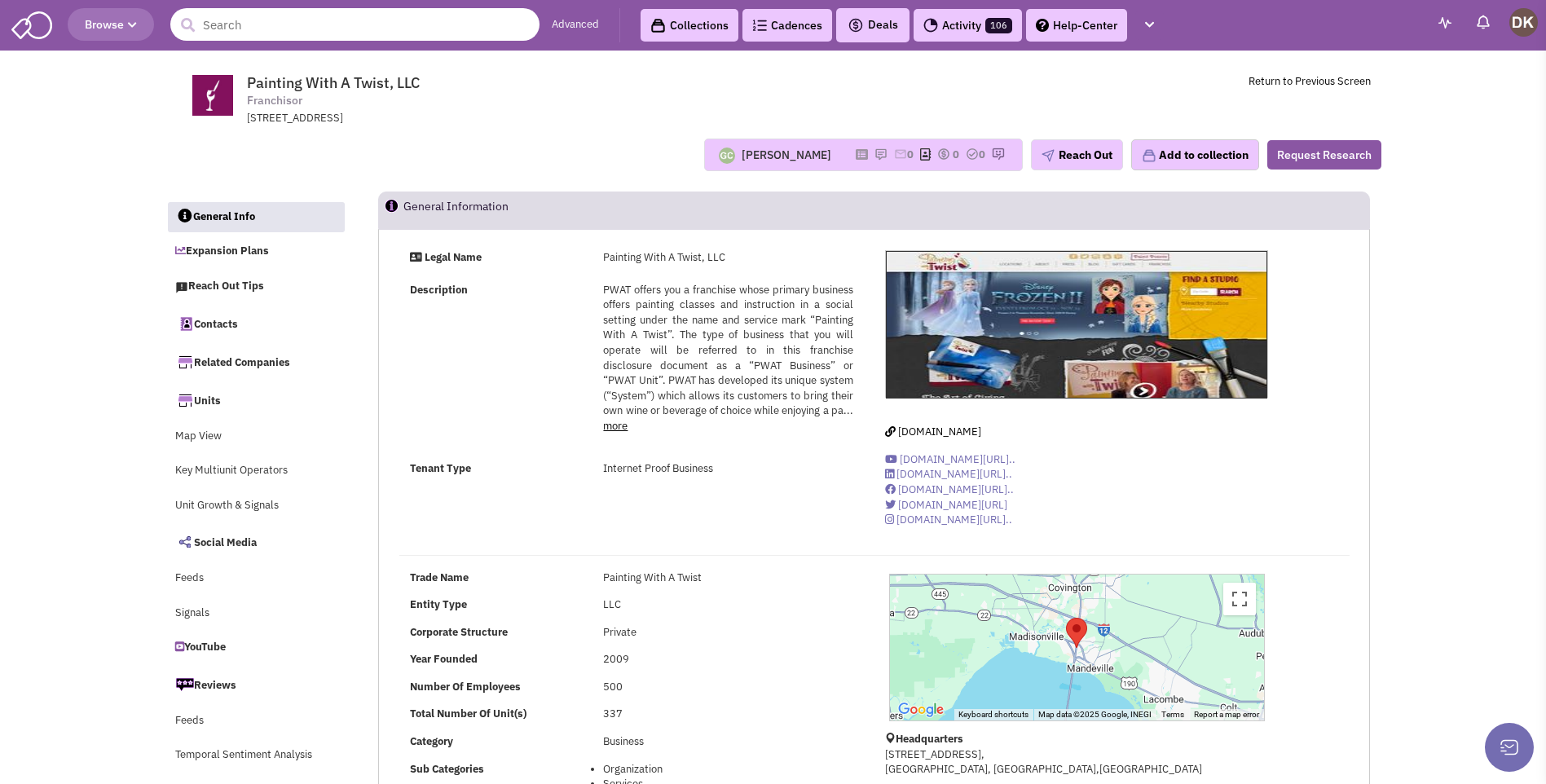
click at [267, 29] on input "text" at bounding box center [355, 24] width 370 height 33
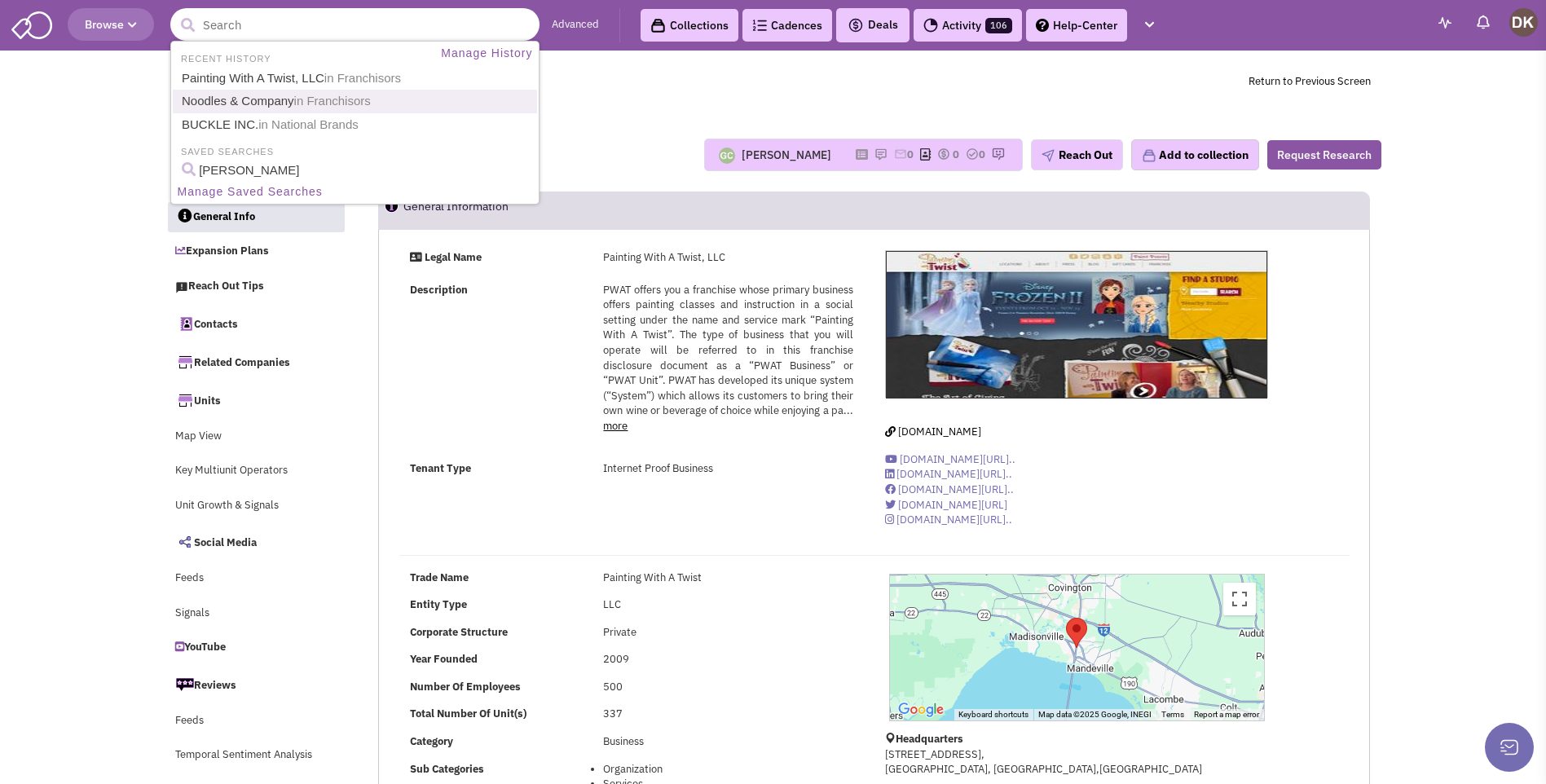
click at [273, 104] on link "Noodles & Company in Franchisors" at bounding box center [356, 101] width 360 height 22
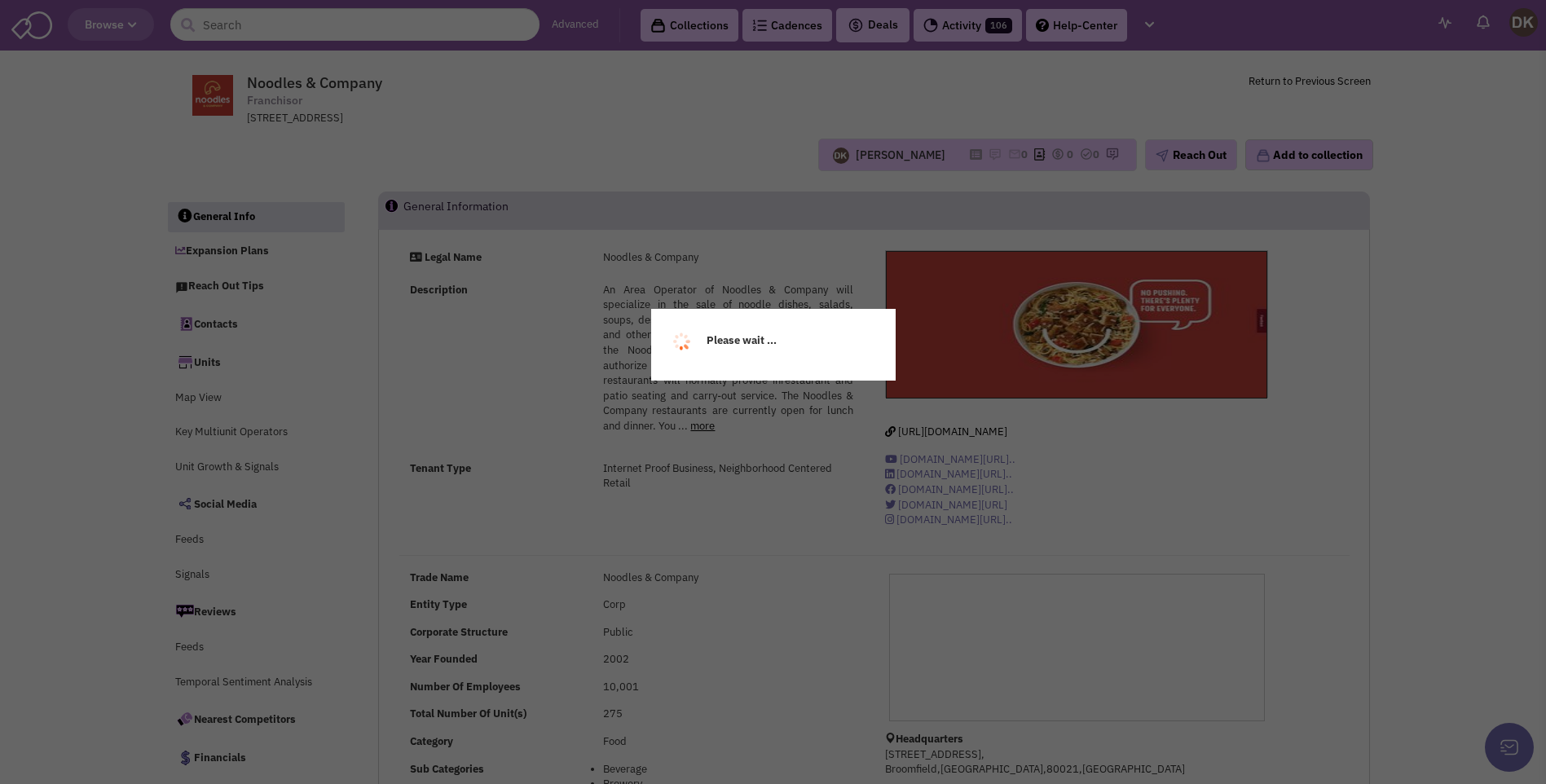
select select
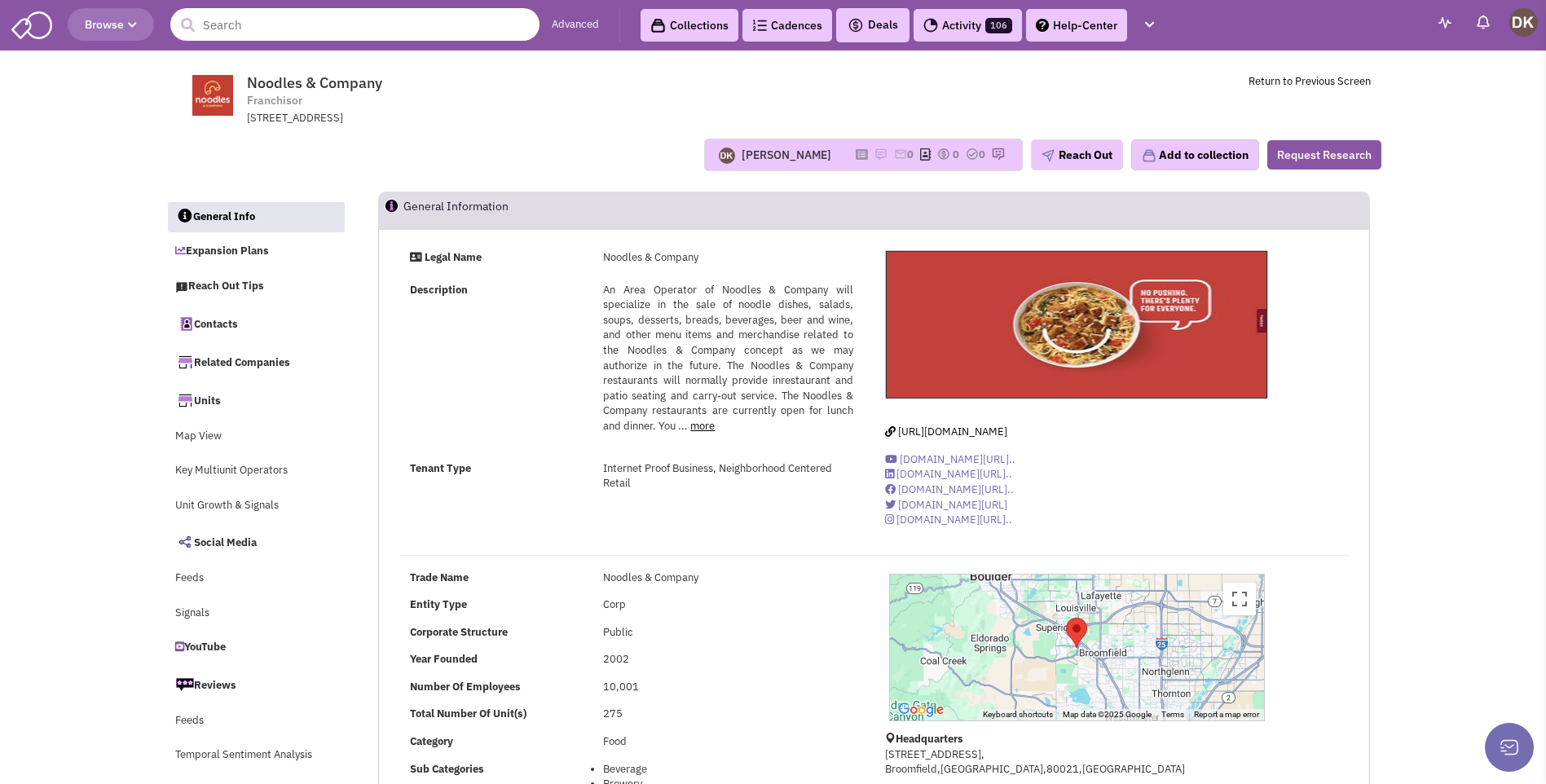
click at [279, 33] on input "text" at bounding box center [355, 24] width 370 height 33
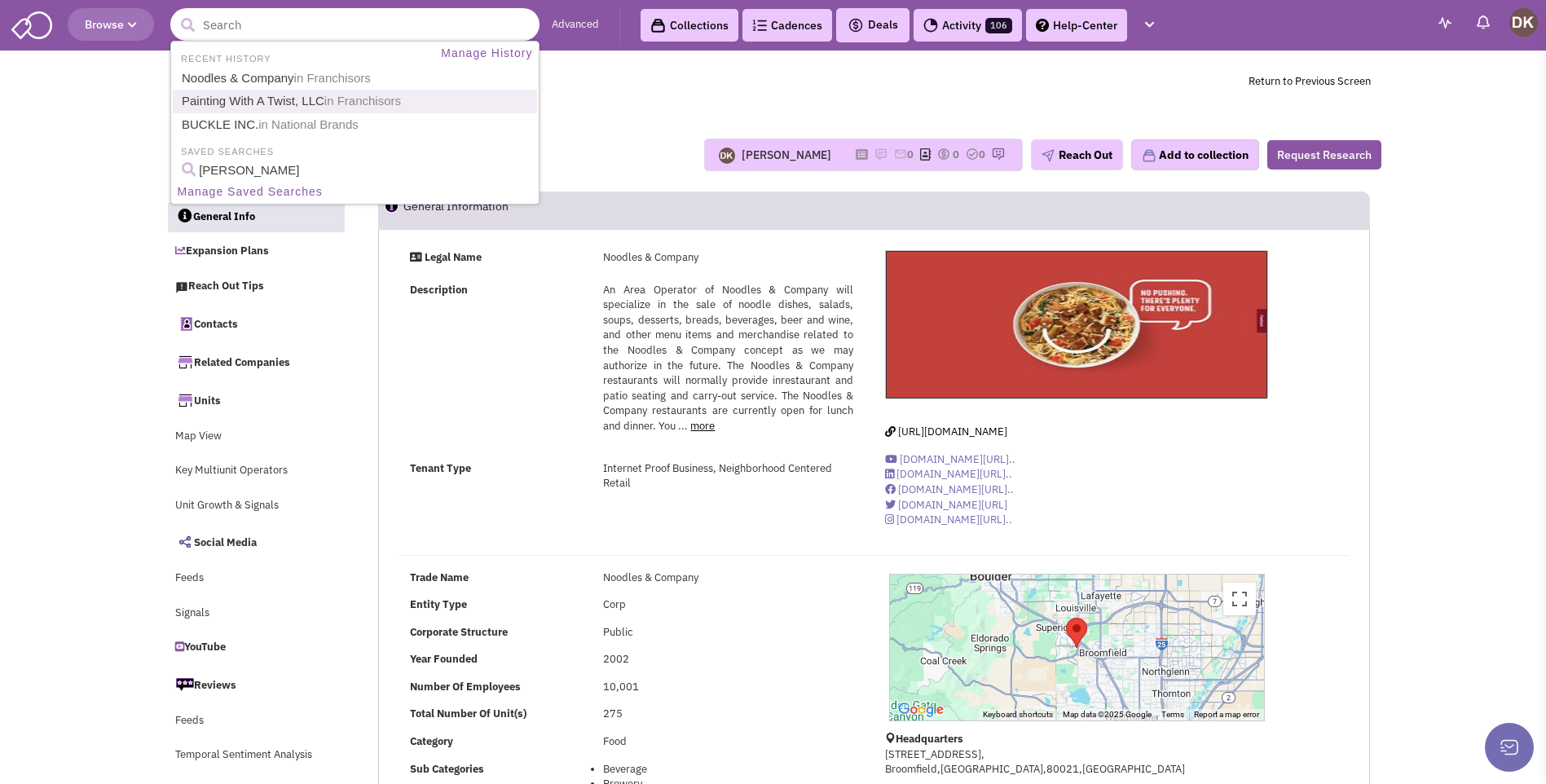
click at [265, 102] on link "Painting With A Twist, LLC in Franchisors" at bounding box center [356, 101] width 360 height 22
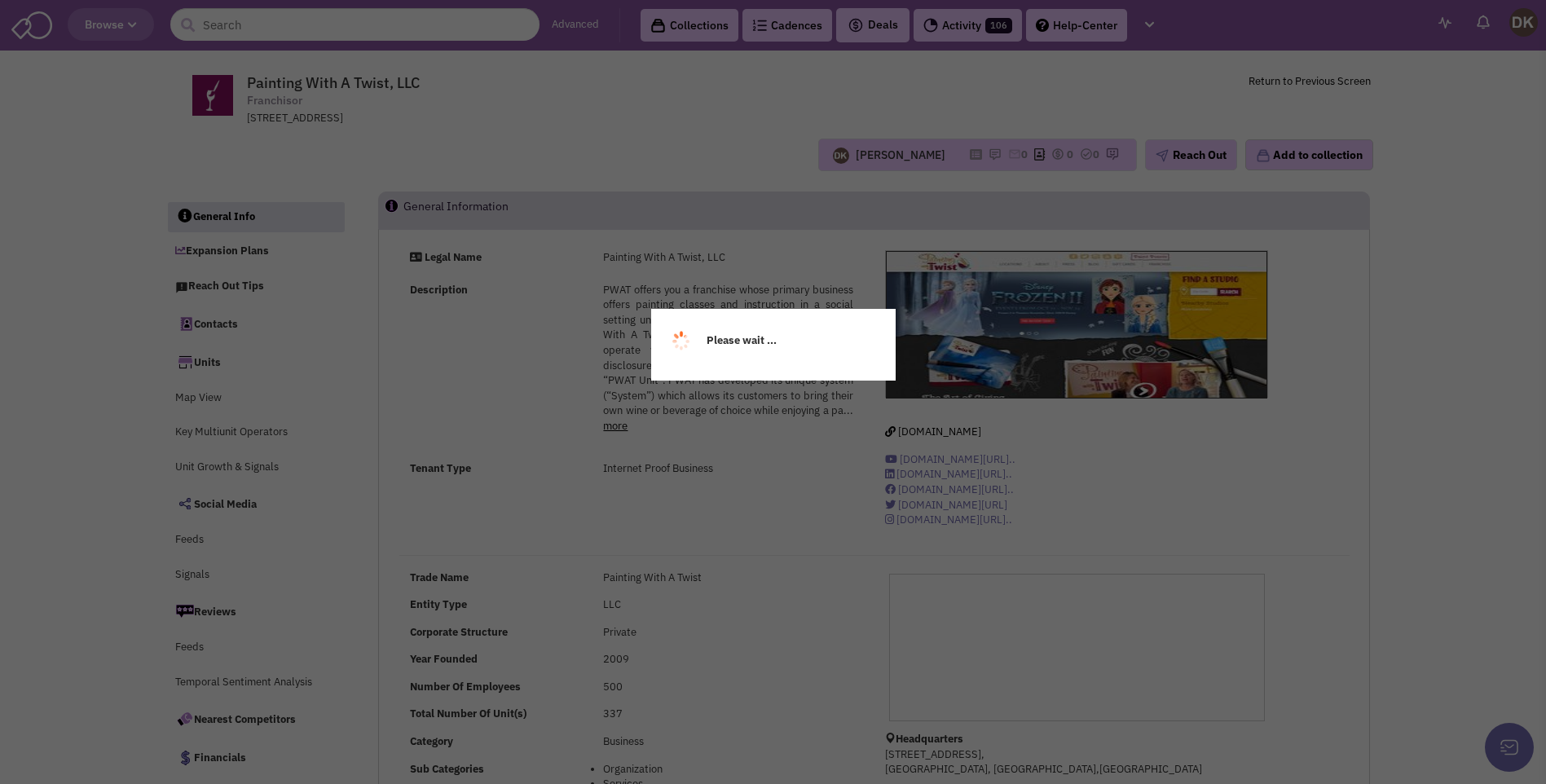
select select
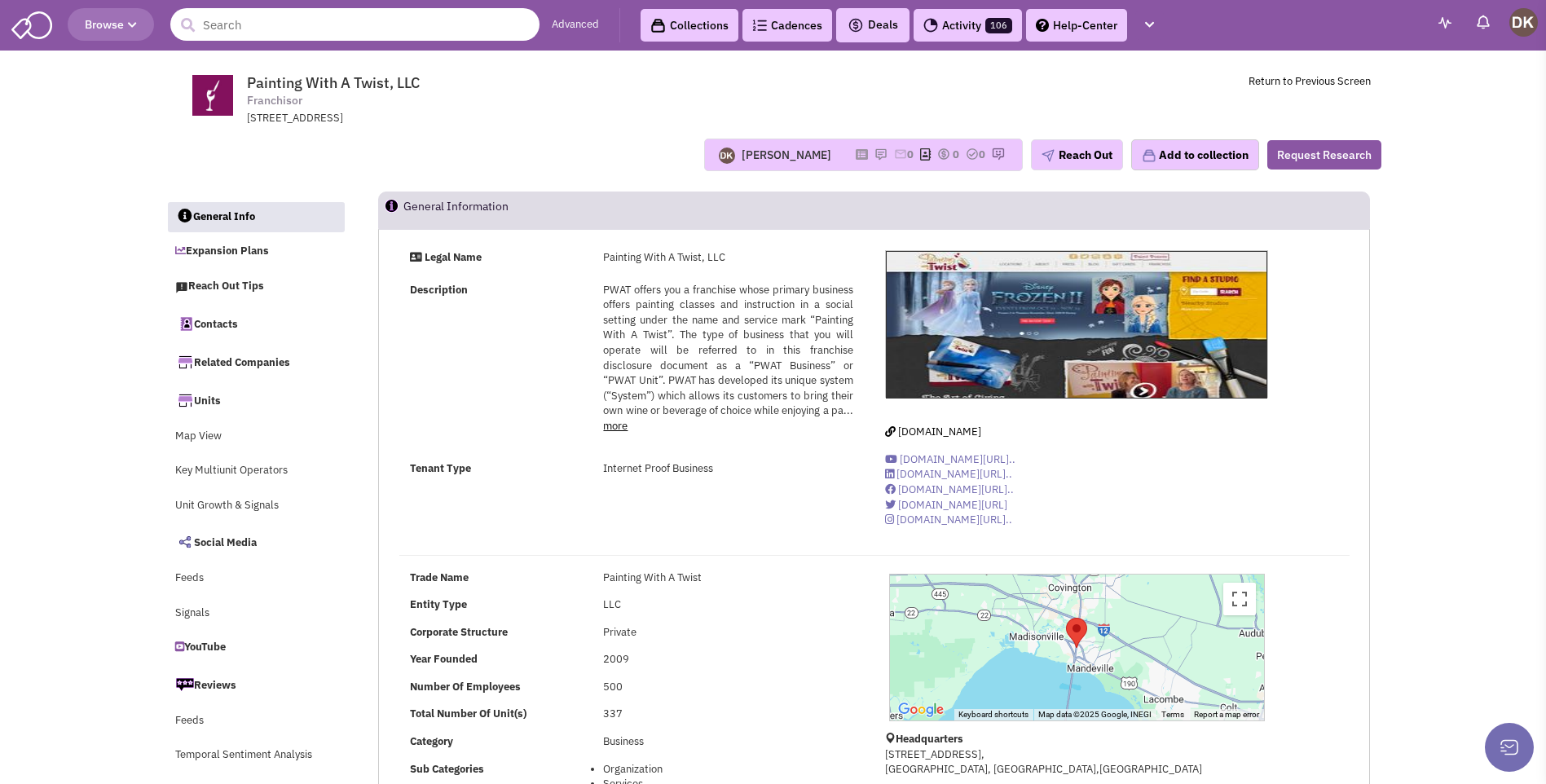
click at [337, 29] on input "text" at bounding box center [355, 24] width 370 height 33
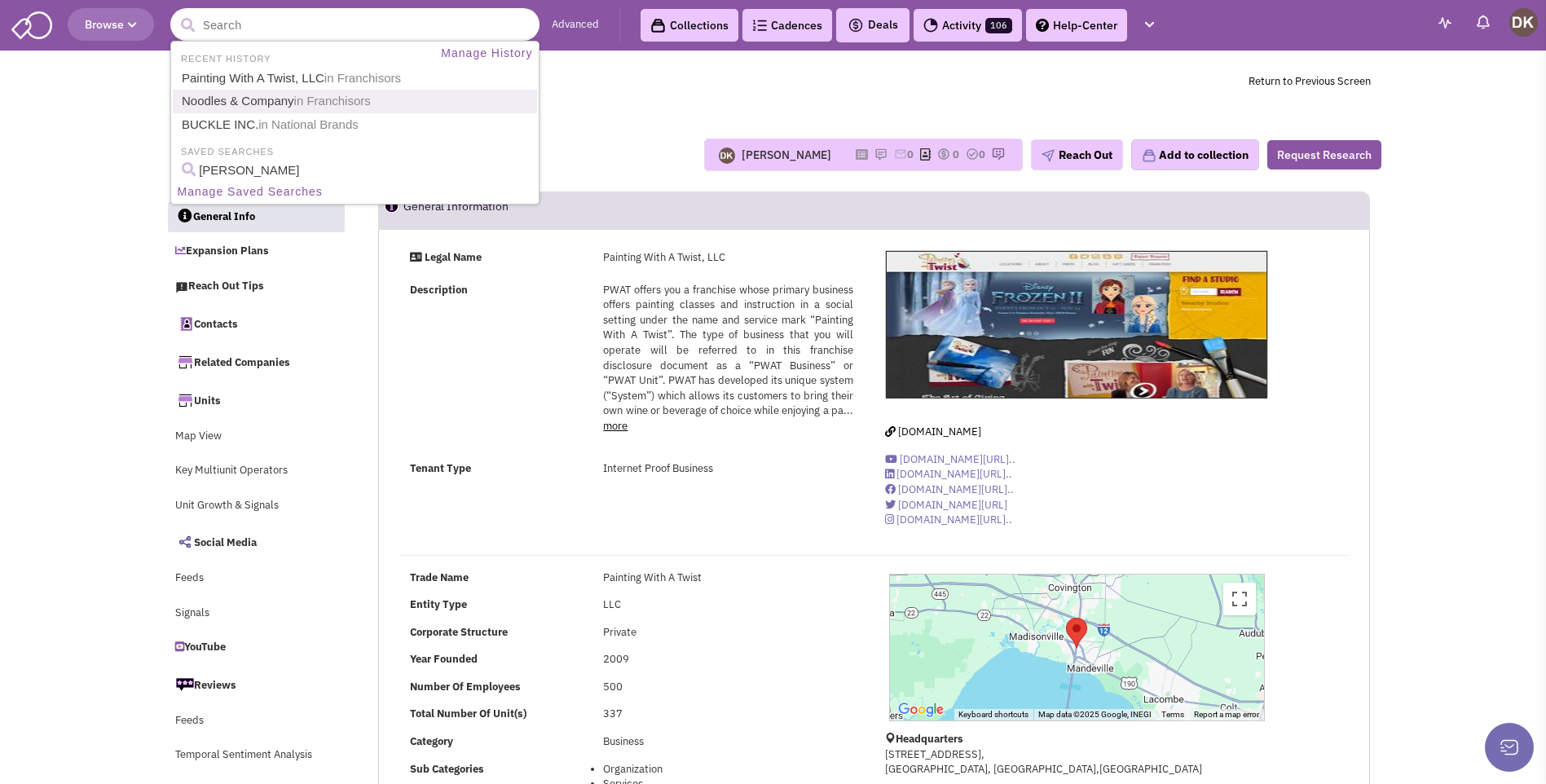
click at [302, 96] on span "in Franchisors" at bounding box center [332, 101] width 77 height 14
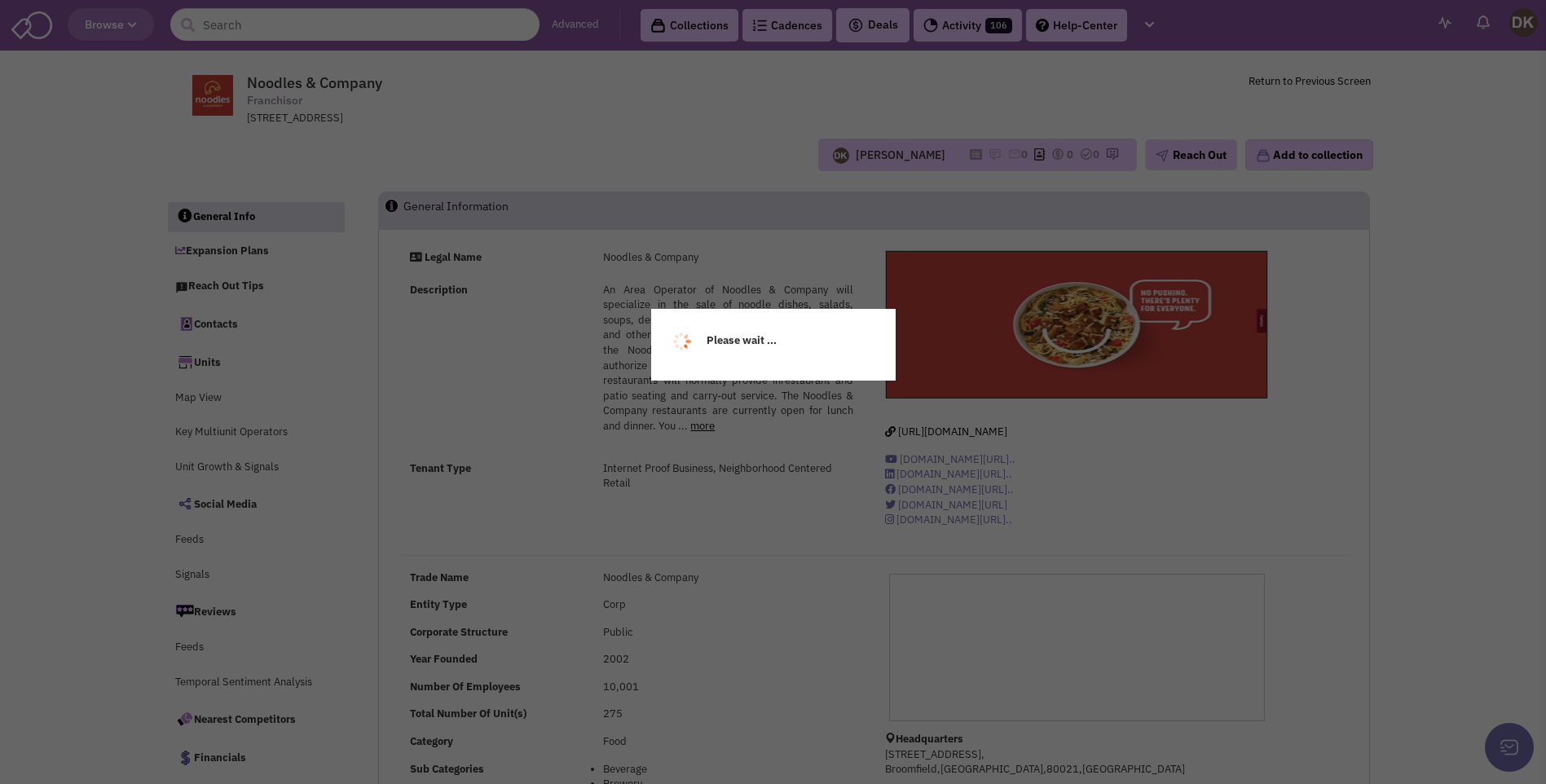
select select
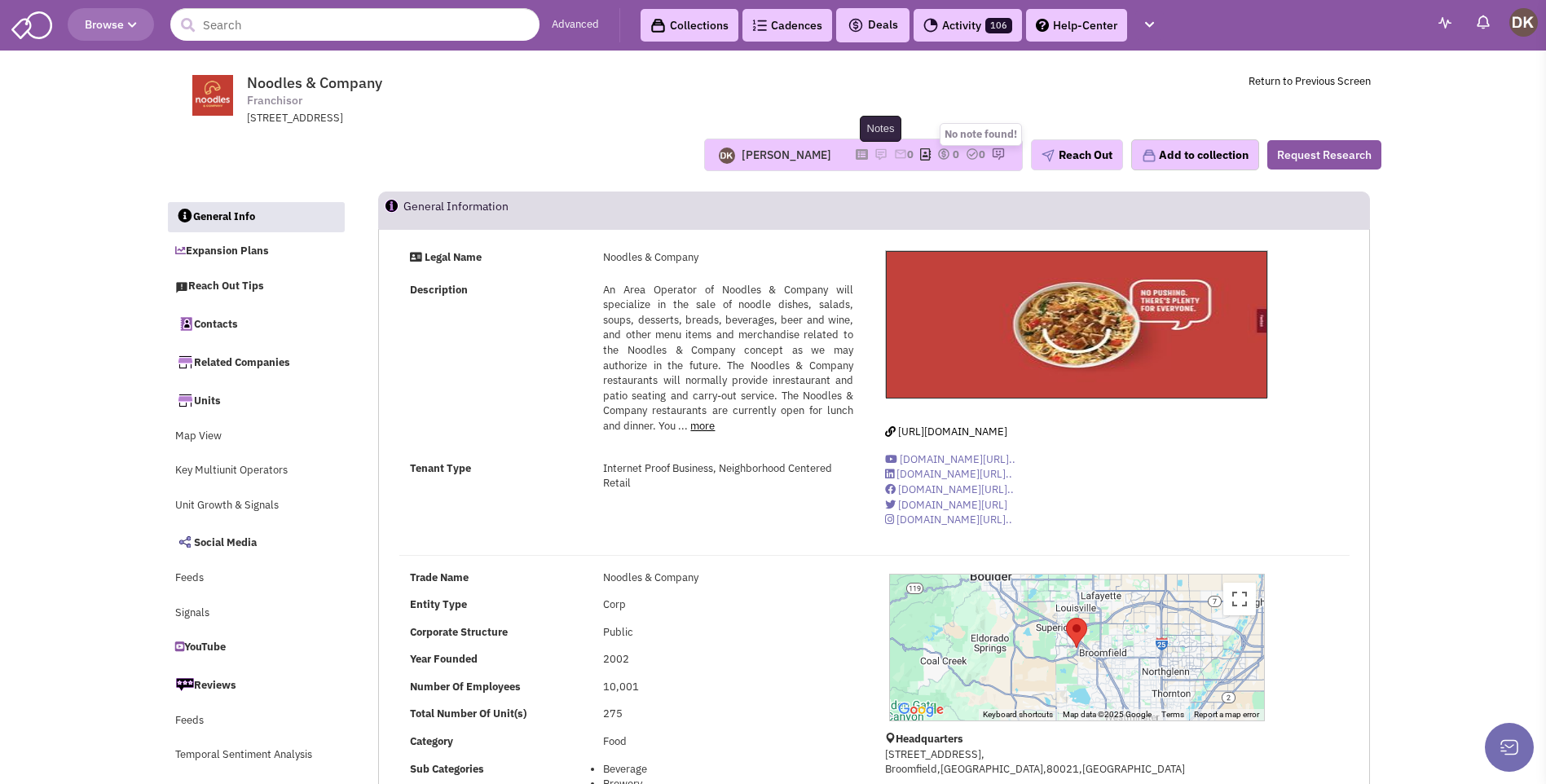
click at [875, 157] on img at bounding box center [881, 154] width 13 height 13
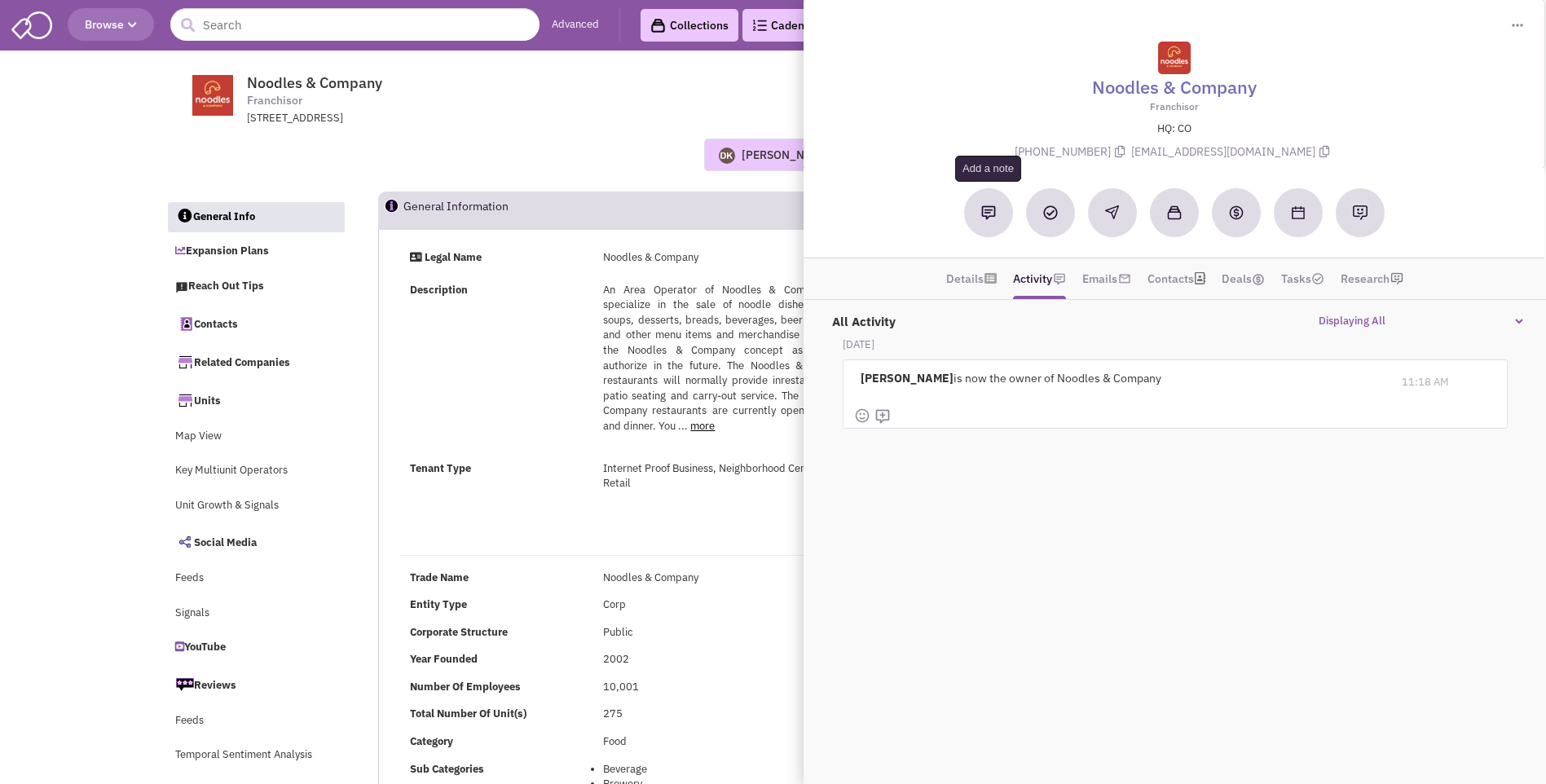
click at [989, 212] on img at bounding box center [988, 212] width 15 height 15
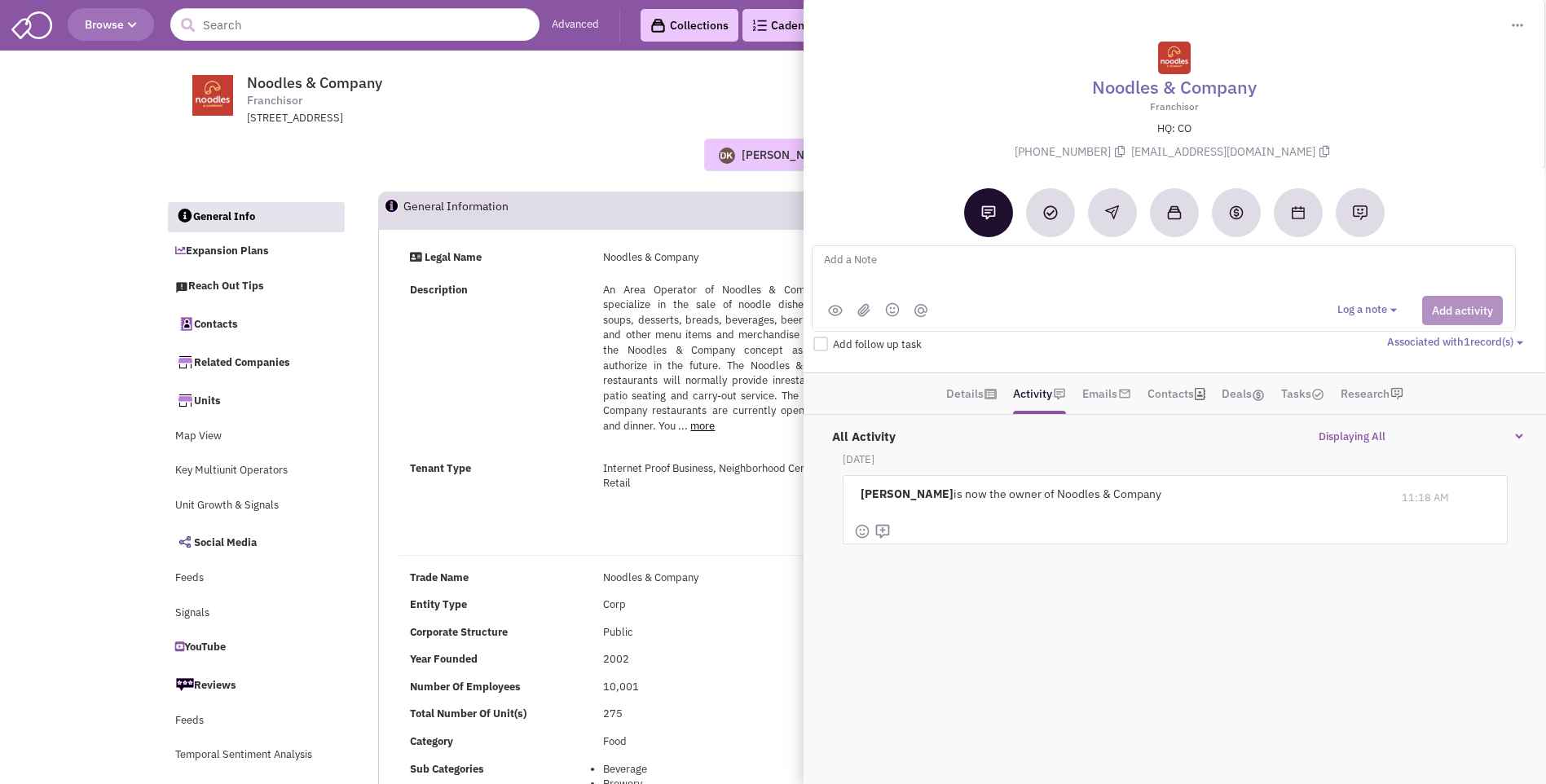
click at [835, 267] on textarea at bounding box center [1024, 272] width 404 height 45
click at [880, 260] on textarea "Discussion with JLL Rep Bridget Grams" at bounding box center [1024, 272] width 404 height 45
click at [1070, 260] on textarea "Discussion scheduled with JLL Rep Bridget Grams" at bounding box center [1024, 272] width 404 height 45
type textarea "Discussion scheduled with JLL Rep Bridget Grams - She provided her contact info…"
click at [1434, 316] on button "Add activity" at bounding box center [1463, 310] width 81 height 29
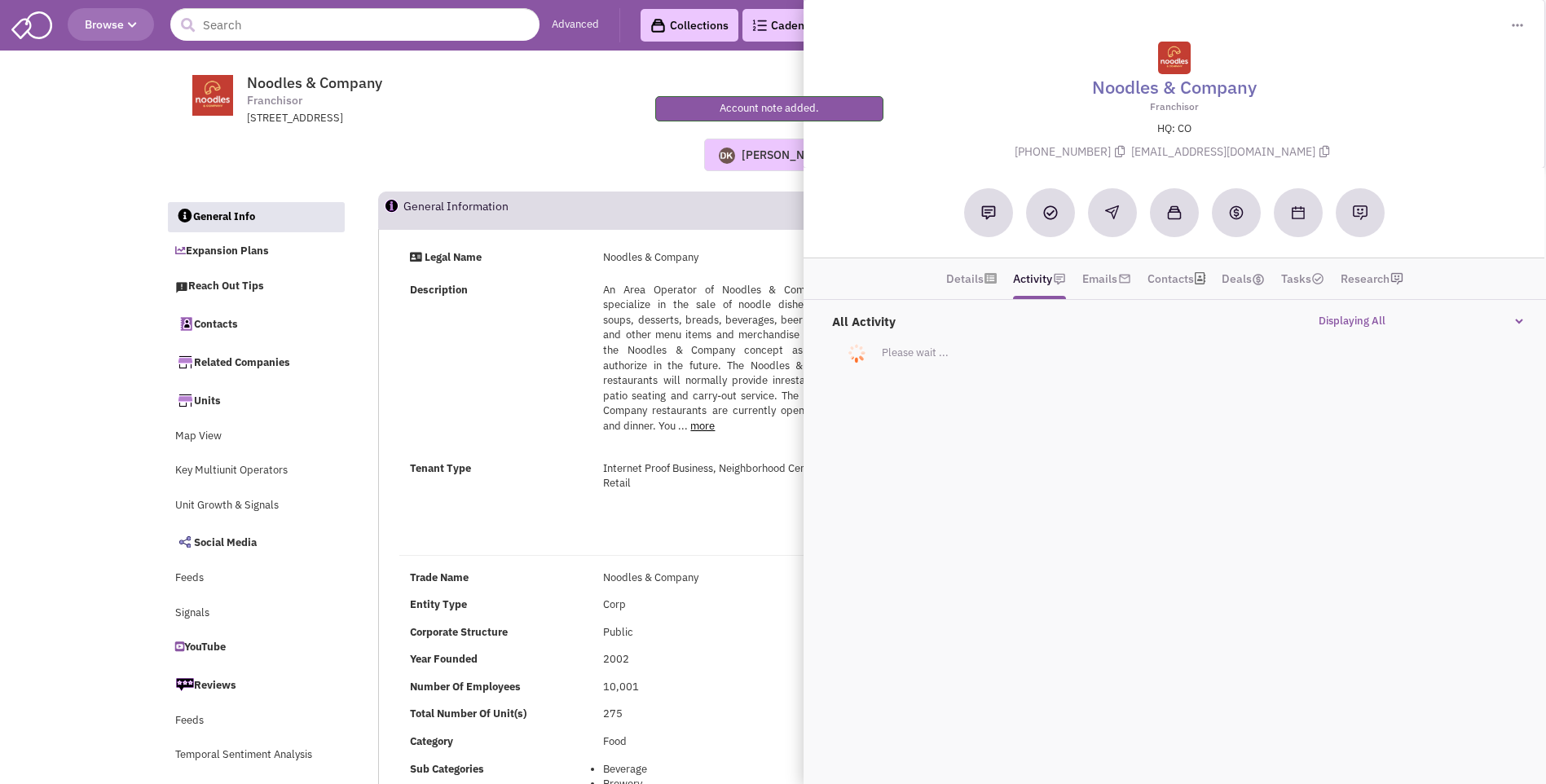
click at [579, 147] on div "Donnie Keller No note found! 0 0 0 Reach Out Add to collection" at bounding box center [773, 154] width 1237 height 33
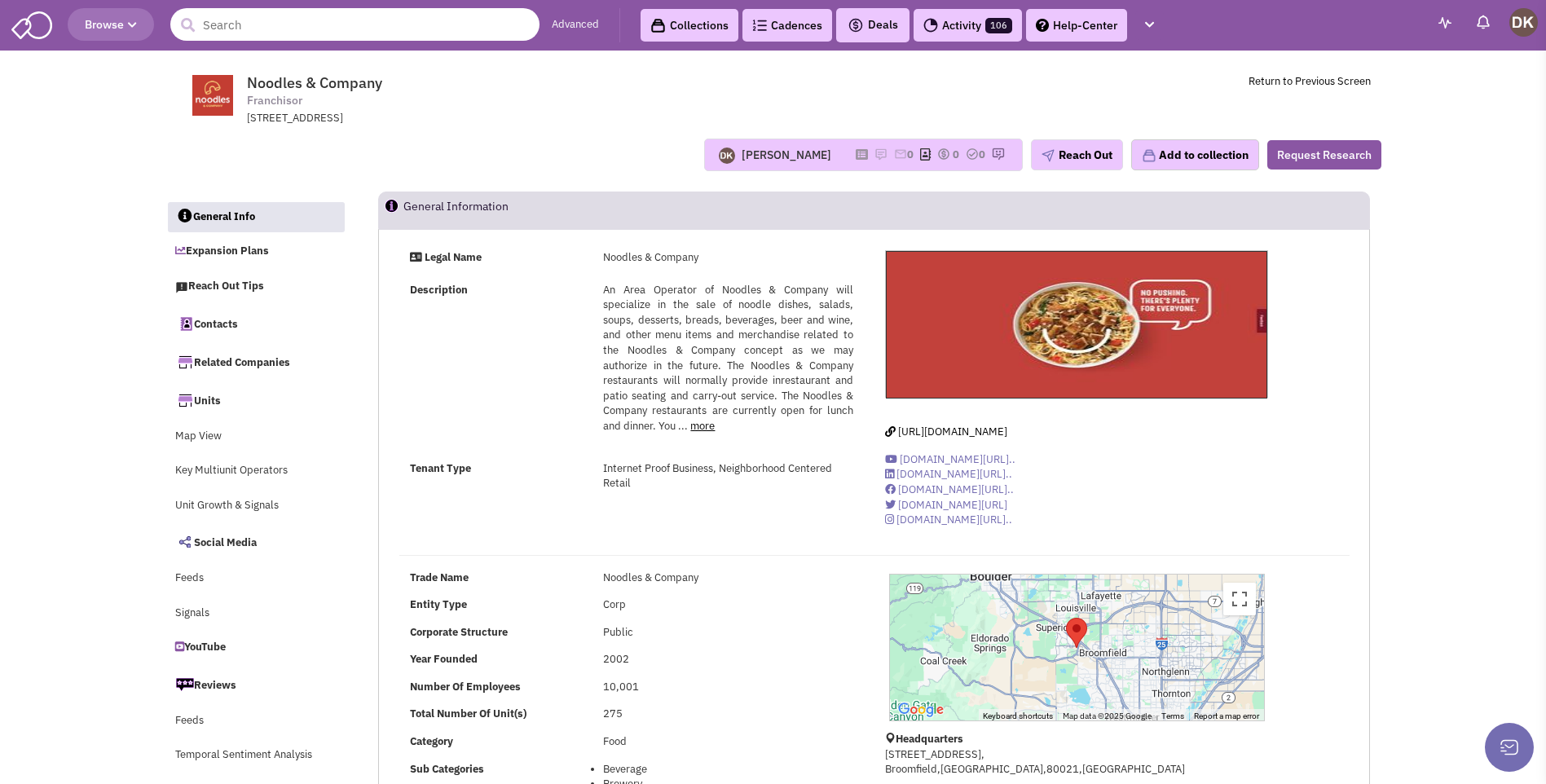
click at [255, 17] on input "text" at bounding box center [355, 24] width 370 height 33
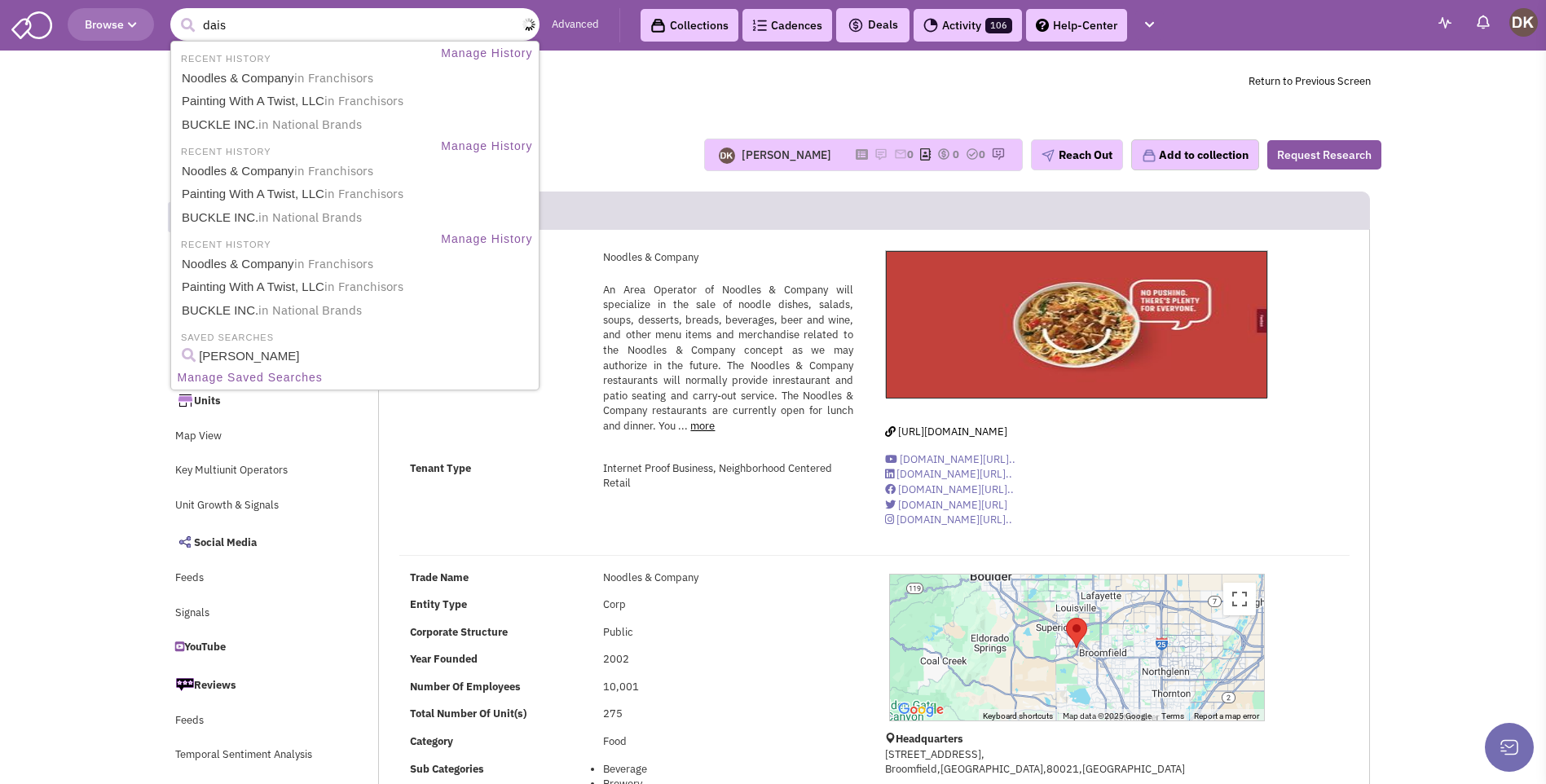
type input "daiso"
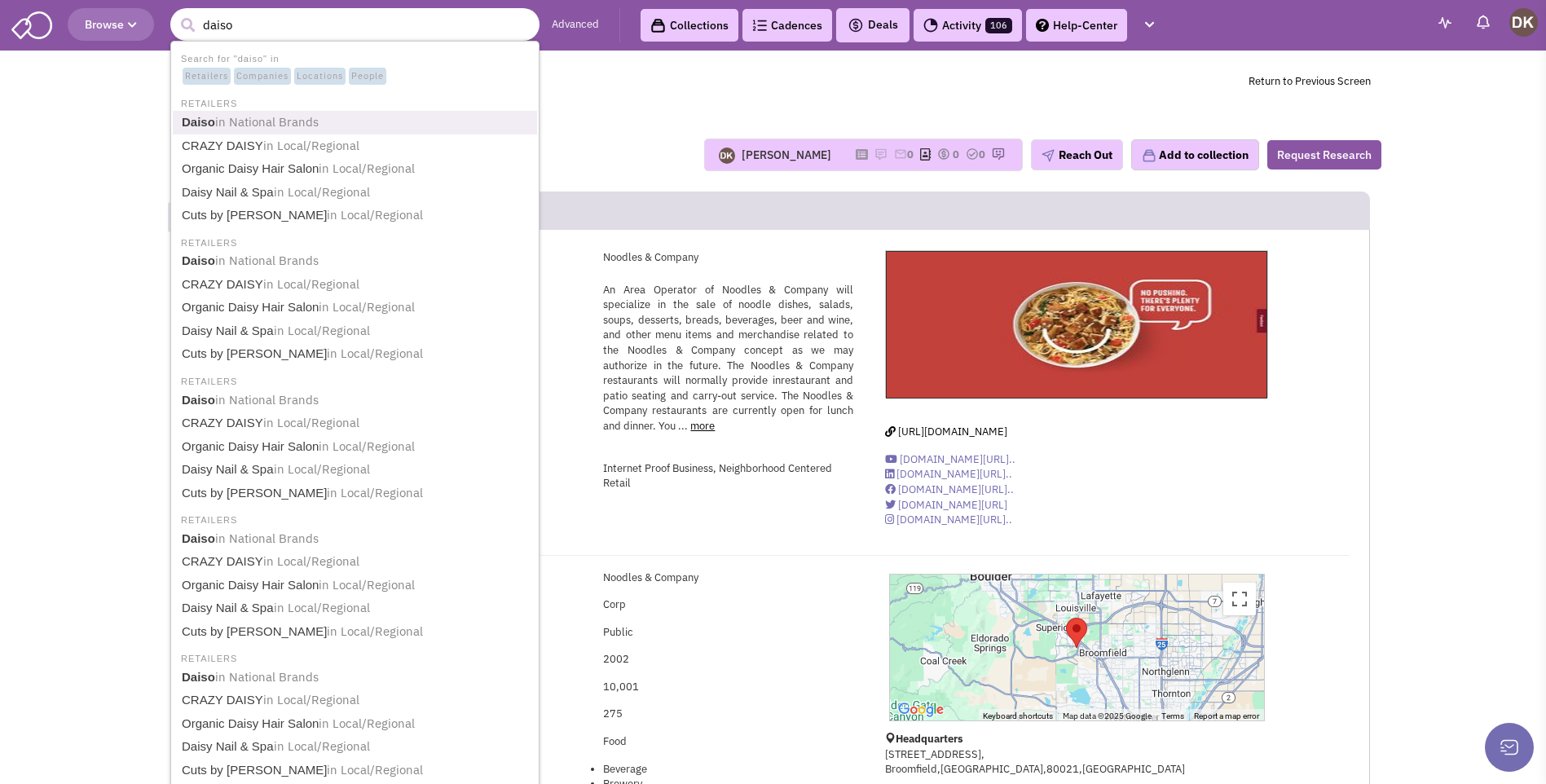
click at [209, 127] on b "Daiso" at bounding box center [199, 122] width 33 height 14
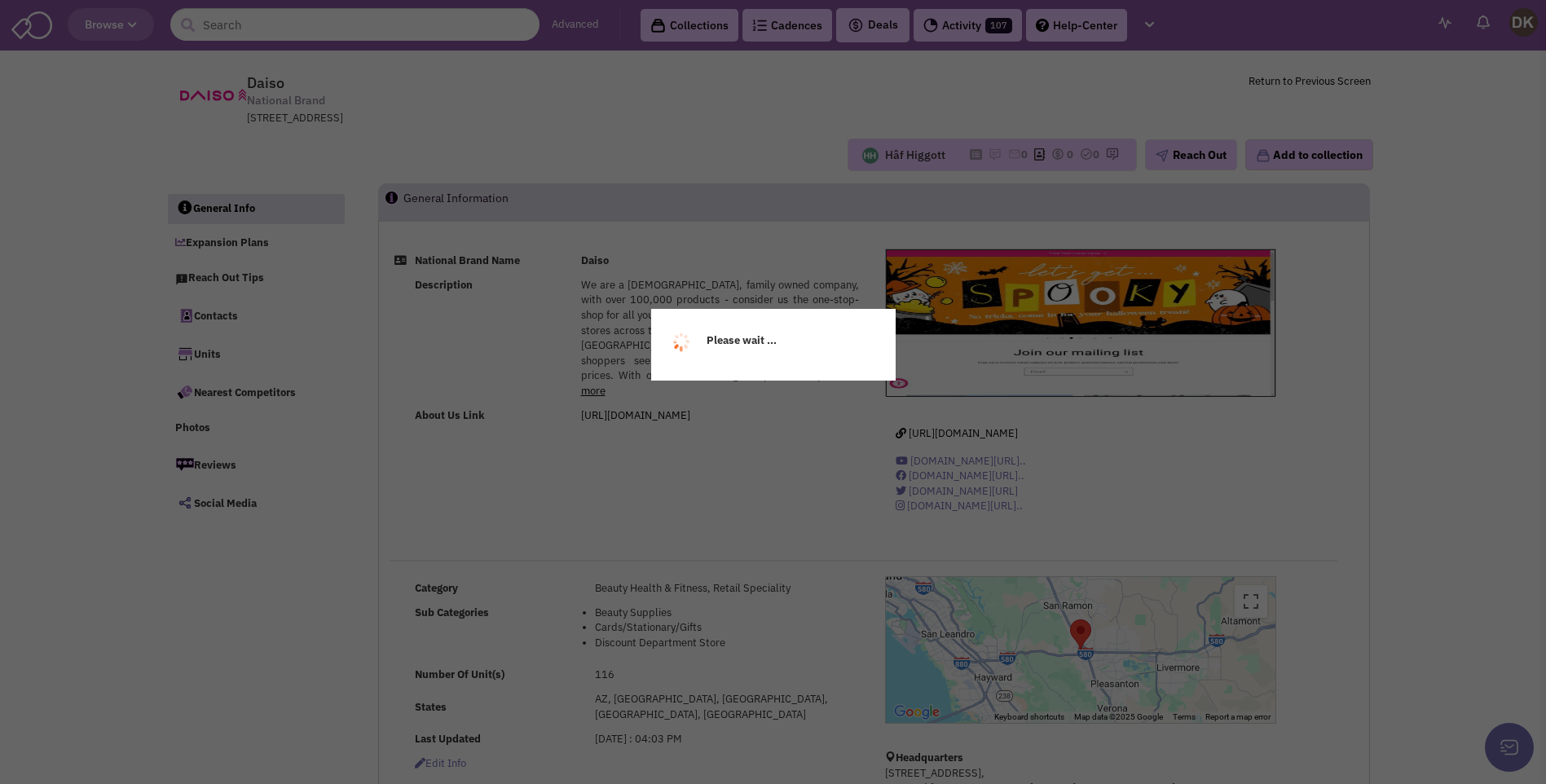
select select
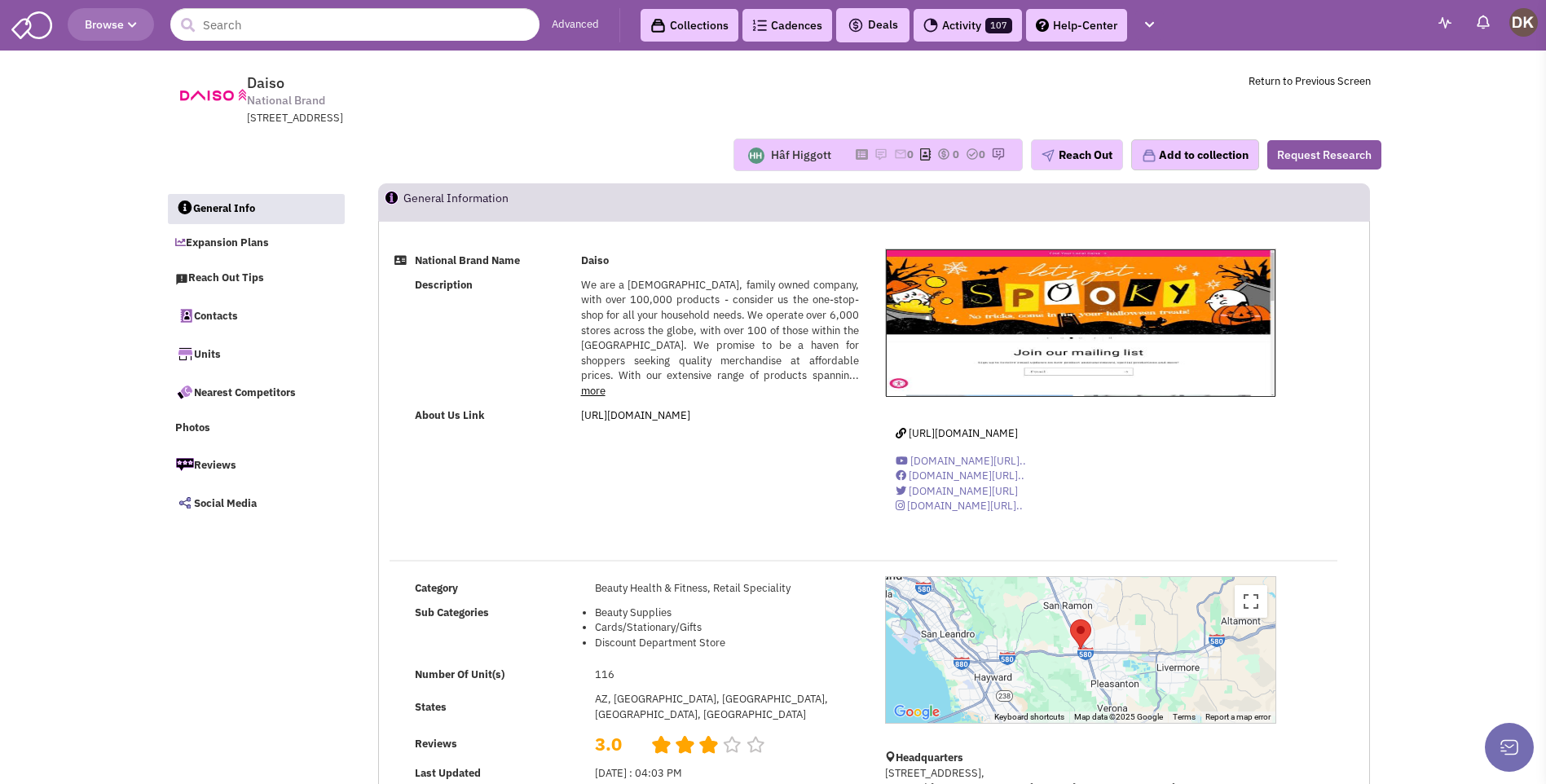
select select
click at [875, 155] on img at bounding box center [881, 154] width 13 height 13
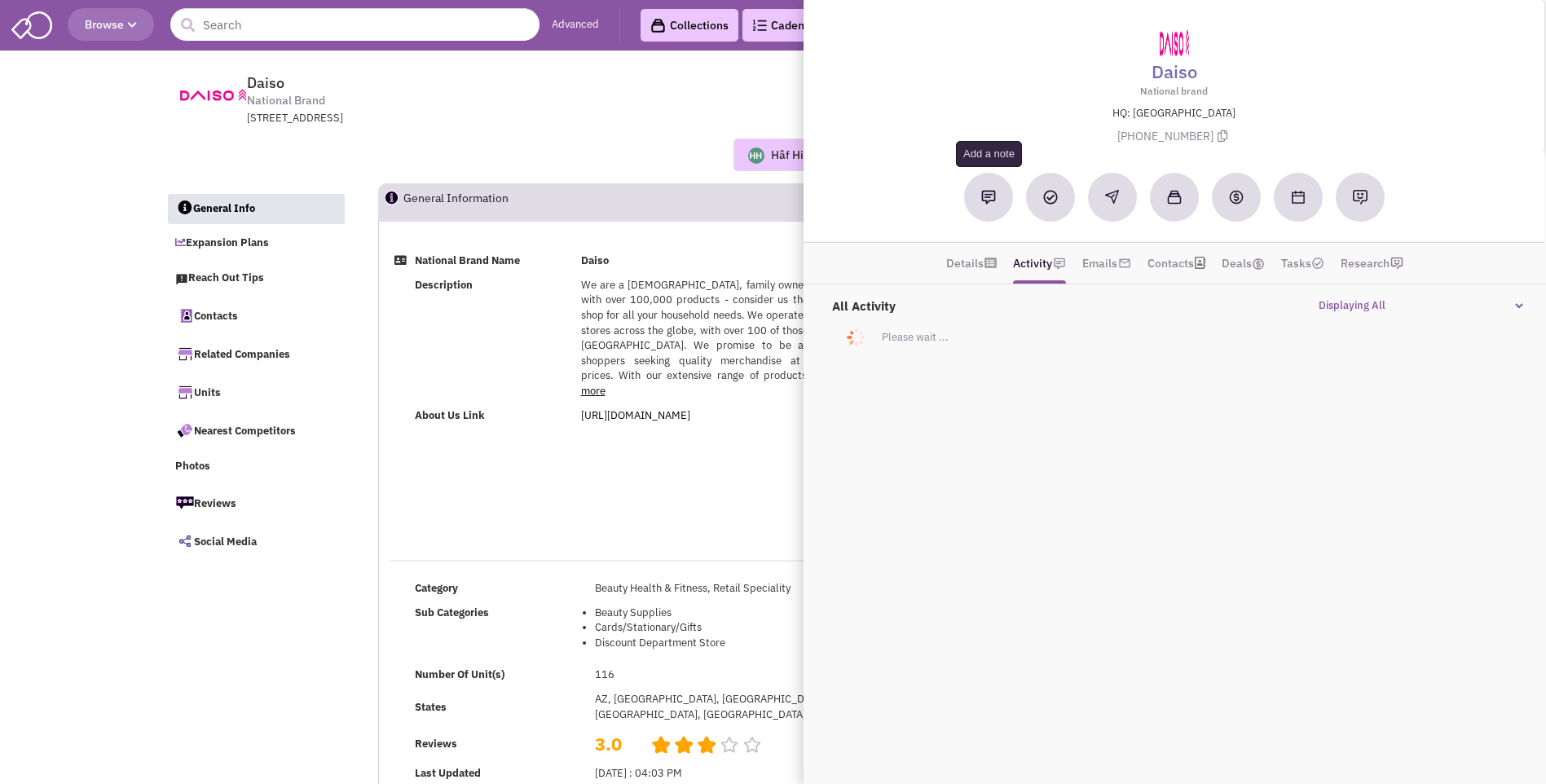
click at [989, 206] on button at bounding box center [989, 197] width 49 height 49
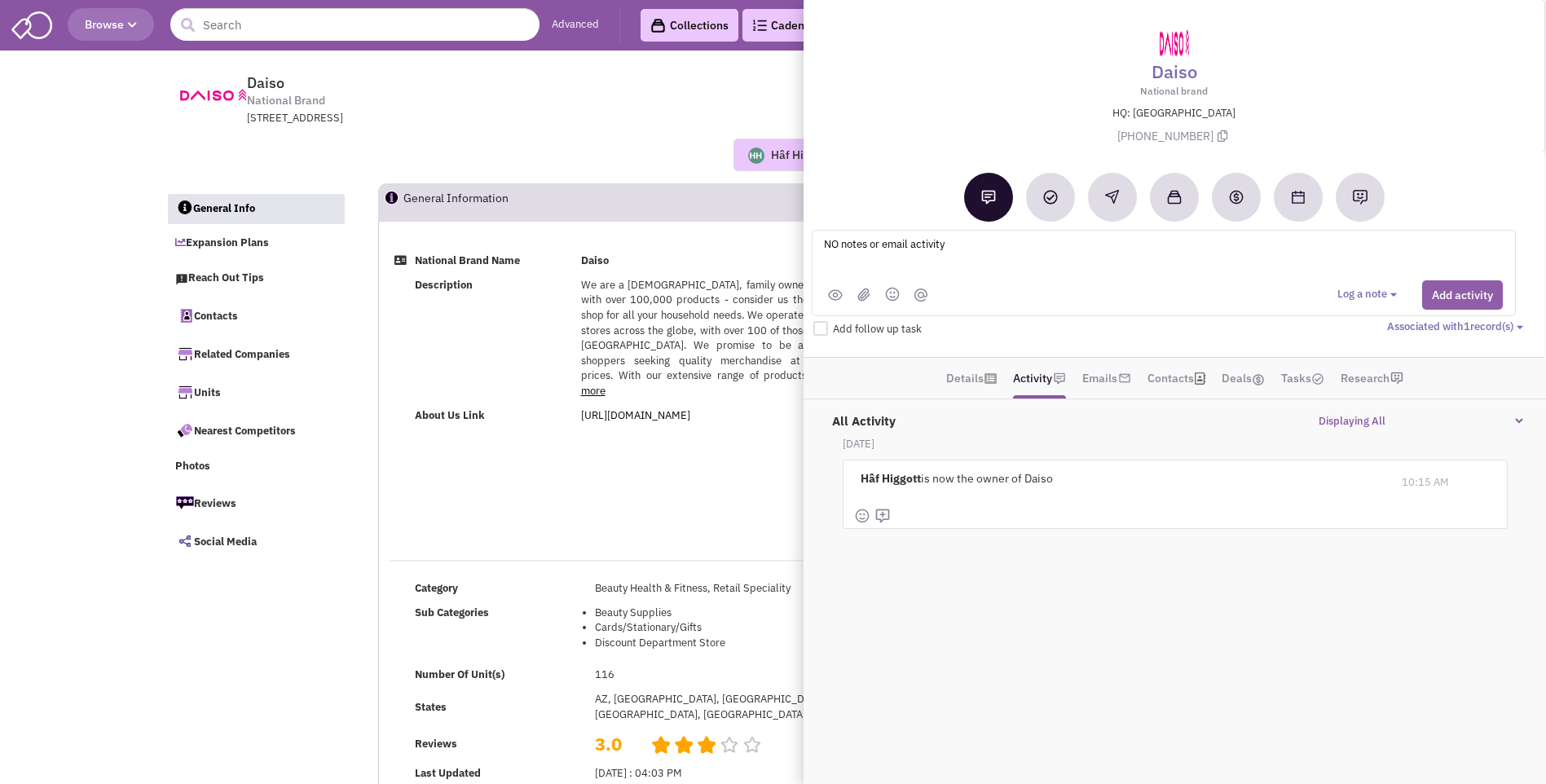
type textarea "NO notes or email activity"
click at [1460, 297] on button "Add activity" at bounding box center [1463, 295] width 81 height 29
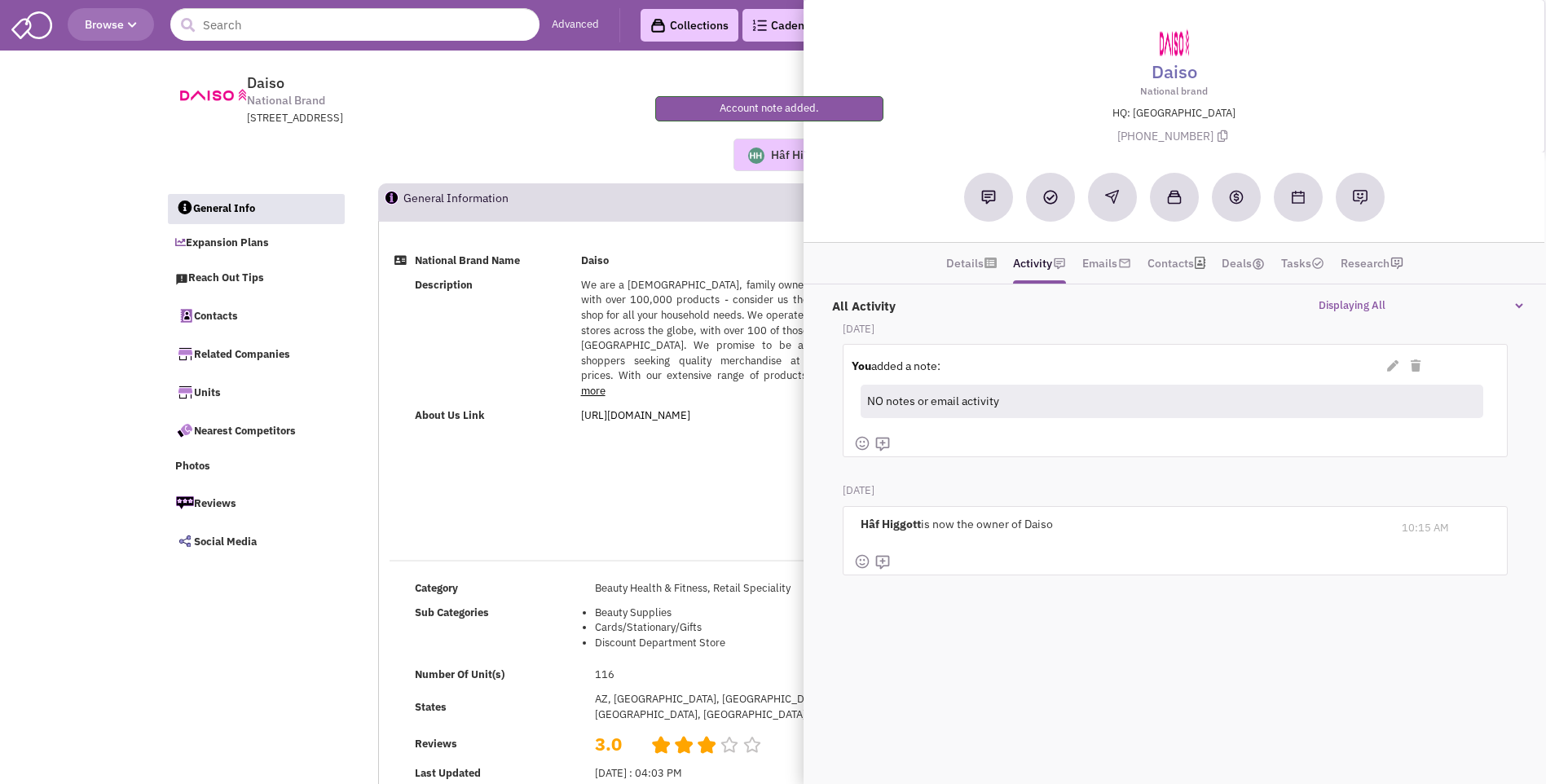
click at [734, 458] on div "National Brand Name Daiso Description We are a [DEMOGRAPHIC_DATA], family owned…" at bounding box center [875, 393] width 991 height 289
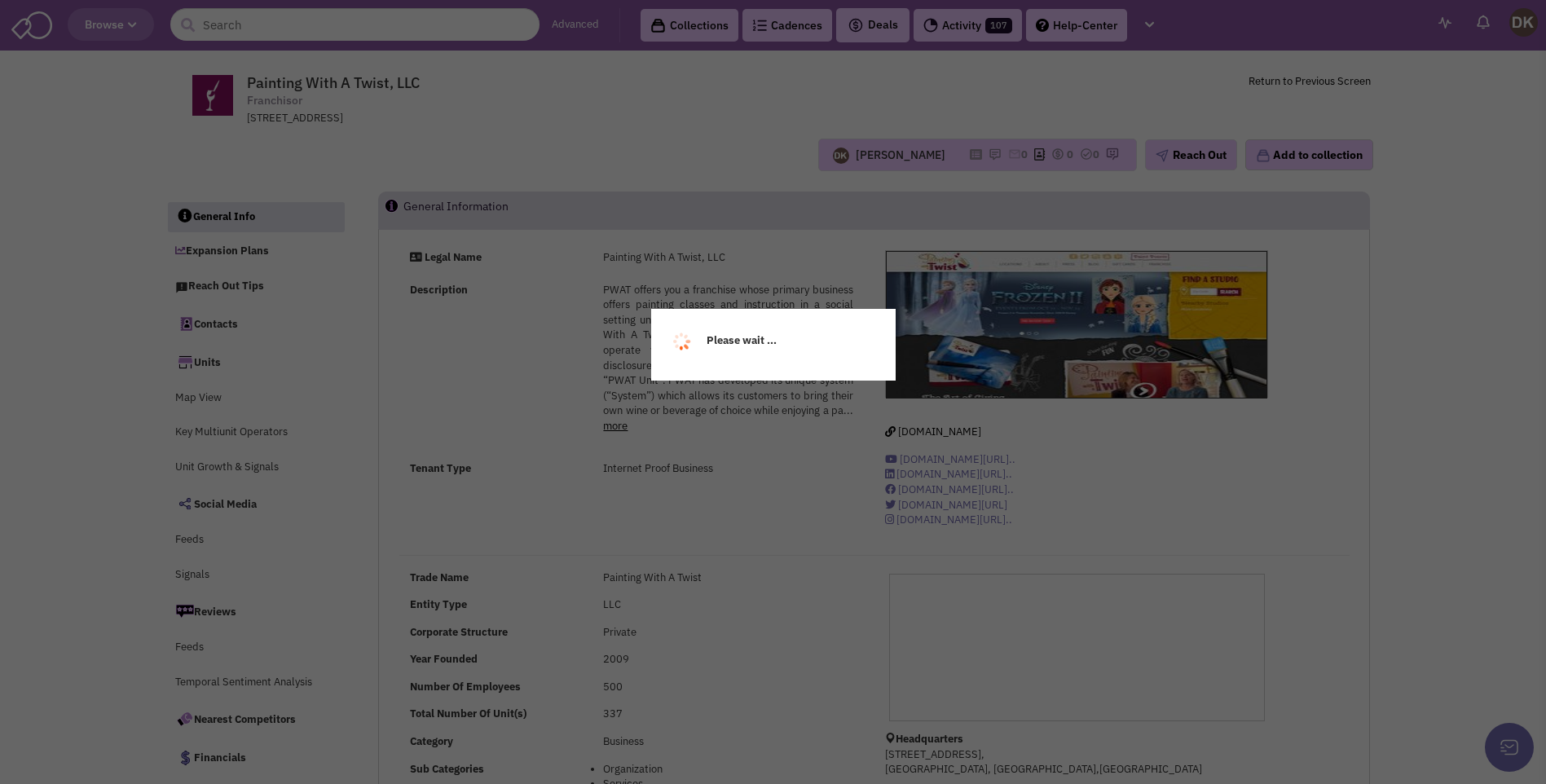
select select
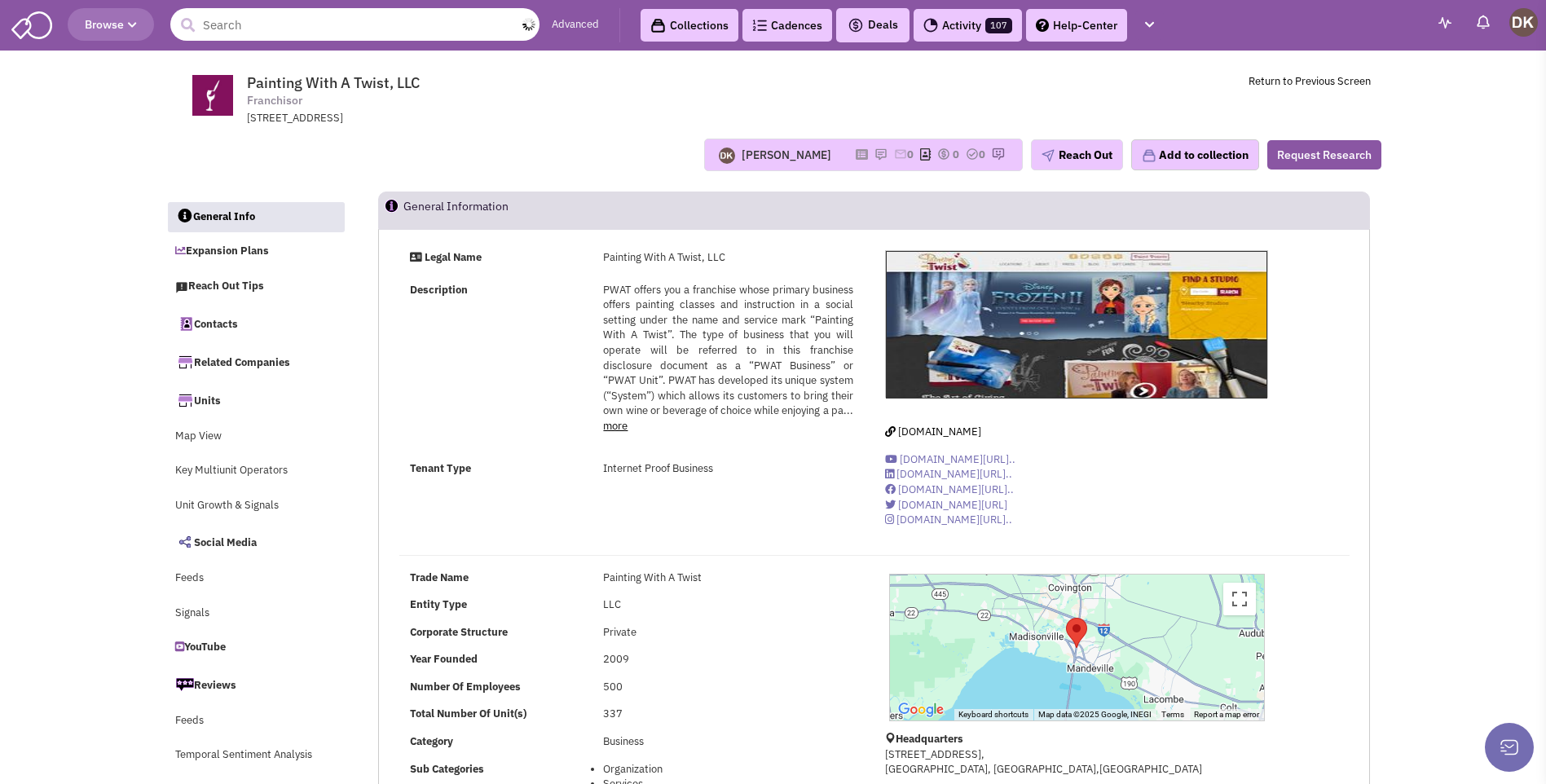
click at [298, 28] on input "text" at bounding box center [355, 24] width 370 height 33
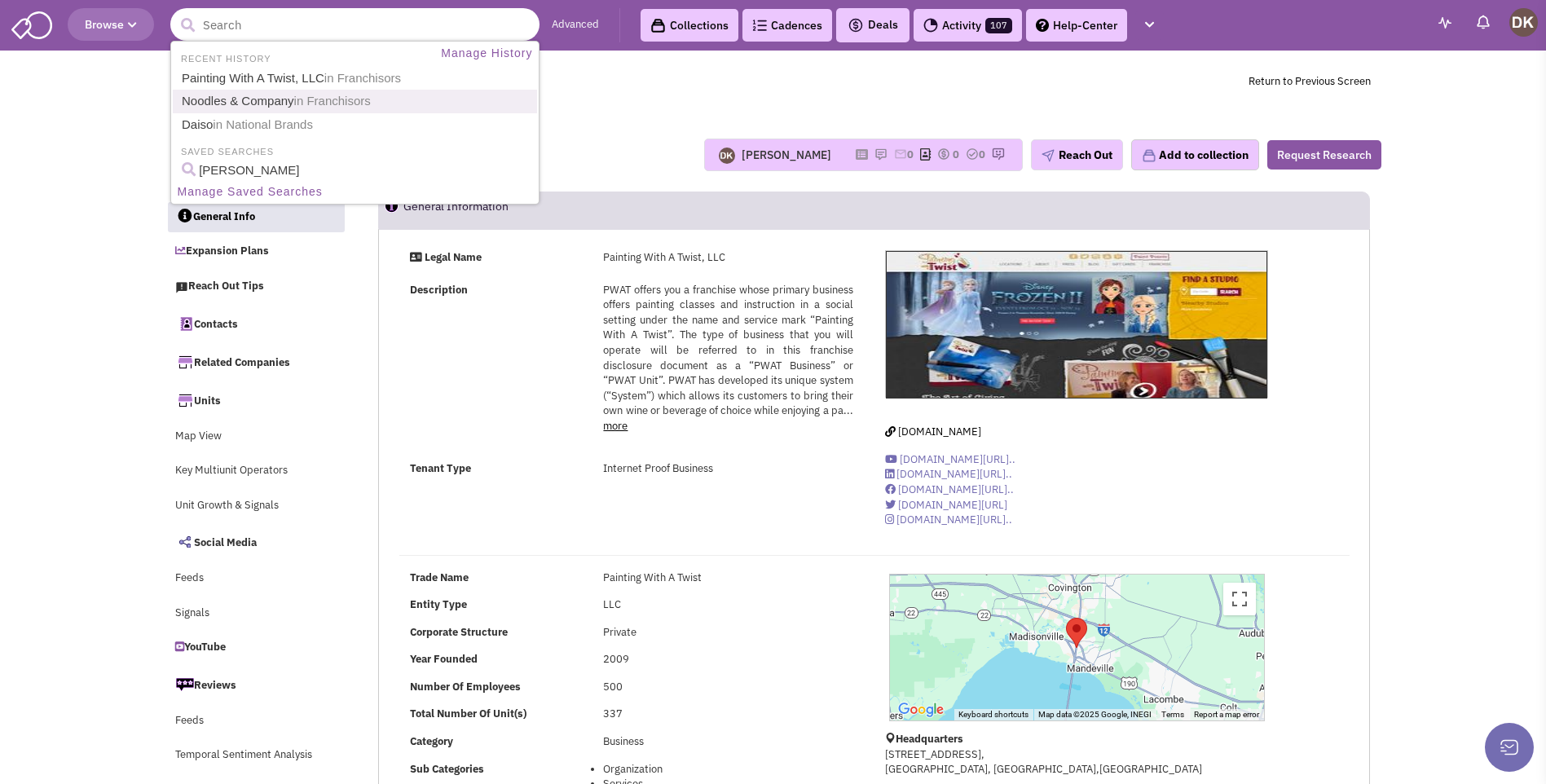
click at [241, 103] on link "Noodles & Company in Franchisors" at bounding box center [356, 101] width 360 height 22
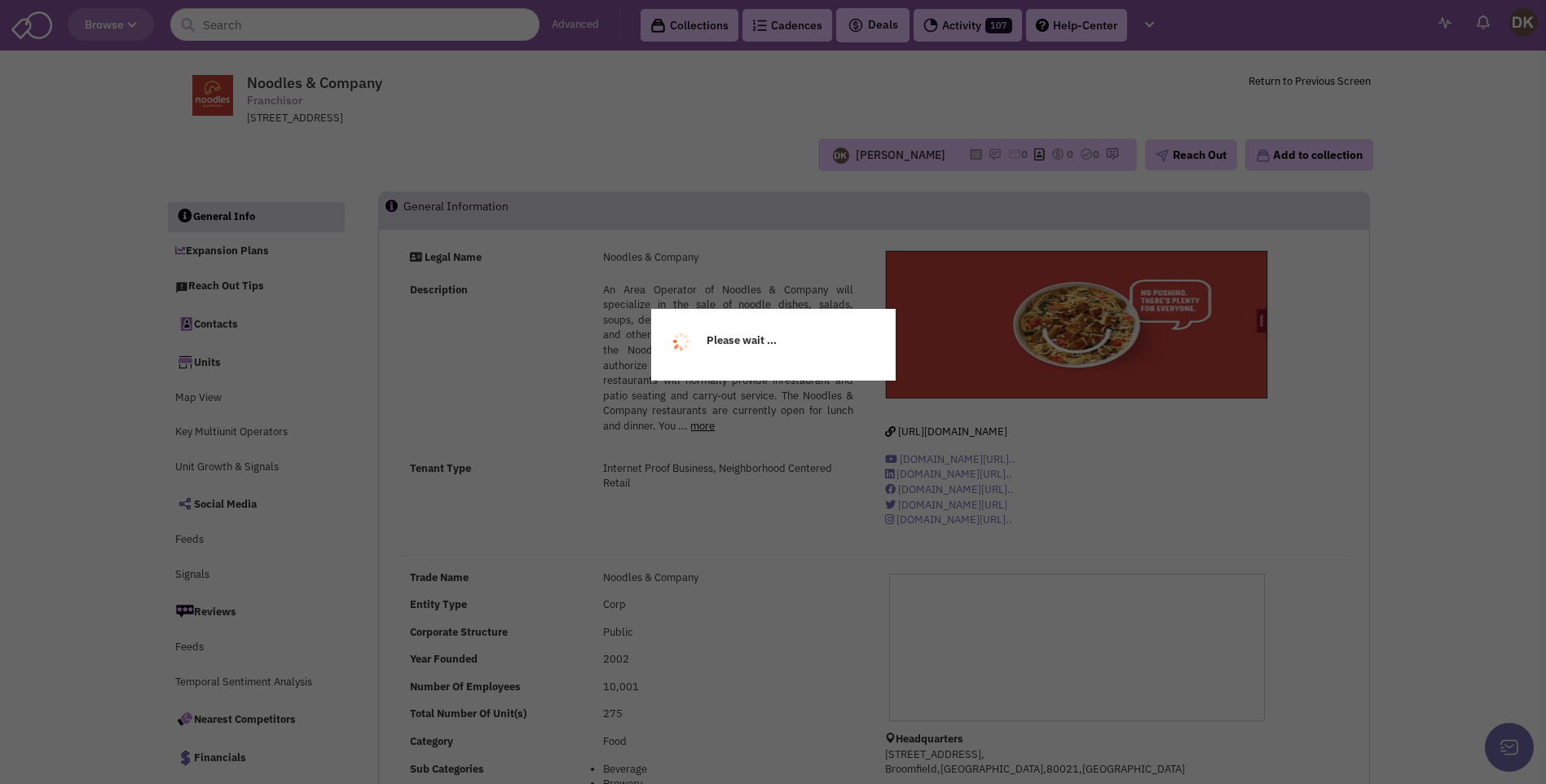
select select
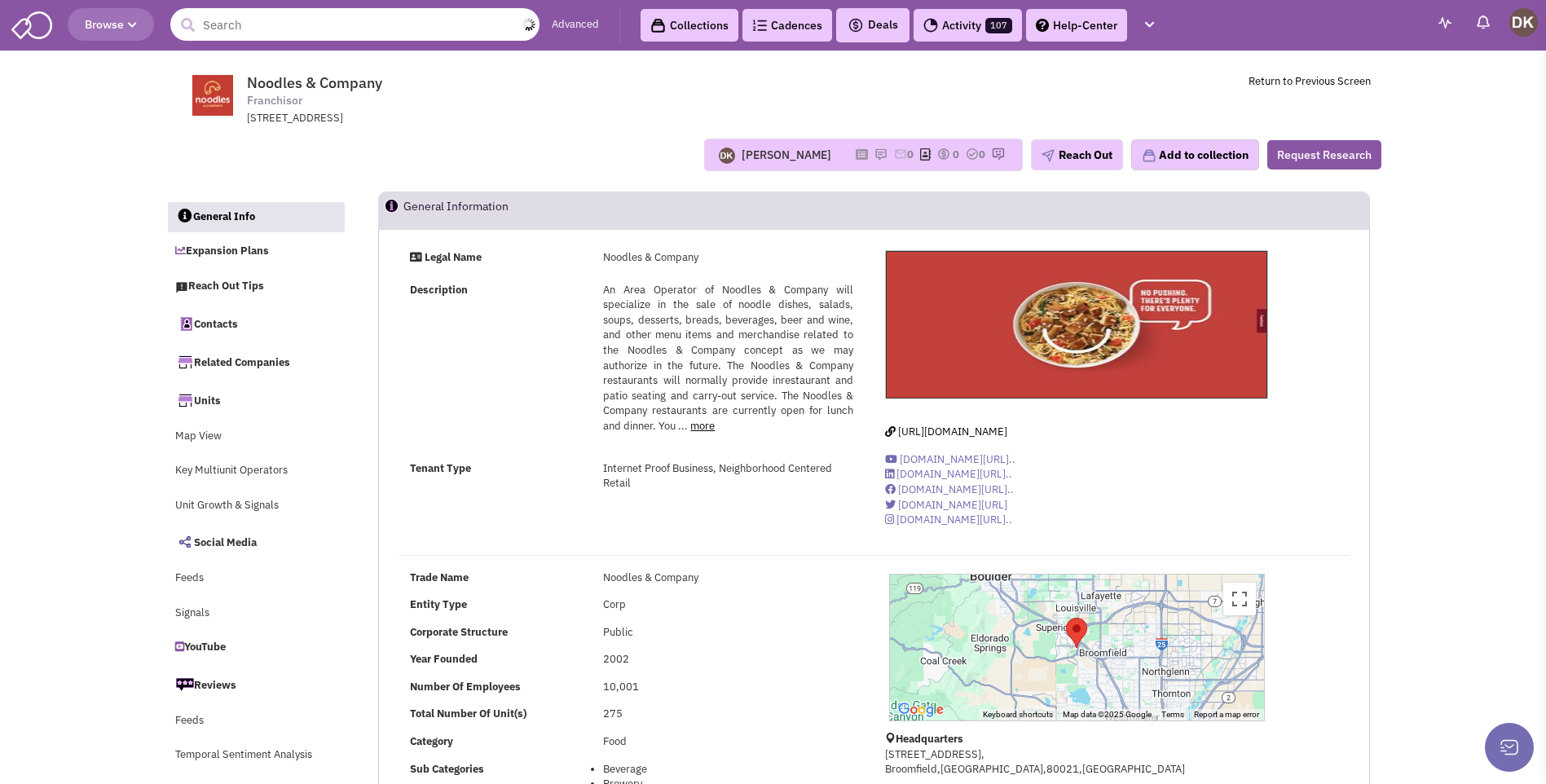
click at [319, 27] on input "text" at bounding box center [355, 24] width 370 height 33
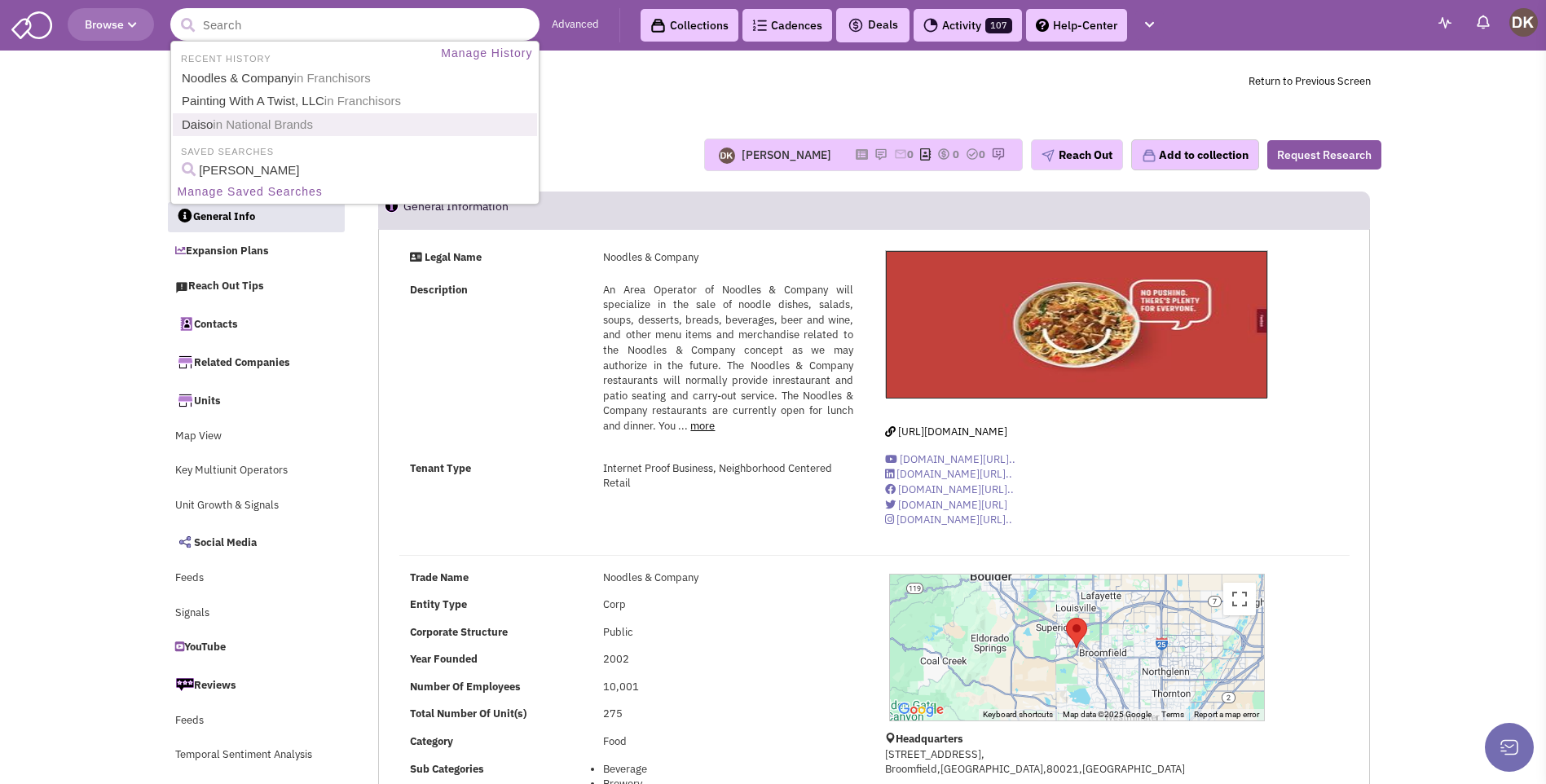
click at [227, 126] on span "in National Brands" at bounding box center [263, 124] width 100 height 14
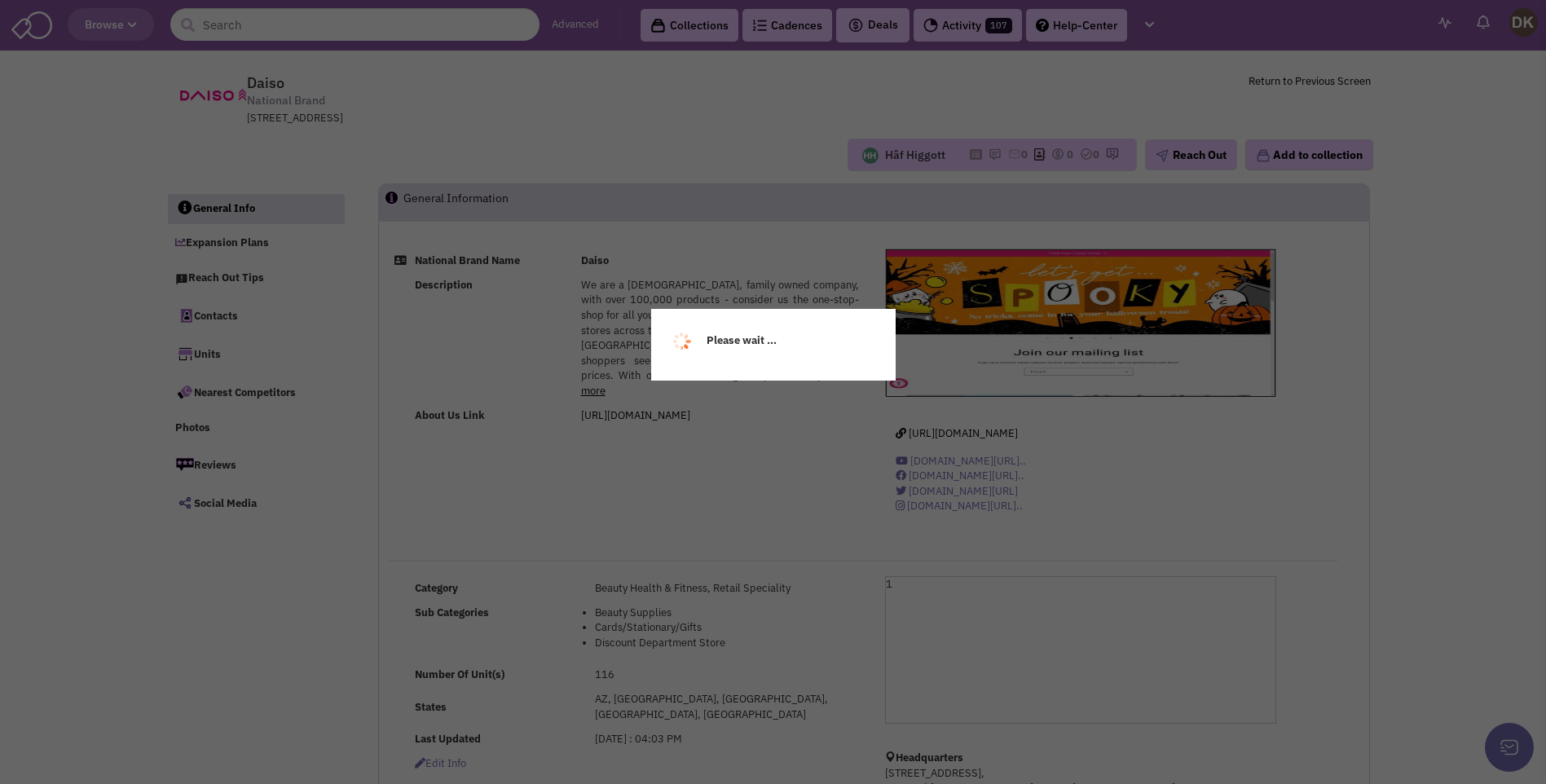
select select
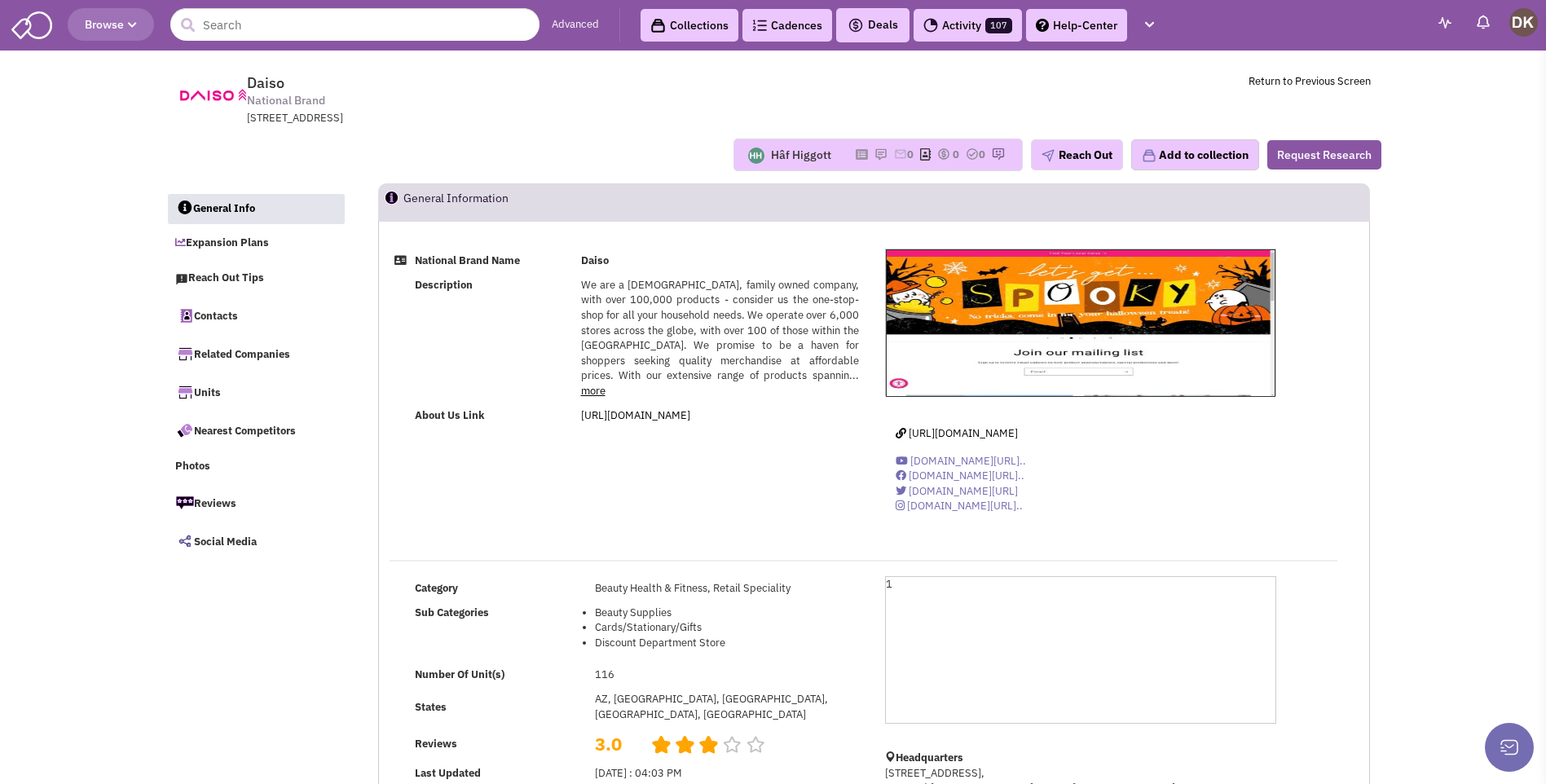
click at [833, 491] on div "National Brand Name Daiso Description We are a 50 year old, family owned compan…" at bounding box center [875, 393] width 991 height 289
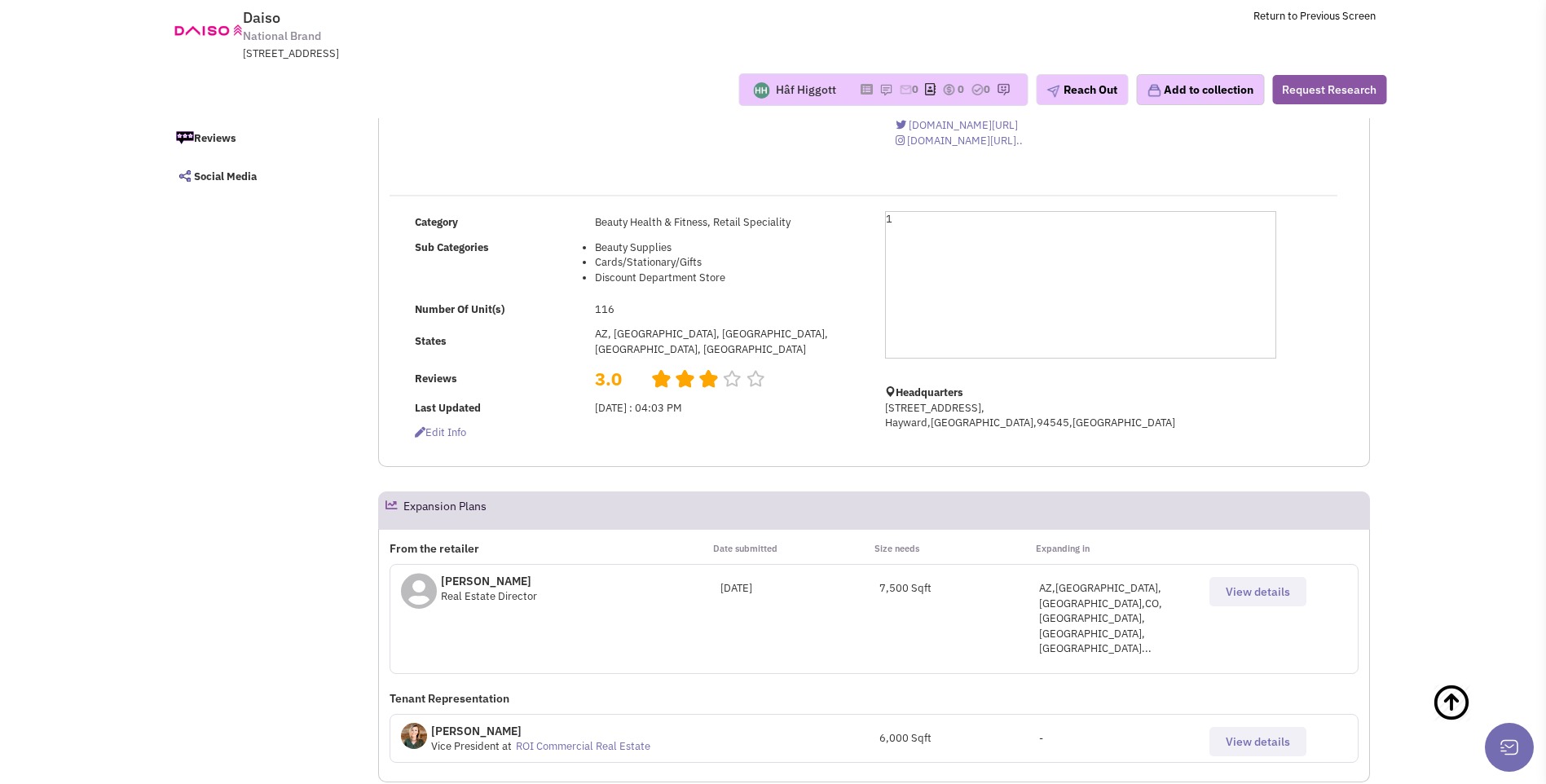
scroll to position [326, 0]
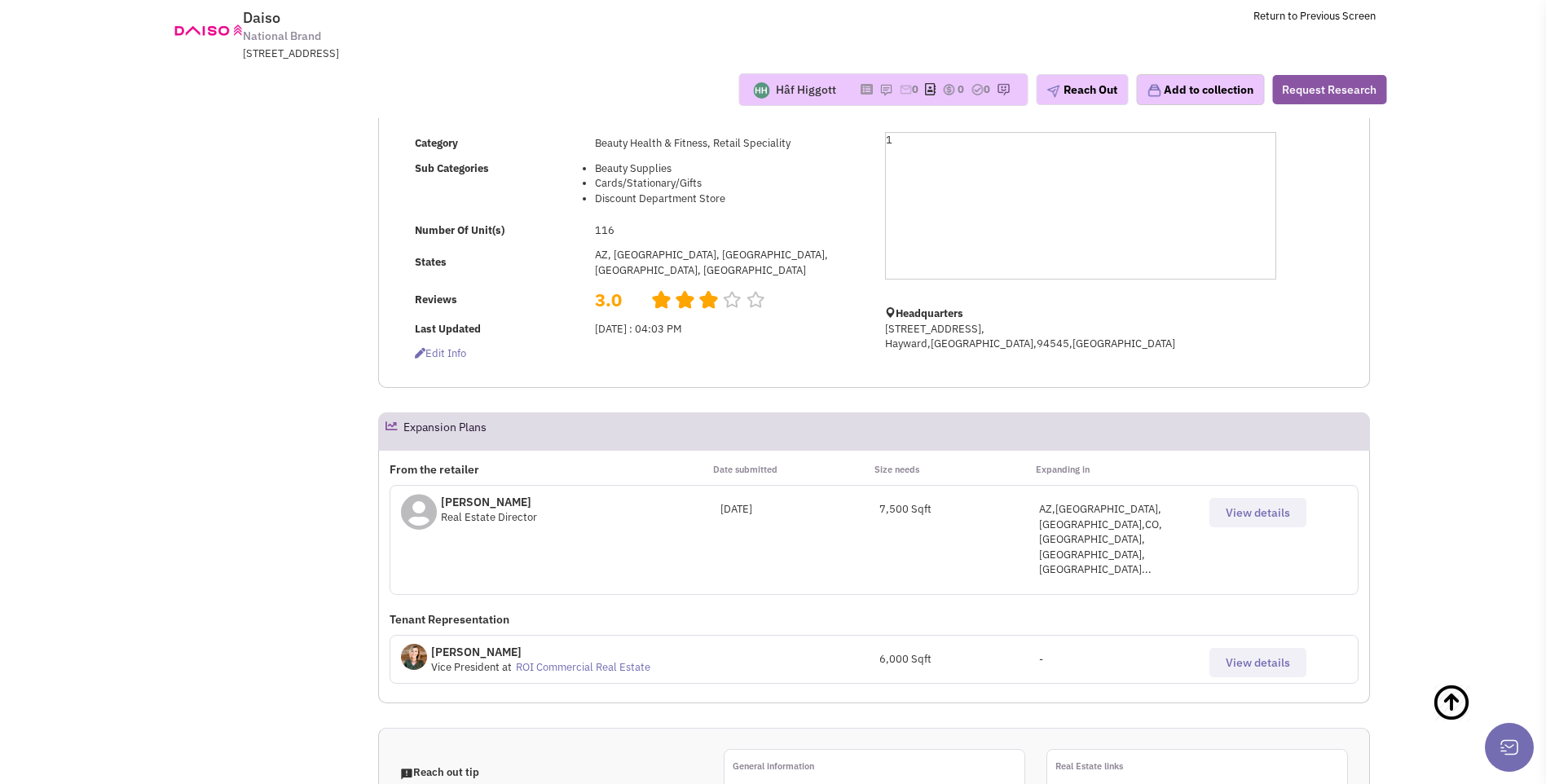
click at [1232, 521] on button "View details" at bounding box center [1258, 512] width 97 height 29
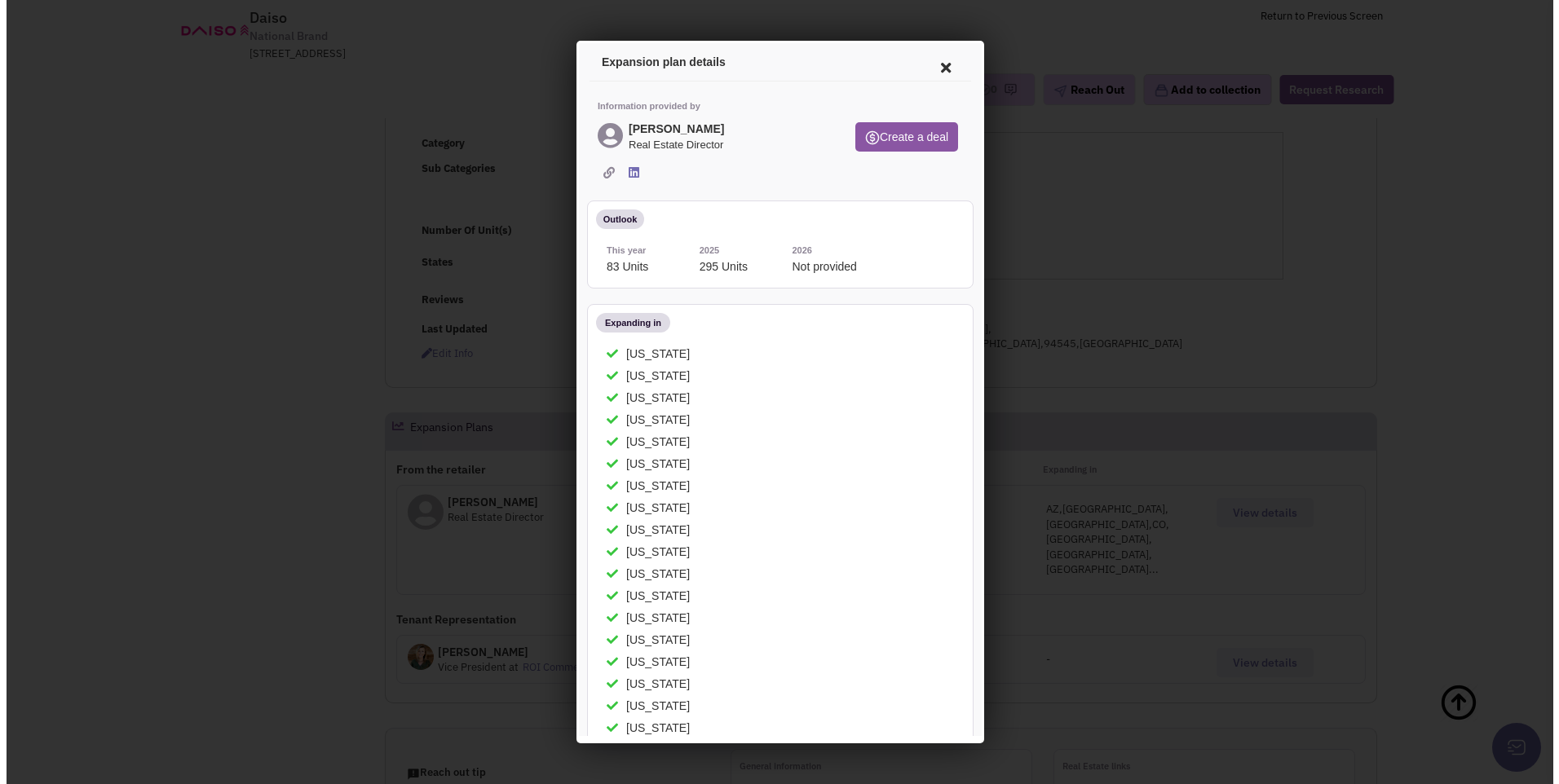
scroll to position [0, 0]
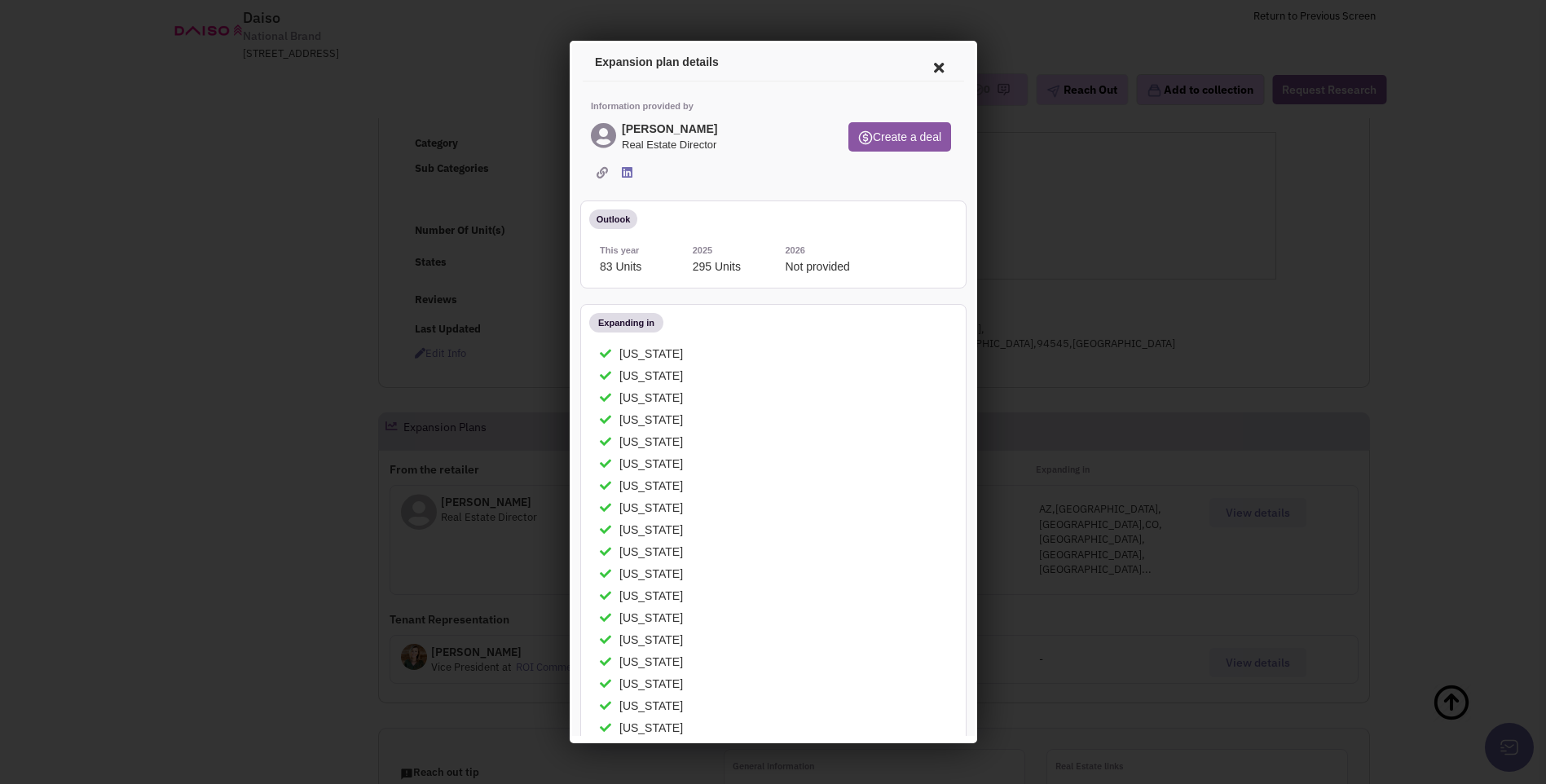
click at [925, 69] on icon at bounding box center [935, 65] width 34 height 39
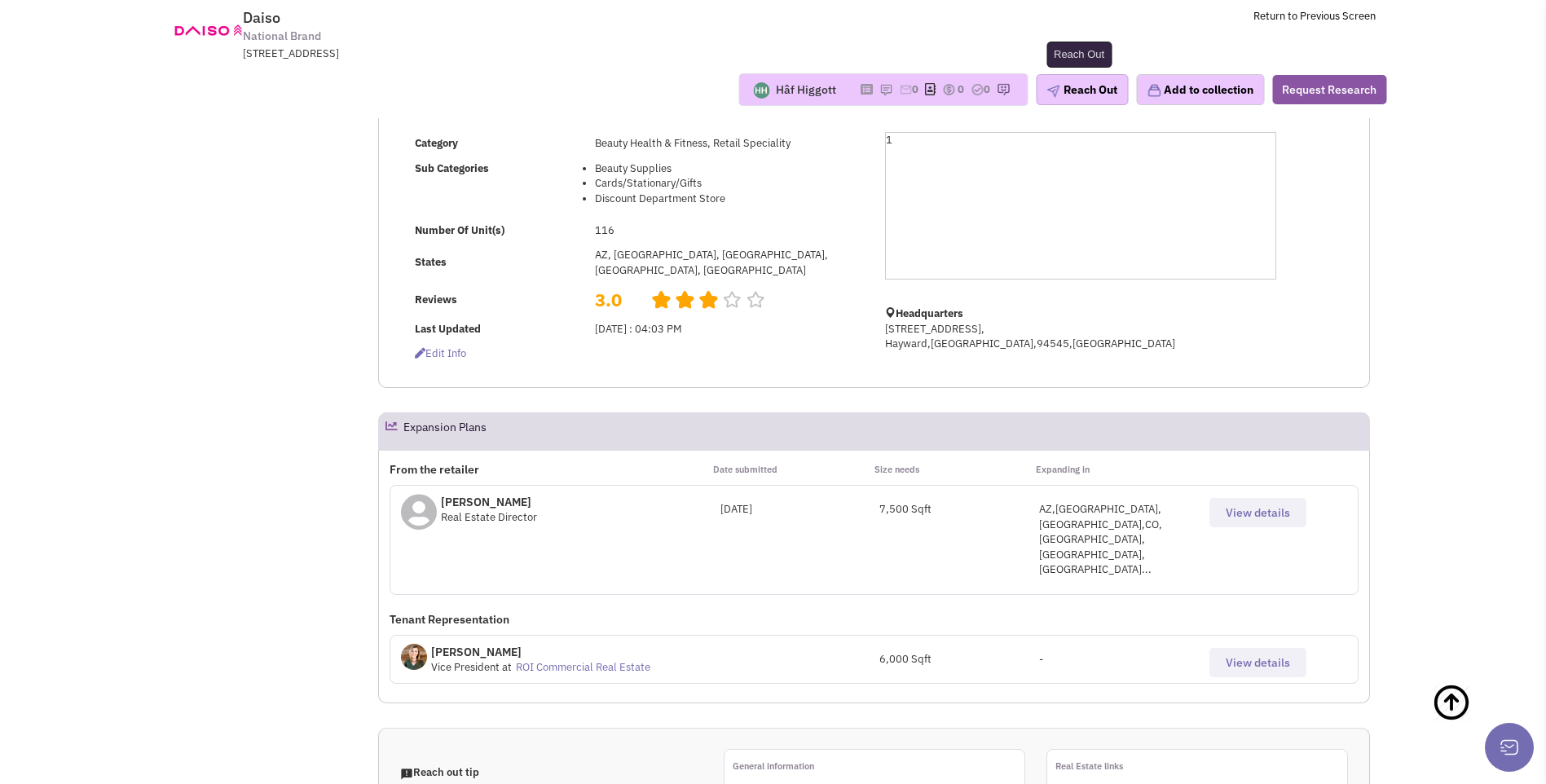
click at [1074, 94] on button "Reach Out" at bounding box center [1082, 89] width 92 height 31
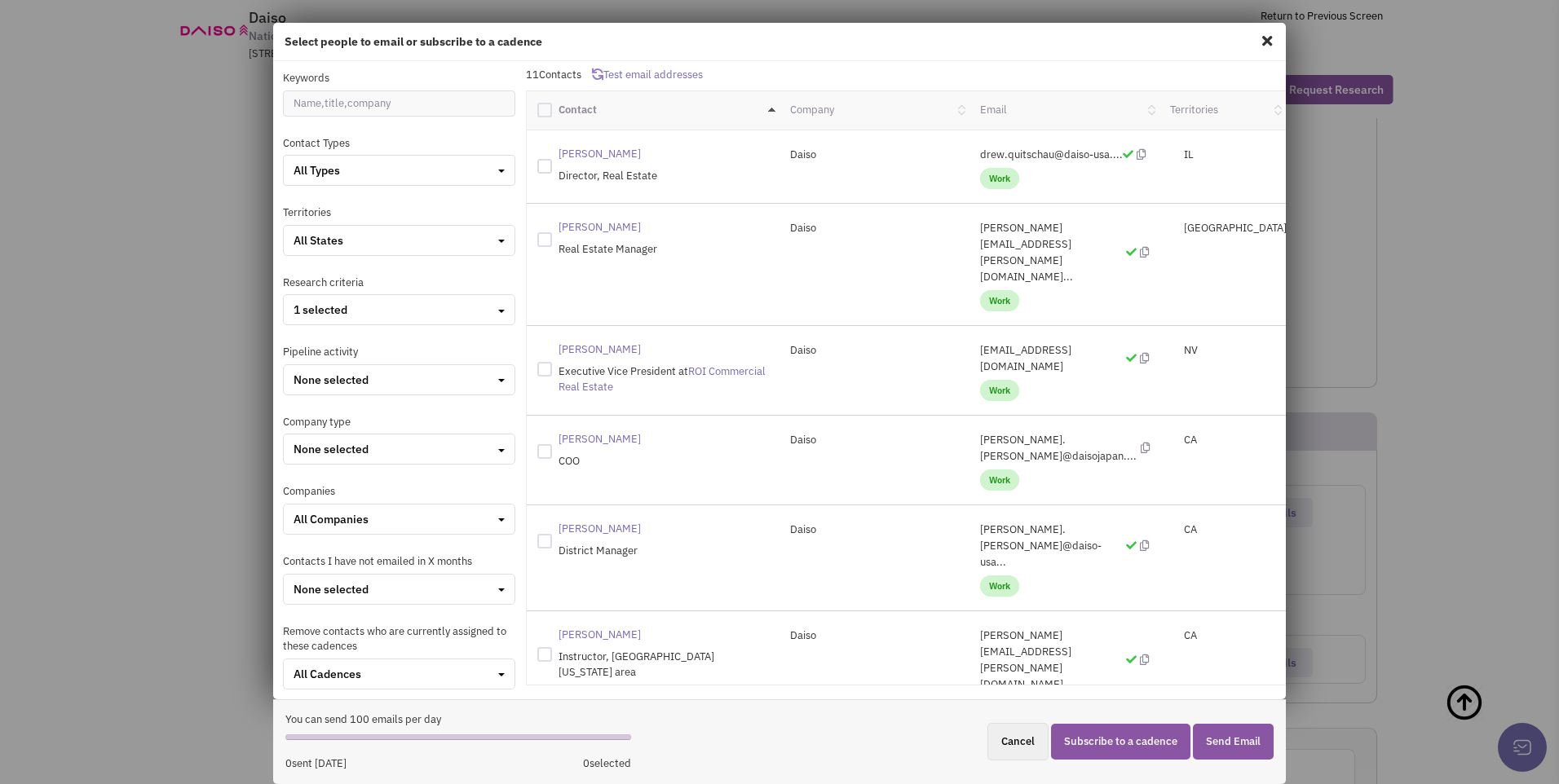
click at [615, 522] on spn "Jeffrey Bellows" at bounding box center [600, 529] width 83 height 14
click at [992, 575] on span "Work" at bounding box center [1000, 586] width 39 height 21
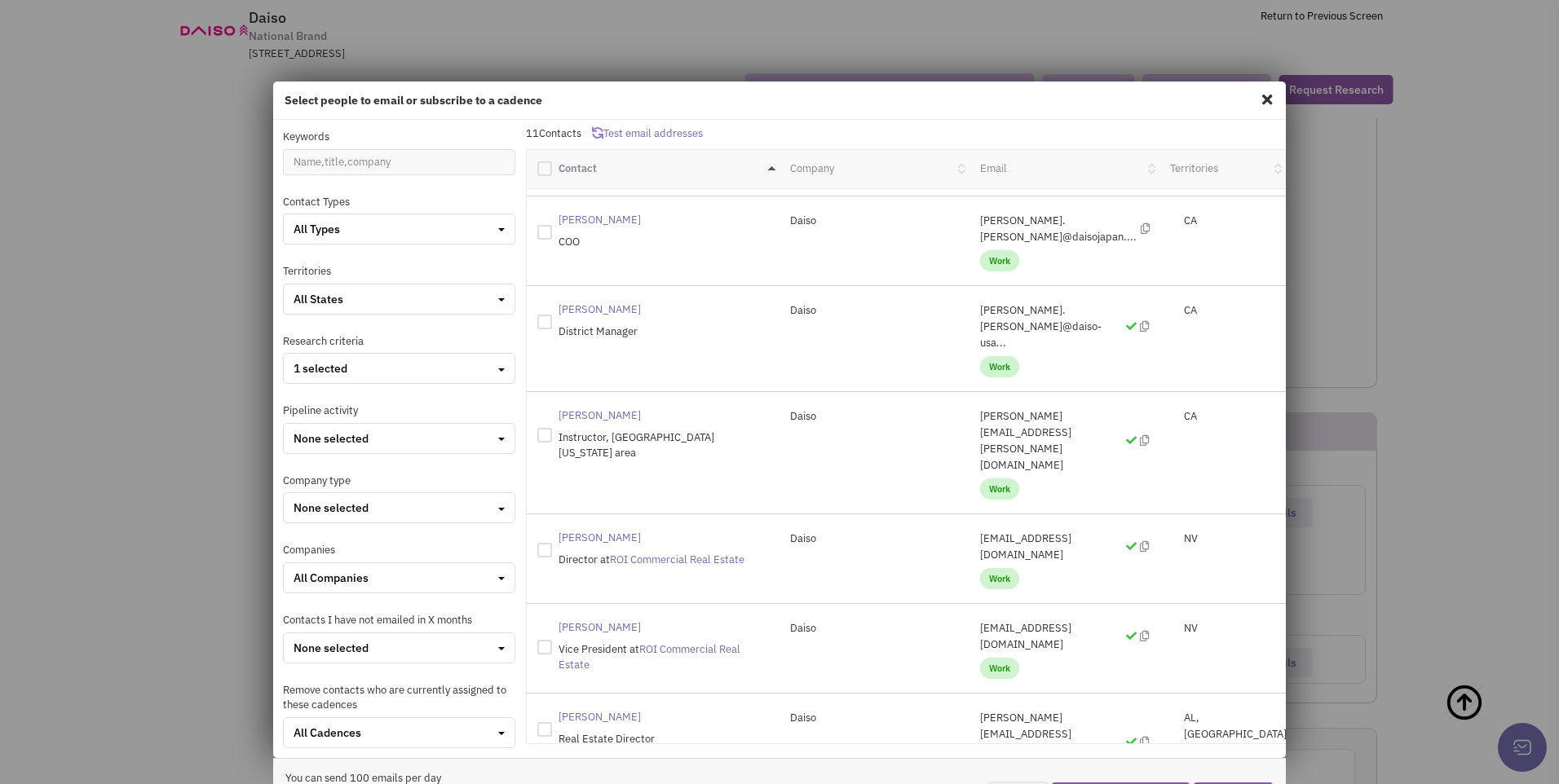
scroll to position [59, 0]
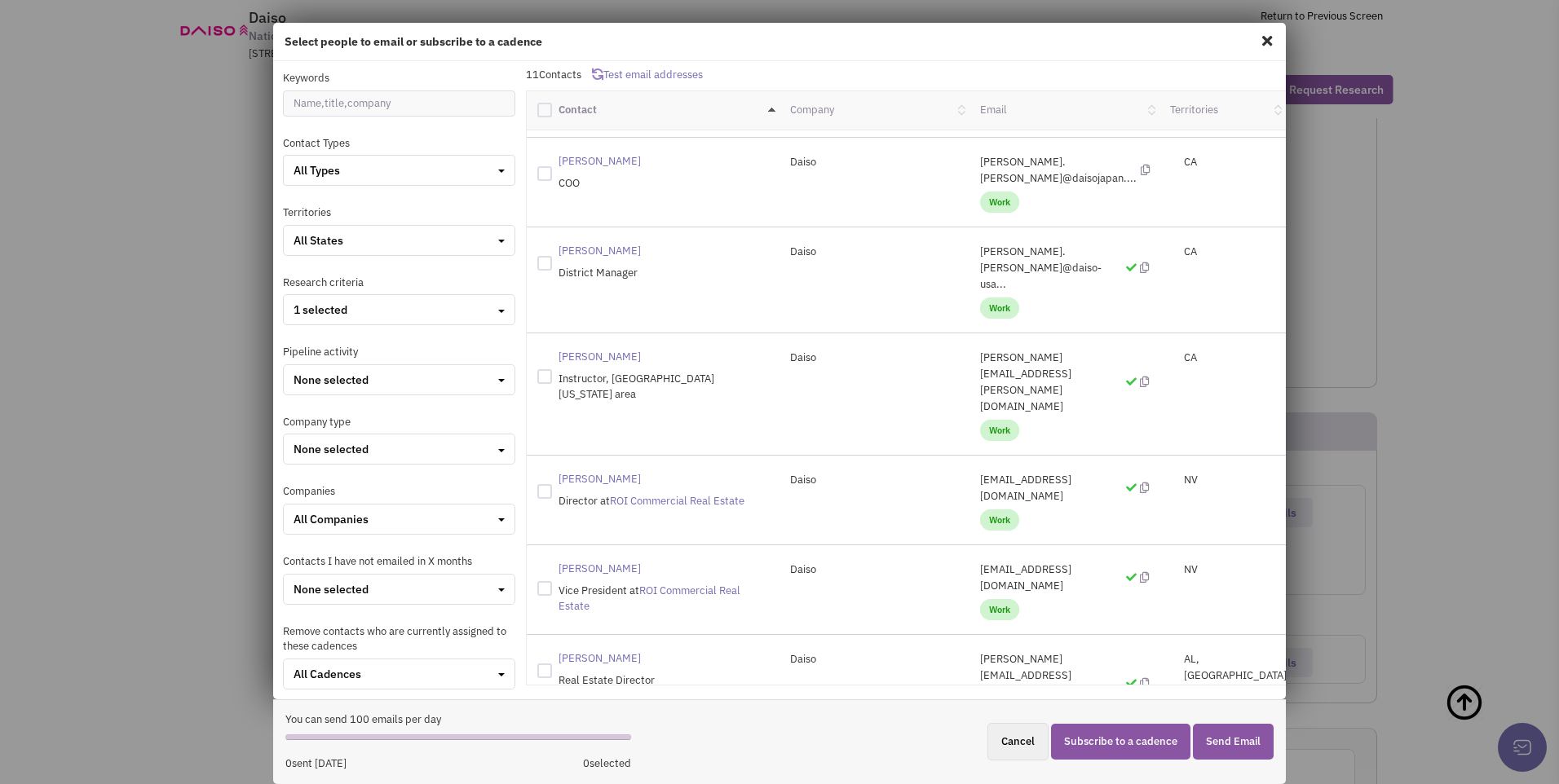
click at [1266, 43] on span at bounding box center [1268, 40] width 21 height 26
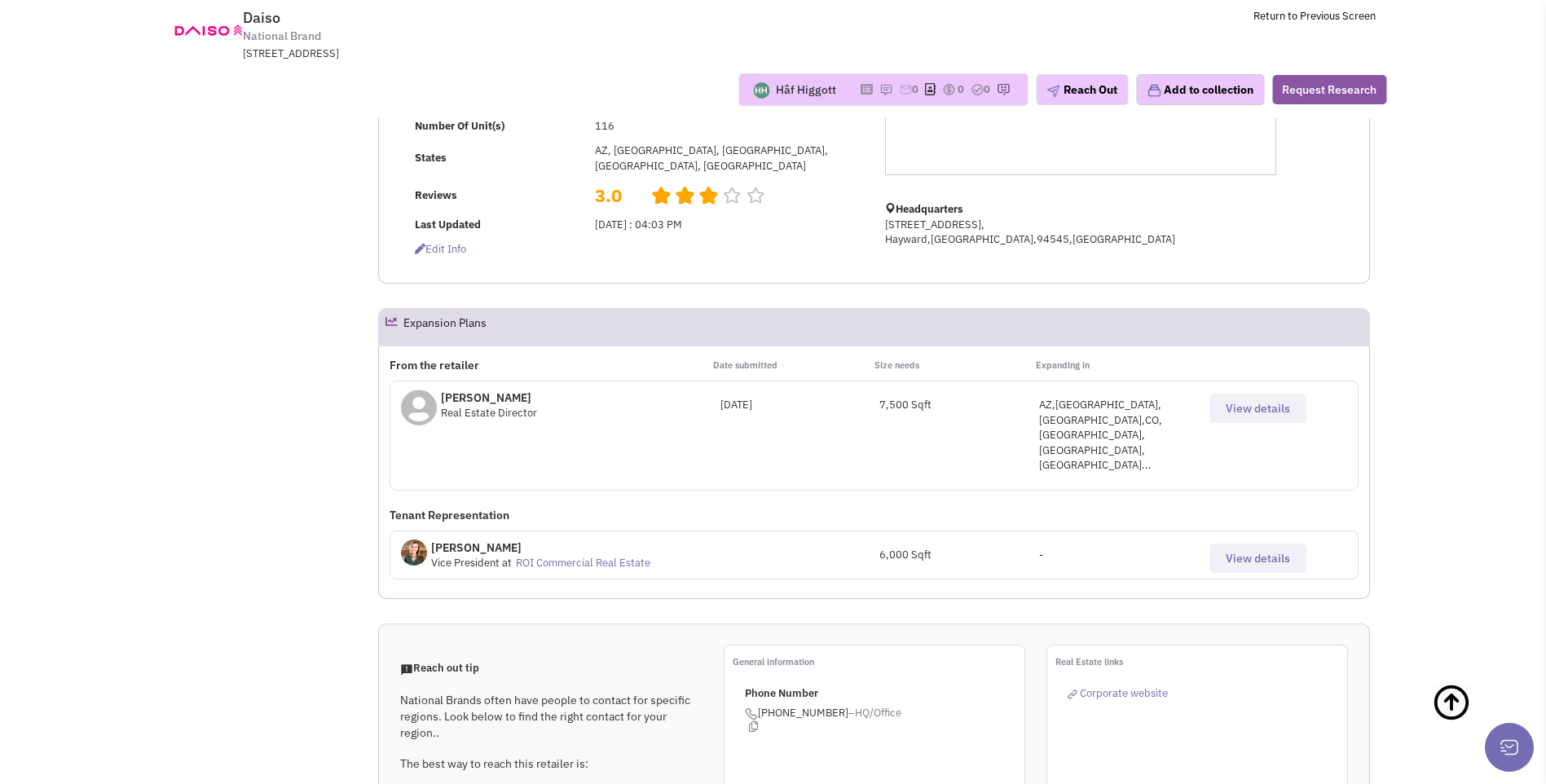
scroll to position [489, 0]
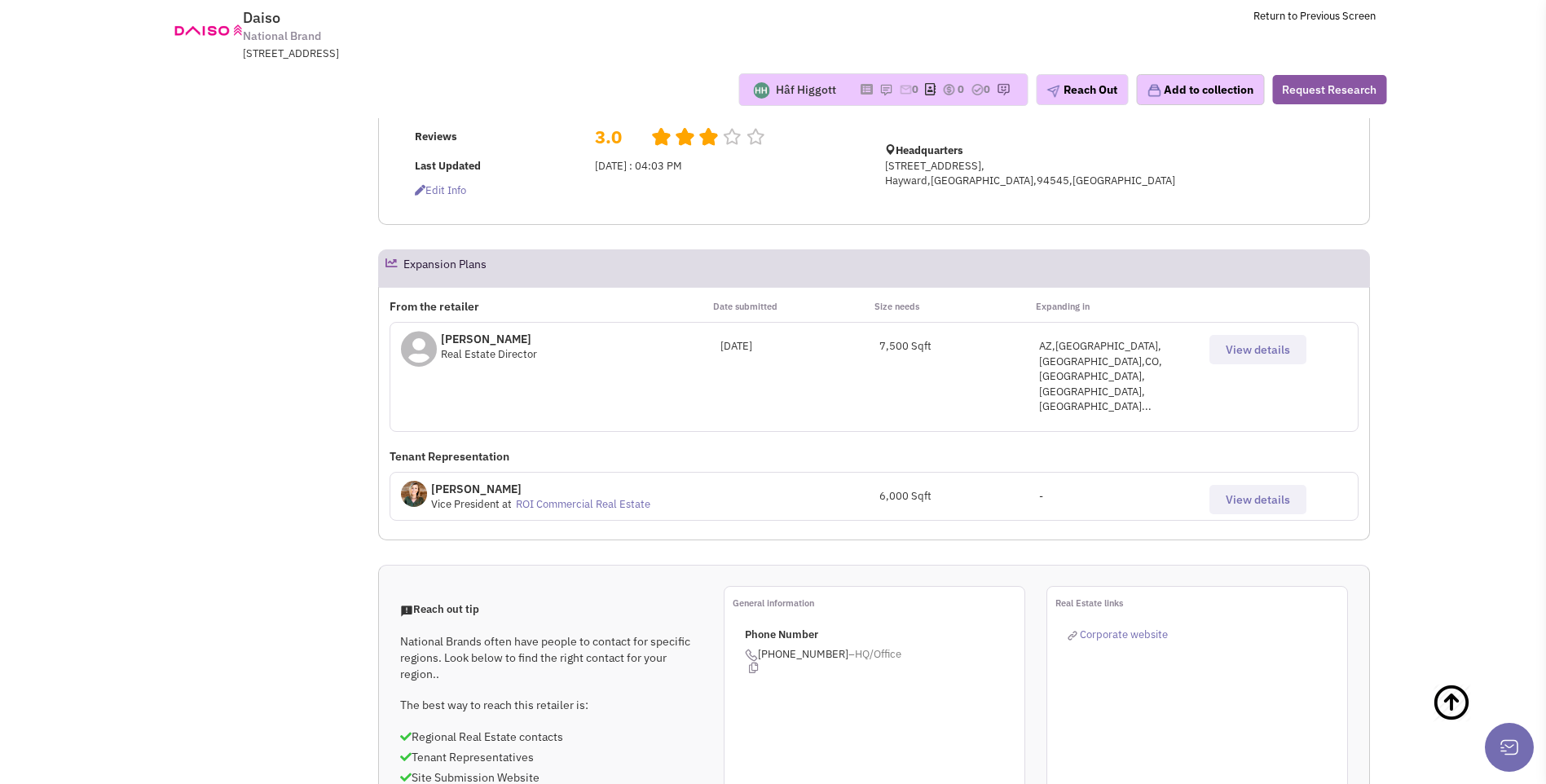
click at [1236, 349] on span "View details" at bounding box center [1257, 349] width 64 height 15
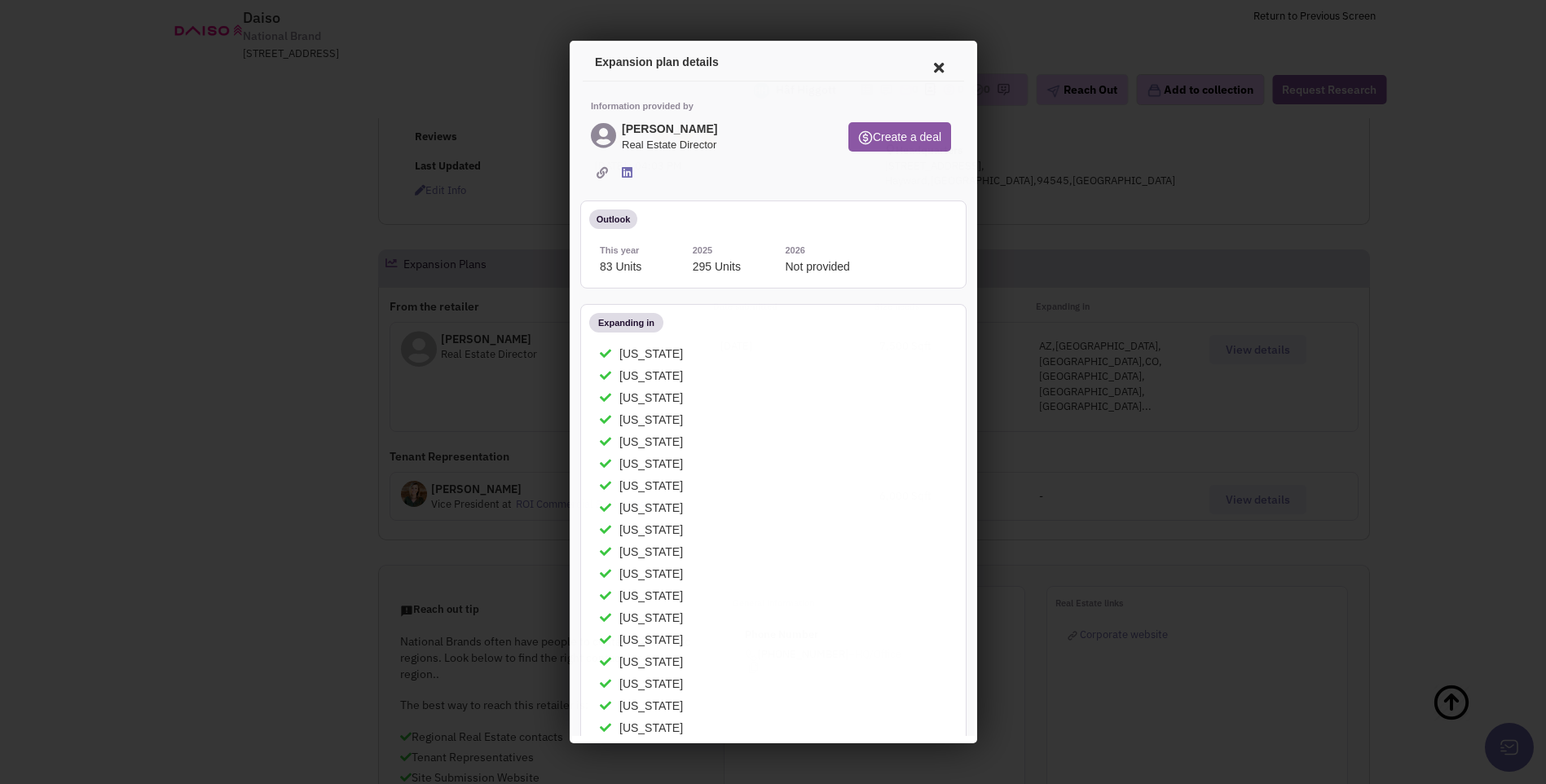
scroll to position [0, 0]
click at [922, 69] on icon at bounding box center [935, 65] width 34 height 39
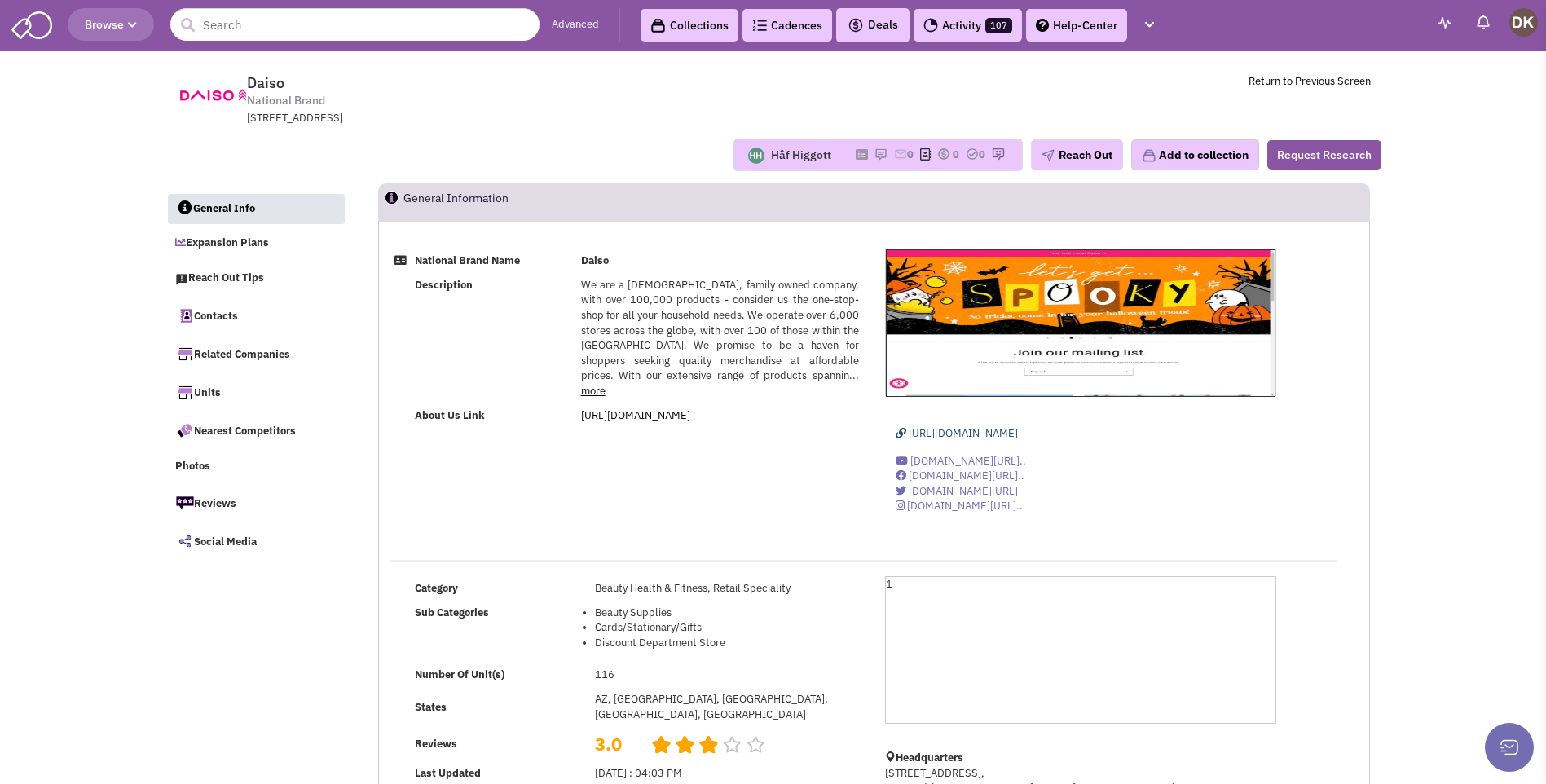
click at [948, 429] on span "https://daisous.com/" at bounding box center [964, 434] width 109 height 14
click at [875, 156] on img at bounding box center [881, 154] width 13 height 13
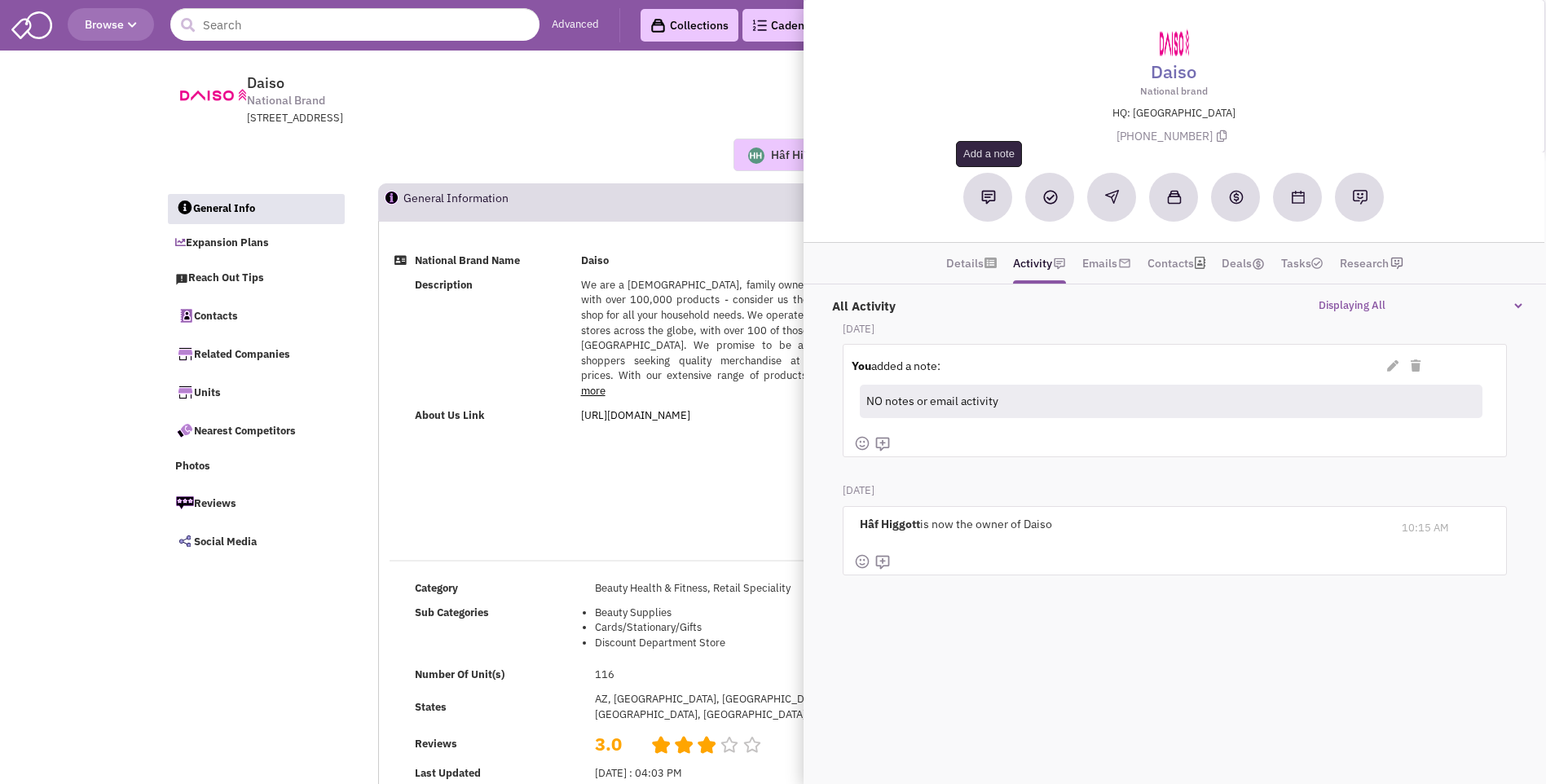
click at [992, 204] on img at bounding box center [988, 197] width 15 height 15
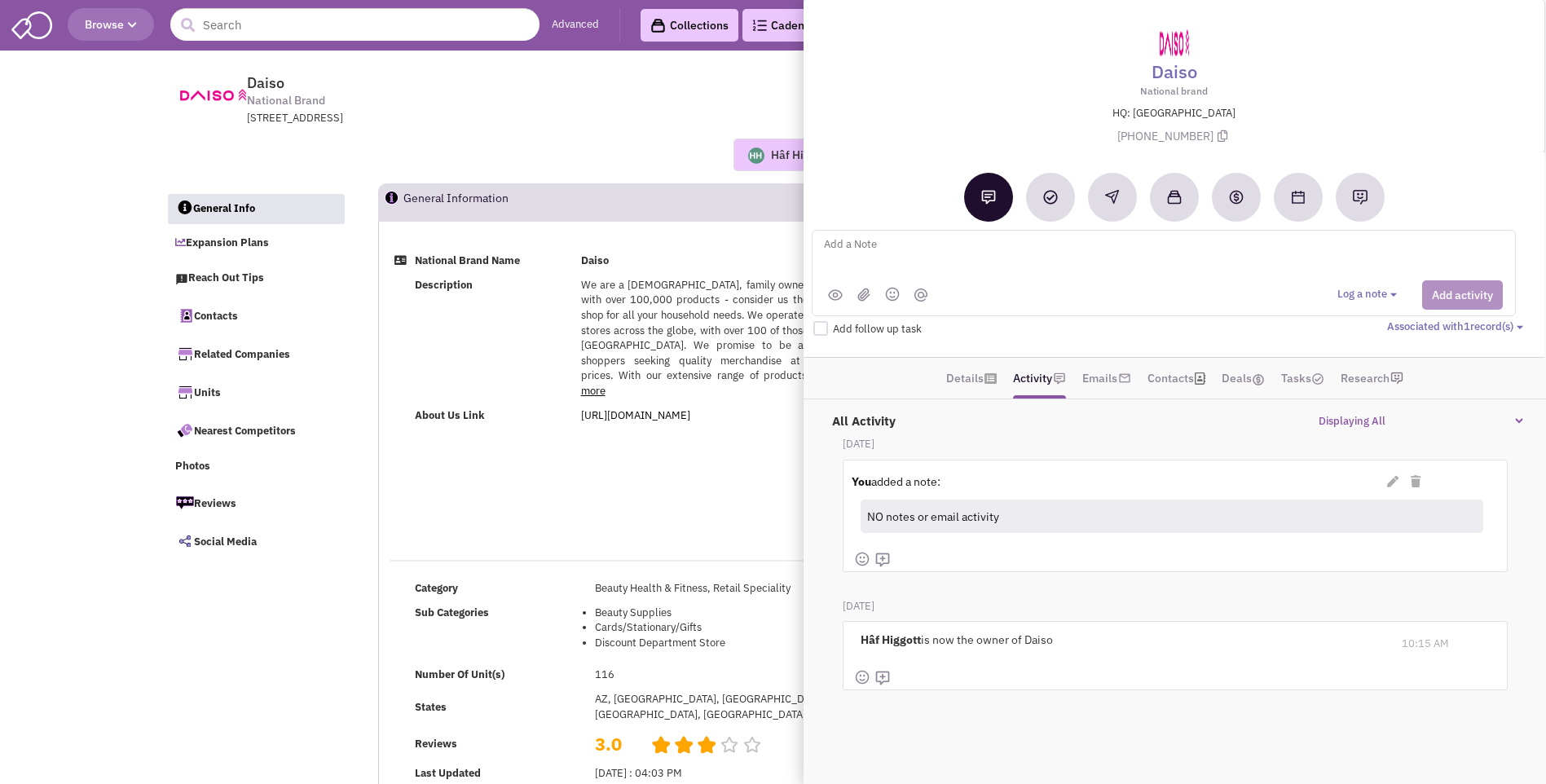
click at [868, 250] on textarea at bounding box center [1024, 257] width 404 height 45
click at [1019, 244] on textarea "sent email to Nick Henry Director of Real Estate" at bounding box center [1024, 257] width 404 height 45
click at [1048, 245] on textarea "sent email to Nick Henry Director of Real Estate" at bounding box center [1024, 257] width 404 height 45
type textarea "sent email to Nick Henry Director of Real Estate - phone # pending"
click at [1457, 300] on button "Add activity" at bounding box center [1463, 295] width 81 height 29
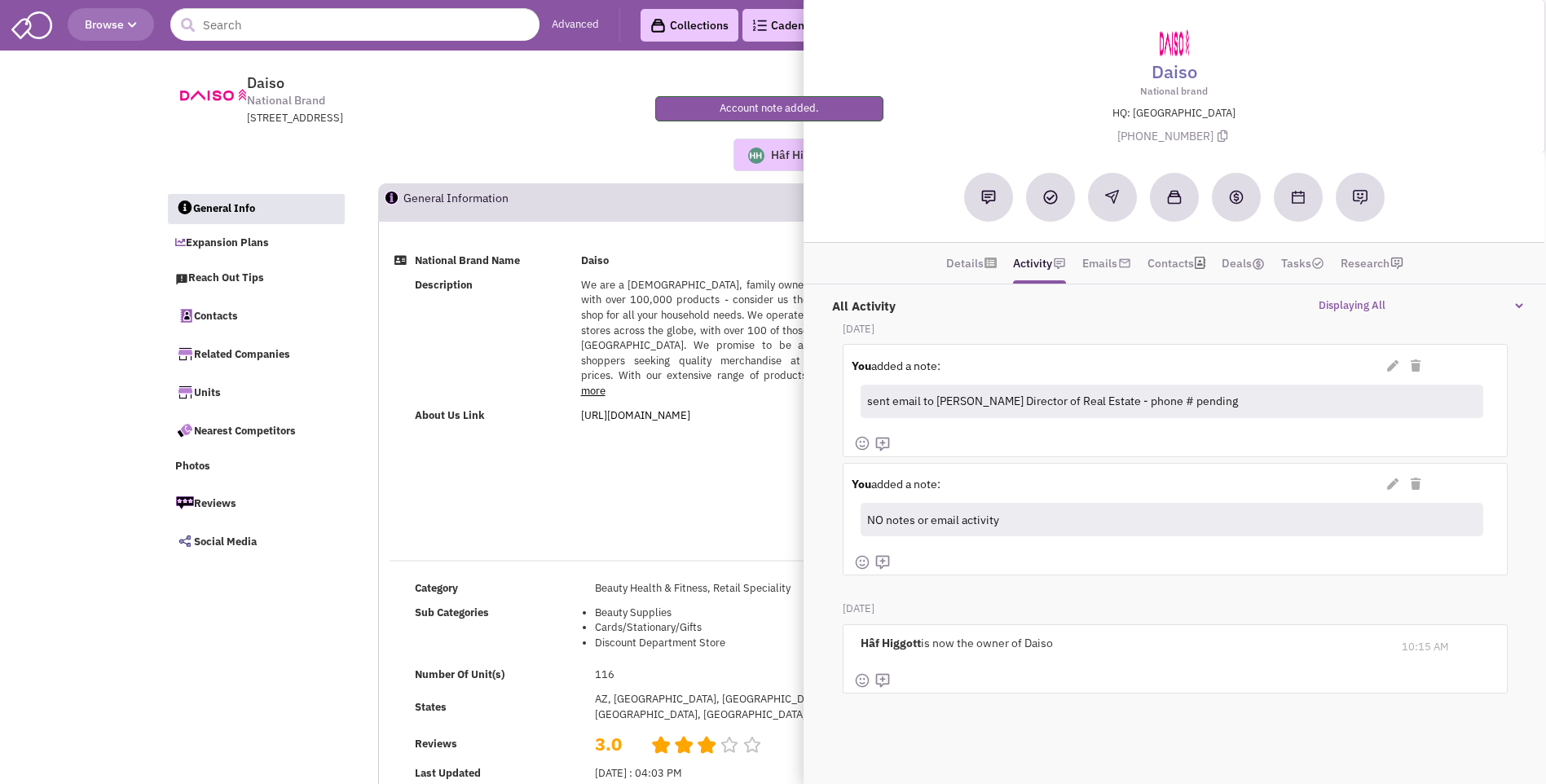
click at [642, 162] on div "Hâf Higgott Most recent Note Donnie Keller 12:47 PM on 09/17/2025 NO notes or e…" at bounding box center [773, 154] width 1237 height 33
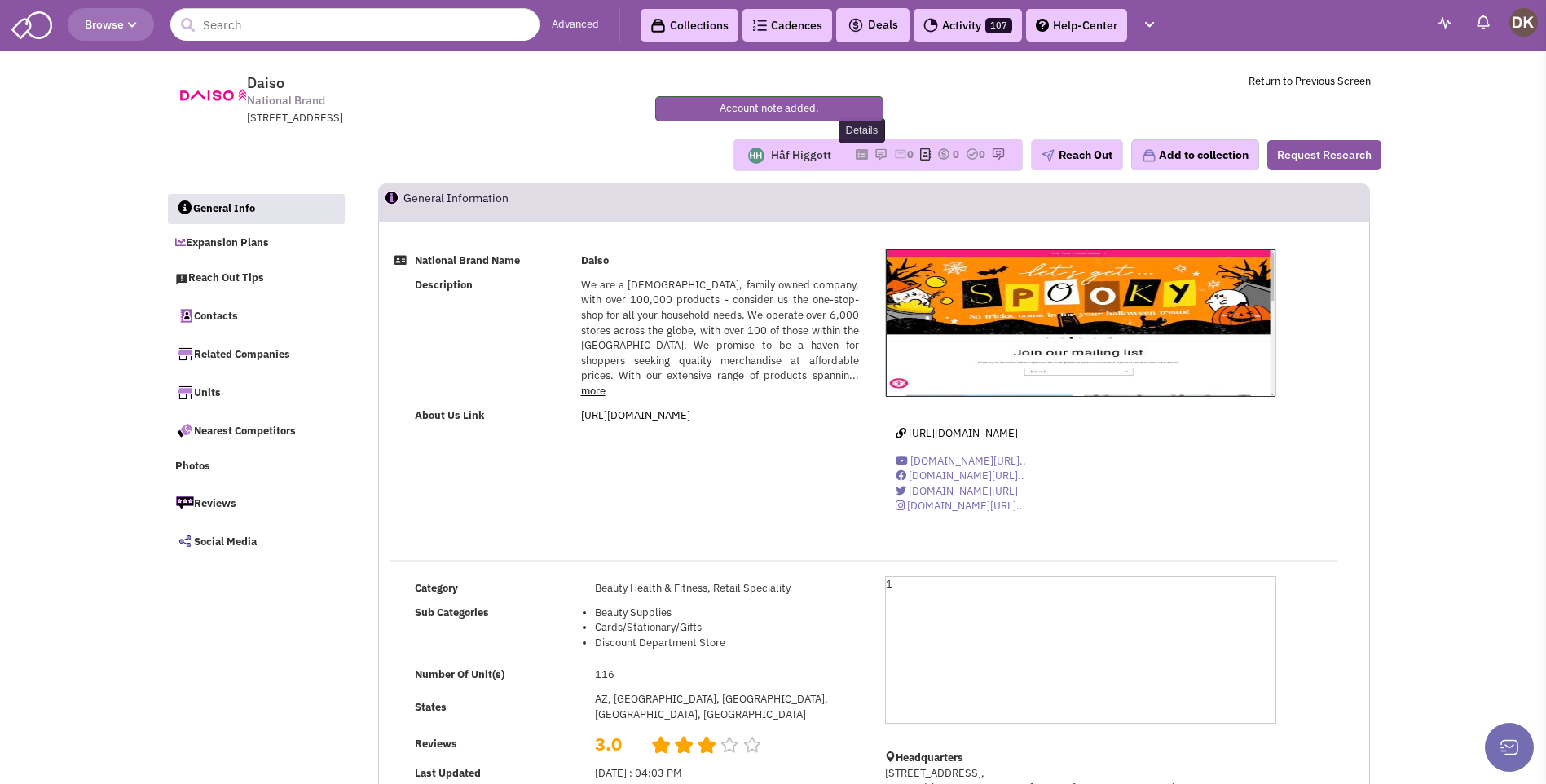
click at [856, 156] on icon at bounding box center [862, 154] width 12 height 9
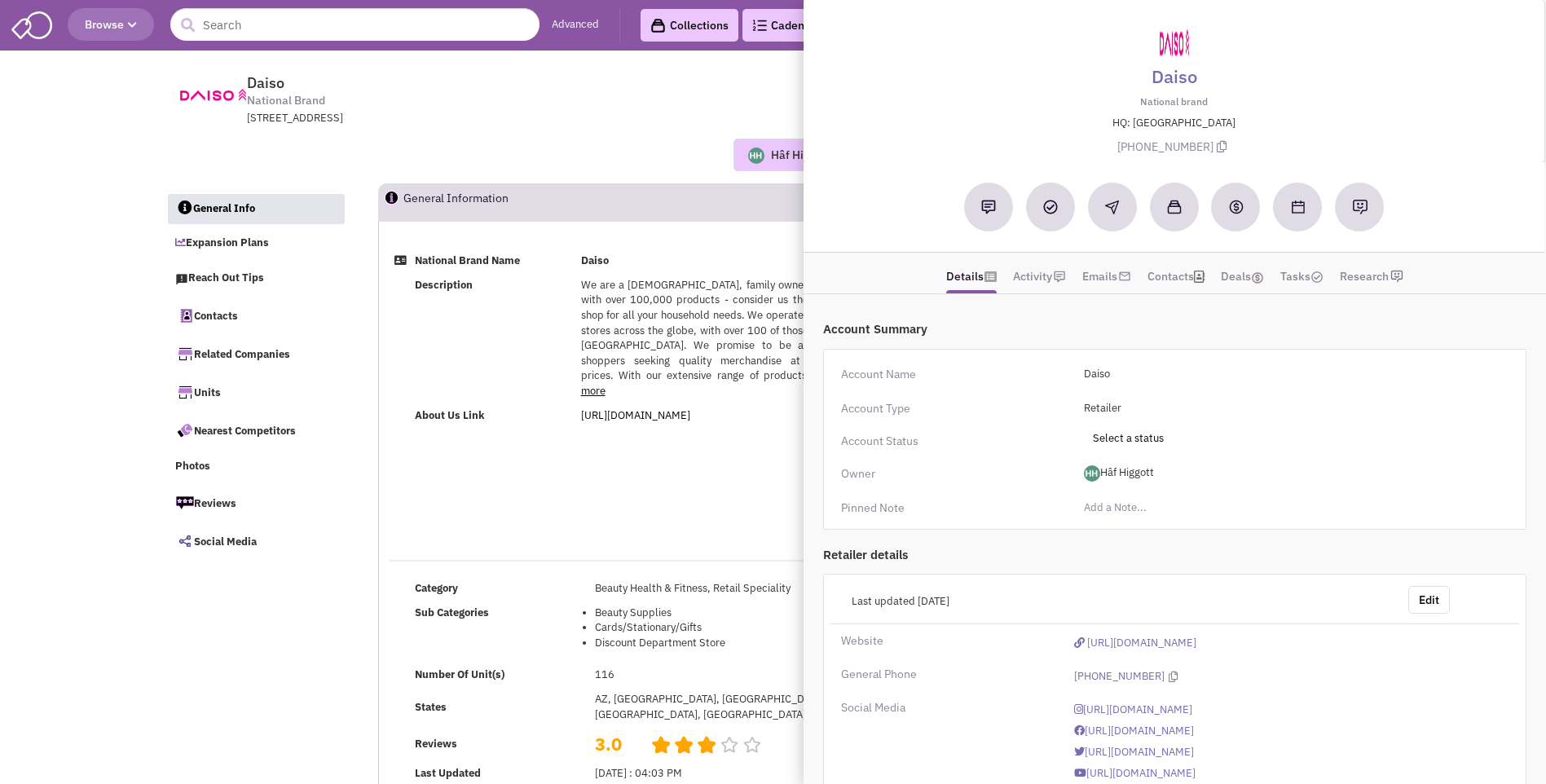
scroll to position [68, 0]
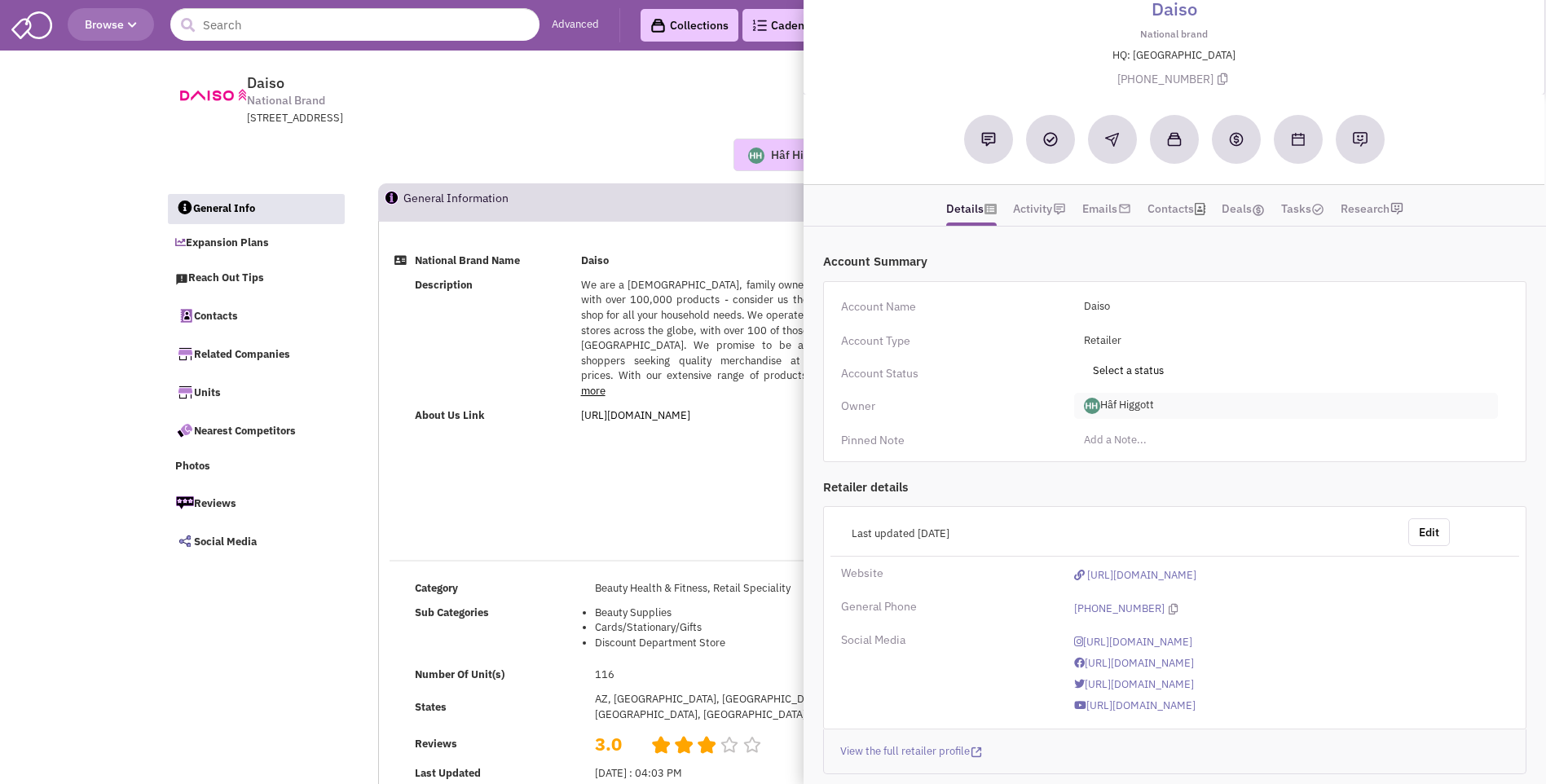
click at [1132, 409] on span "Hâf Higgott" at bounding box center [1286, 407] width 424 height 26
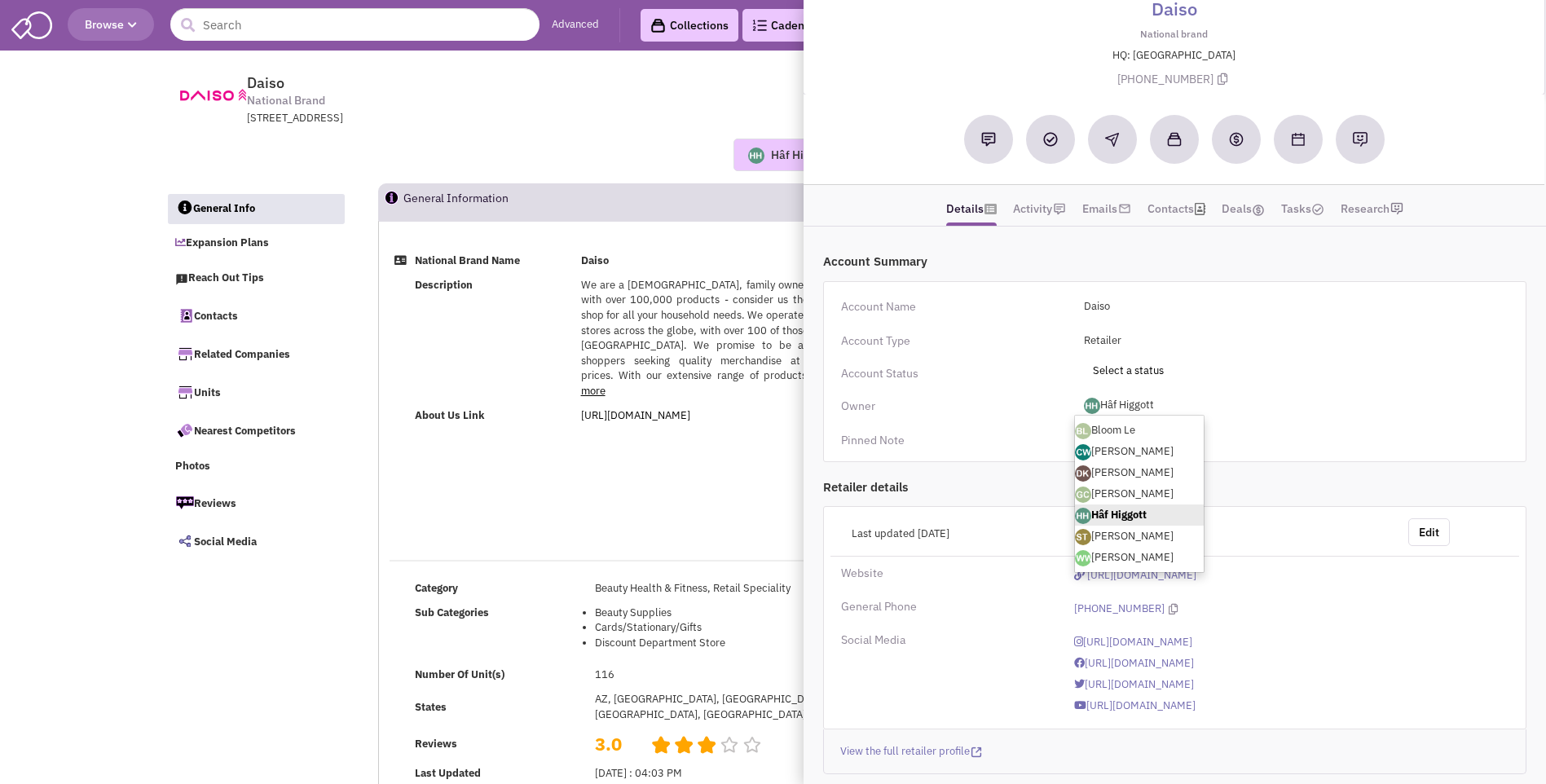
click at [1112, 471] on link "[PERSON_NAME]" at bounding box center [1139, 473] width 128 height 21
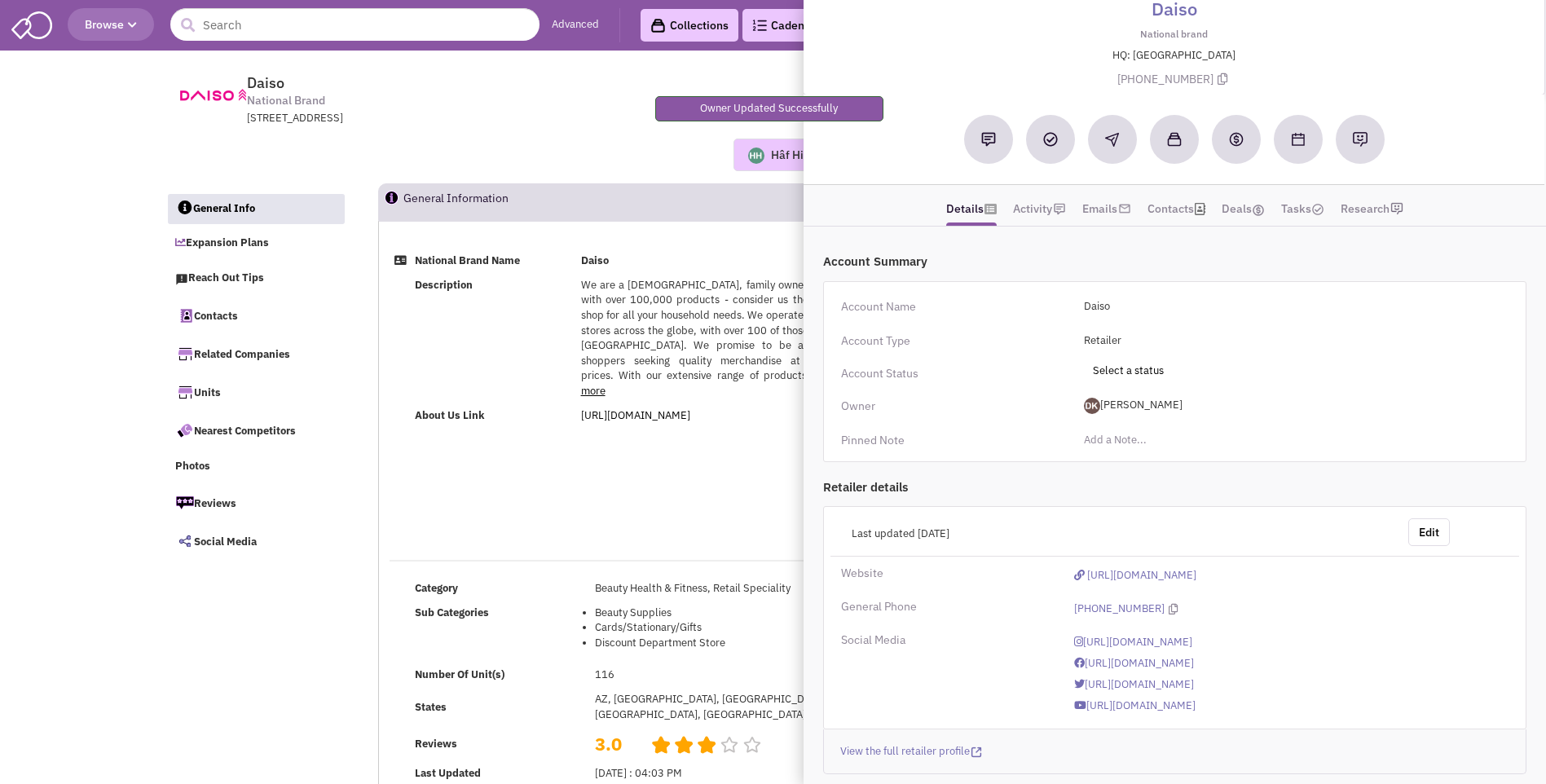
click at [572, 147] on div "Hâf Higgott Most recent Note Donnie Keller 12:47 PM on 09/17/2025 NO notes or e…" at bounding box center [773, 154] width 1237 height 33
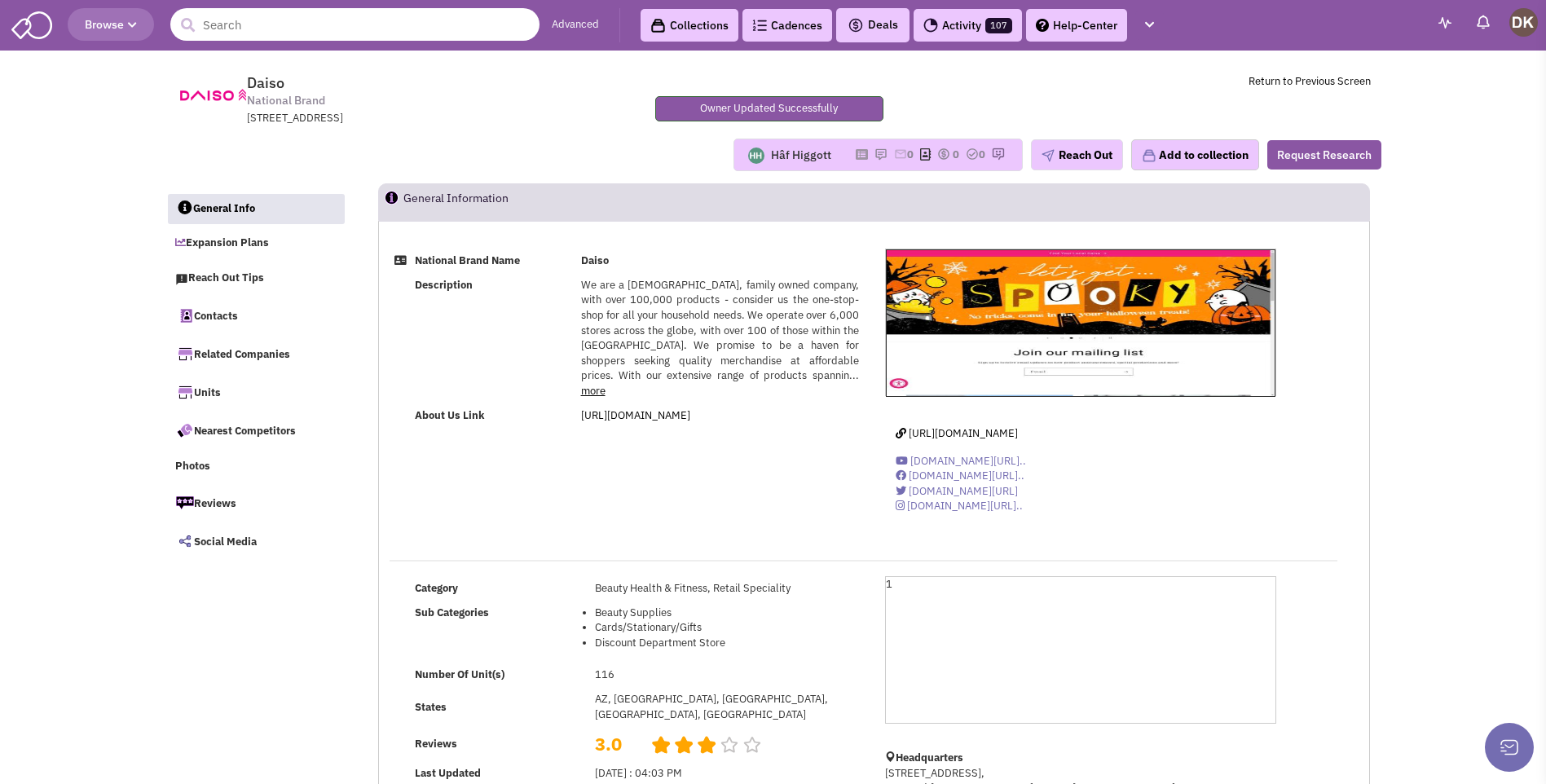
click at [295, 25] on input "text" at bounding box center [355, 24] width 370 height 33
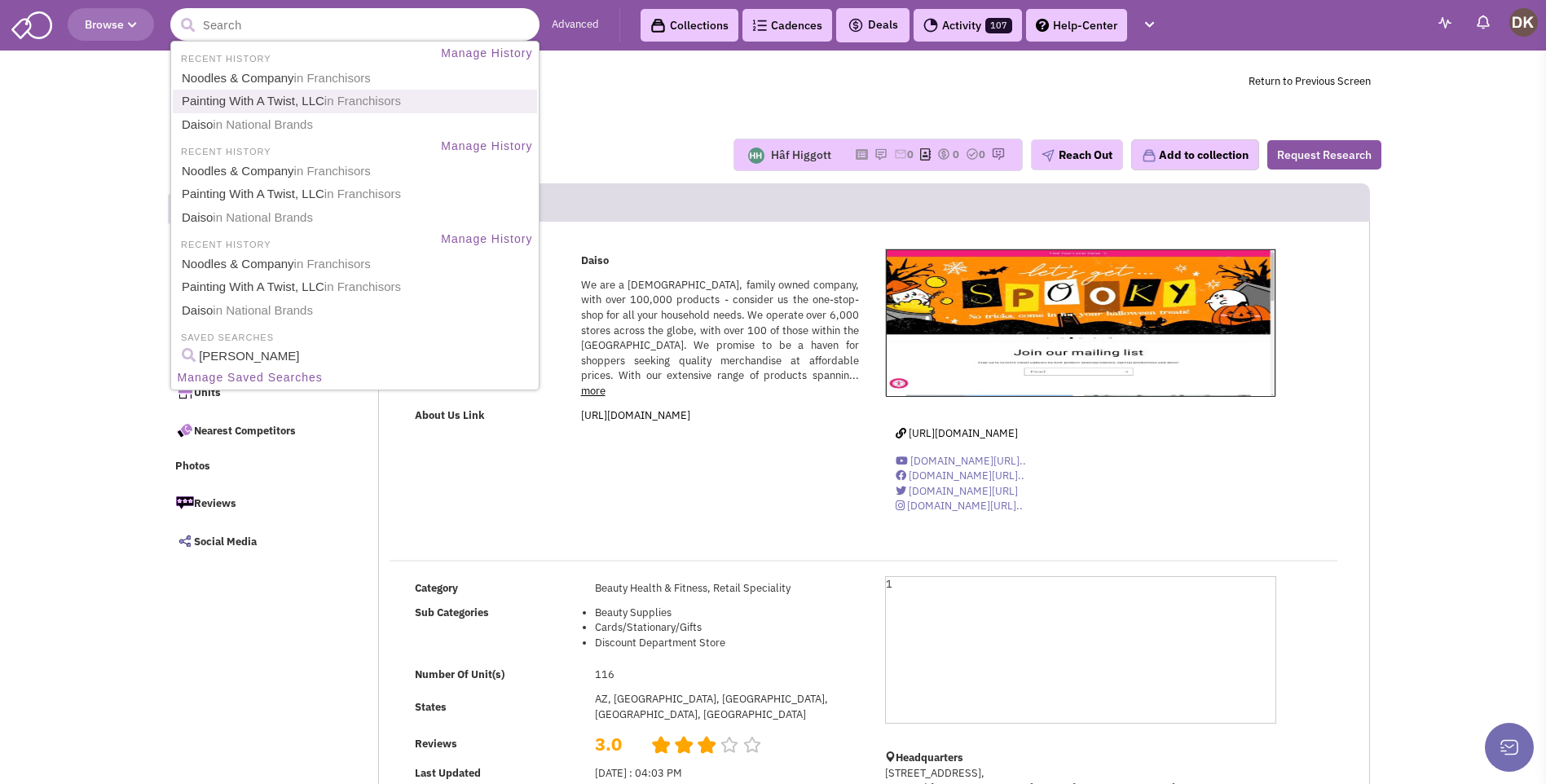
click at [242, 106] on link "Painting With A Twist, LLC in Franchisors" at bounding box center [356, 101] width 360 height 22
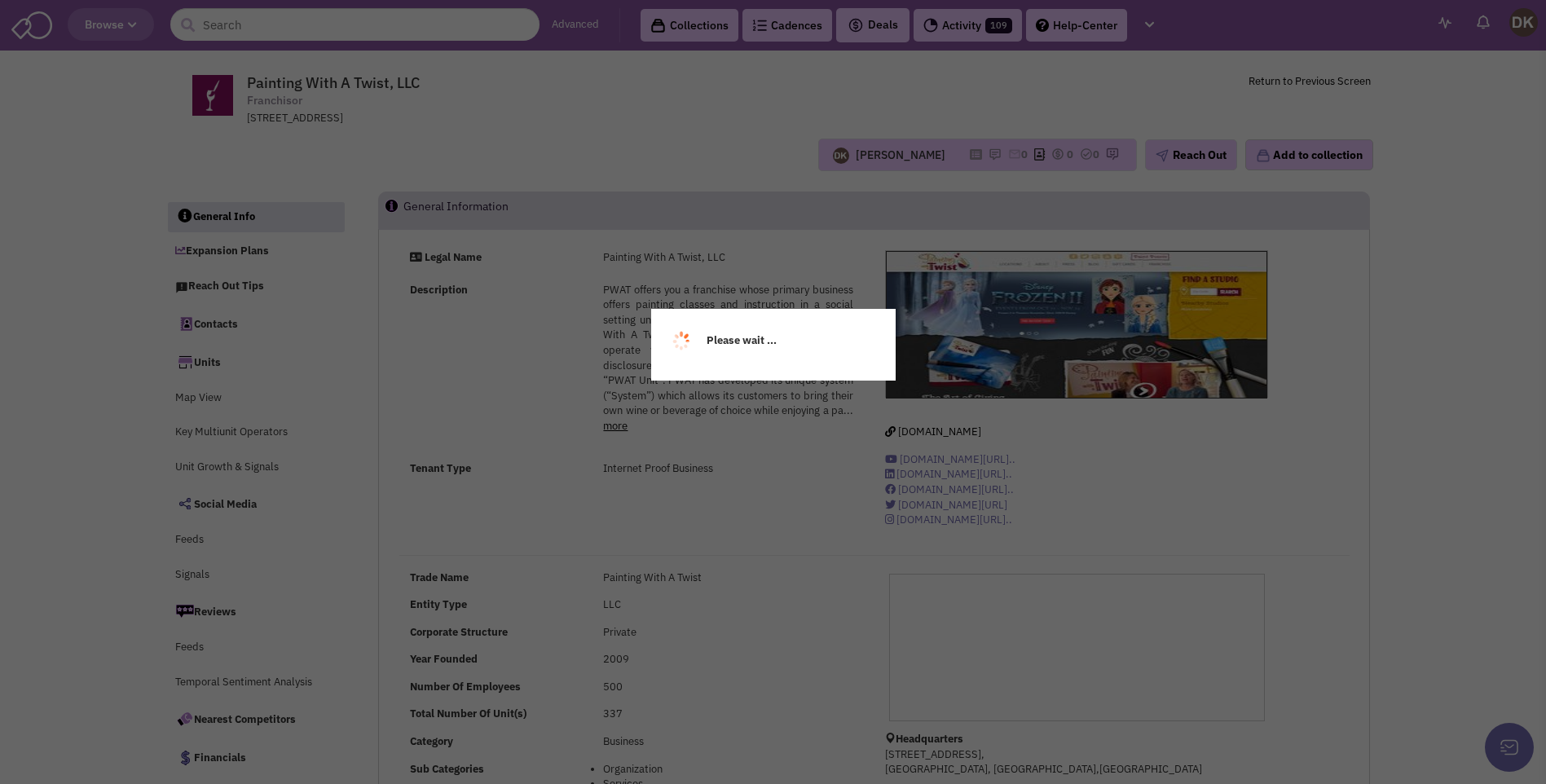
select select
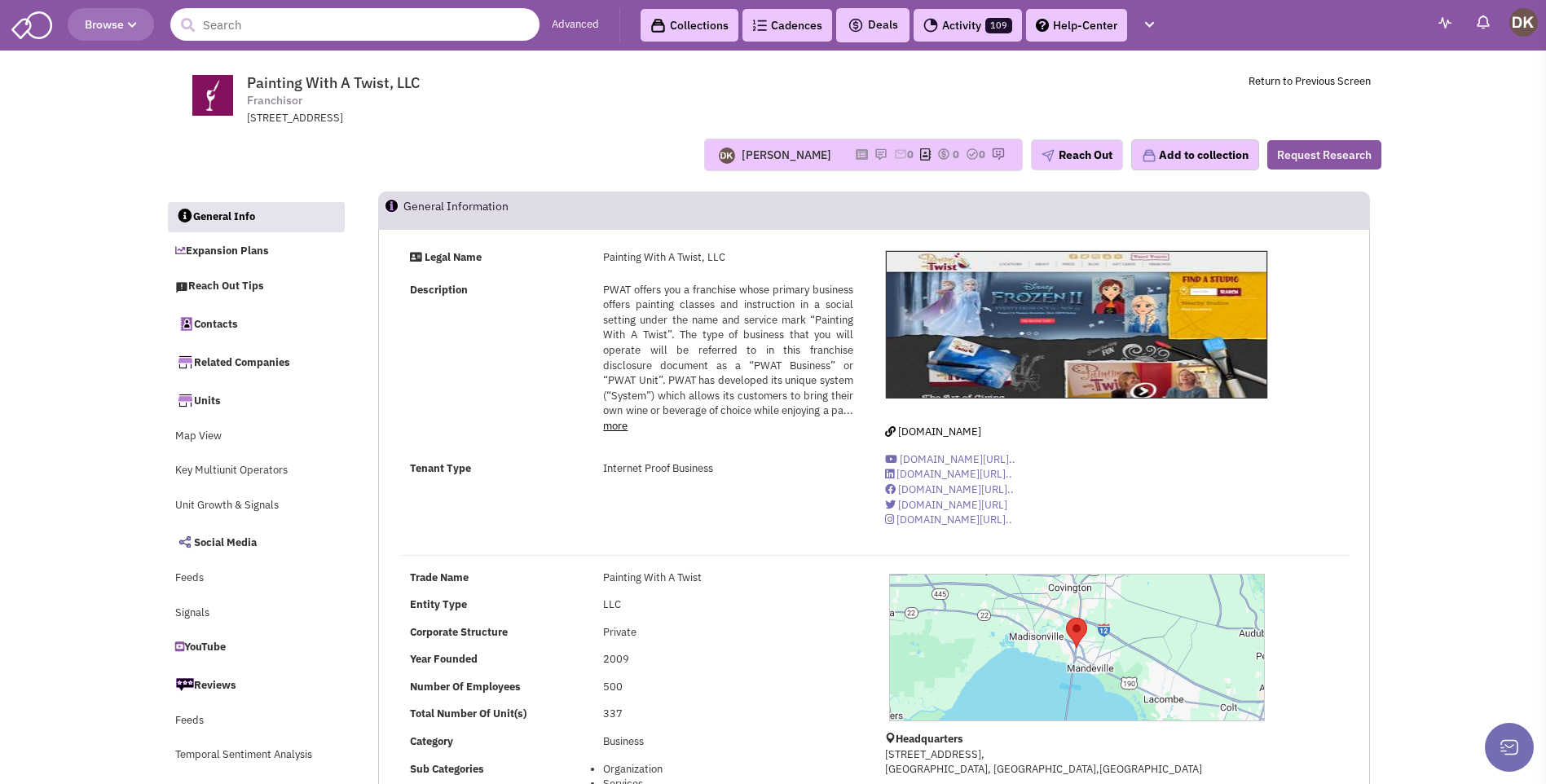
click at [260, 26] on input "text" at bounding box center [355, 24] width 370 height 33
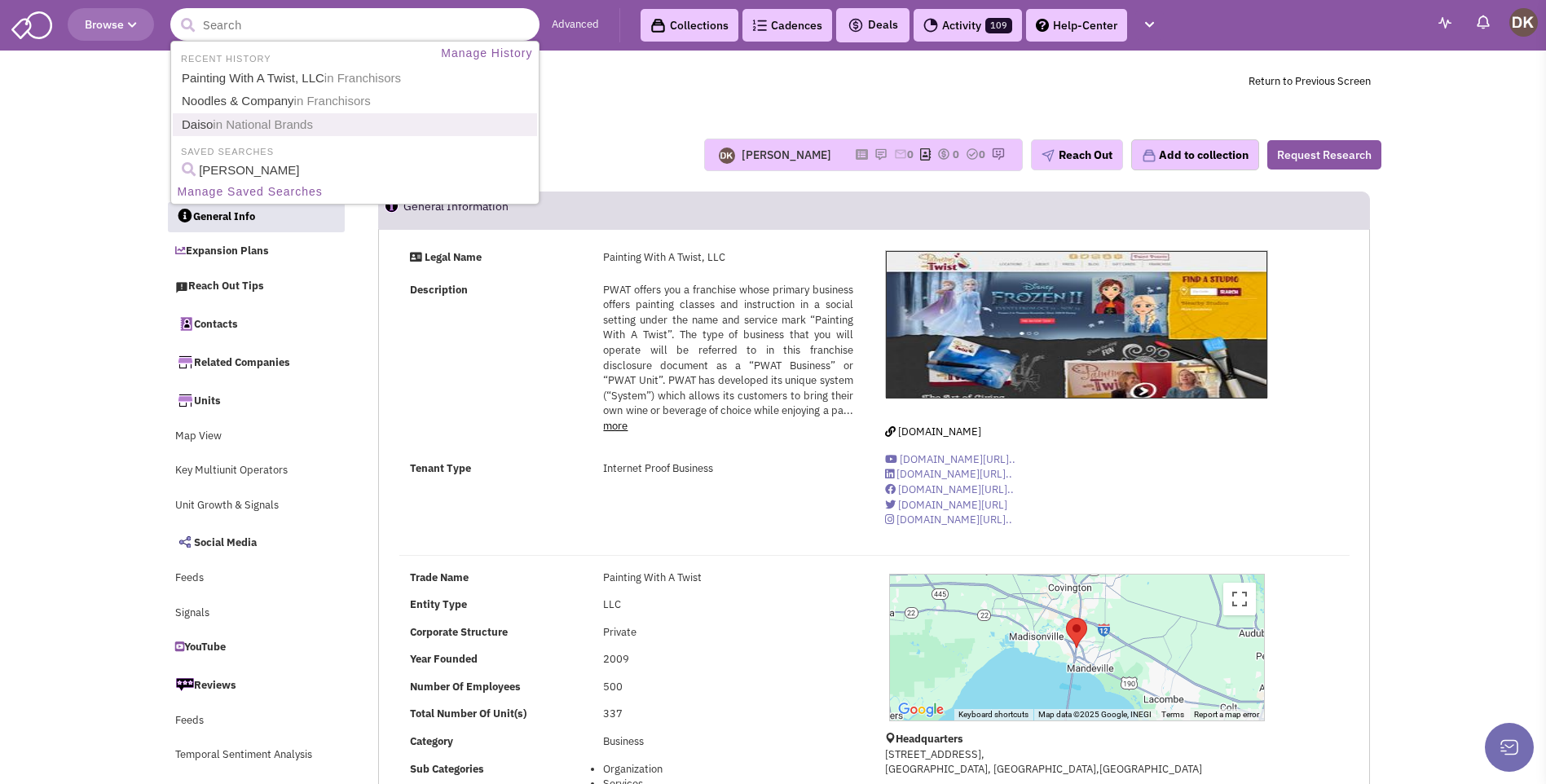
click at [245, 126] on span "in National Brands" at bounding box center [263, 124] width 100 height 14
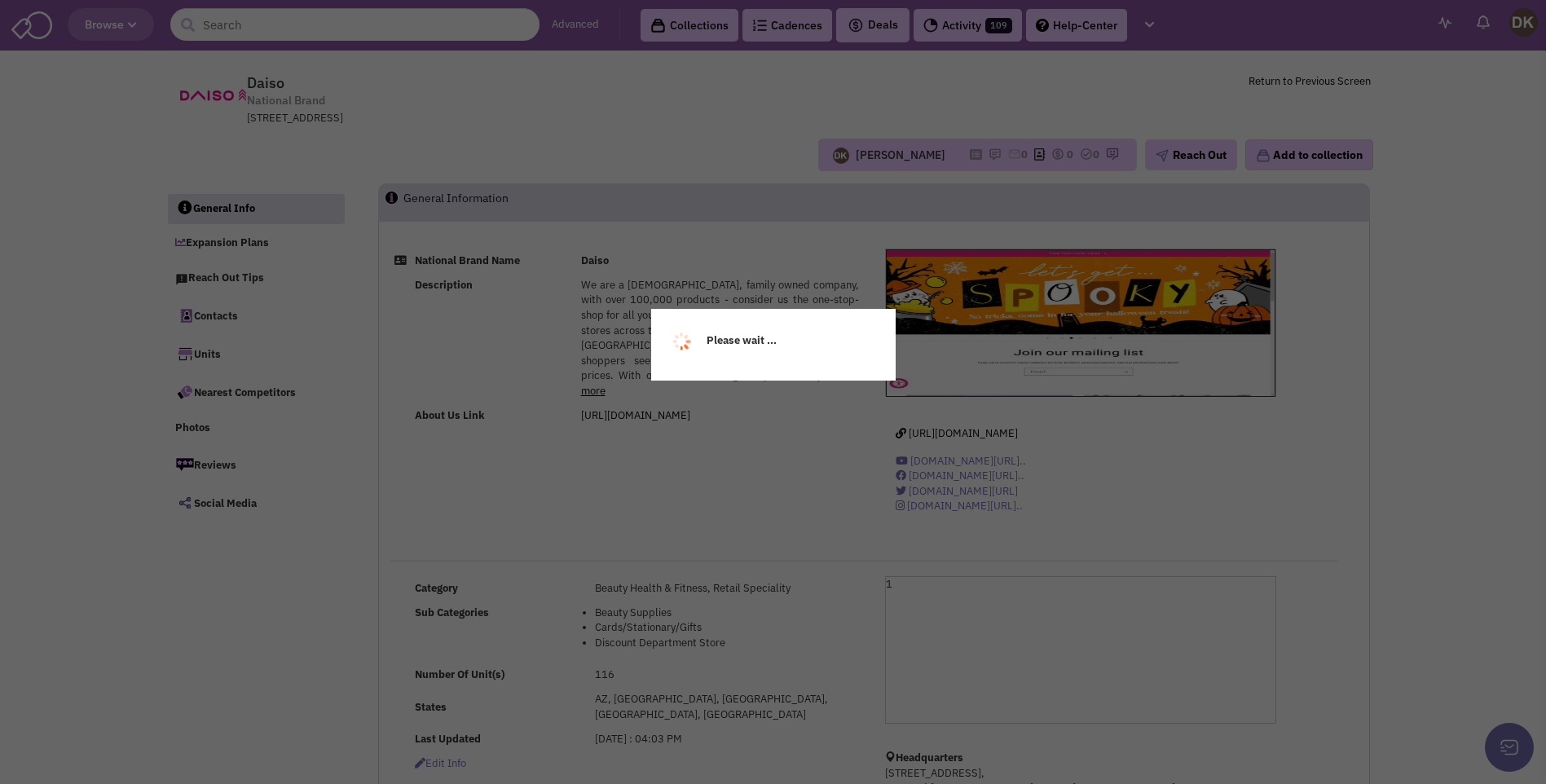
select select
